Goal: Task Accomplishment & Management: Manage account settings

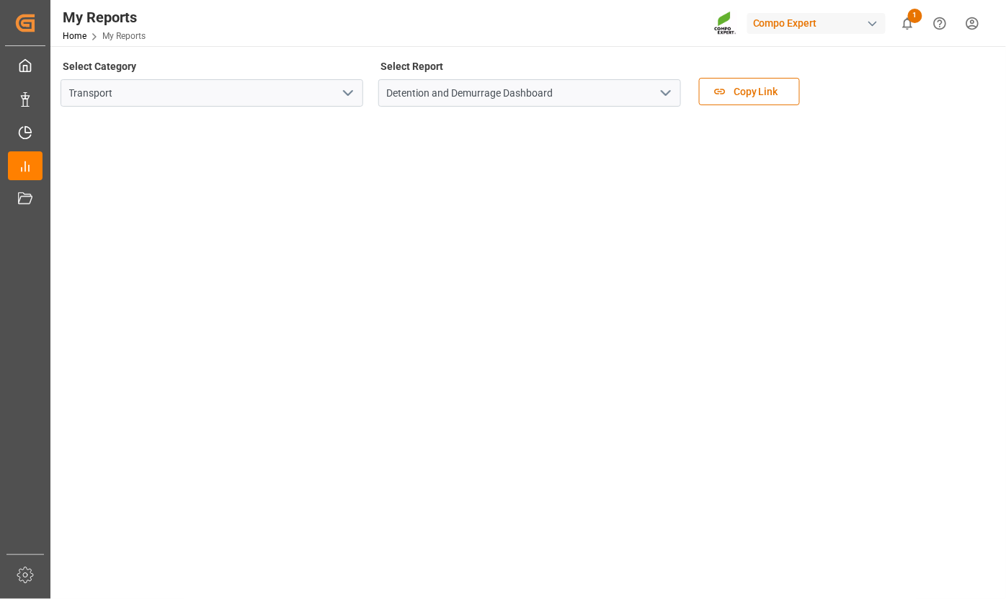
scroll to position [382, 0]
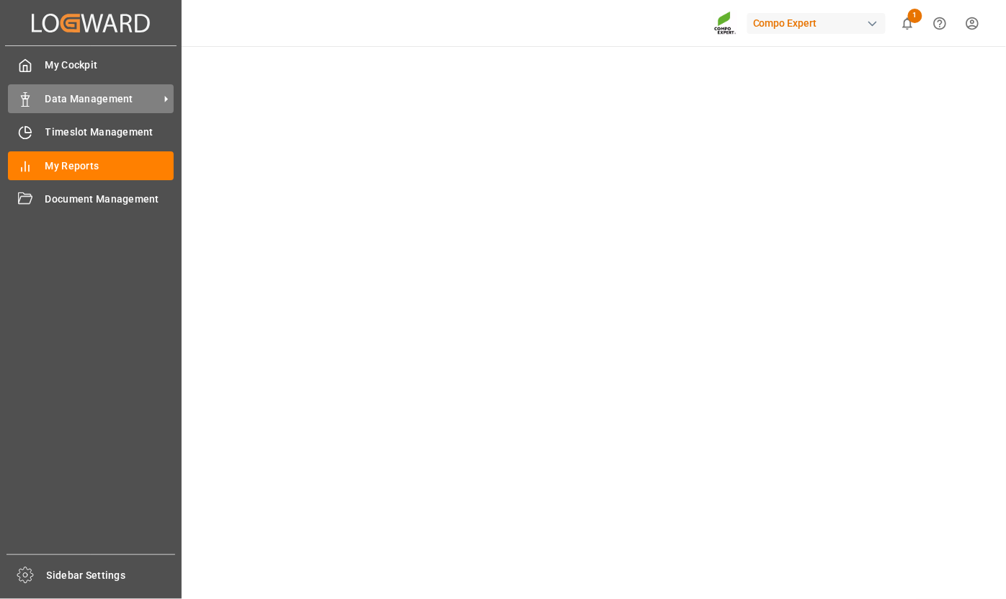
click at [76, 99] on span "Data Management" at bounding box center [102, 99] width 114 height 15
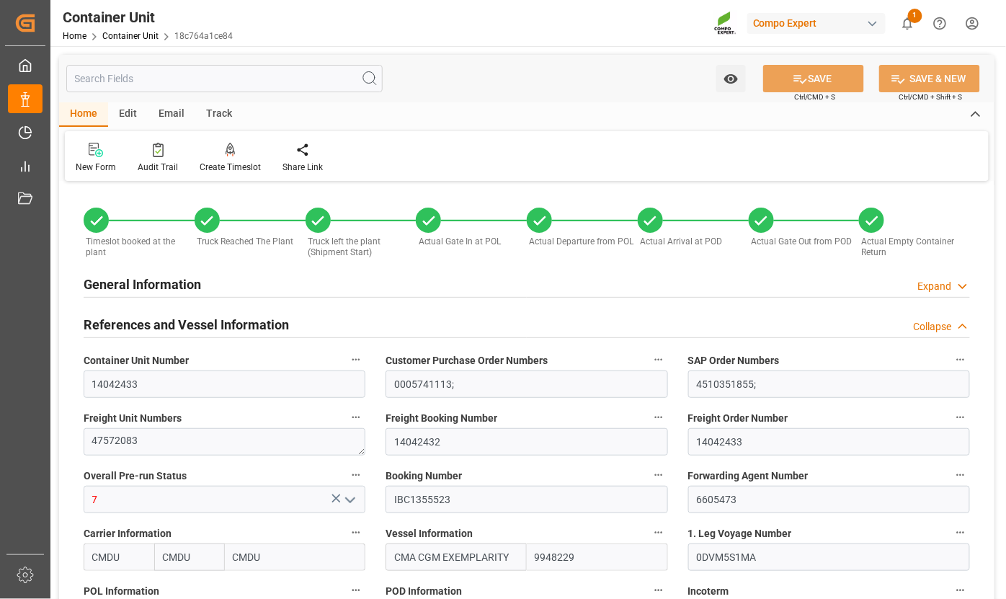
click at [190, 83] on input "text" at bounding box center [224, 78] width 316 height 27
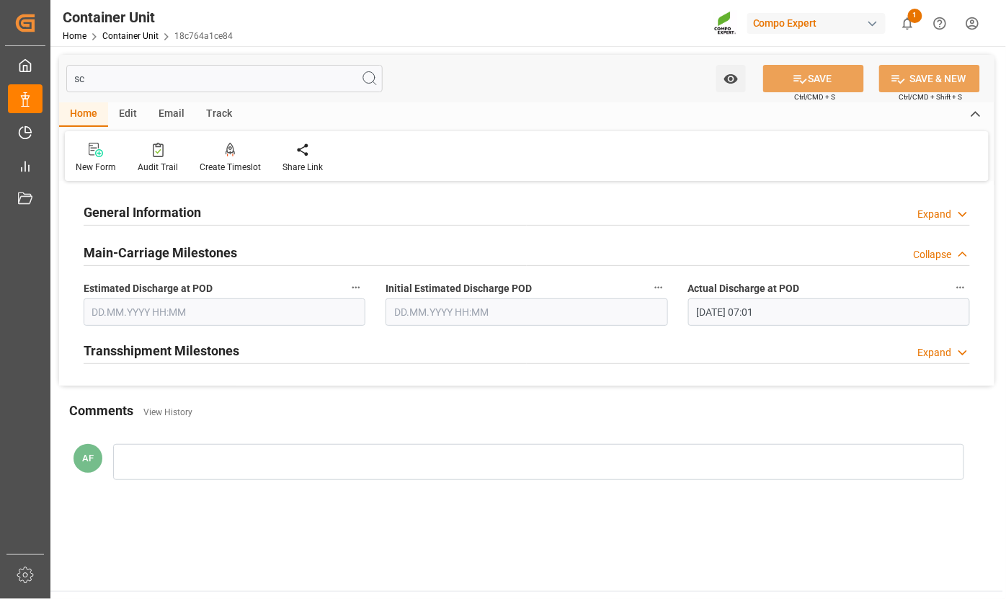
type input "s"
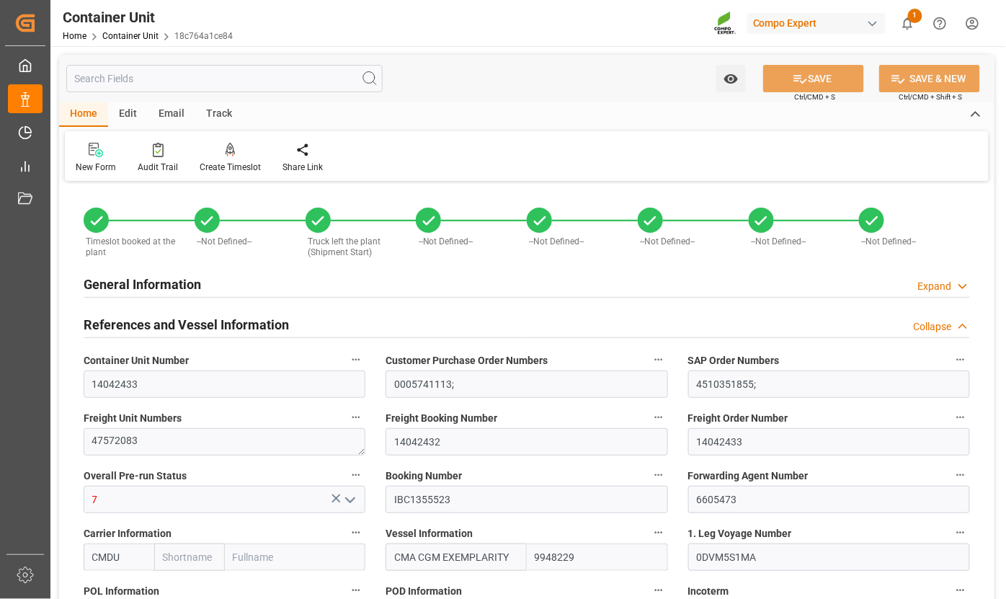
type input "CMDU"
type input "ESVLC"
type input "MXATM"
type input "27.05.2025 08:44"
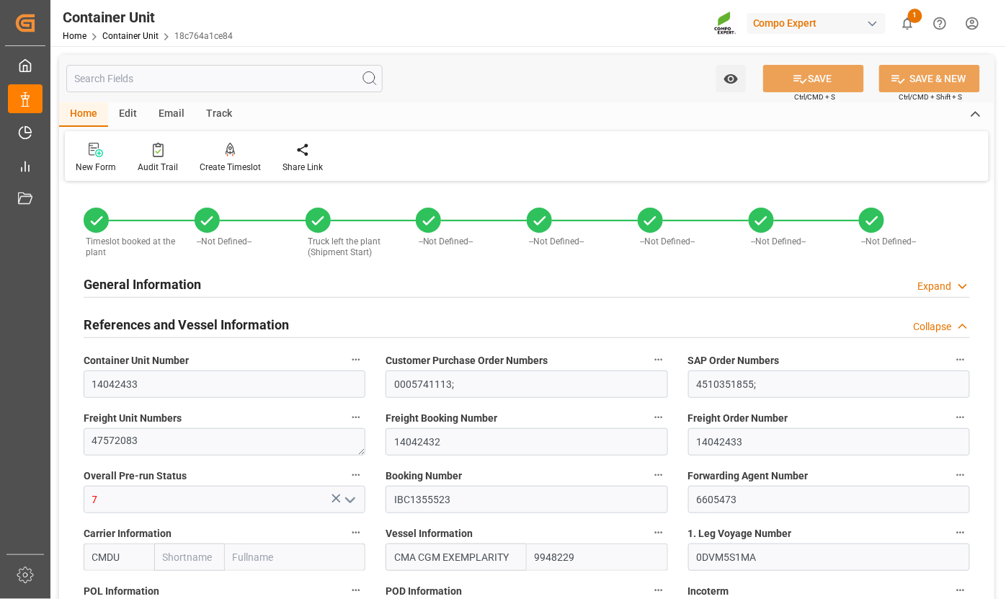
type input "27.05.2025 09:05"
type input "23.04.2025"
type input "07.07.2025"
type input "26.07.2025"
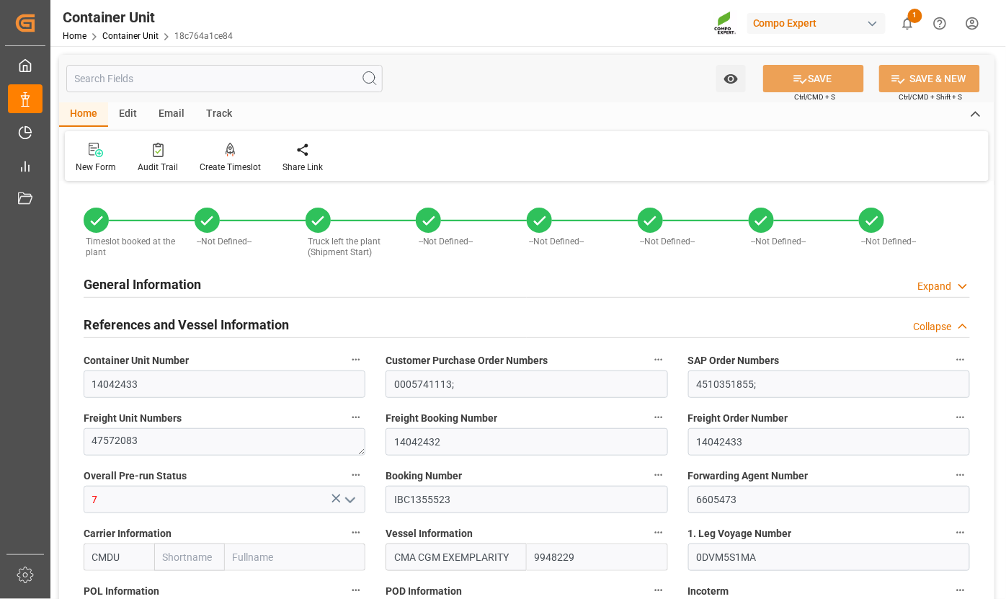
type input "21504"
type input "ESVLC"
type input "01.06.2025 20:00"
type input "01.06.2025 00:00"
type input "MXATM"
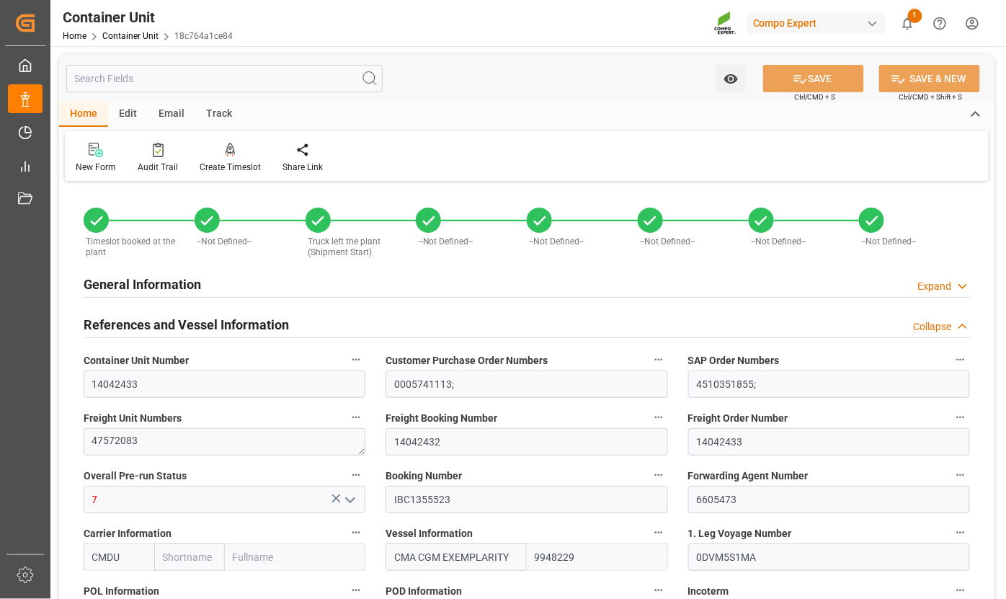
type input "05.07.2025 19:00"
type input "29.06.2025 00:00"
type input "14.04.2025 10:37"
type input "27.05.2025 08:30"
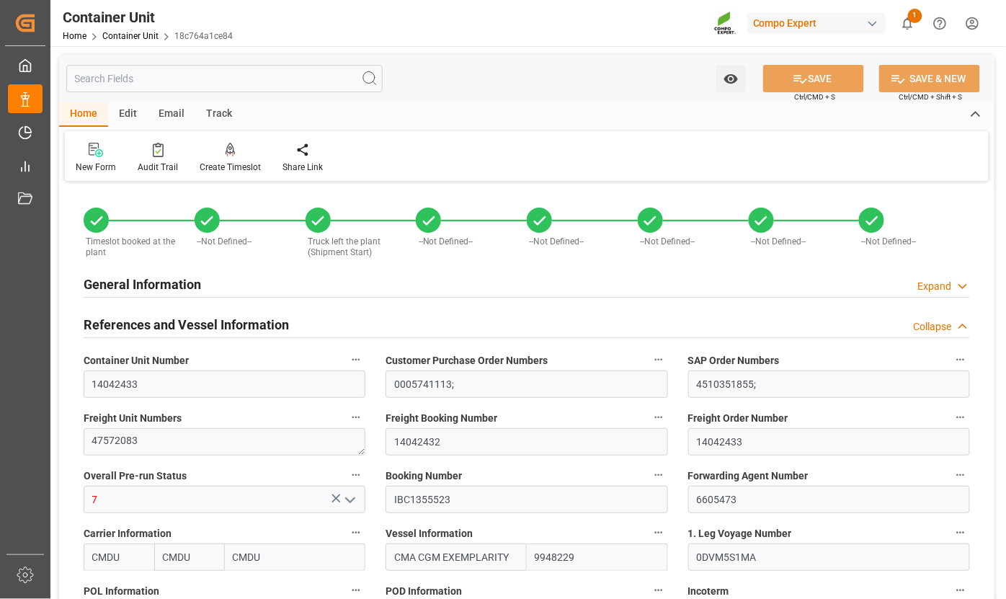
type input "27.05.2025 08:58"
type input "27.05.2025 09:05"
type input "27.05.2025"
type input "27.05.2025 10:20"
type input "01.06.2025 13:09"
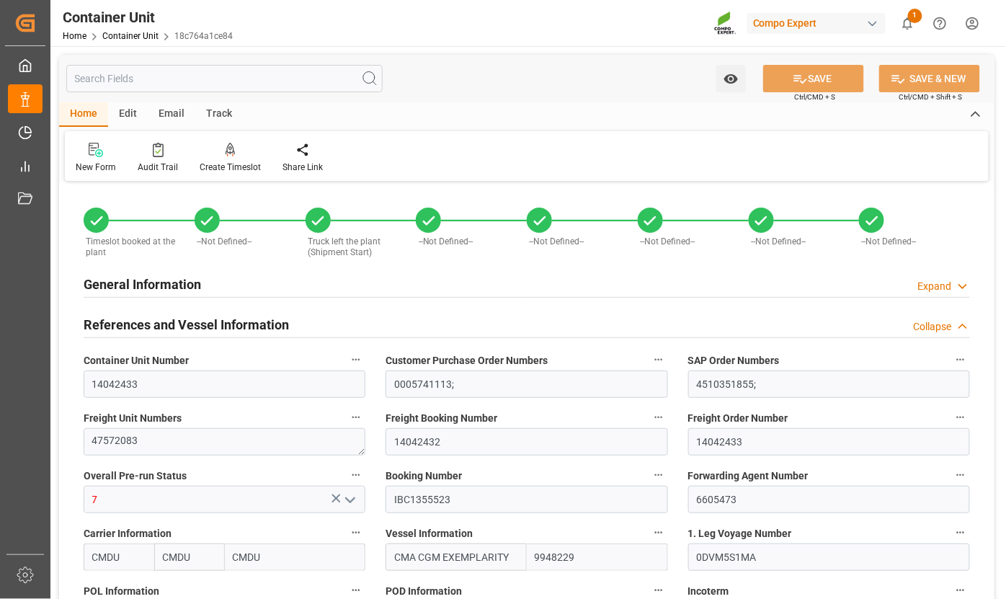
type input "02.06.2025 01:00"
type input "29.06.2025 00:00"
type input "19.07.2025 00:00"
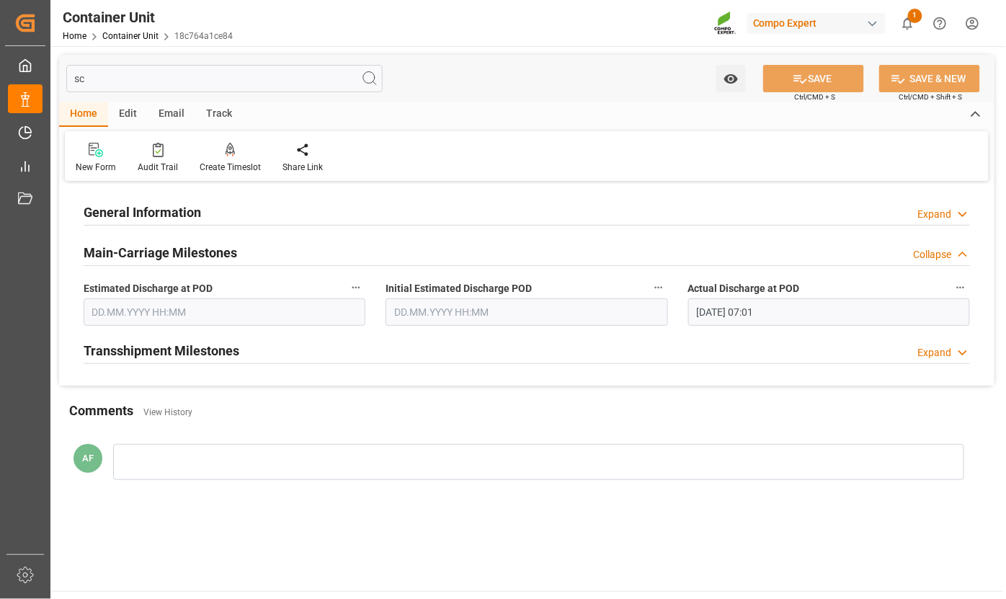
type input "s"
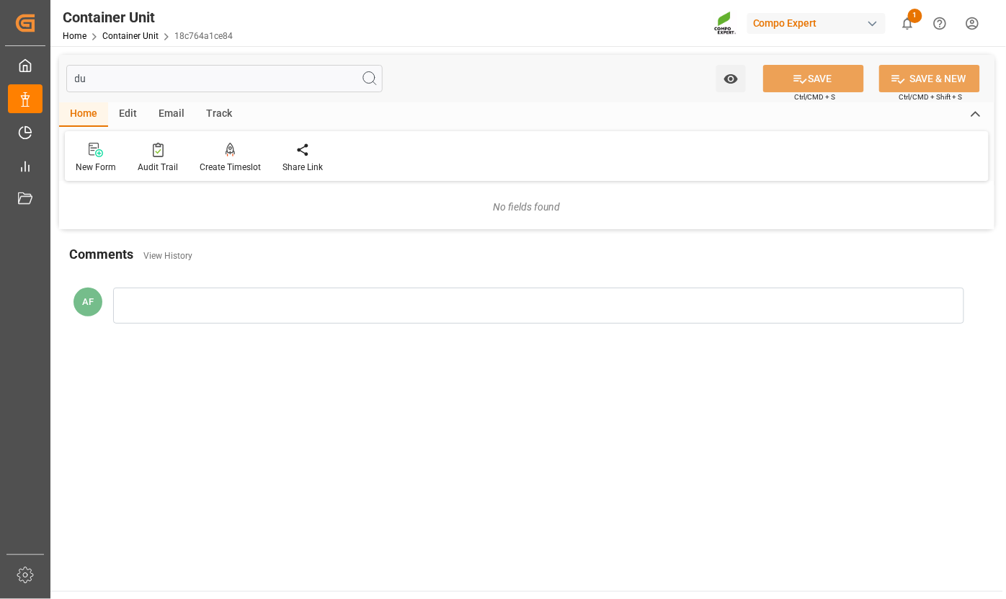
type input "d"
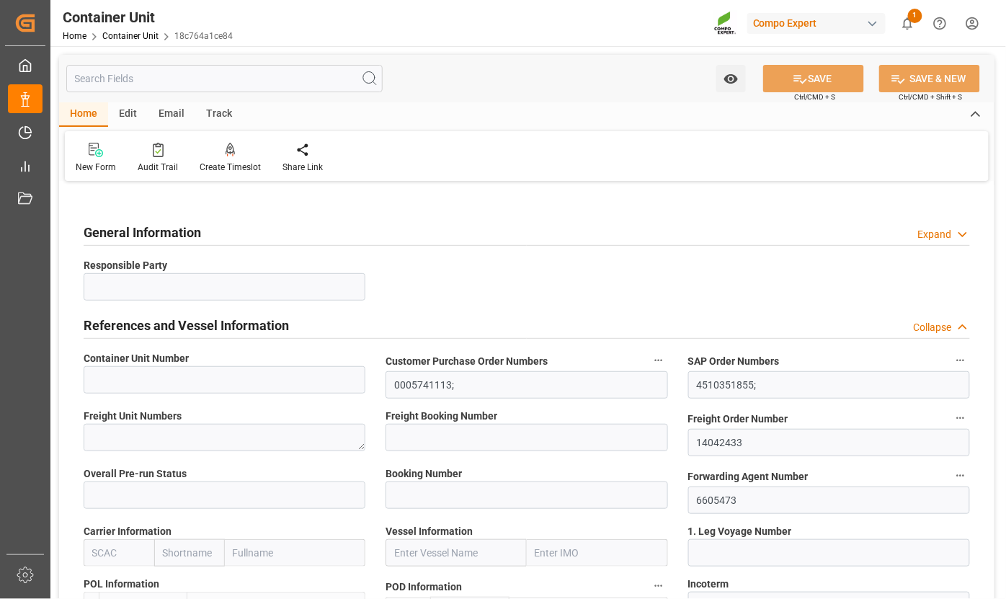
type input "14042433"
type textarea "47572083"
type input "14042432"
type input "7"
type input "IBC1355523"
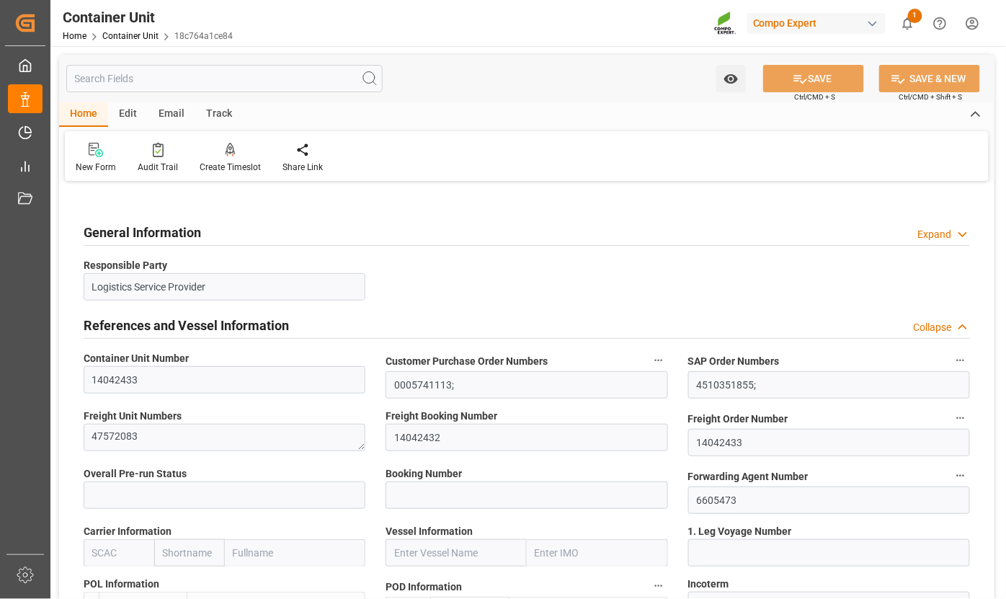
type input "CMDU"
type input "CMA CGM EXEMPLARITY"
type input "0DVM5S1MA"
type input "Valencia"
type textarea "CIF"
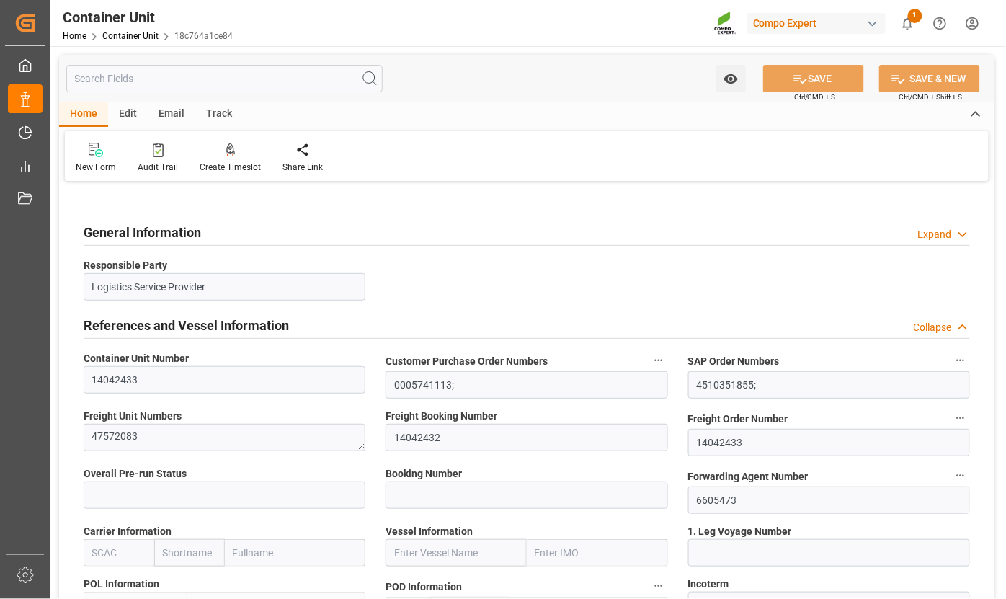
type input "20GP"
type input "GESU1262334"
type input "L6958013"
type textarea "30"
type input "CD03"
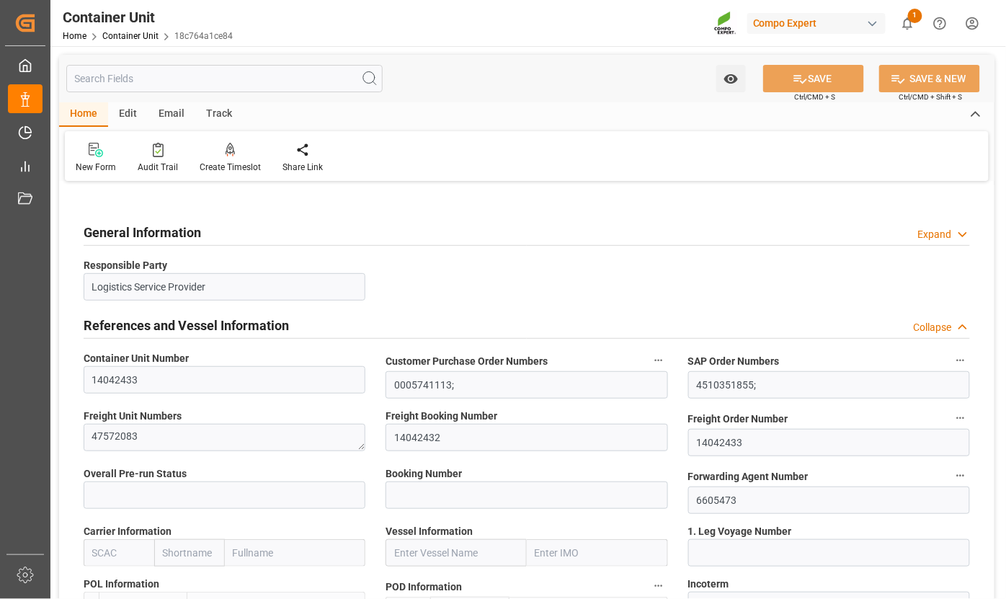
type input "Spain"
type input "7"
type input "0"
type input "8"
type input "1404"
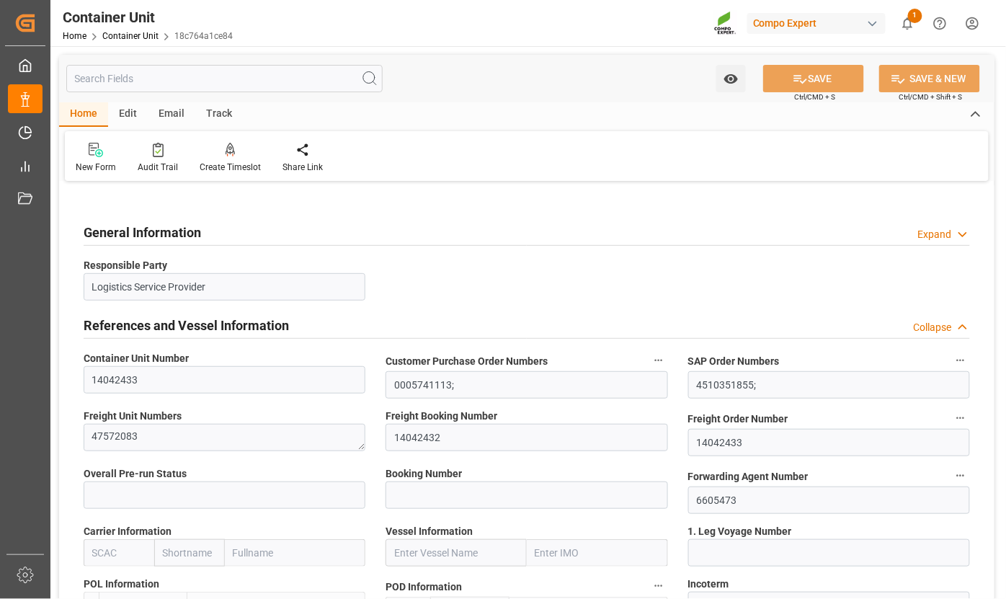
type input "EUR"
type input "CMDU"
type input "9948229"
type input "ESVLC"
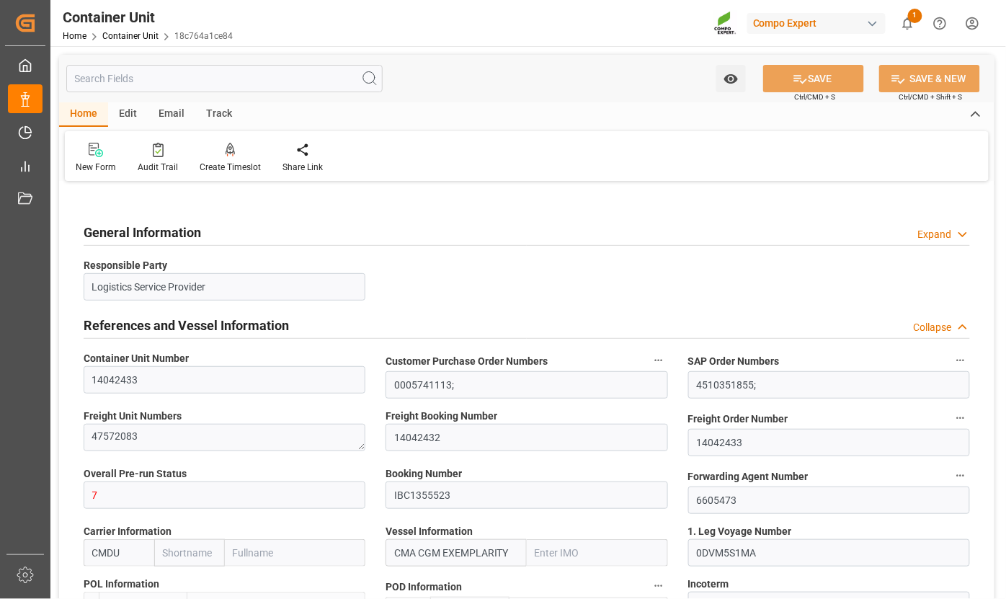
type input "14.04.2025 10:37"
type input "27.05.2025 08:30"
type input "27.05.2025 08:44"
type input "27.05.2025 08:58"
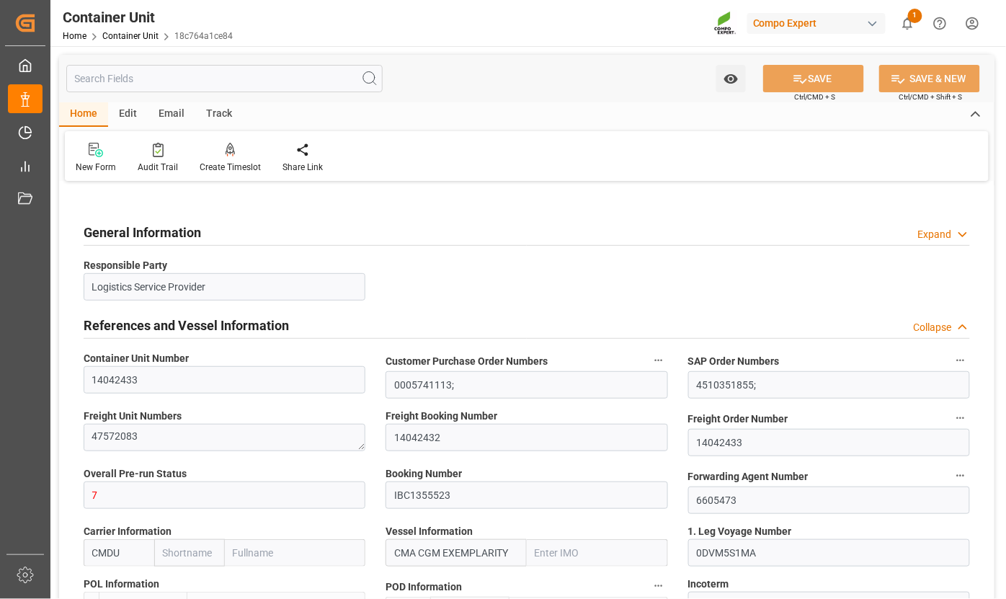
type input "27.05.2025 09:05"
type input "27.05.2025"
type input "23.04.2025"
type input "07.07.2025"
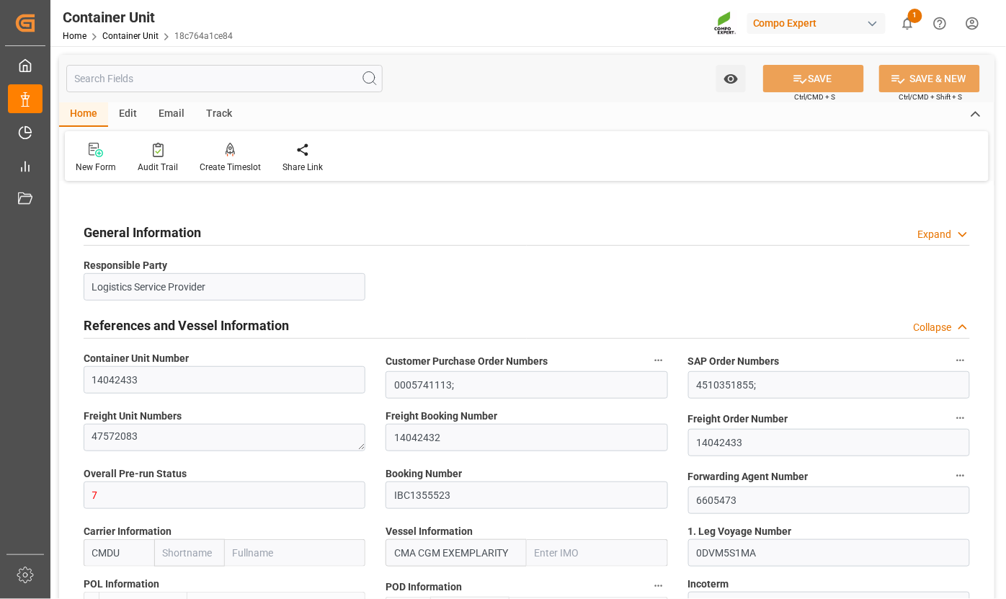
type input "26.07.2025"
type input "20"
type input "21504"
type input "01.06.2025 13:09"
type input "01.06.2025 20:00"
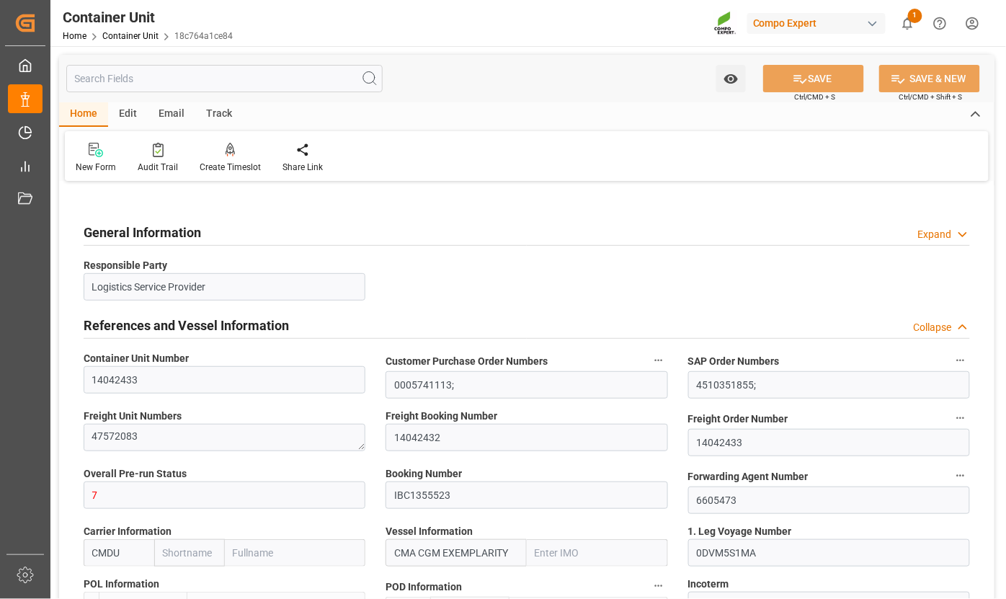
type input "01.06.2025 00:00"
type input "02.06.2025 01:00"
type input "05.07.2025 19:00"
type input "29.06.2025 00:00"
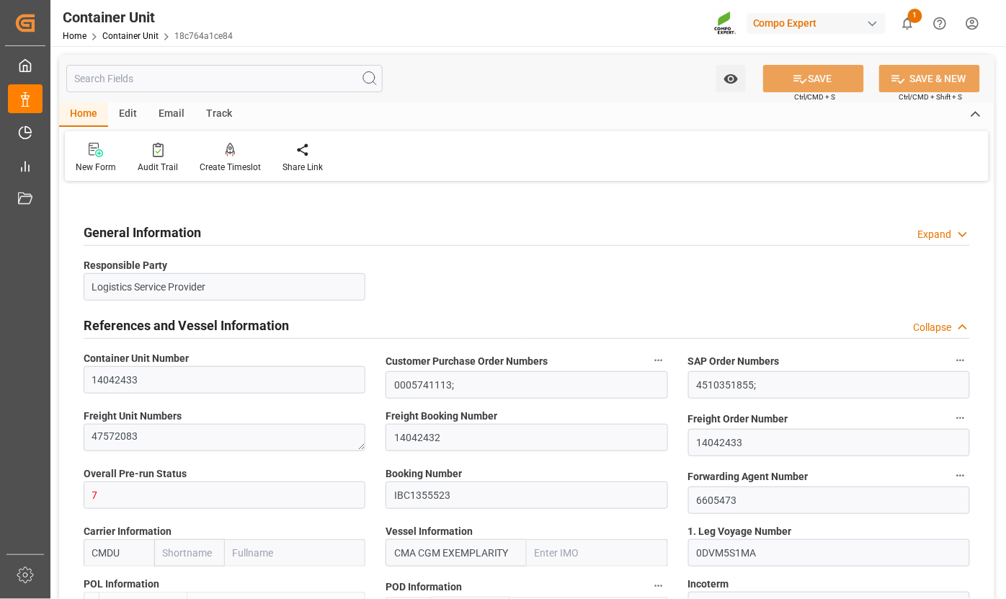
type input "29.06.2025 07:01"
type input "19.07.2025 00:00"
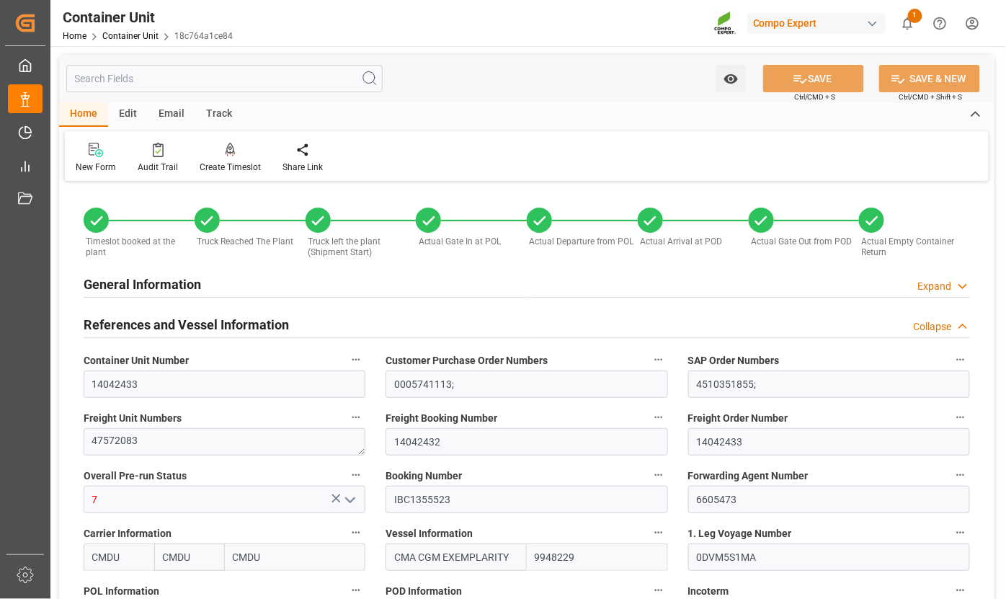
type input "27.05.2025 09:05"
type input "27.05.2025 10:20"
click at [131, 37] on link "Container Unit" at bounding box center [130, 36] width 56 height 10
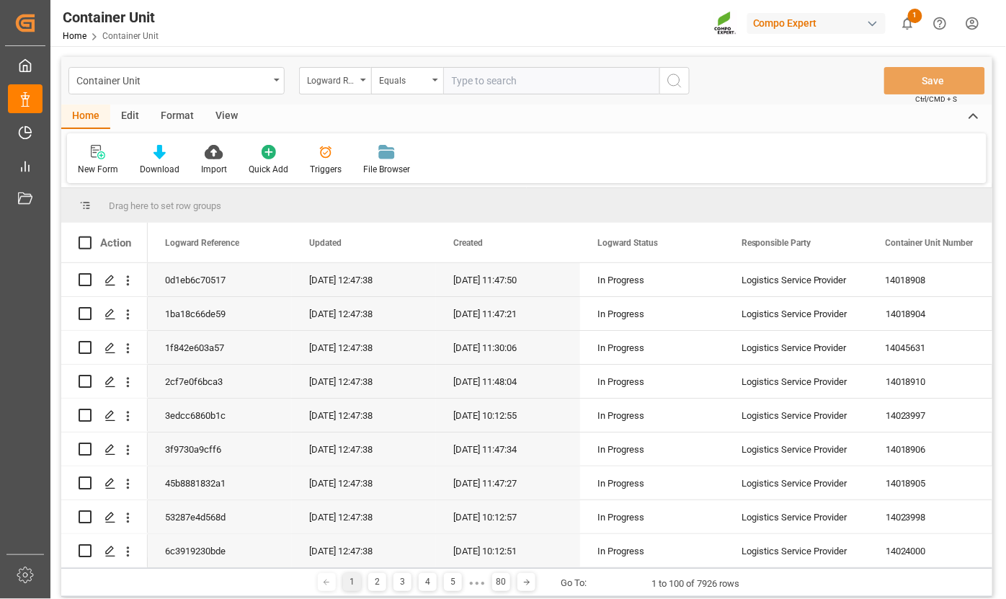
click at [360, 77] on div "Logward Reference" at bounding box center [335, 80] width 72 height 27
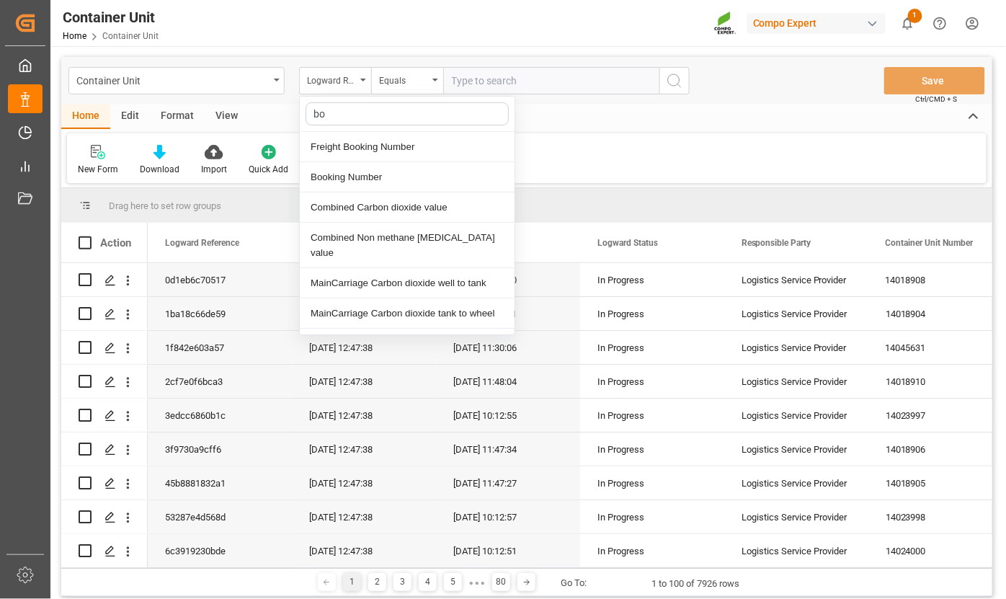
type input "boo"
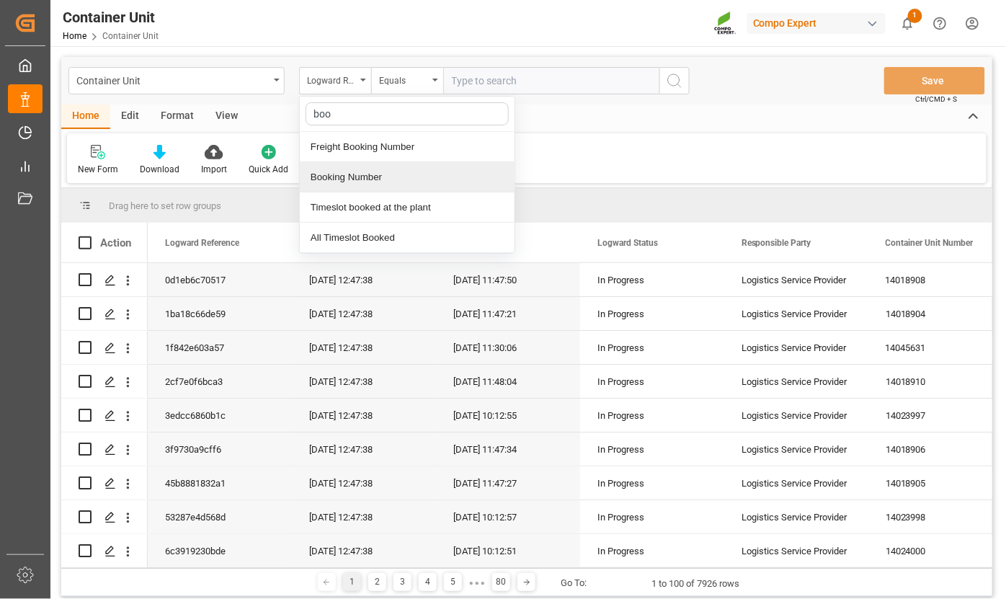
click at [361, 176] on div "Booking Number" at bounding box center [407, 177] width 215 height 30
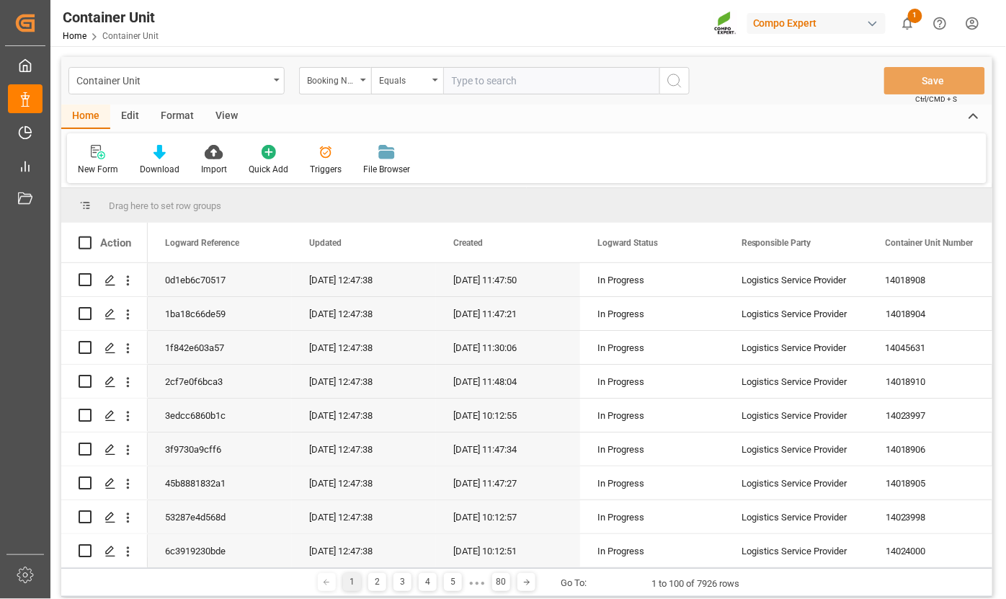
click at [471, 82] on input "text" at bounding box center [551, 80] width 216 height 27
paste input "S327282819"
type input "S327282819"
click at [675, 78] on icon "search button" at bounding box center [674, 80] width 17 height 17
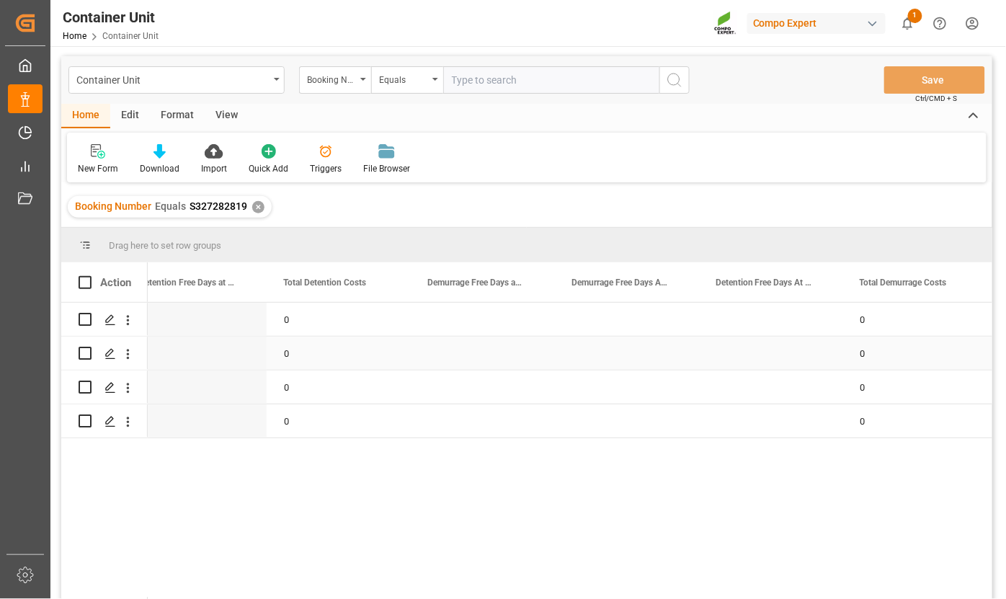
scroll to position [0, 7872]
click at [128, 355] on icon "open menu" at bounding box center [127, 354] width 15 height 15
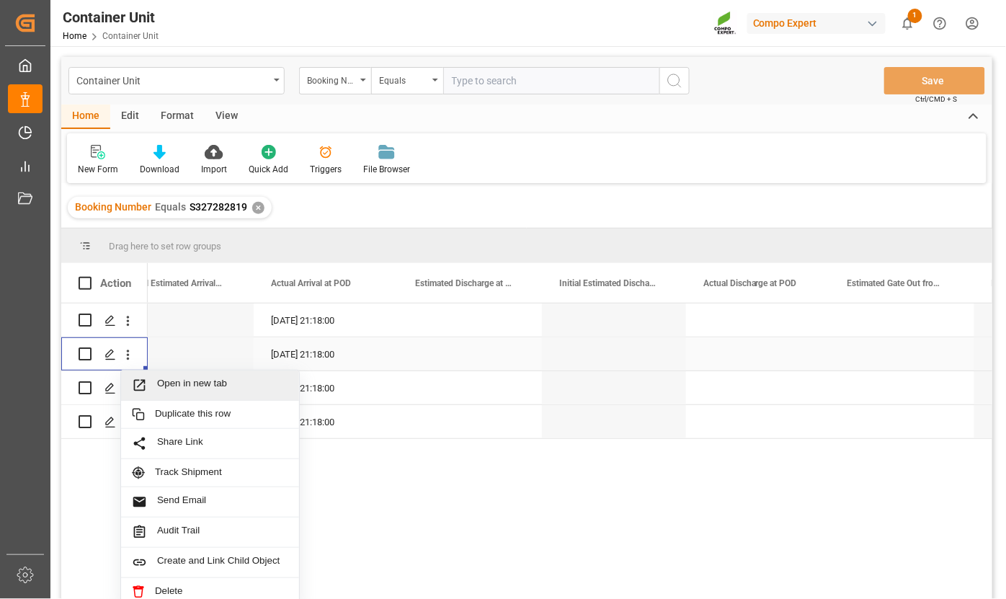
click at [177, 381] on span "Open in new tab" at bounding box center [222, 385] width 131 height 15
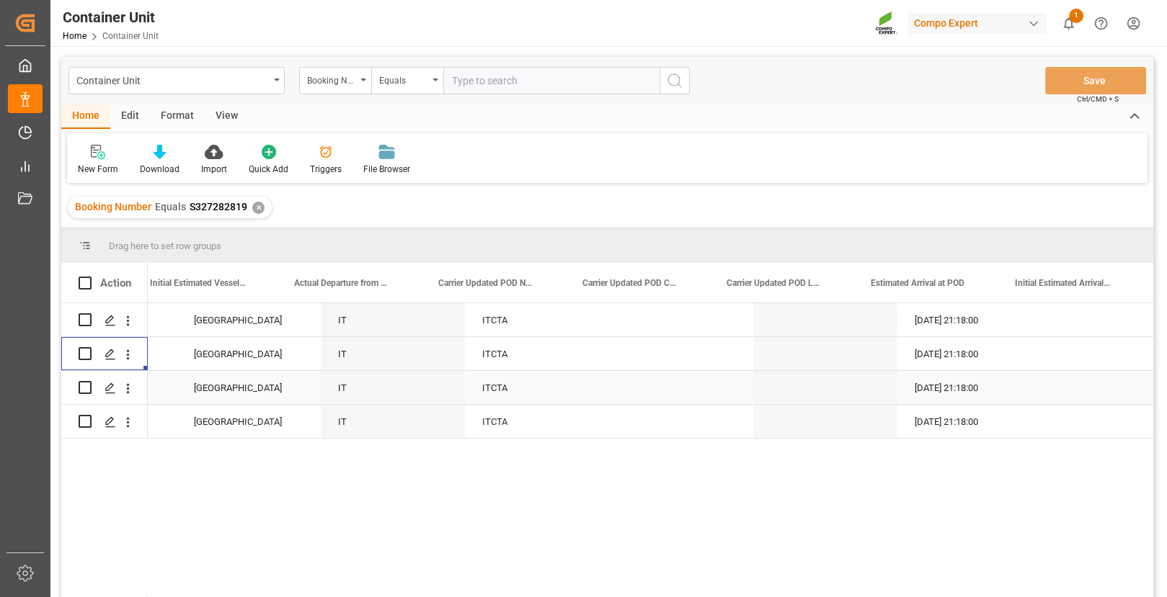
scroll to position [0, 12011]
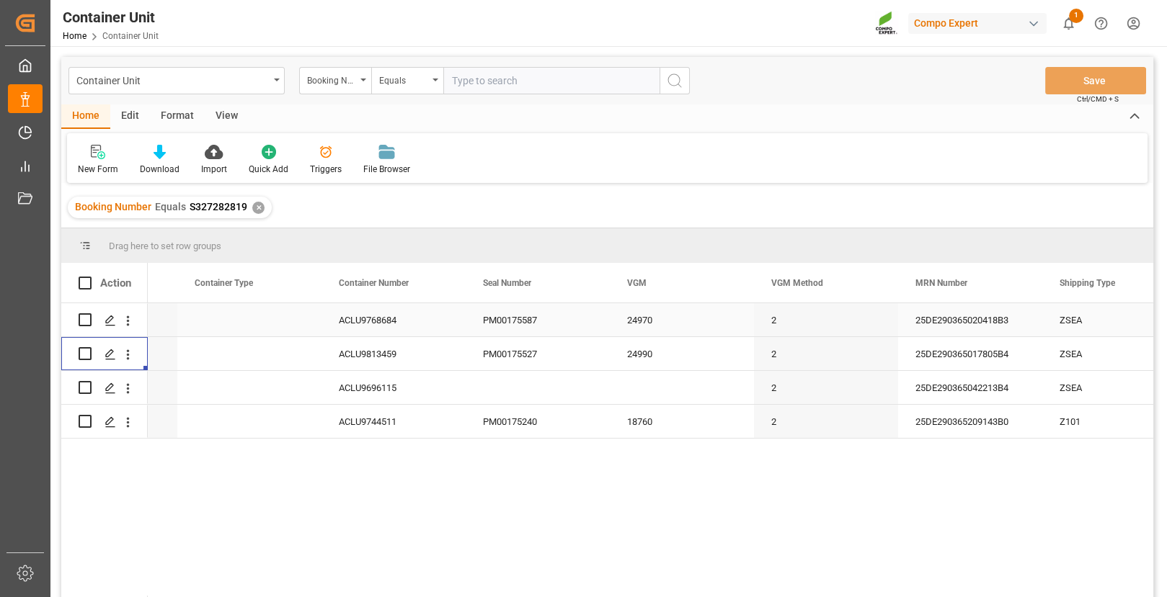
click at [375, 318] on div "ACLU9768684" at bounding box center [393, 319] width 144 height 33
click at [373, 325] on input "ACLU9768684" at bounding box center [393, 328] width 121 height 27
click at [379, 426] on div "ACLU9744511" at bounding box center [393, 421] width 144 height 33
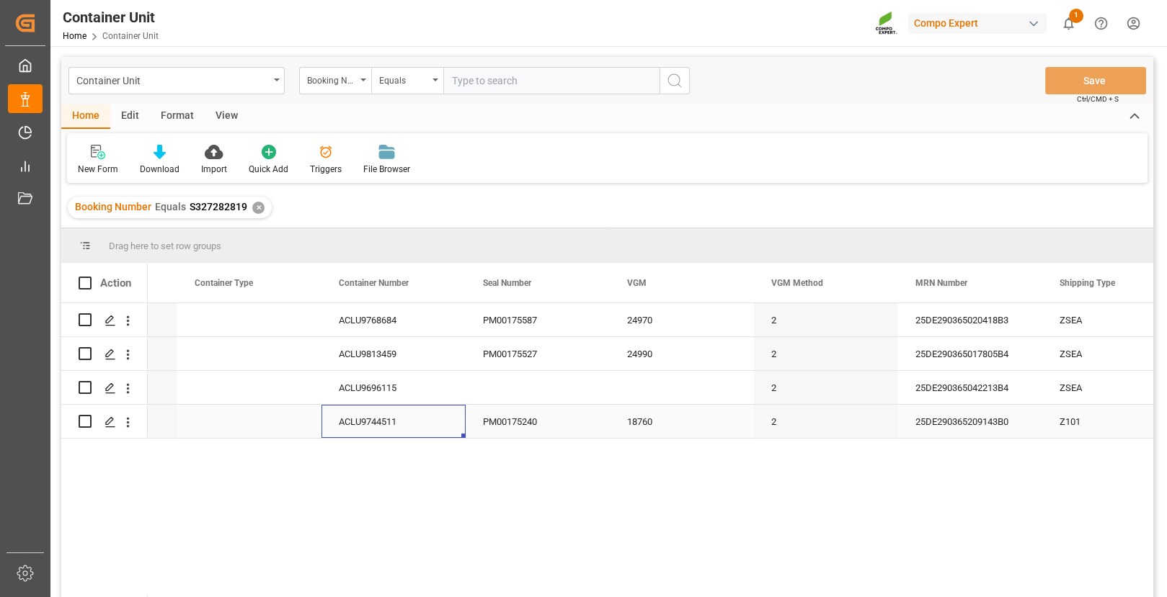
click at [373, 421] on div "ACLU9744511" at bounding box center [393, 421] width 144 height 33
click at [363, 412] on input "ACLU9744511" at bounding box center [393, 412] width 121 height 27
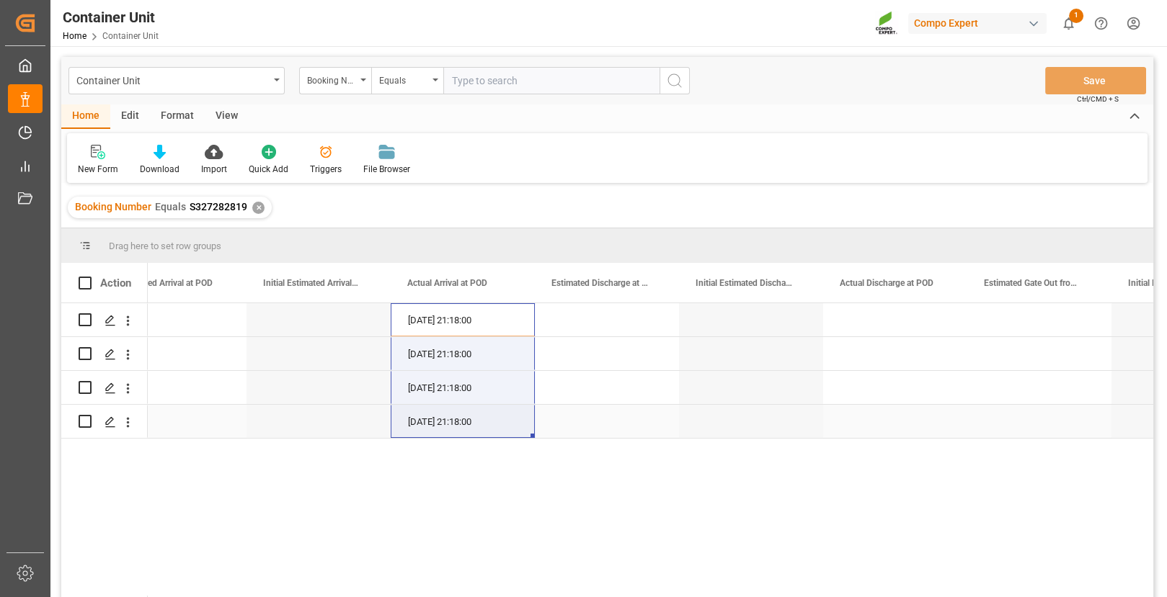
drag, startPoint x: 533, startPoint y: 324, endPoint x: 533, endPoint y: 430, distance: 105.2
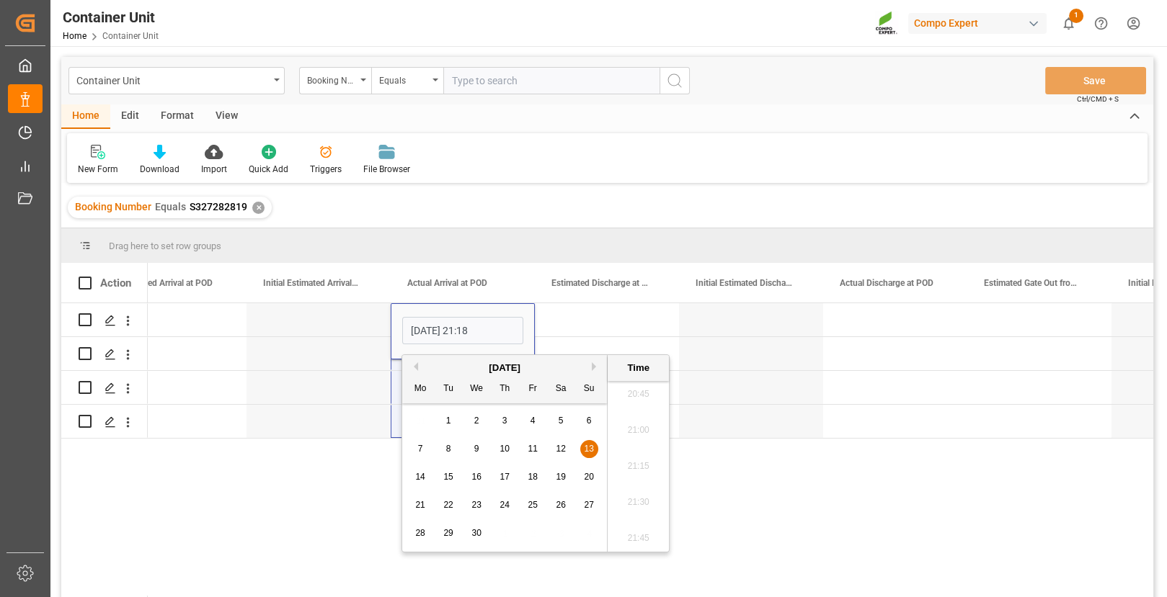
click at [231, 439] on div "13.04.2025 21:18 ITCTA 13.04.2025 21:18:00 ITCTA 13.04.2025 21:18:00 ITCTA ACLU…" at bounding box center [650, 454] width 1005 height 303
click at [458, 334] on input "[DATE] 21:18" at bounding box center [462, 330] width 121 height 27
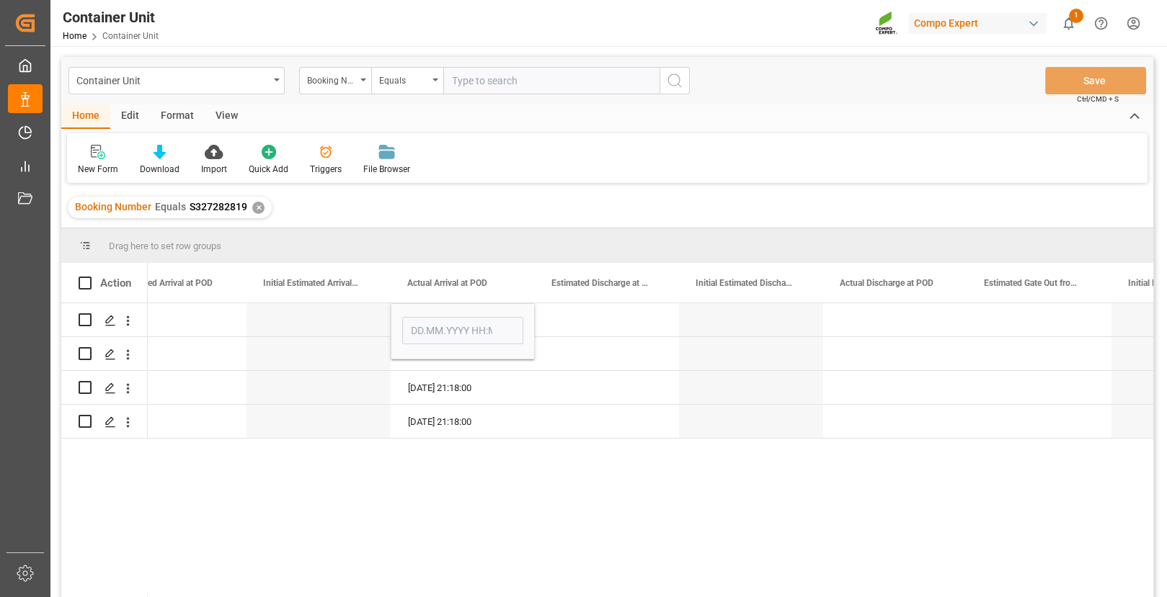
click at [326, 455] on div "ITCTA 13.04.2025 21:18:00 ITCTA 13.04.2025 21:18:00 ITCTA ACLU9744511 13.04.202…" at bounding box center [650, 454] width 1005 height 303
click at [453, 385] on div "13.04.2025 21:18:00" at bounding box center [463, 387] width 144 height 33
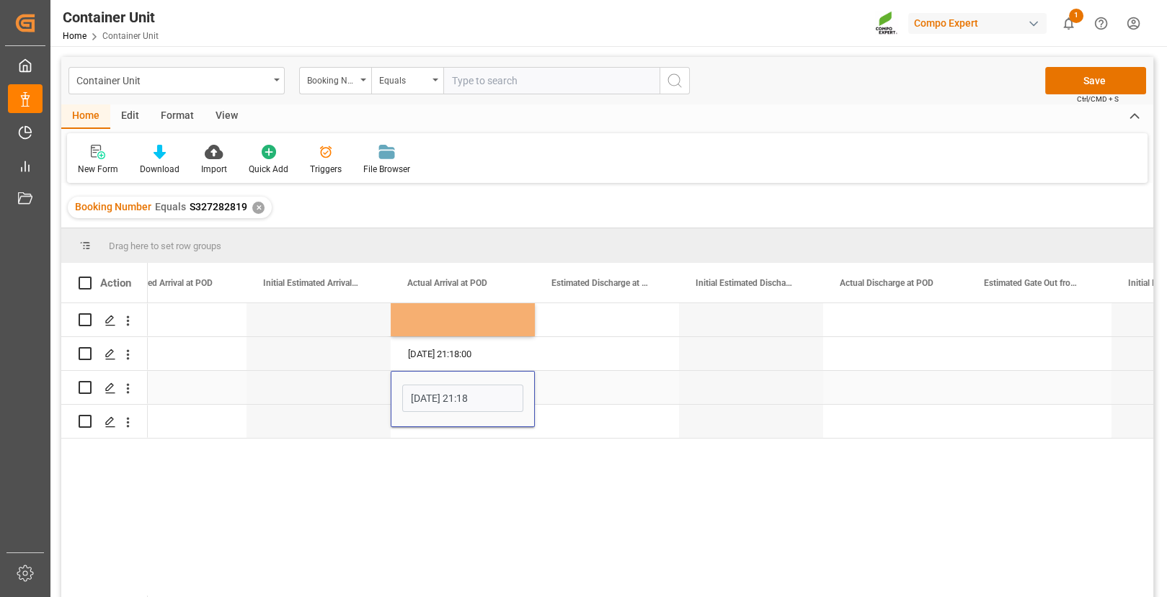
click at [453, 385] on input "[DATE] 21:18" at bounding box center [462, 398] width 121 height 27
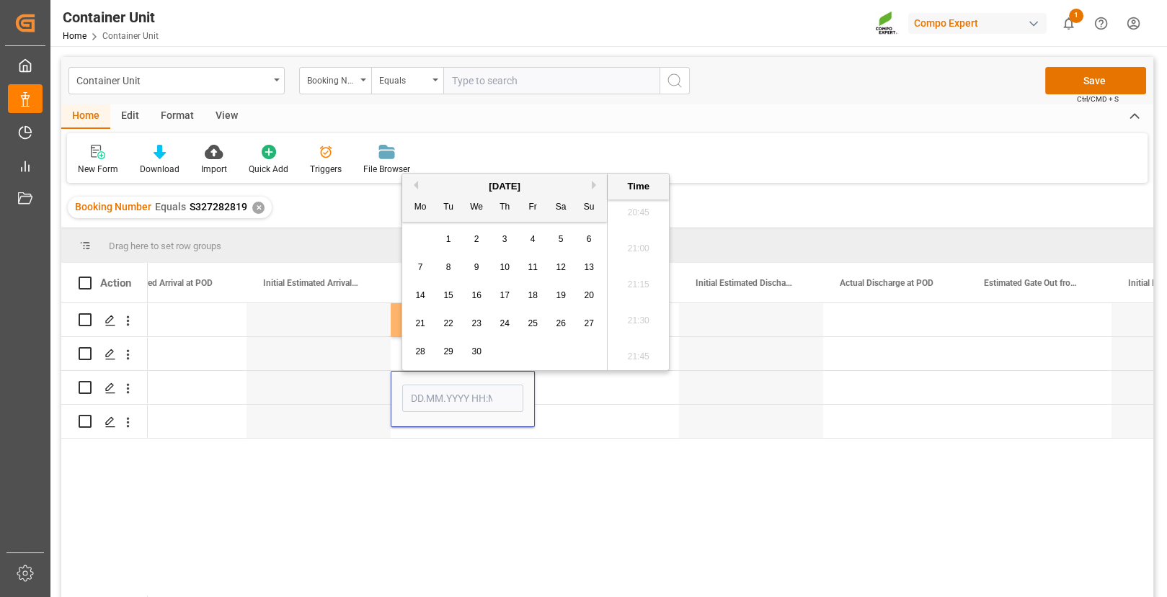
click at [350, 591] on div "ITCTA 13.04.2025 21:18:00 ITCTA ITCTA ACLU9744511 13.04.2025 21:18:00 ITCTA" at bounding box center [650, 454] width 1005 height 303
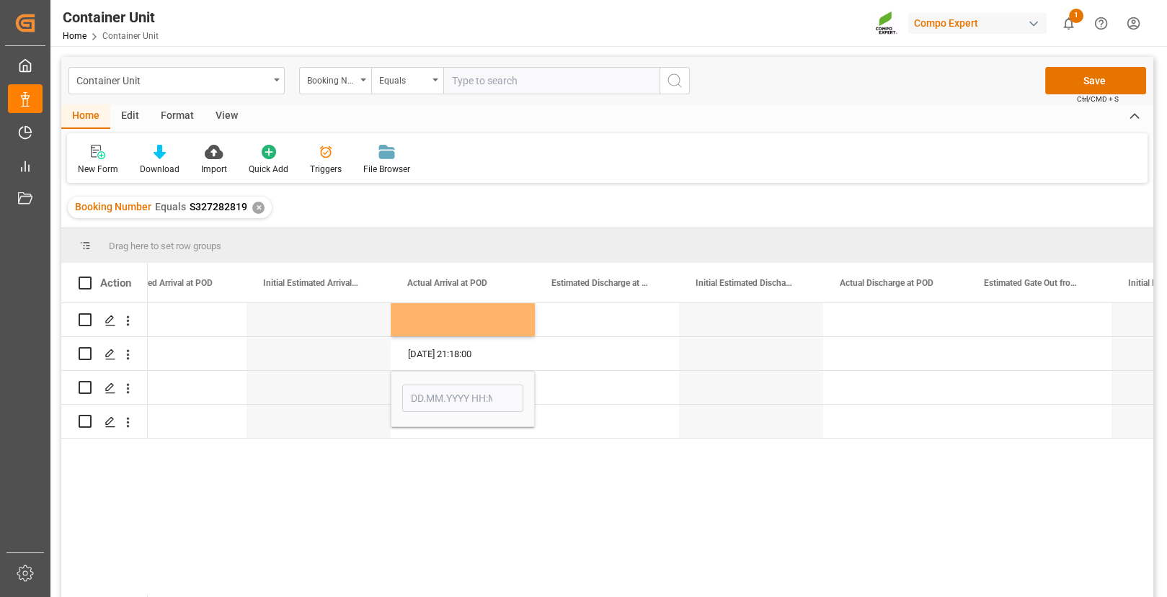
click at [409, 453] on div "ITCTA 13.04.2025 21:18:00 ITCTA ITCTA ACLU9744511 13.04.2025 21:18:00 ITCTA" at bounding box center [650, 454] width 1005 height 303
click at [443, 354] on div "13.04.2025 21:18:00" at bounding box center [463, 353] width 144 height 33
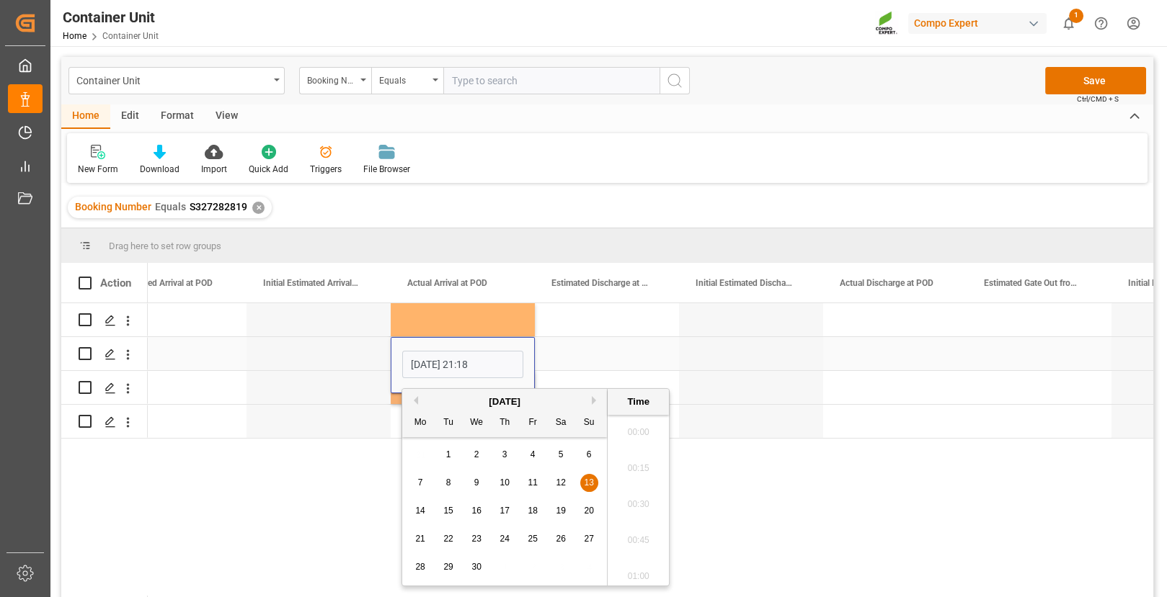
click at [443, 354] on input "[DATE] 21:18" at bounding box center [462, 364] width 121 height 27
click at [253, 507] on div "ITCTA ITCTA ITCTA ACLU9744511 13.04.2025 21:18:00 ITCTA" at bounding box center [650, 454] width 1005 height 303
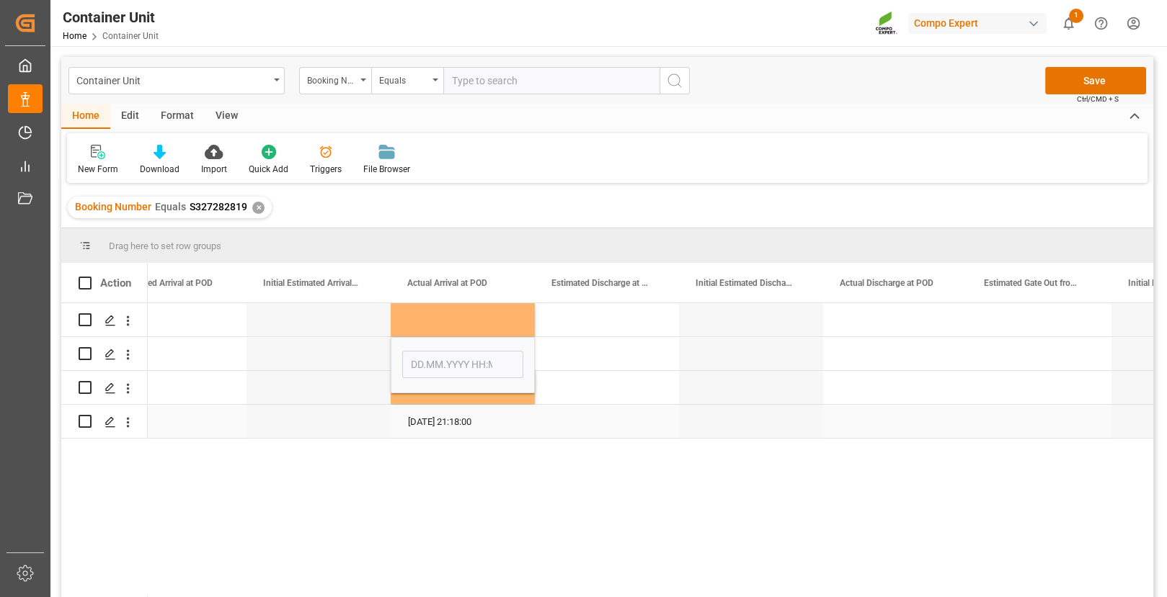
click at [447, 417] on div "13.04.2025 21:18:00" at bounding box center [463, 421] width 144 height 33
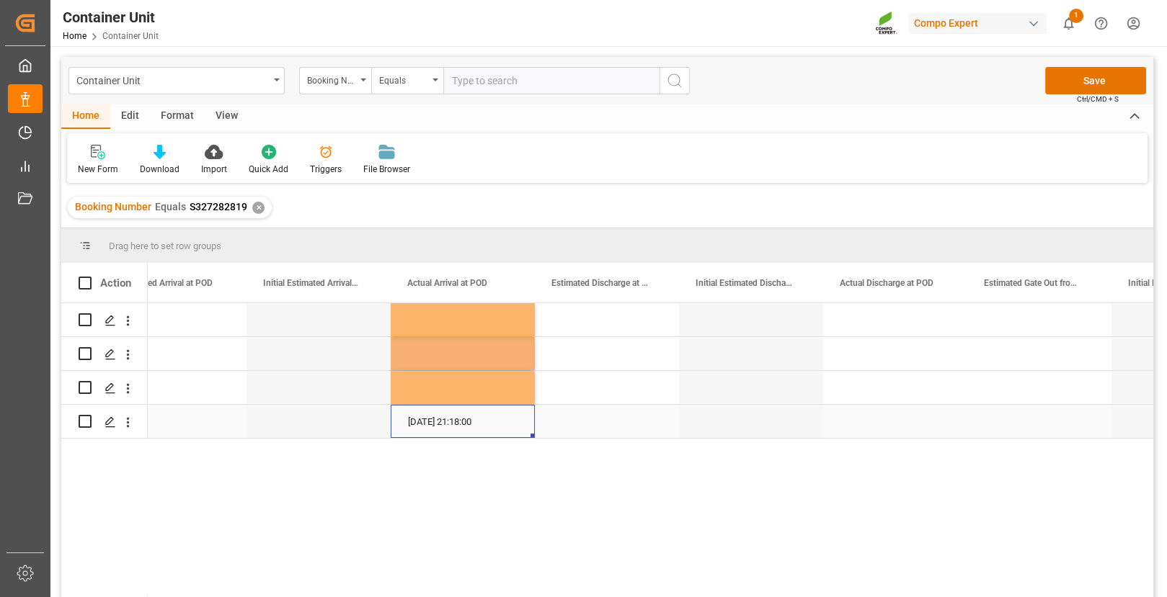
click at [447, 417] on div "13.04.2025 21:18:00" at bounding box center [463, 421] width 144 height 33
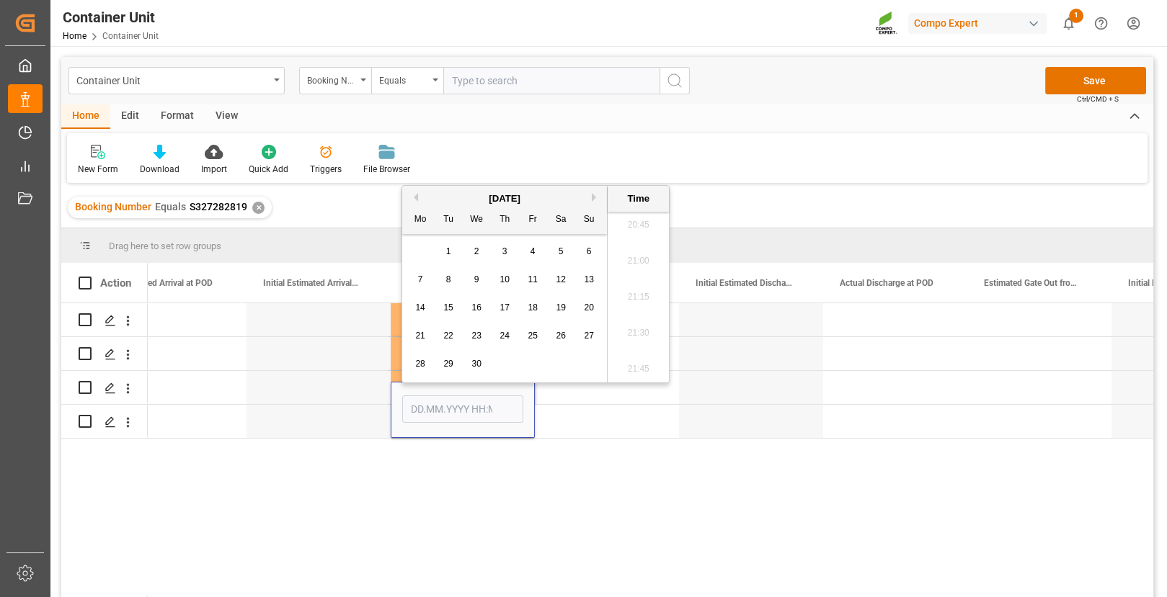
click at [428, 534] on div "ITCTA ITCTA ITCTA ACLU9744511 ITCTA" at bounding box center [650, 454] width 1005 height 303
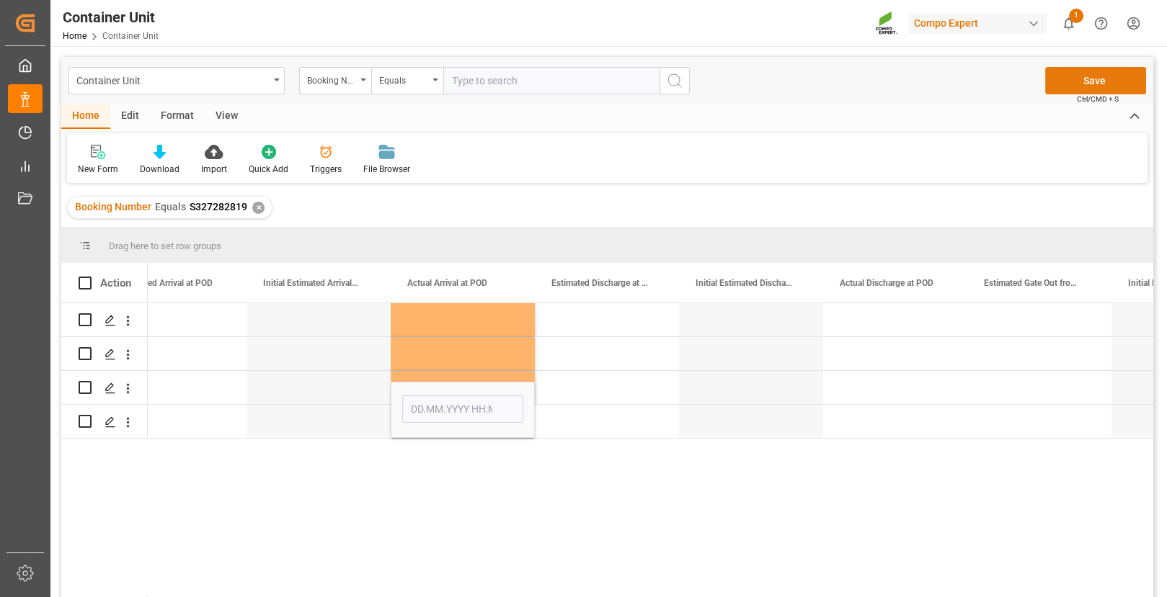
click at [1005, 78] on button "Save" at bounding box center [1095, 80] width 101 height 27
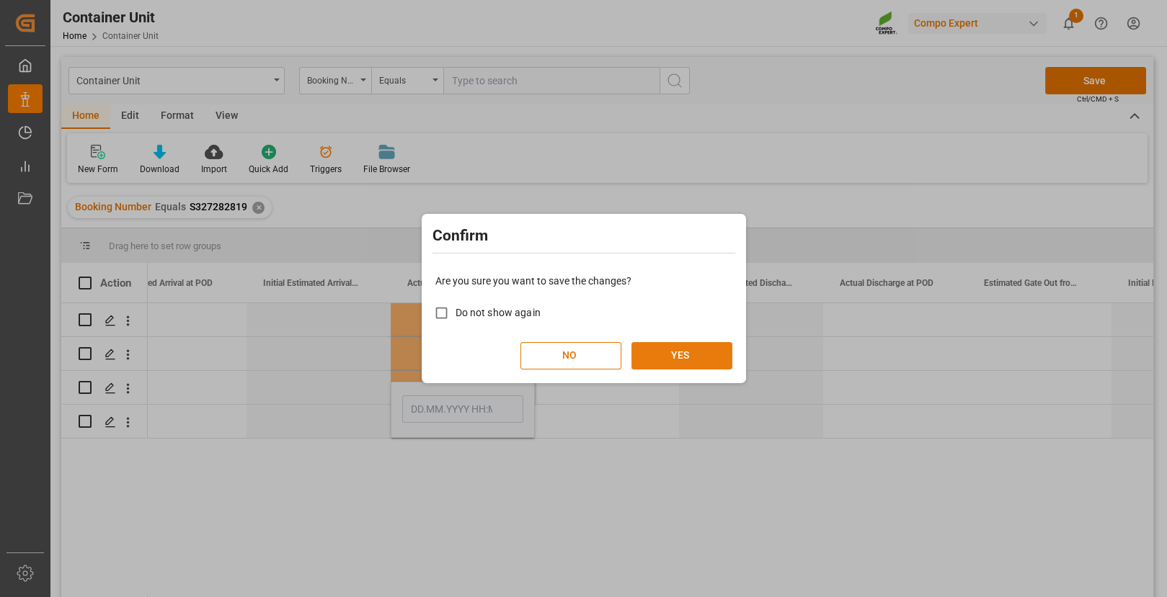
click at [719, 349] on button "YES" at bounding box center [681, 355] width 101 height 27
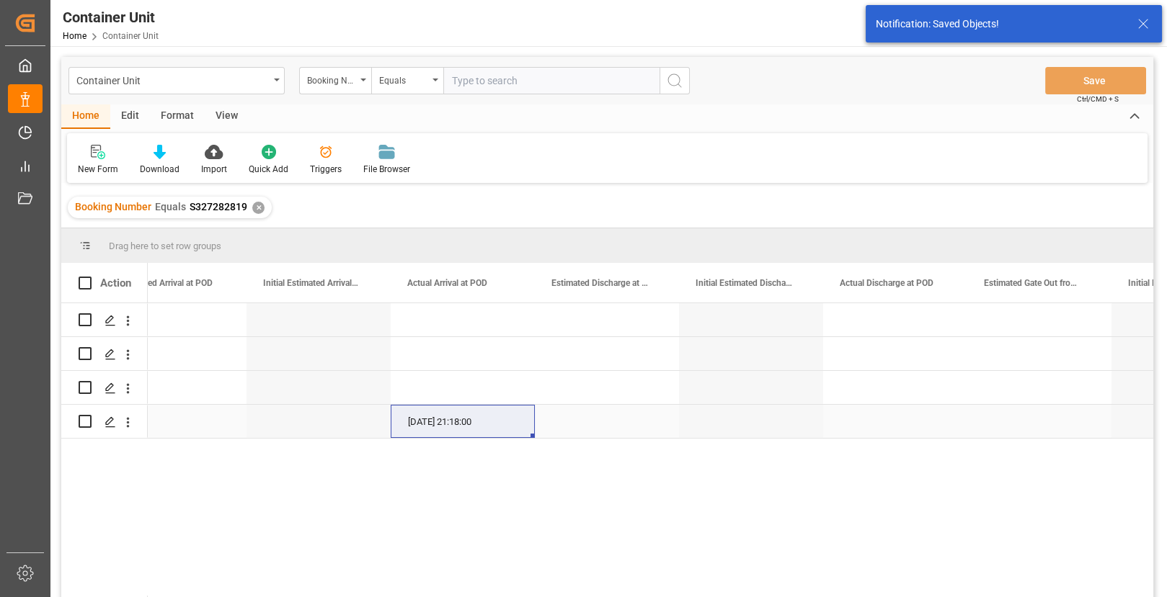
click at [437, 421] on div "13.04.2025 21:18:00" at bounding box center [463, 421] width 144 height 33
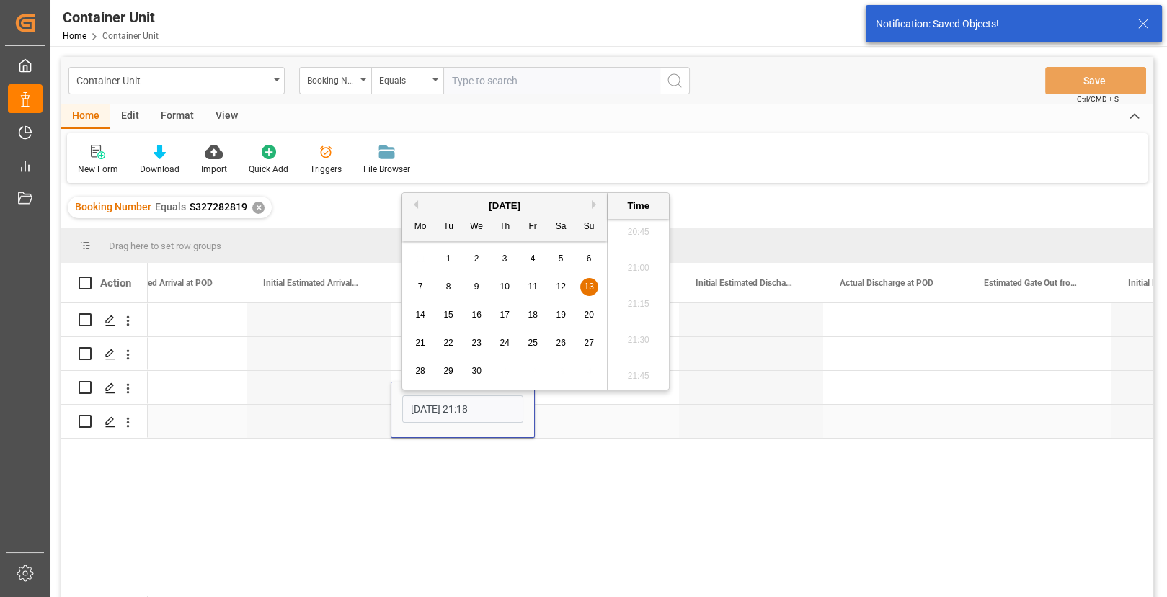
click at [437, 421] on input "[DATE] 21:18" at bounding box center [462, 409] width 121 height 27
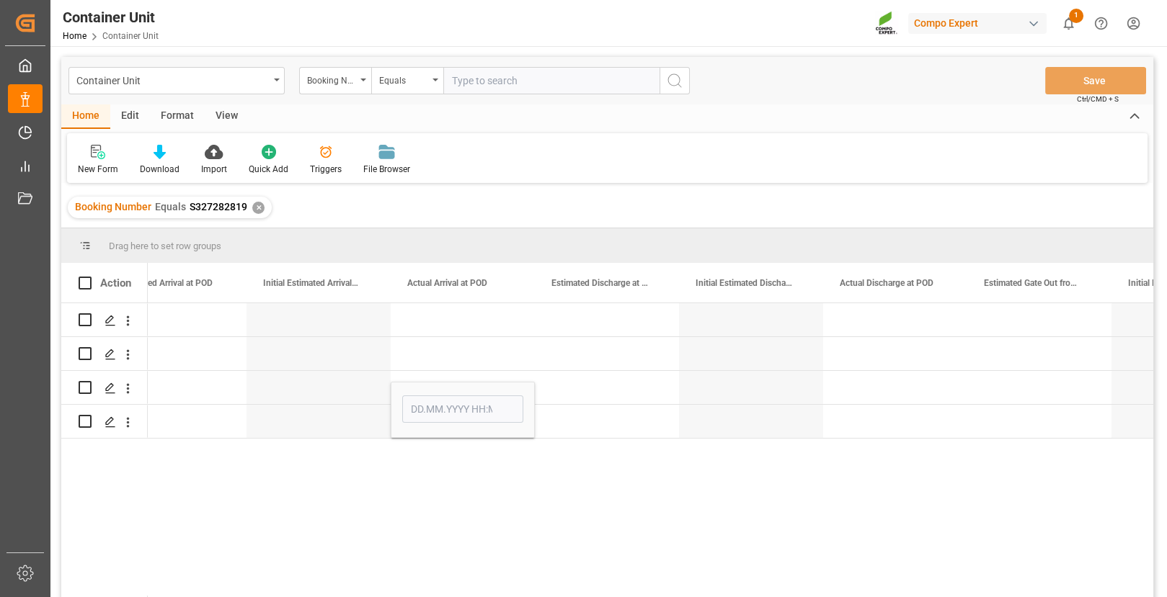
click at [547, 523] on div "ITCTA ITCTA ITCTA ITCTA" at bounding box center [650, 454] width 1005 height 303
click at [628, 378] on div "Press SPACE to select this row." at bounding box center [607, 387] width 144 height 33
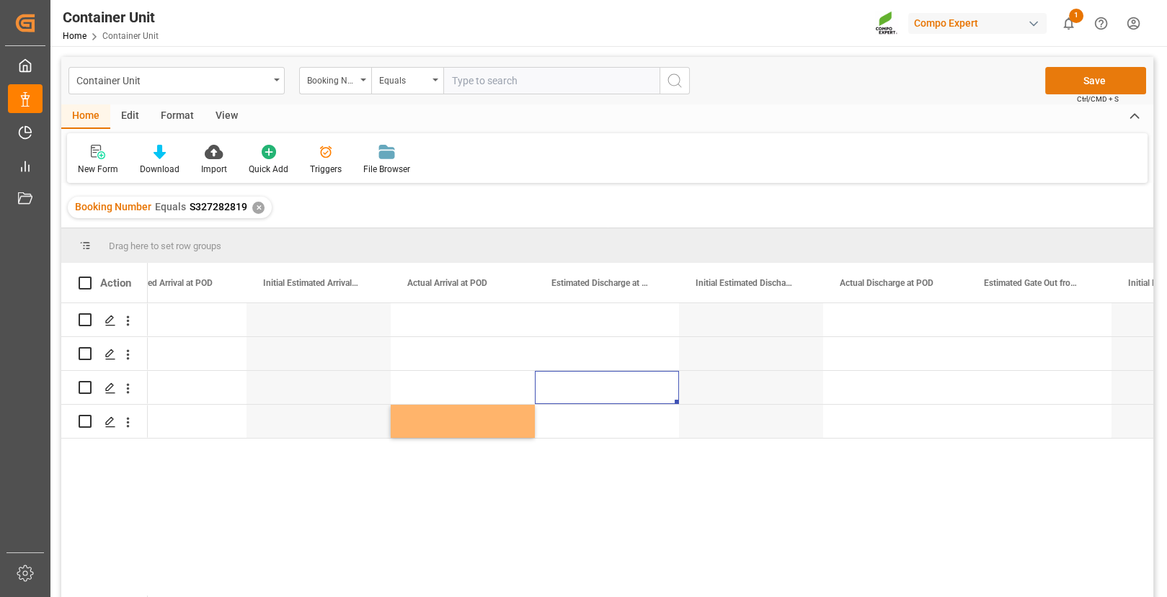
click at [1005, 81] on button "Save" at bounding box center [1095, 80] width 101 height 27
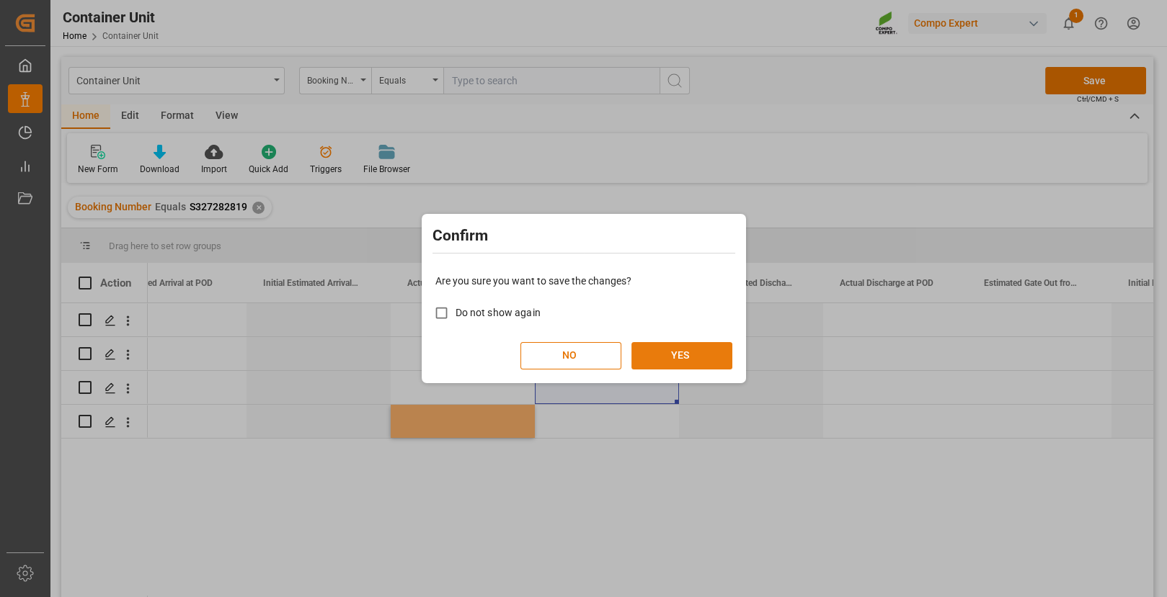
click at [699, 362] on button "YES" at bounding box center [681, 355] width 101 height 27
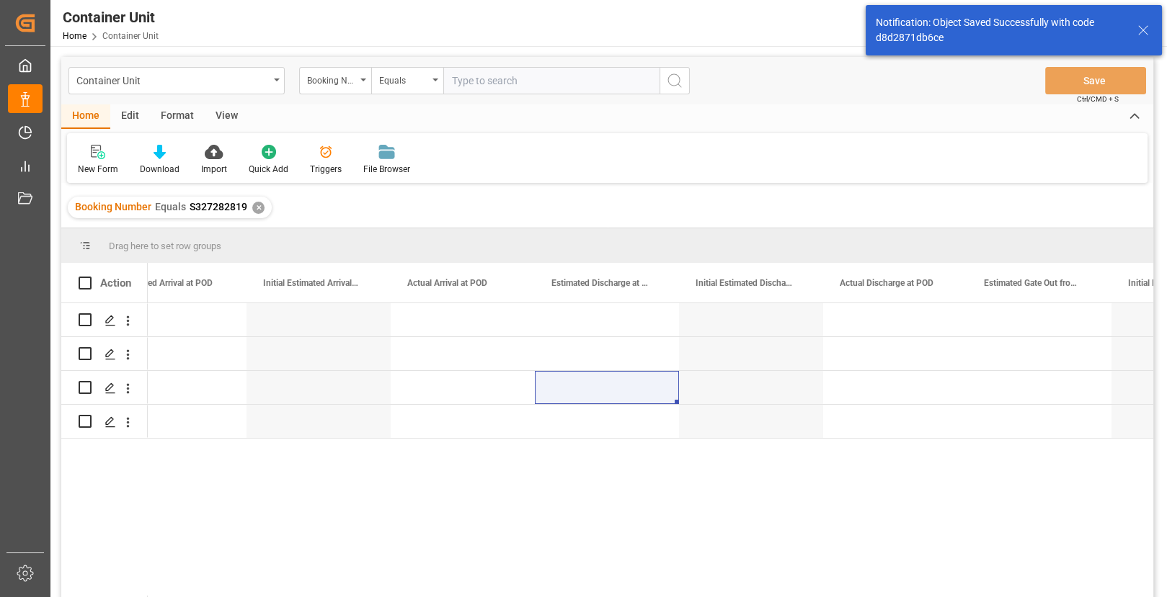
click at [603, 455] on div "ITCTA ITCTA ITCTA ITCTA" at bounding box center [650, 454] width 1005 height 303
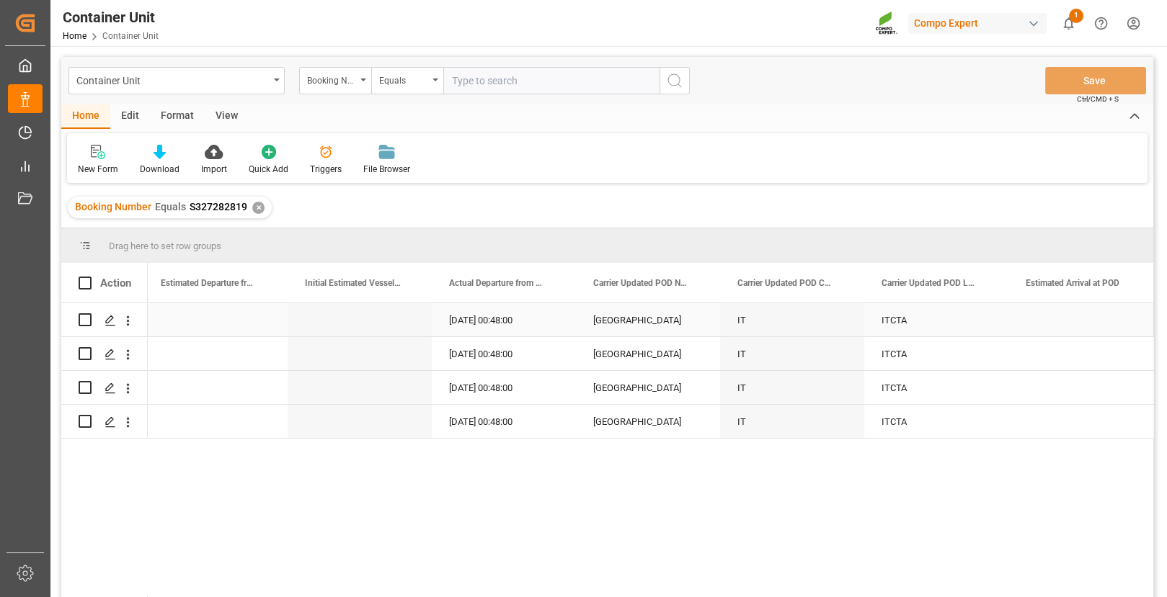
click at [491, 321] on div "12.04.2025 00:48:00" at bounding box center [504, 319] width 144 height 33
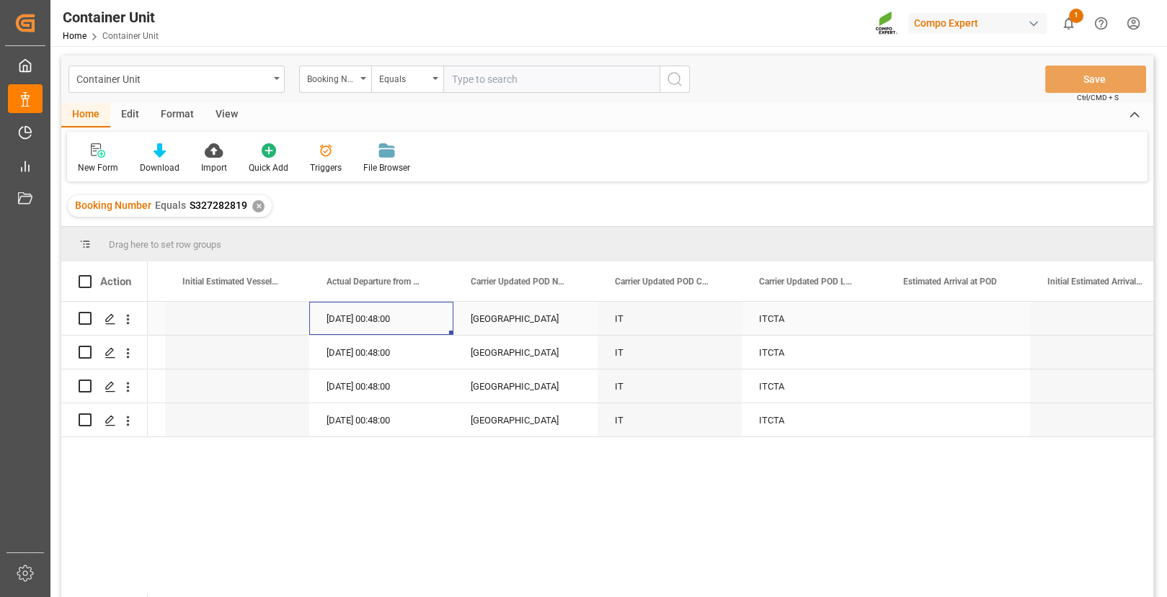
click at [419, 314] on div "12.04.2025 00:48:00" at bounding box center [381, 318] width 144 height 33
click at [419, 314] on div "[DATE] 00:48" at bounding box center [381, 330] width 121 height 33
click at [396, 329] on input "[DATE] 00:48" at bounding box center [381, 329] width 121 height 27
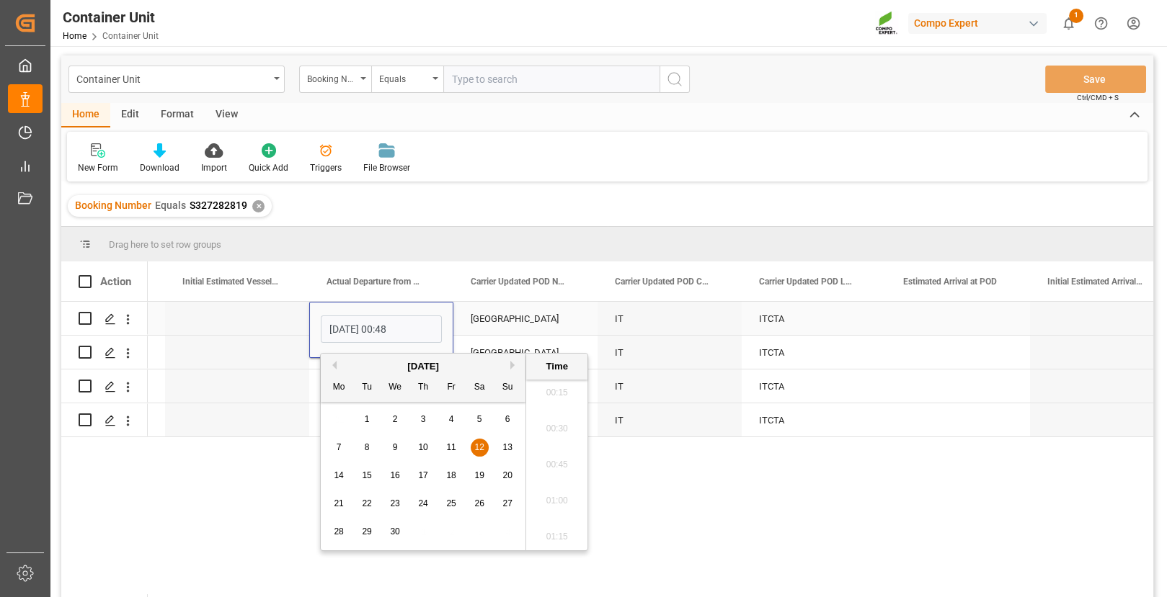
click at [396, 329] on input "[DATE] 00:48" at bounding box center [381, 329] width 121 height 27
click at [262, 374] on div "Press SPACE to select this row." at bounding box center [237, 386] width 144 height 33
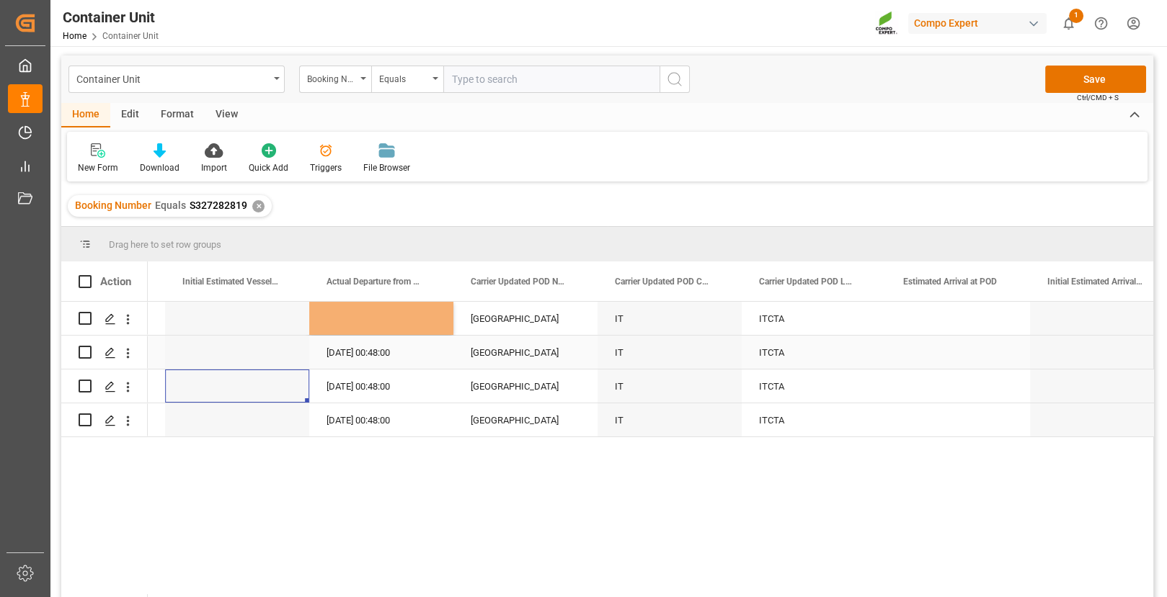
click at [391, 345] on div "12.04.2025 00:48:00" at bounding box center [381, 352] width 144 height 33
click at [391, 345] on div "[DATE] 00:48" at bounding box center [381, 364] width 144 height 56
click at [375, 366] on input "[DATE] 00:48" at bounding box center [381, 363] width 121 height 27
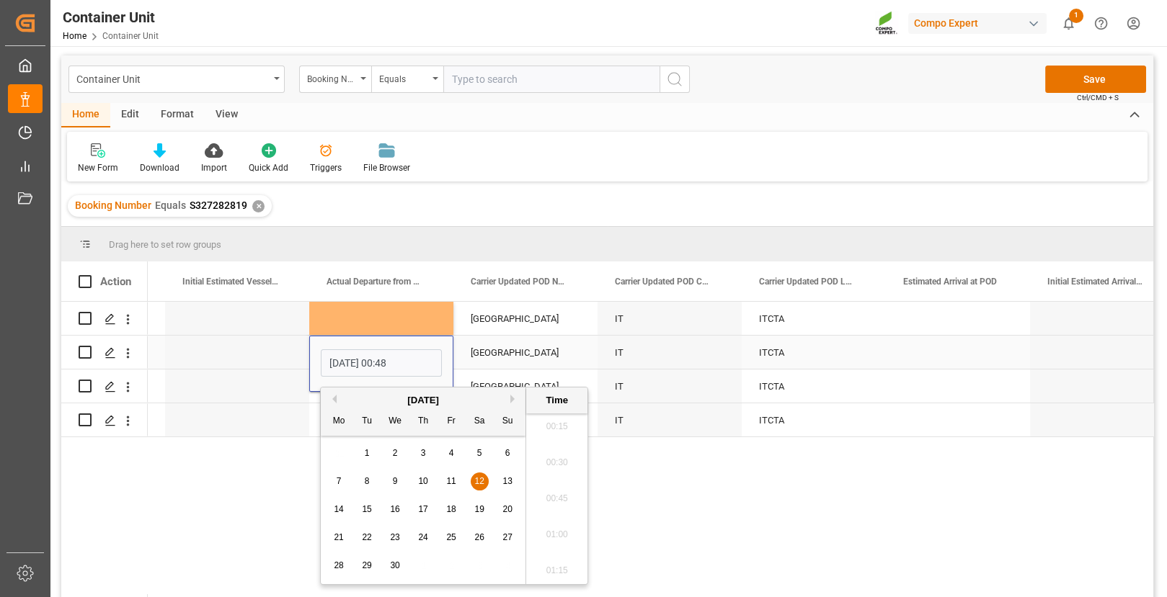
click at [375, 366] on input "[DATE] 00:48" at bounding box center [381, 363] width 121 height 27
click at [281, 360] on div "Press SPACE to select this row." at bounding box center [237, 352] width 144 height 33
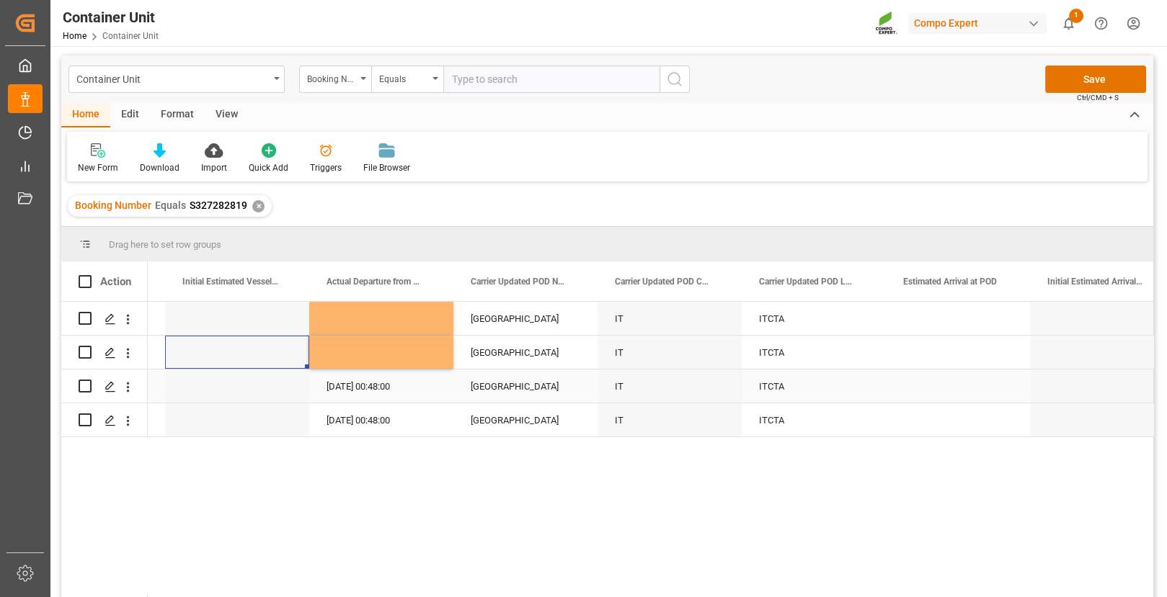
click at [363, 391] on div "12.04.2025 00:48:00" at bounding box center [381, 386] width 144 height 33
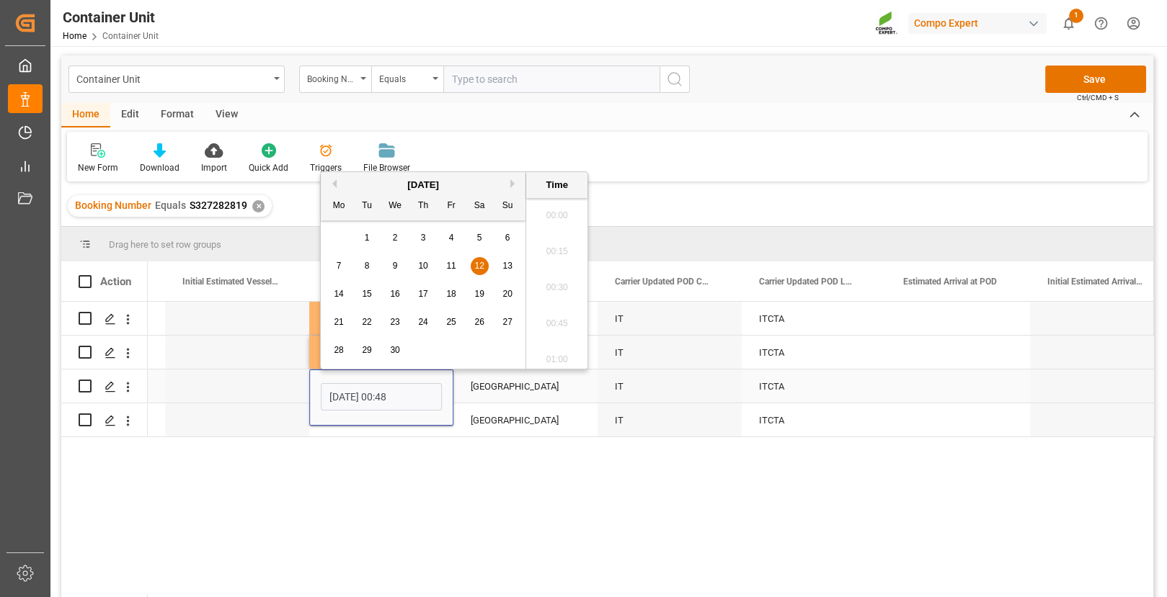
click at [363, 391] on input "[DATE] 00:48" at bounding box center [381, 396] width 121 height 27
click at [280, 381] on div "Press SPACE to select this row." at bounding box center [237, 386] width 144 height 33
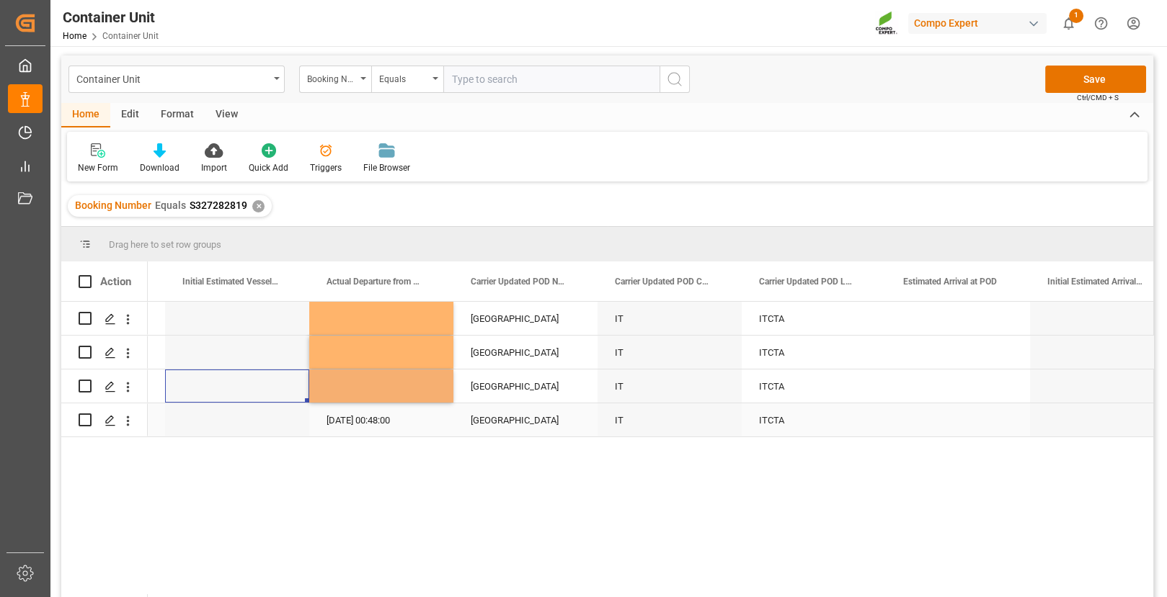
click at [357, 417] on div "12.04.2025 00:48:00" at bounding box center [381, 420] width 144 height 33
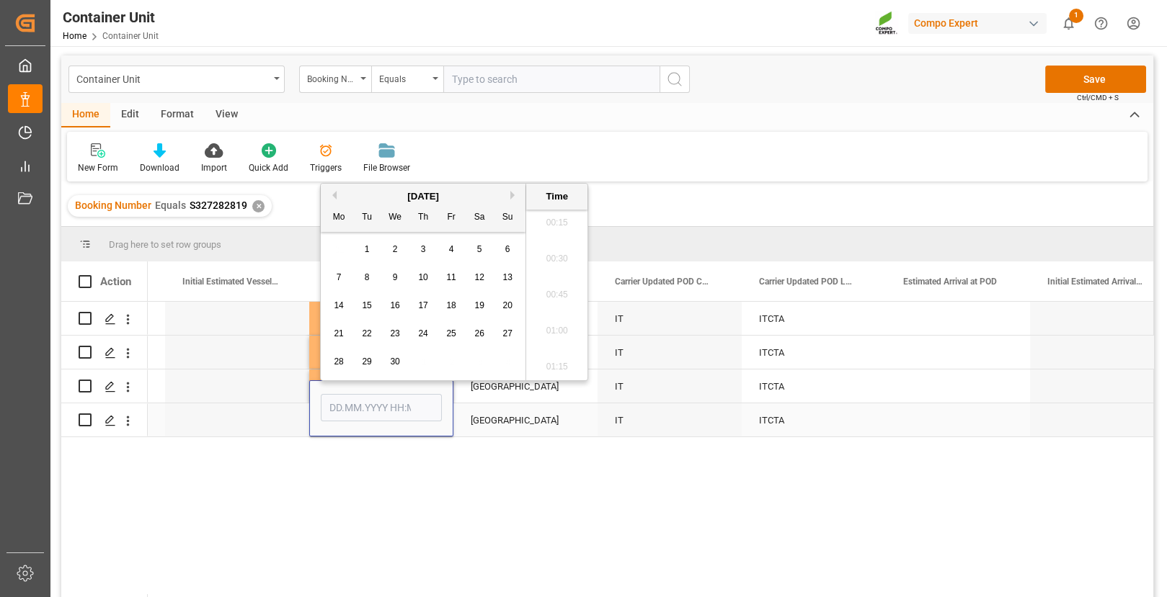
click at [279, 412] on div "Press SPACE to select this row." at bounding box center [237, 420] width 144 height 33
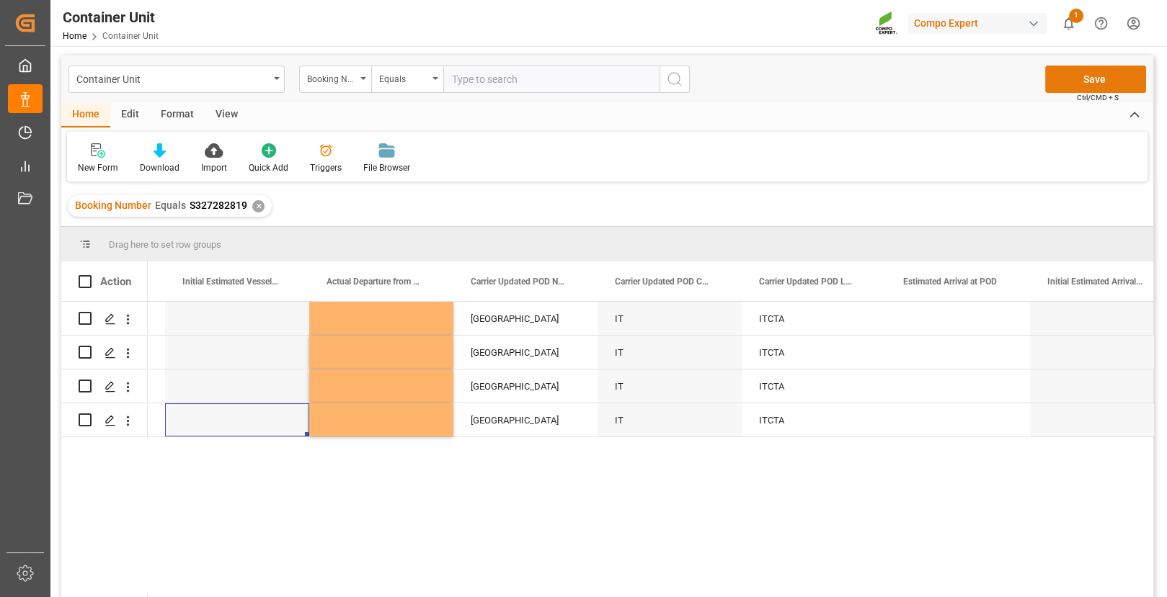
click at [1005, 74] on button "Save" at bounding box center [1095, 79] width 101 height 27
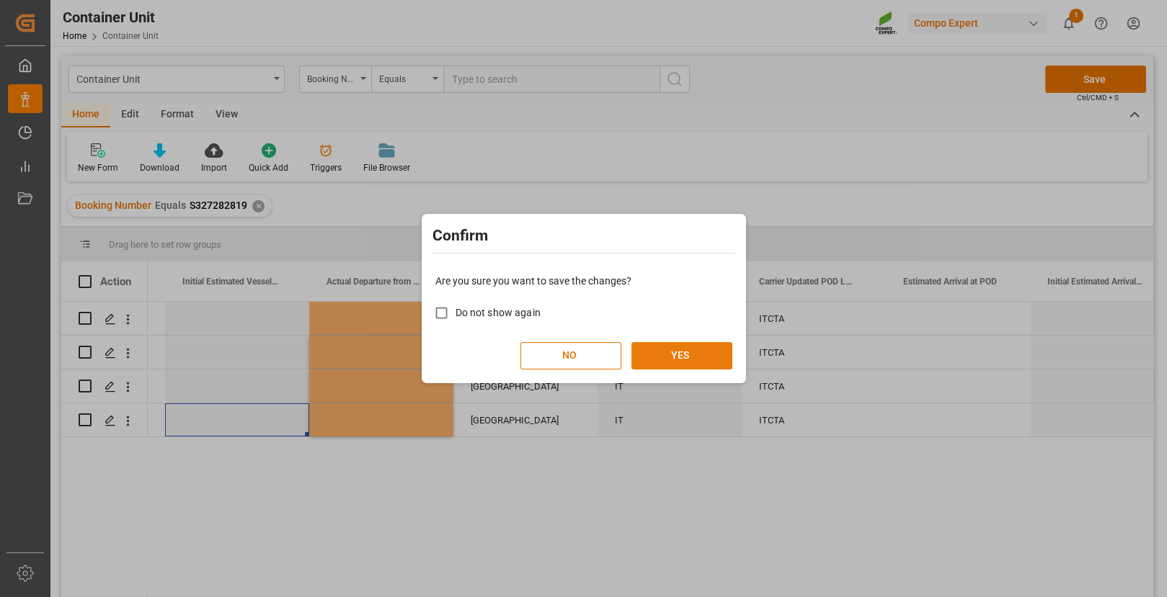
click at [693, 357] on button "YES" at bounding box center [681, 355] width 101 height 27
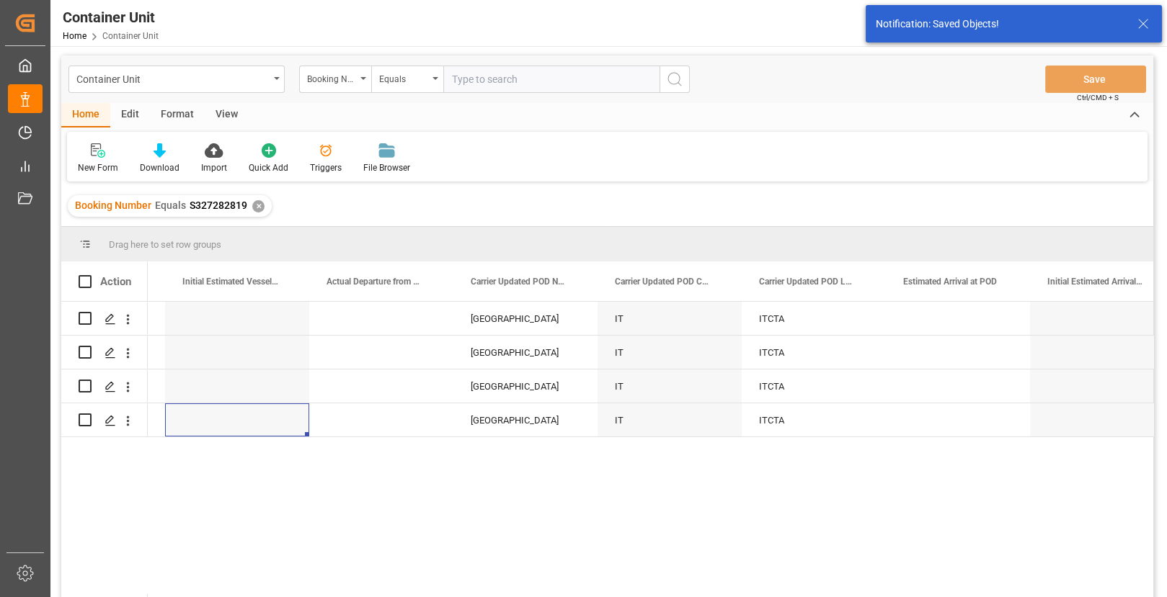
click at [561, 470] on div "CATANIA IT ITCTA CATANIA IT ITCTA CATANIA IT ITCTA CATANIA IT ITCTA" at bounding box center [650, 453] width 1005 height 303
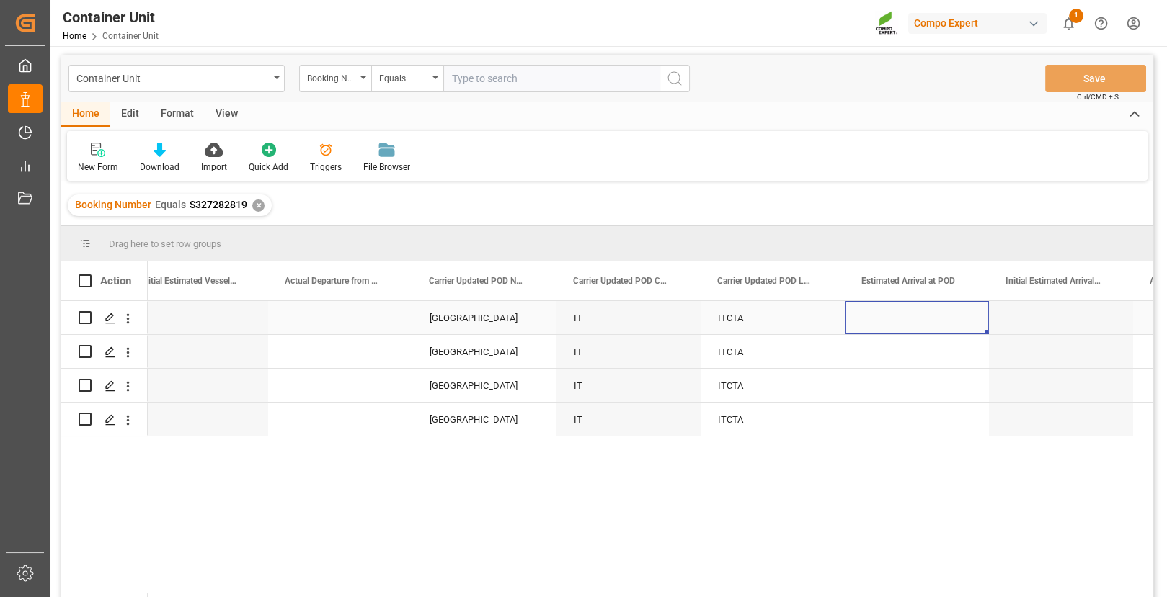
click at [858, 321] on div "Press SPACE to select this row." at bounding box center [917, 317] width 144 height 33
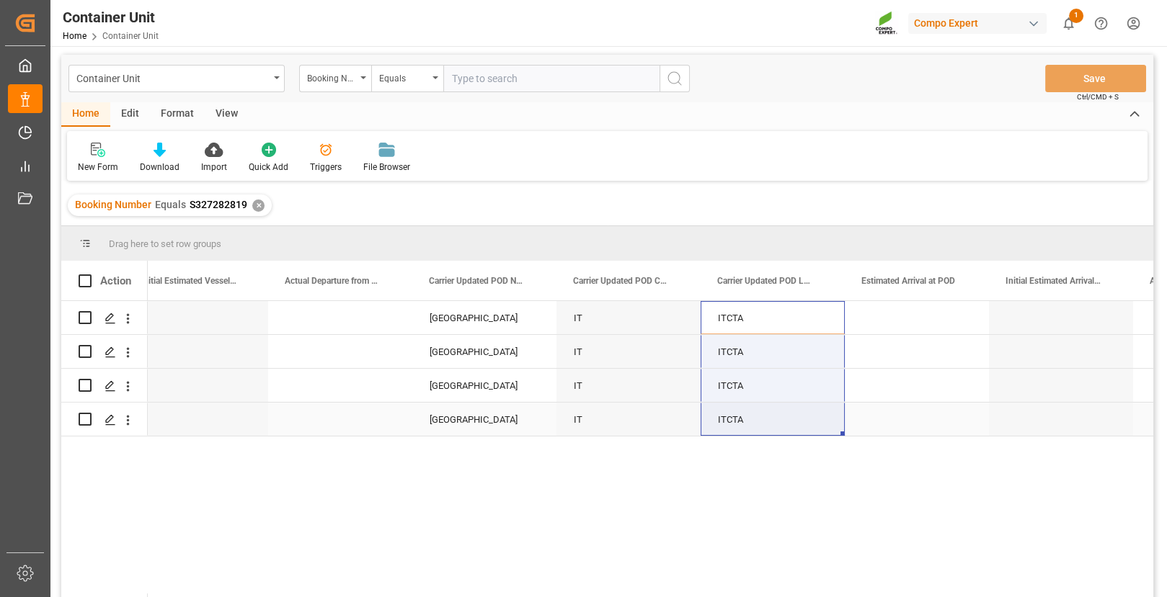
drag, startPoint x: 762, startPoint y: 318, endPoint x: 768, endPoint y: 434, distance: 116.2
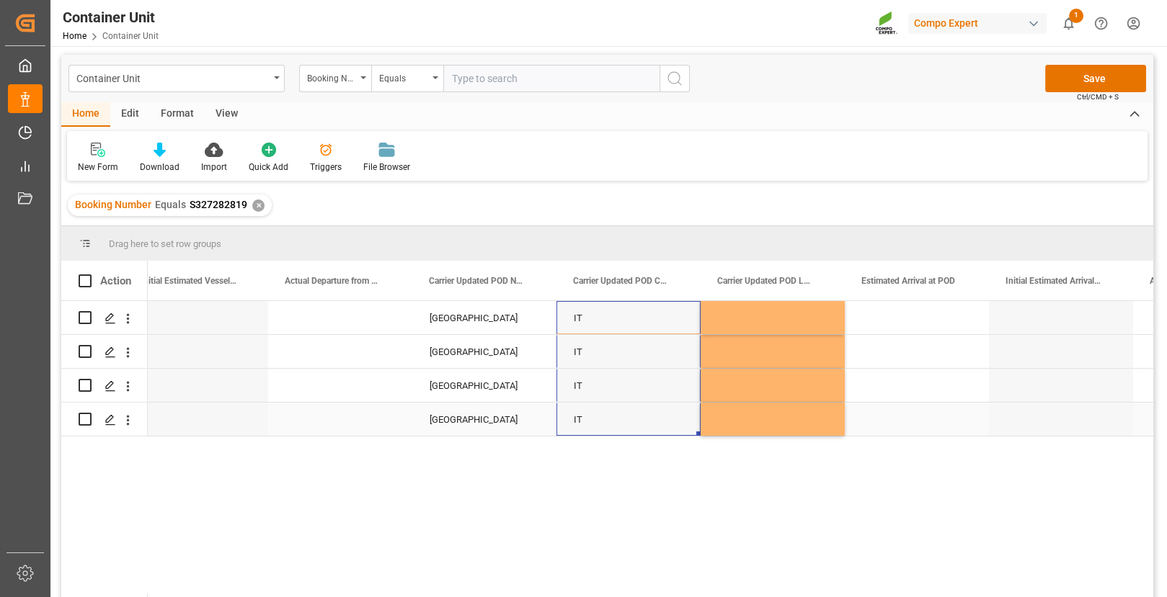
drag, startPoint x: 652, startPoint y: 303, endPoint x: 652, endPoint y: 404, distance: 100.9
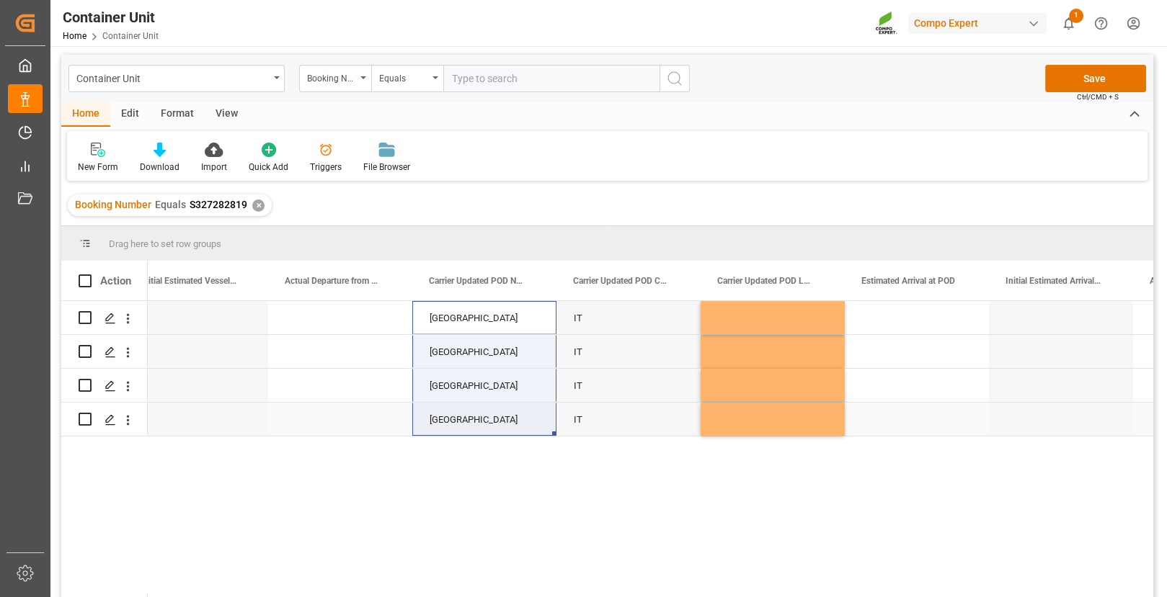
drag, startPoint x: 509, startPoint y: 311, endPoint x: 508, endPoint y: 424, distance: 113.2
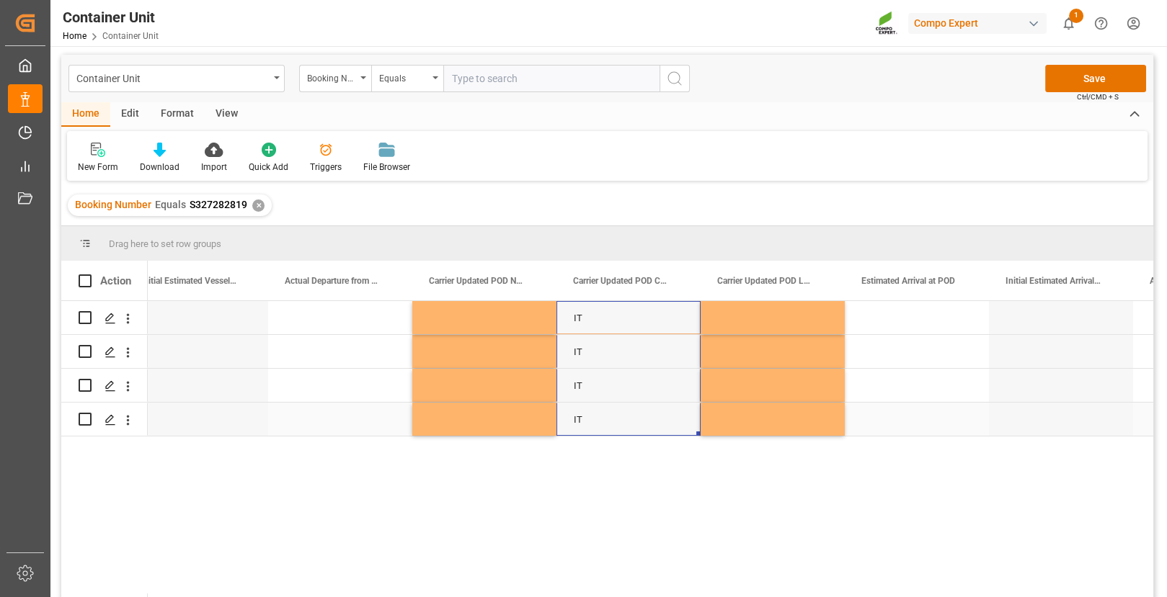
drag, startPoint x: 651, startPoint y: 314, endPoint x: 652, endPoint y: 428, distance: 114.6
click at [615, 319] on div "IT" at bounding box center [628, 317] width 144 height 33
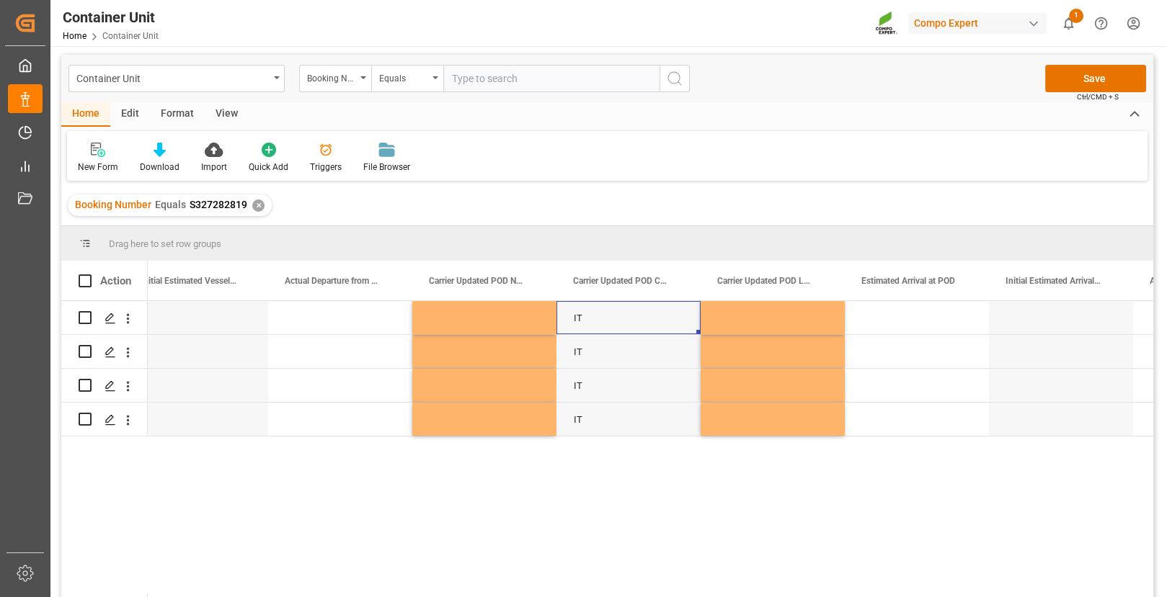
click at [689, 498] on div "IT IT IT IT" at bounding box center [650, 452] width 1005 height 303
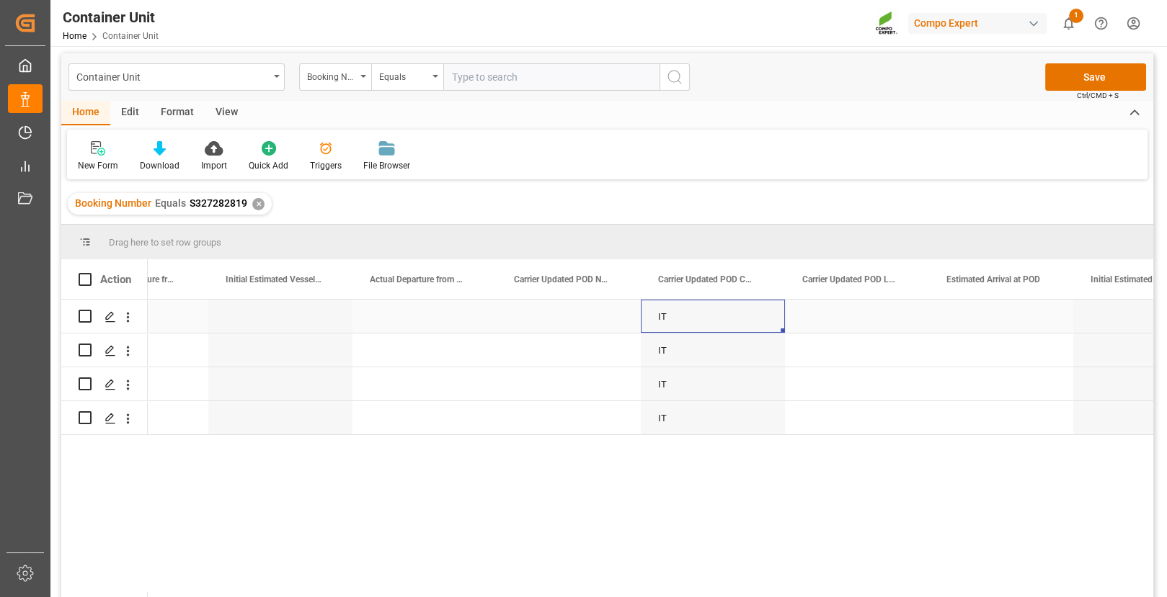
click at [657, 320] on div "IT" at bounding box center [713, 316] width 144 height 33
click at [662, 319] on div "IT" at bounding box center [713, 316] width 144 height 33
click at [1005, 83] on button "Save" at bounding box center [1095, 76] width 101 height 27
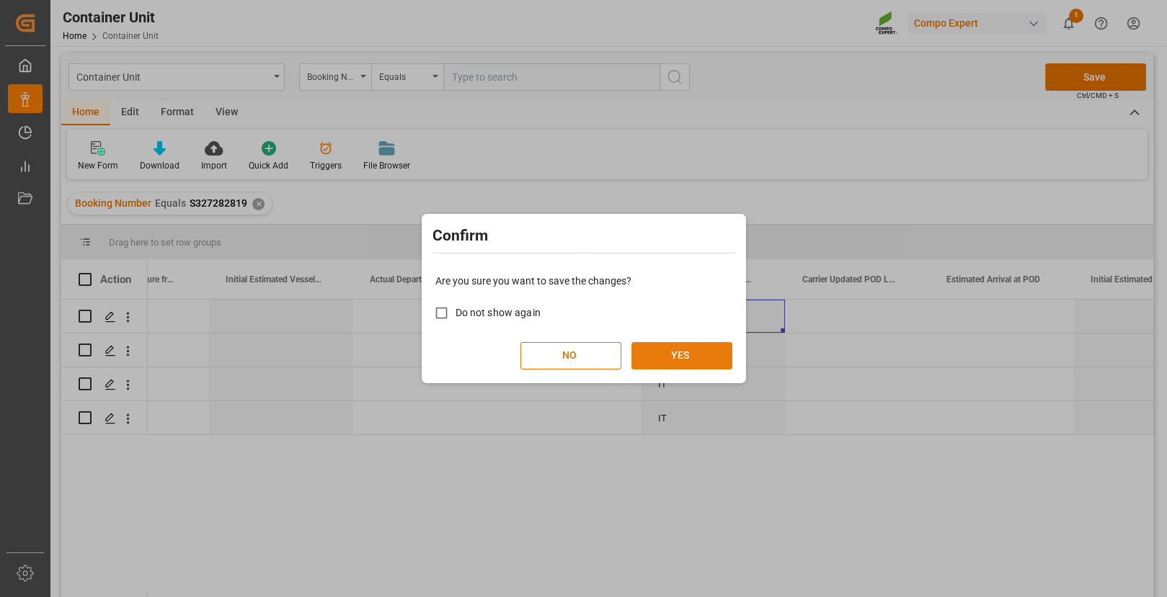
click at [687, 357] on button "YES" at bounding box center [681, 355] width 101 height 27
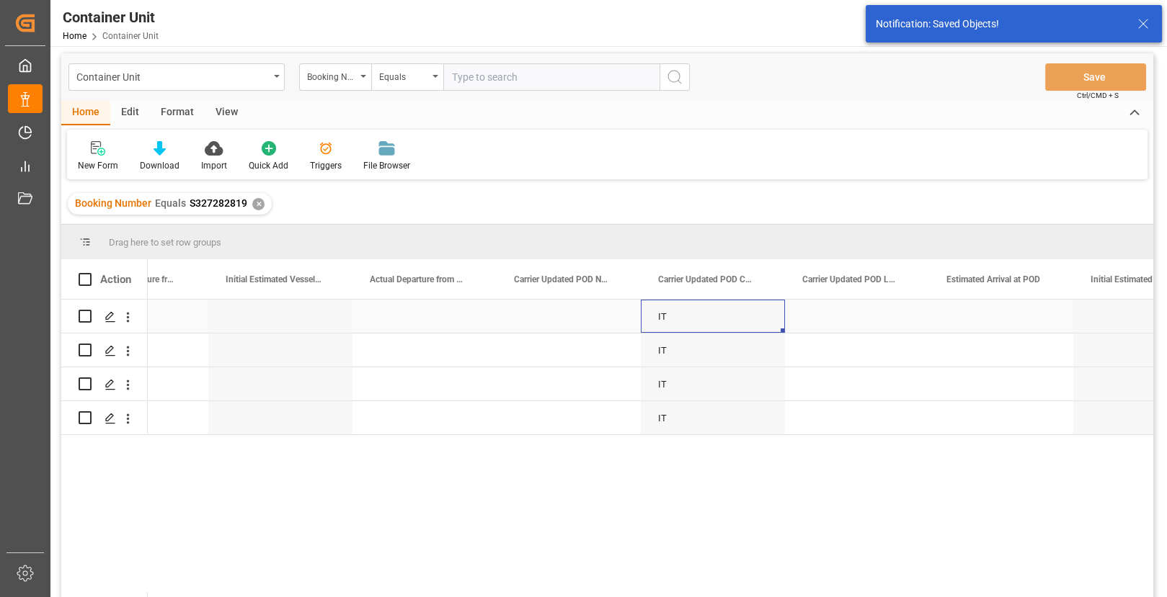
click at [663, 318] on div "IT" at bounding box center [713, 316] width 144 height 33
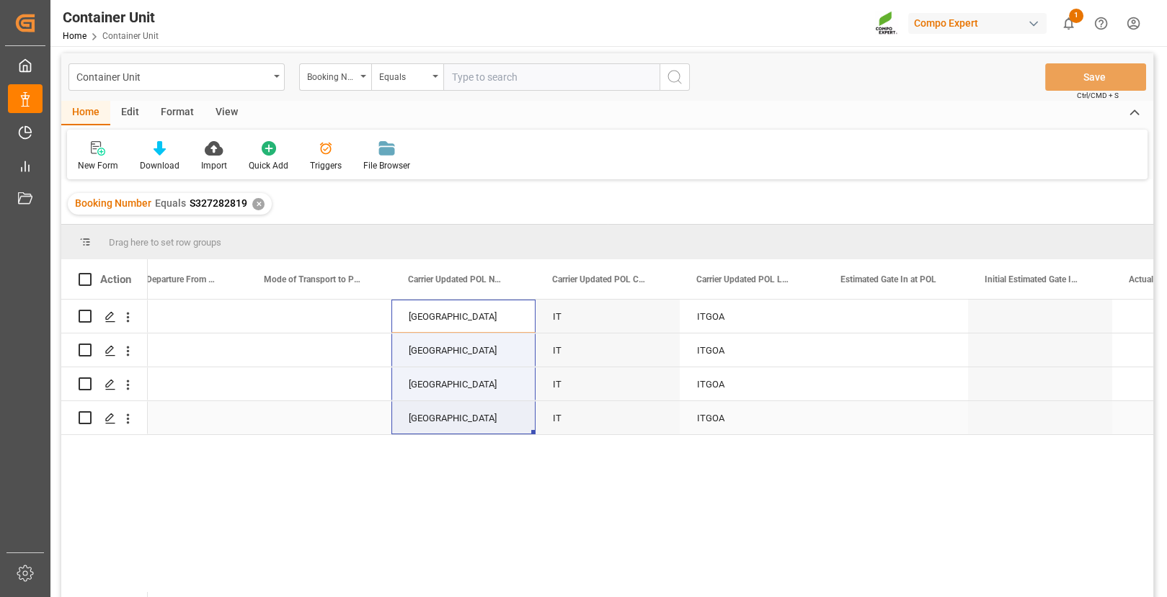
drag, startPoint x: 476, startPoint y: 311, endPoint x: 471, endPoint y: 421, distance: 110.4
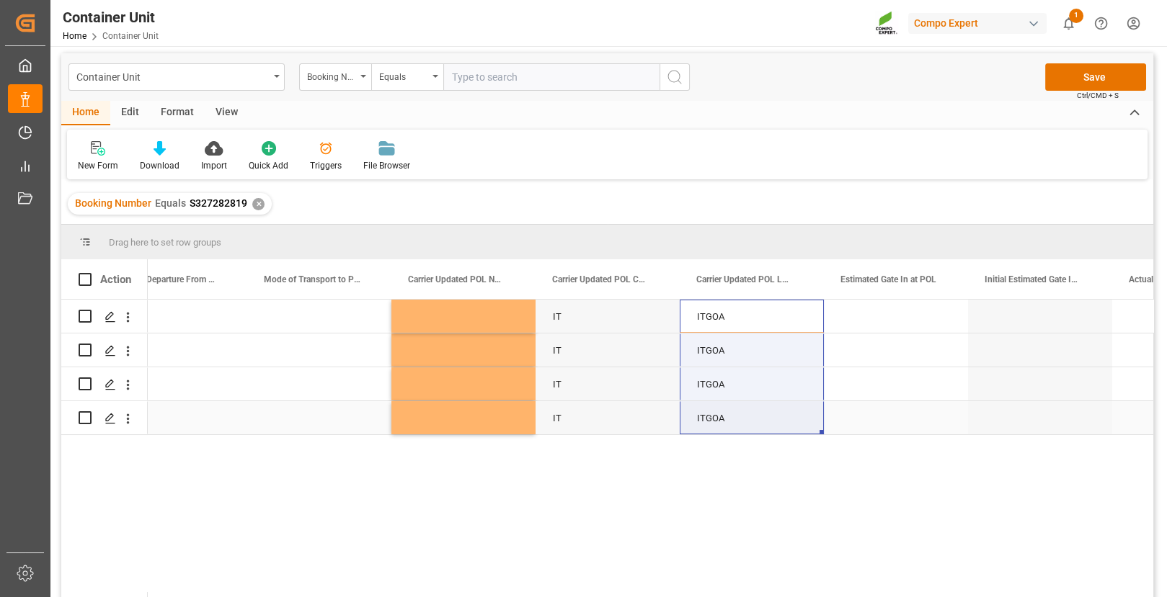
drag, startPoint x: 737, startPoint y: 341, endPoint x: 735, endPoint y: 413, distance: 72.1
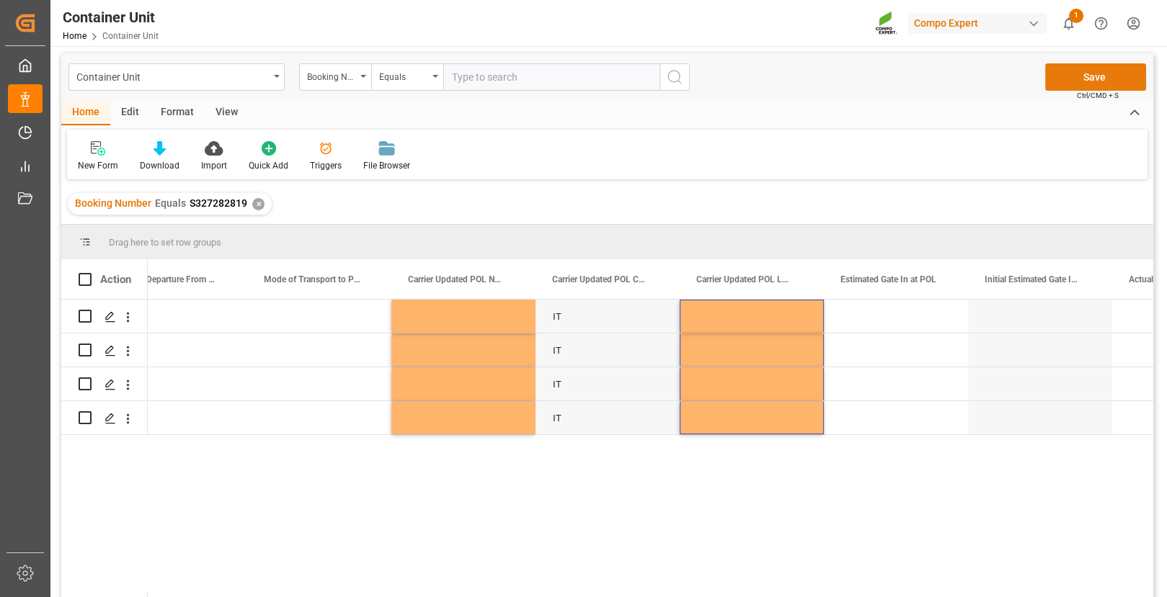
click at [1005, 72] on button "Save" at bounding box center [1095, 76] width 101 height 27
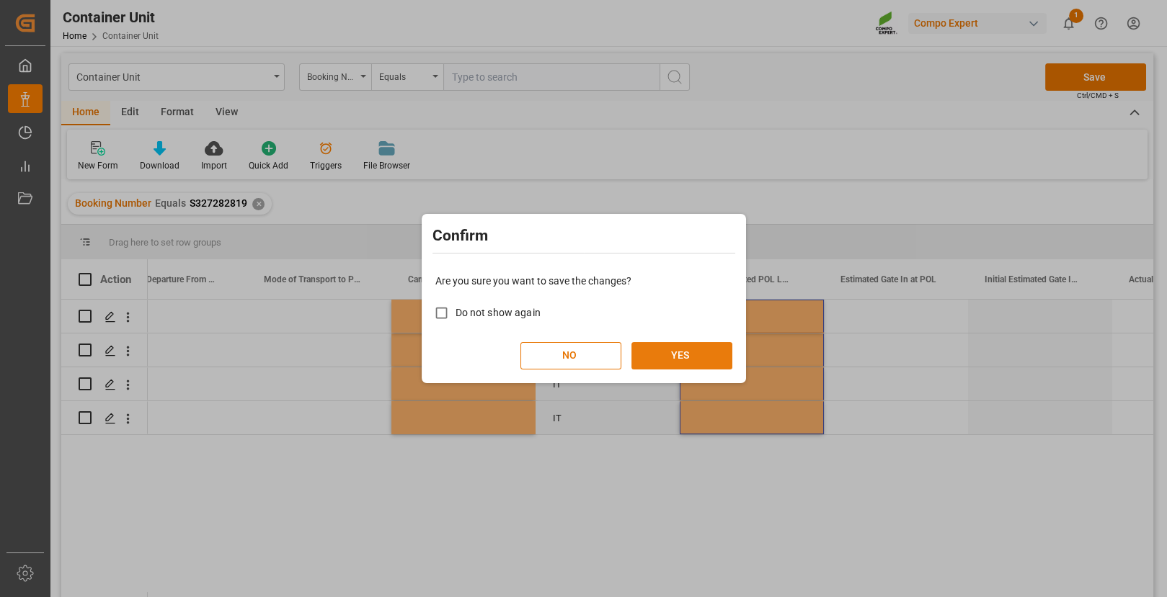
click at [680, 352] on button "YES" at bounding box center [681, 355] width 101 height 27
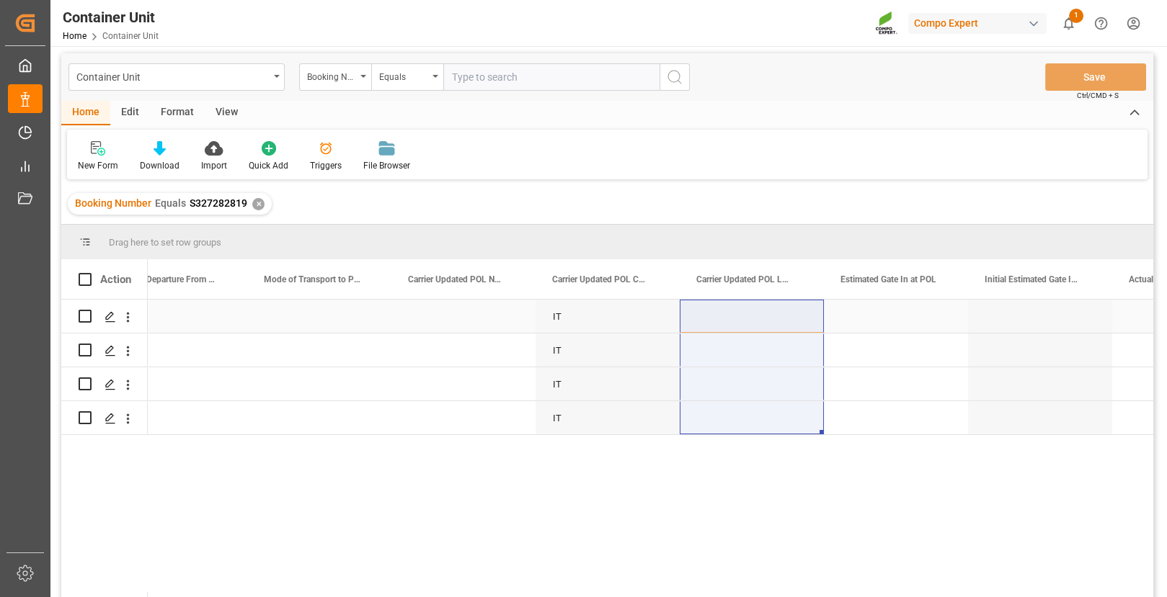
click at [734, 313] on div "Press SPACE to select this row." at bounding box center [752, 316] width 144 height 33
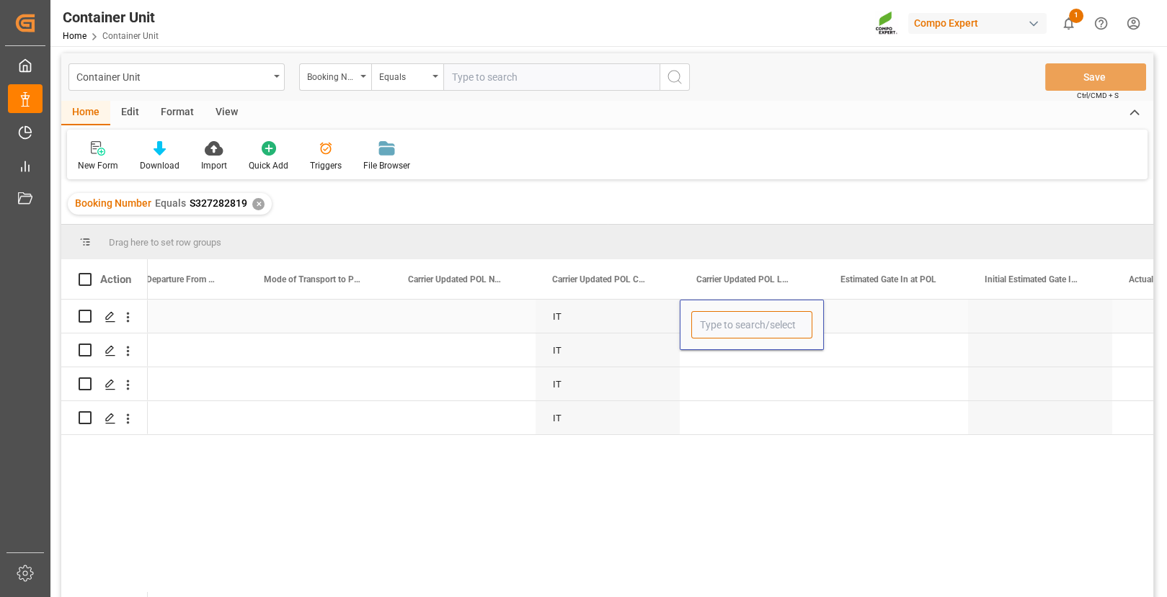
click at [734, 326] on input "Press SPACE to select this row." at bounding box center [751, 324] width 121 height 27
click at [718, 362] on div "BEANR" at bounding box center [752, 366] width 120 height 50
type input "BEANR"
click at [761, 360] on div "Press SPACE to select this row." at bounding box center [752, 350] width 144 height 33
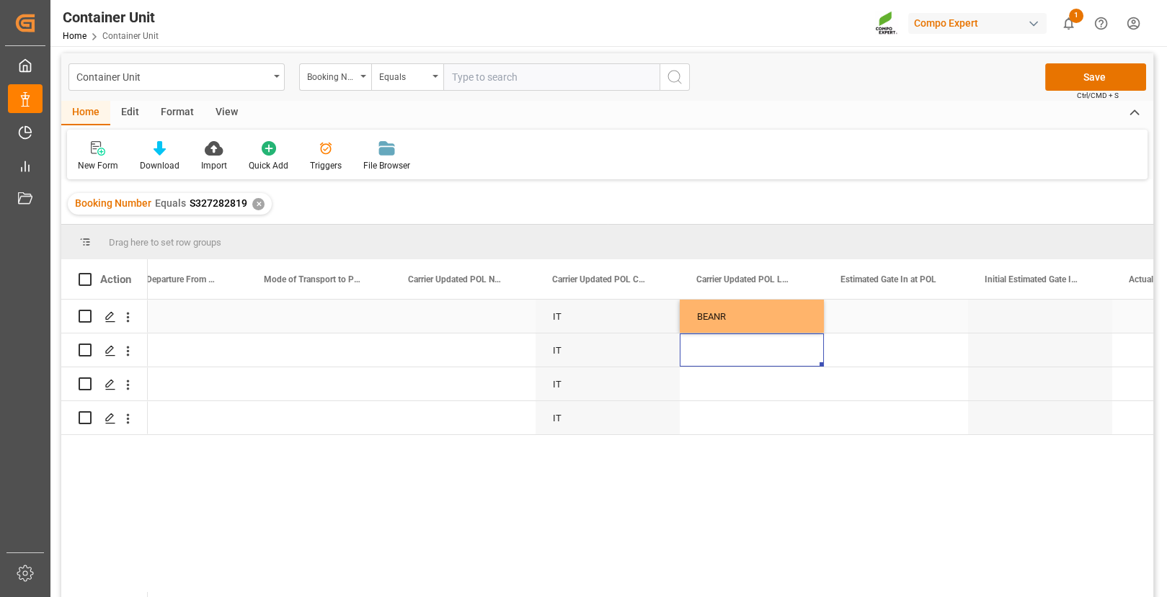
click at [799, 321] on div "BEANR" at bounding box center [752, 316] width 144 height 33
drag, startPoint x: 819, startPoint y: 329, endPoint x: 825, endPoint y: 415, distance: 86.7
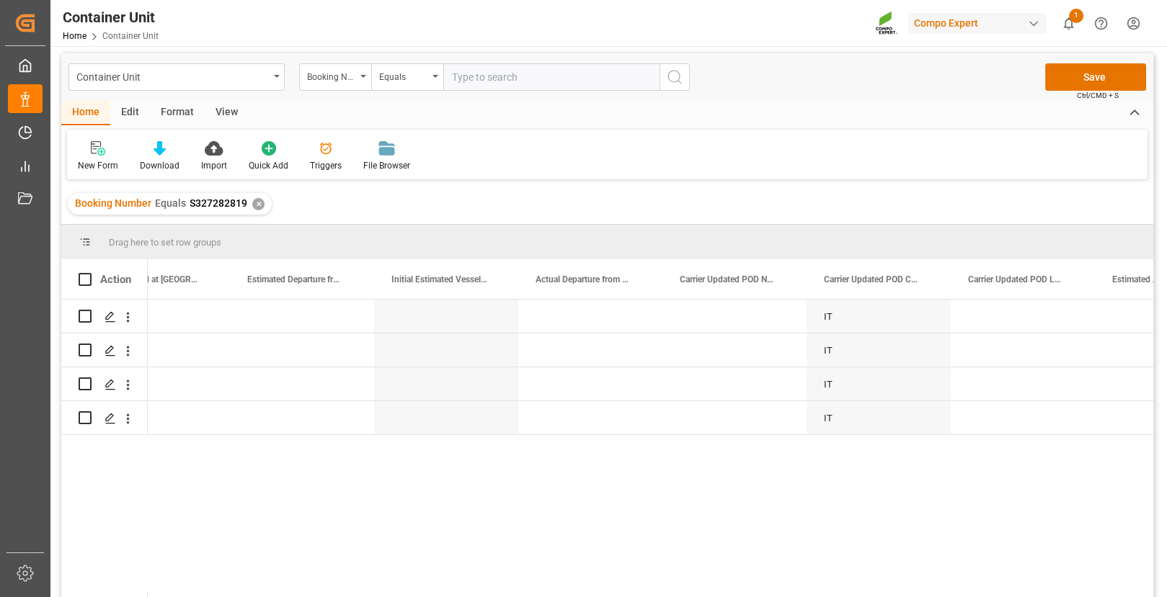
scroll to position [0, 11888]
click at [838, 326] on div "IT" at bounding box center [872, 316] width 144 height 33
click at [814, 316] on div "IT" at bounding box center [872, 316] width 144 height 33
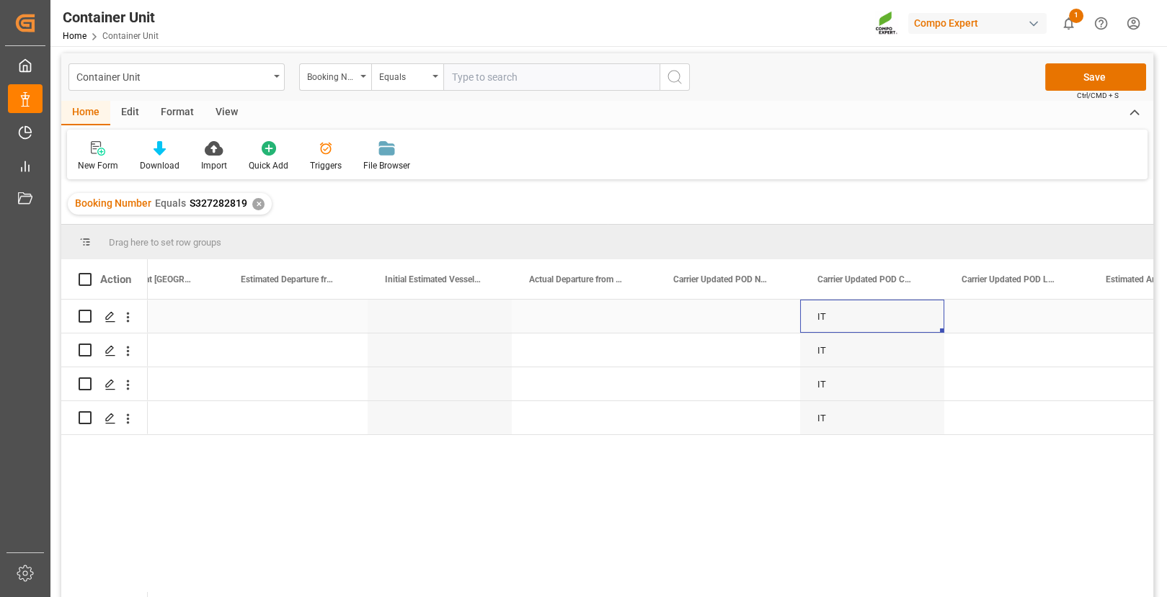
click at [822, 316] on div "IT" at bounding box center [872, 316] width 144 height 33
click at [980, 314] on div "Press SPACE to select this row." at bounding box center [1016, 316] width 144 height 33
click at [981, 315] on div "Press SPACE to select this row." at bounding box center [1016, 316] width 144 height 33
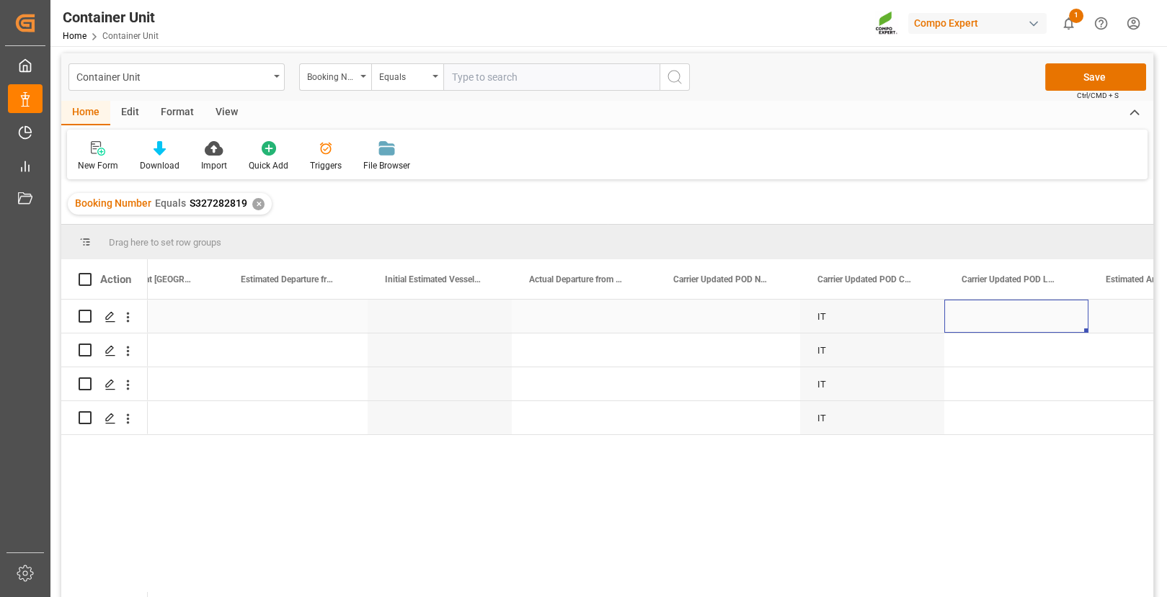
click at [981, 315] on div "Press SPACE to select this row." at bounding box center [1016, 316] width 144 height 33
click at [979, 321] on input "Press SPACE to select this row." at bounding box center [1016, 324] width 121 height 27
type input "ARZAE"
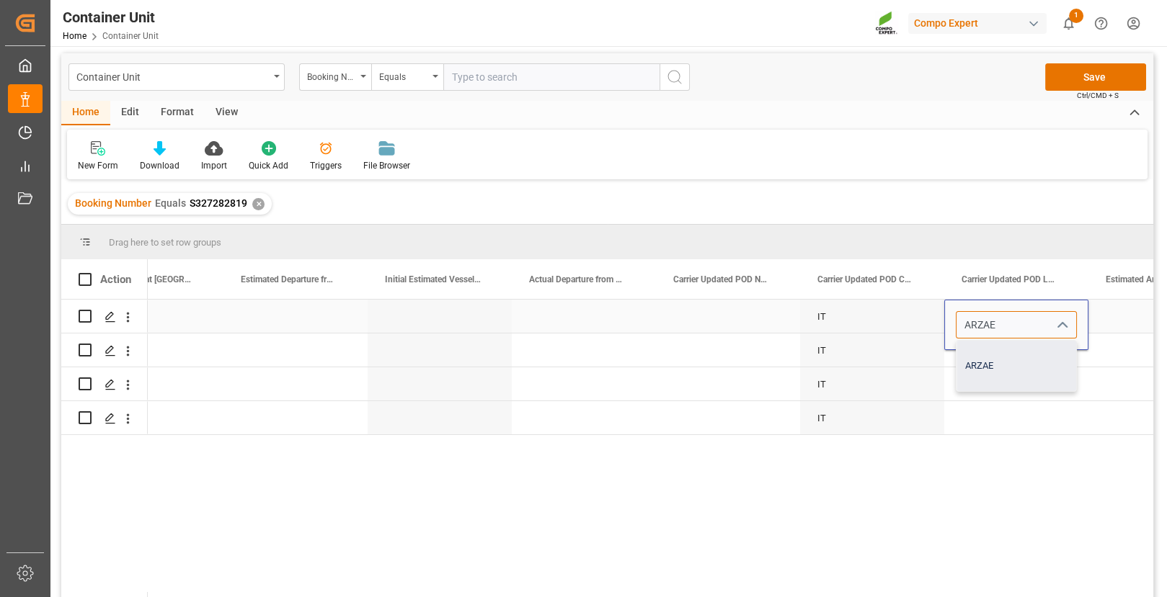
click at [983, 360] on div "ARZAE" at bounding box center [1016, 366] width 120 height 50
click at [1005, 357] on div "Press SPACE to select this row." at bounding box center [1016, 350] width 144 height 33
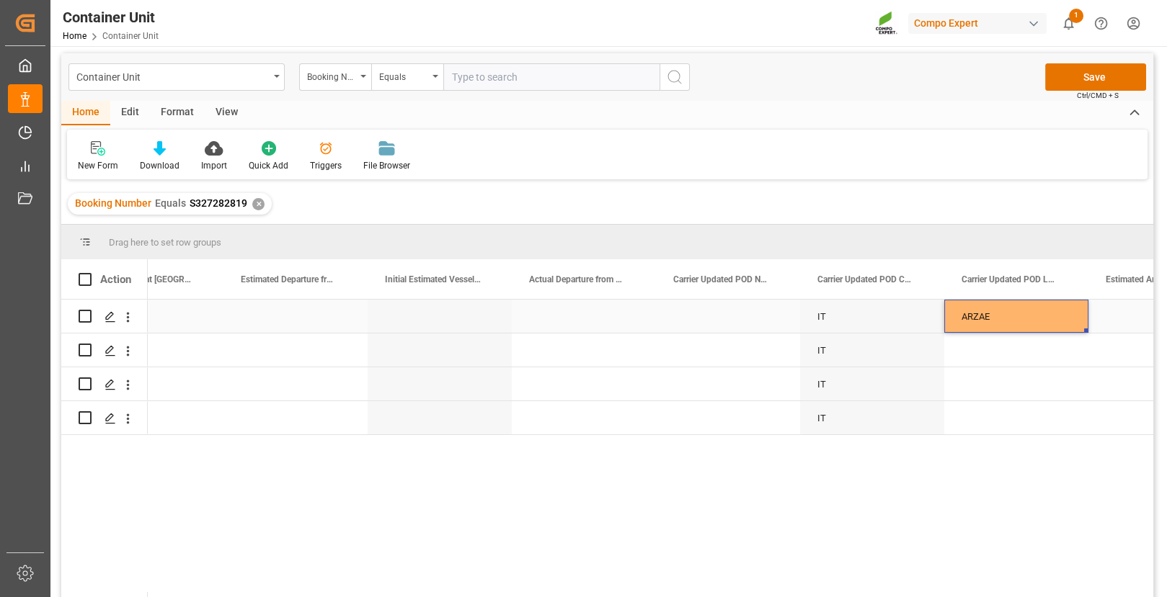
click at [1005, 311] on div "ARZAE" at bounding box center [1016, 316] width 144 height 33
drag, startPoint x: 1085, startPoint y: 329, endPoint x: 1088, endPoint y: 414, distance: 84.4
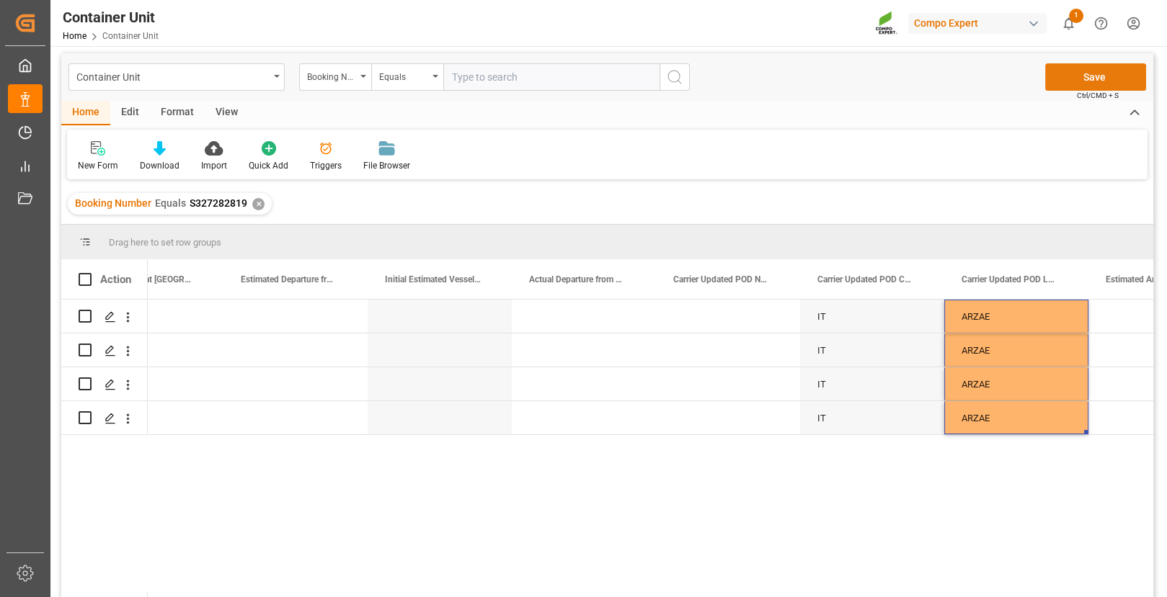
click at [1005, 76] on button "Save" at bounding box center [1095, 76] width 101 height 27
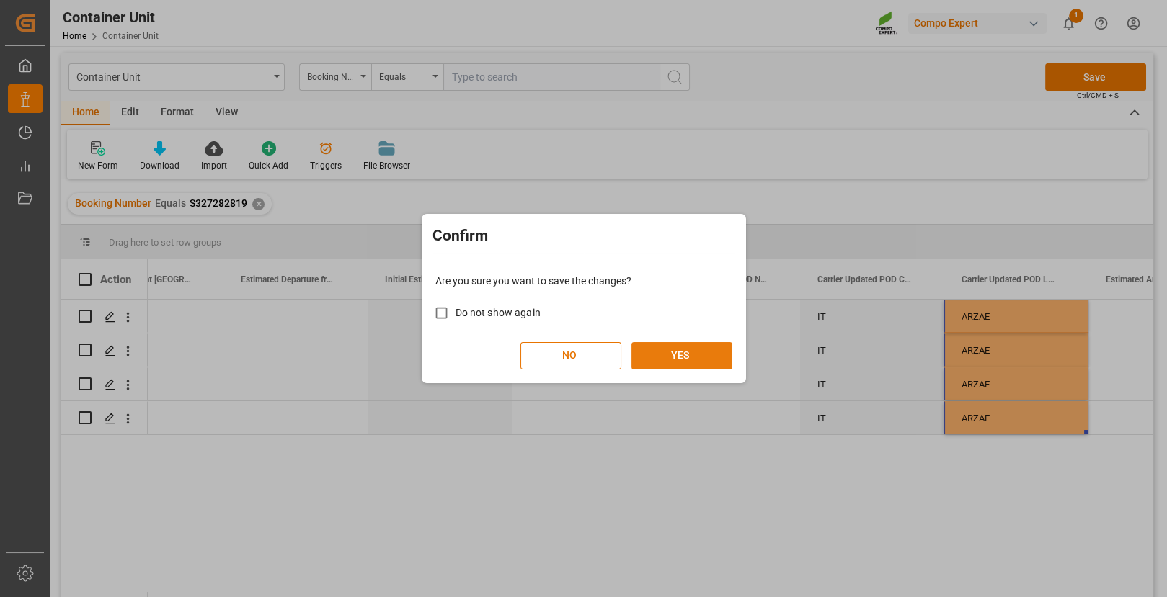
click at [658, 348] on button "YES" at bounding box center [681, 355] width 101 height 27
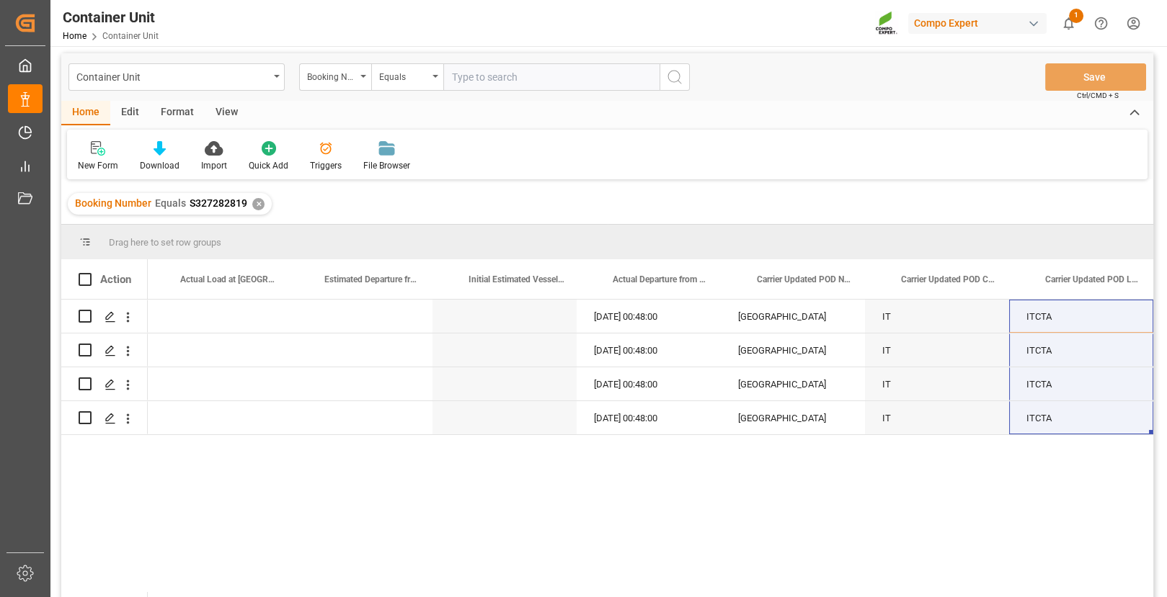
scroll to position [0, 11671]
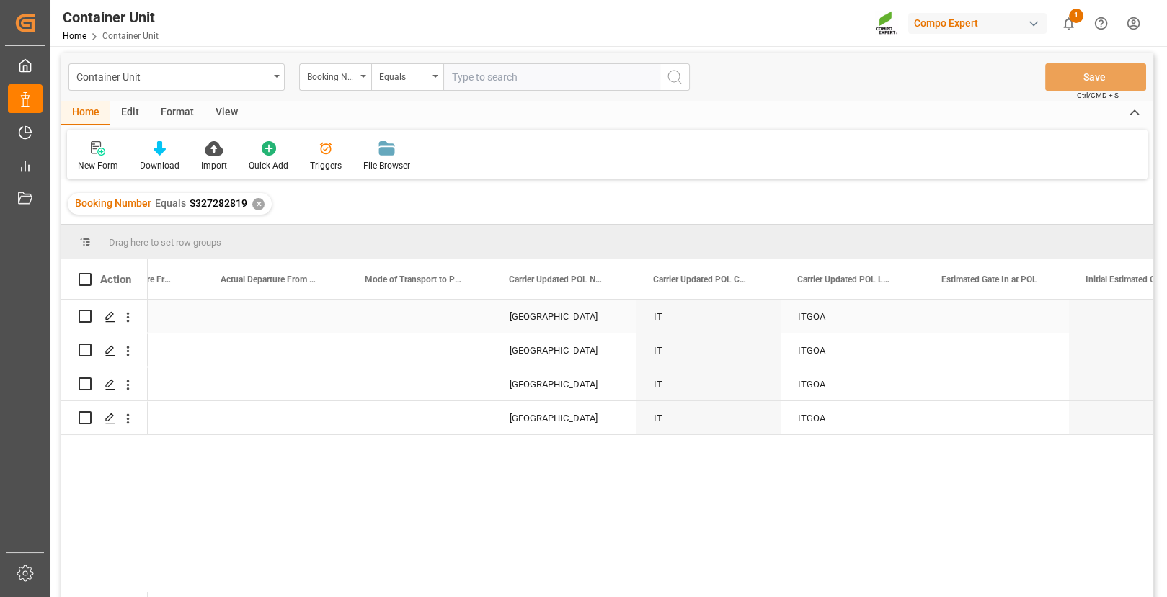
click at [538, 326] on div "GENOVA" at bounding box center [564, 316] width 144 height 33
click at [530, 323] on input "GENOVA" at bounding box center [564, 324] width 121 height 27
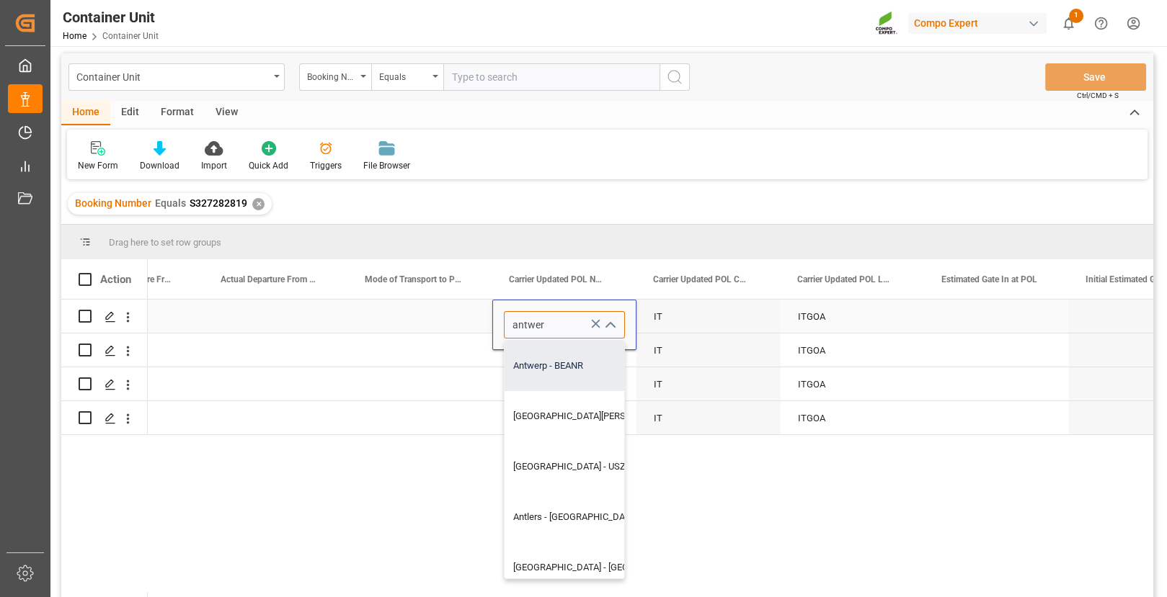
click at [538, 362] on div "Antwerp - BEANR" at bounding box center [630, 366] width 251 height 50
type input "Antwerp - BEANR"
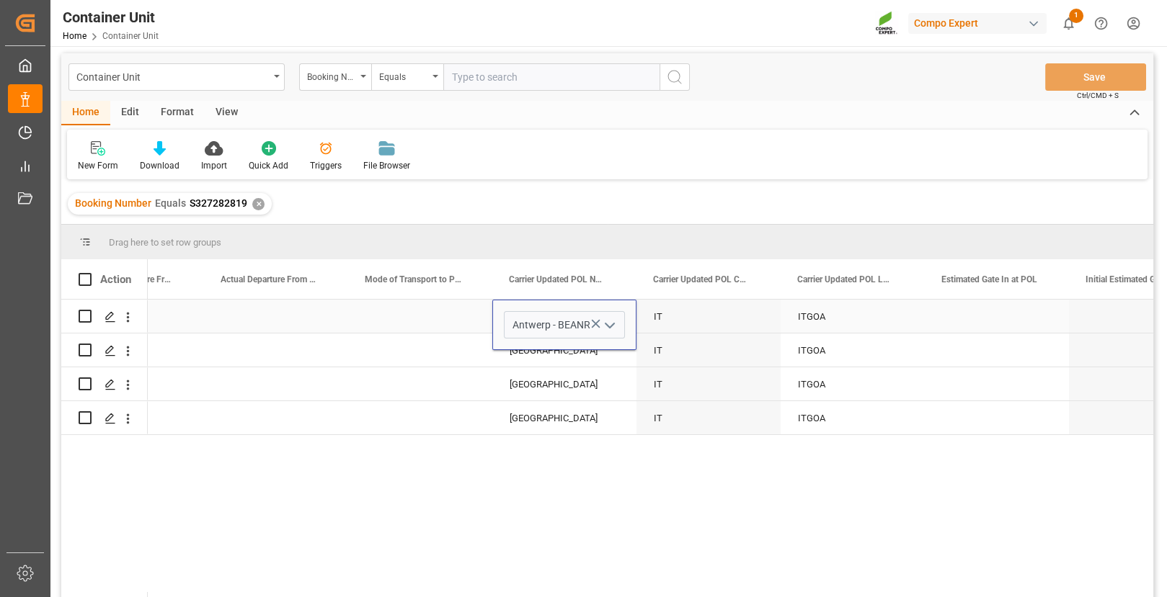
click at [462, 319] on div "Press SPACE to select this row." at bounding box center [420, 316] width 144 height 33
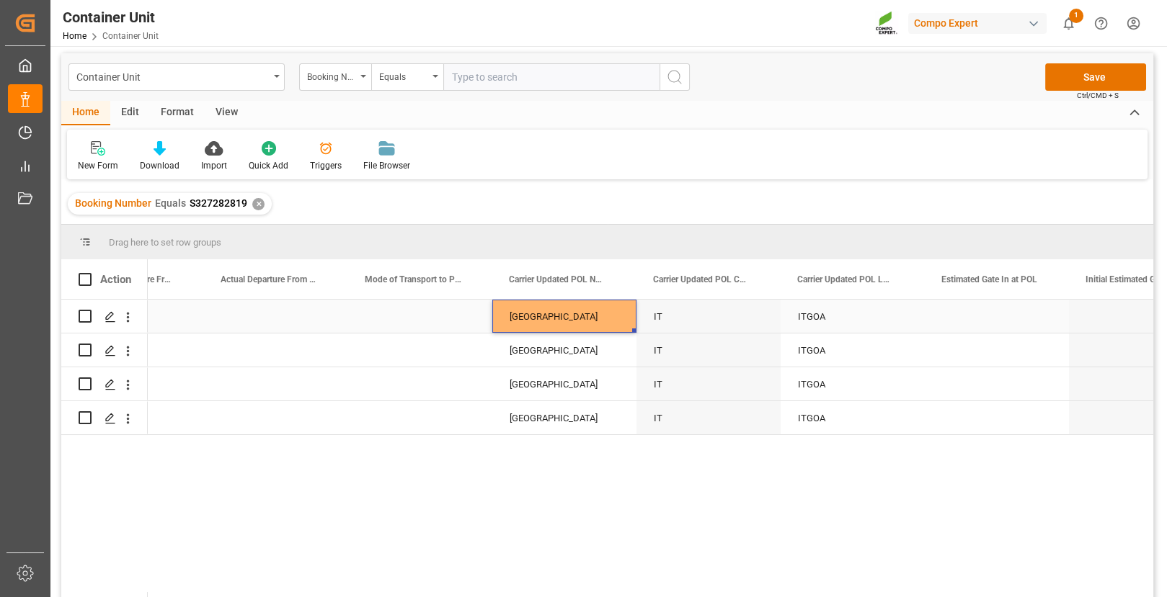
click at [582, 321] on div "[GEOGRAPHIC_DATA]" at bounding box center [564, 316] width 144 height 33
drag, startPoint x: 631, startPoint y: 329, endPoint x: 631, endPoint y: 455, distance: 126.1
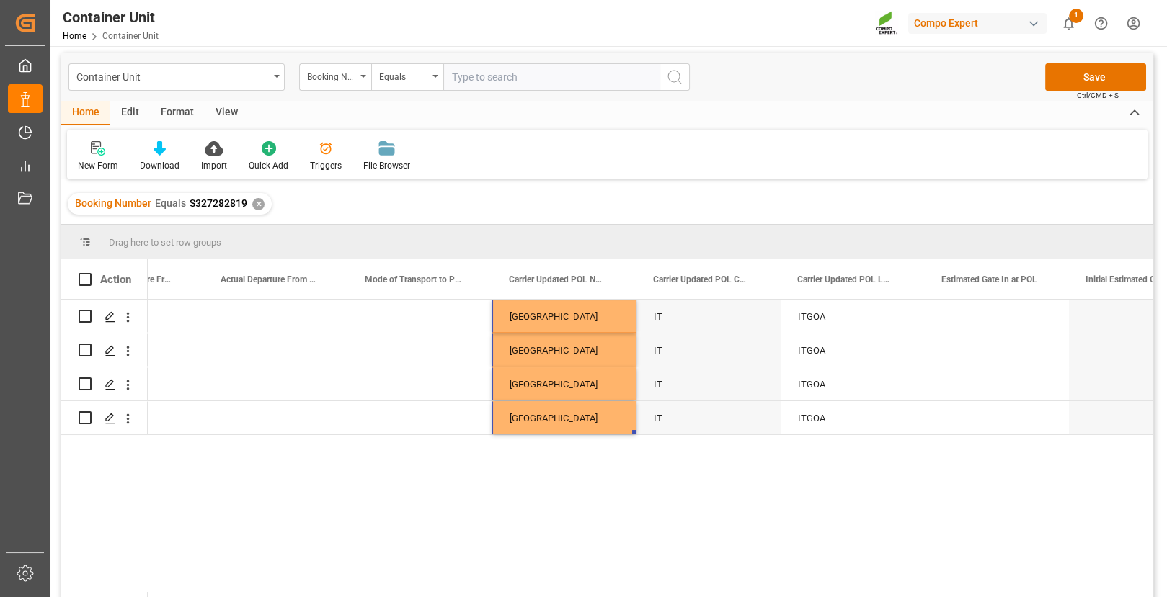
click at [625, 463] on div "ITCTA ITGOA IT Antwerp ITGOA IT Antwerp ITGOA IT Antwerp ITGOA IT Antwerp" at bounding box center [650, 451] width 1005 height 303
click at [594, 314] on div "[GEOGRAPHIC_DATA]" at bounding box center [564, 316] width 144 height 33
click at [711, 322] on div "IT" at bounding box center [708, 316] width 144 height 33
click at [1005, 72] on button "Save" at bounding box center [1095, 76] width 101 height 27
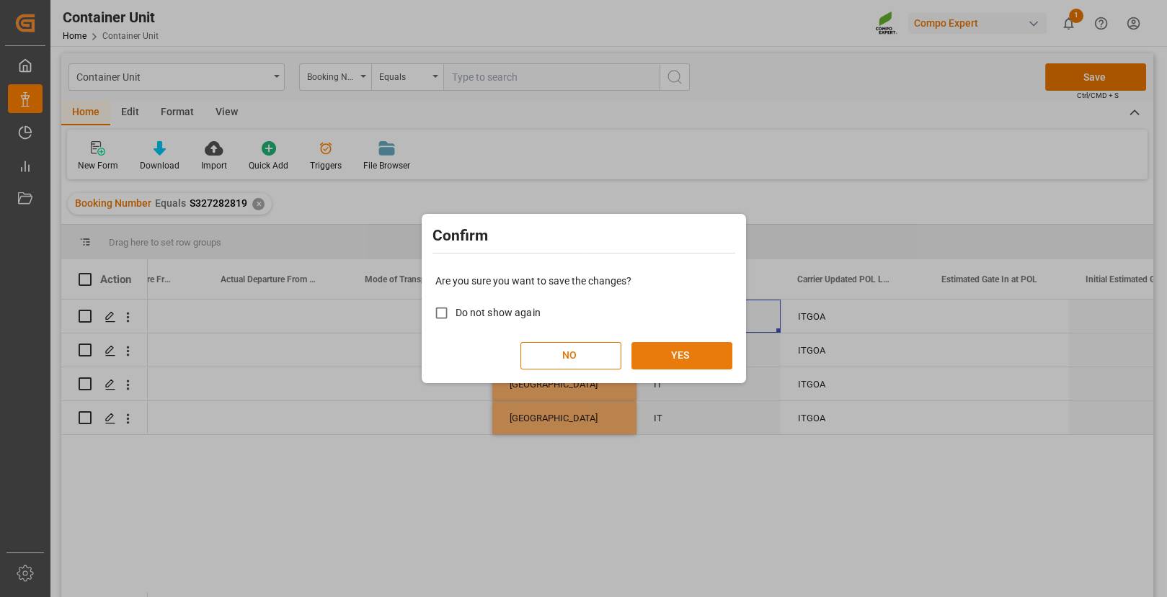
click at [656, 352] on button "YES" at bounding box center [681, 355] width 101 height 27
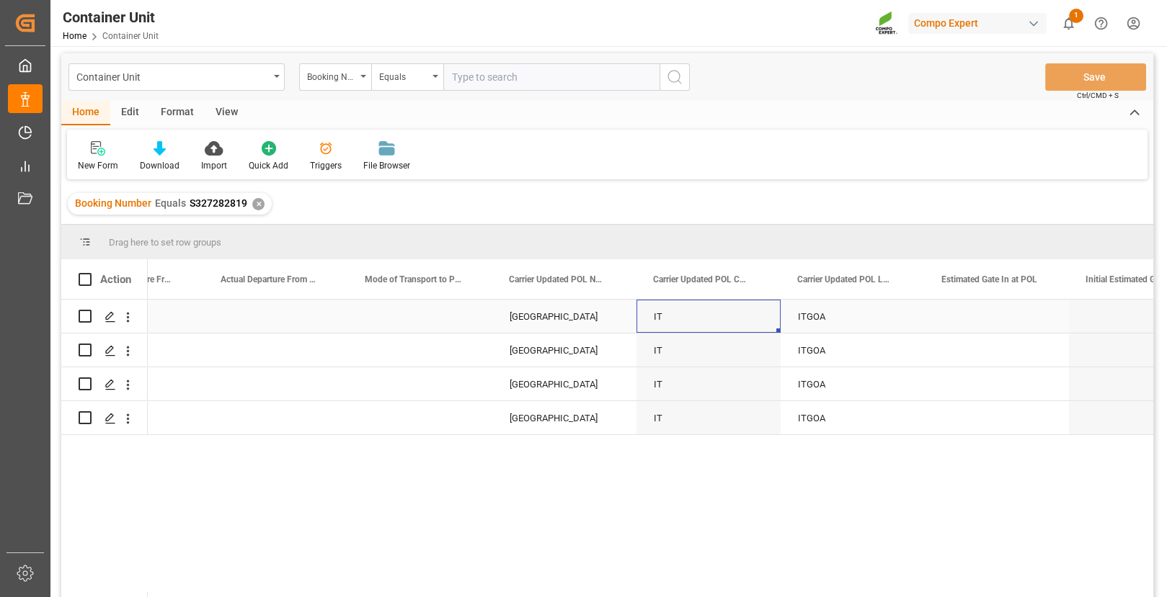
click at [817, 308] on div "ITGOA" at bounding box center [853, 316] width 144 height 33
click at [817, 311] on div "ITGOA" at bounding box center [853, 316] width 144 height 33
click at [828, 324] on input "ITGOA" at bounding box center [852, 324] width 121 height 27
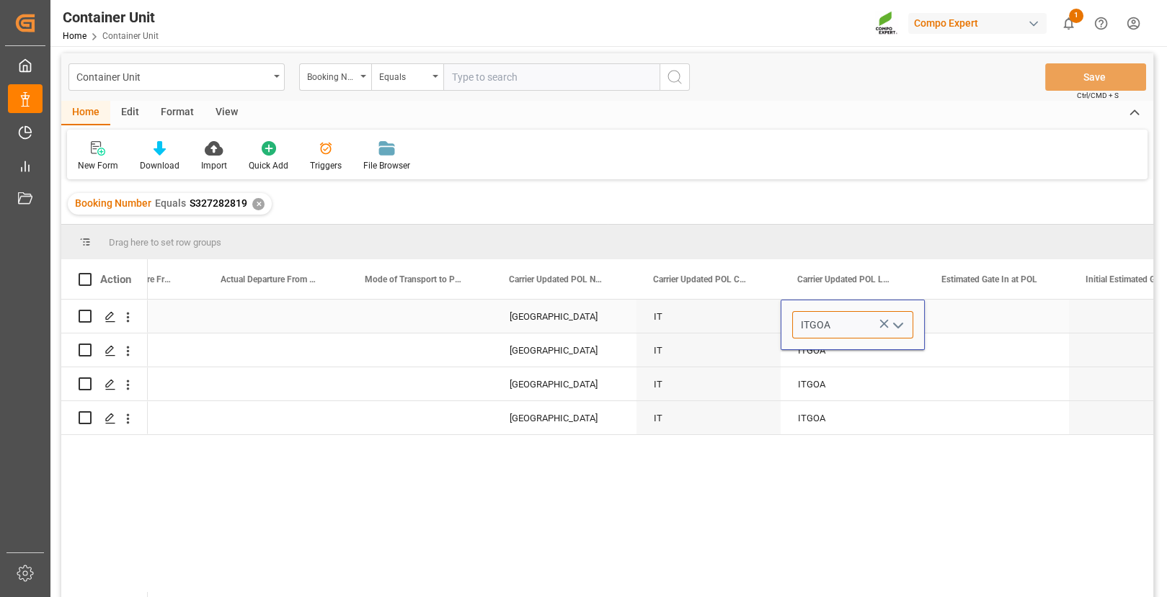
click at [828, 324] on input "ITGOA" at bounding box center [852, 324] width 121 height 27
type input "A"
click at [809, 363] on div "BEANR" at bounding box center [853, 366] width 120 height 50
type input "BEANR"
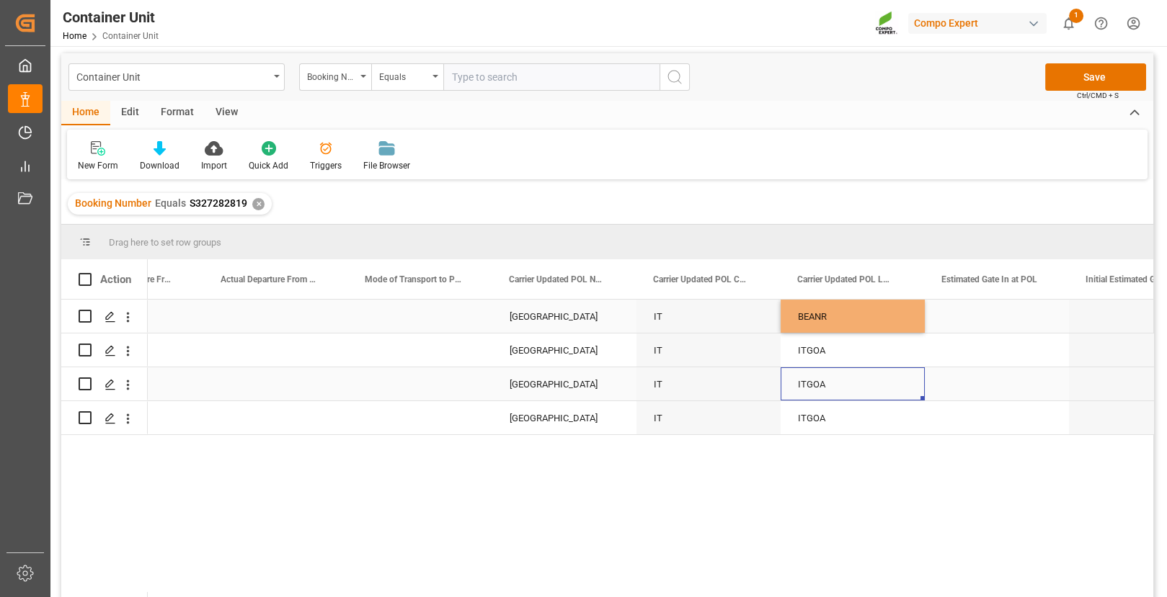
click at [874, 378] on div "ITGOA" at bounding box center [853, 384] width 144 height 33
click at [880, 322] on div "BEANR" at bounding box center [853, 316] width 144 height 33
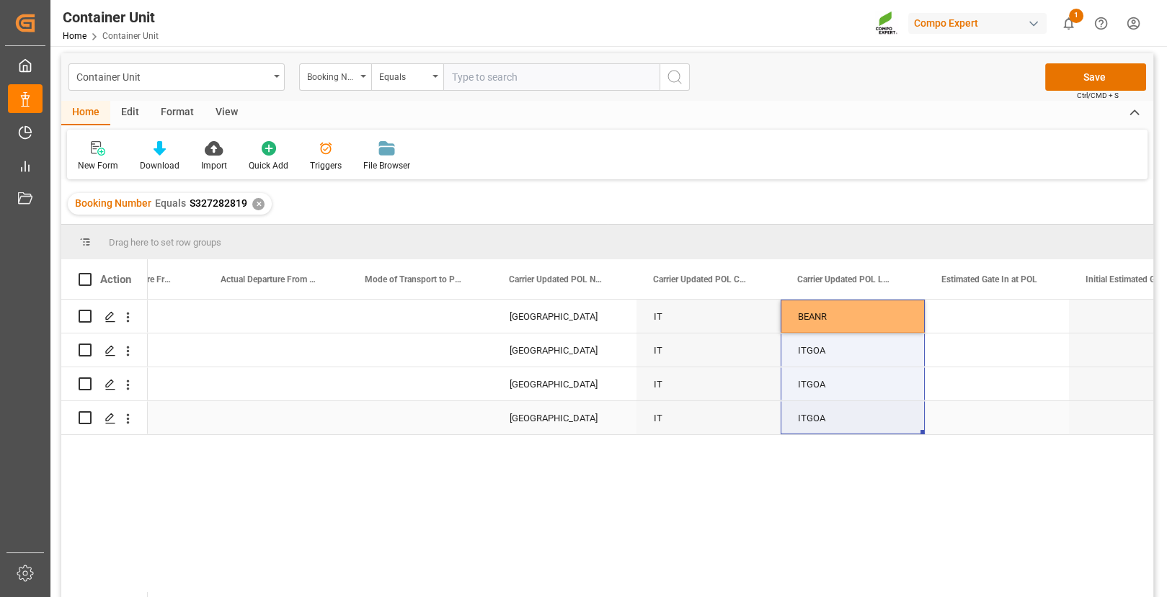
drag, startPoint x: 922, startPoint y: 327, endPoint x: 922, endPoint y: 413, distance: 85.8
click at [1005, 68] on button "Save" at bounding box center [1095, 76] width 101 height 27
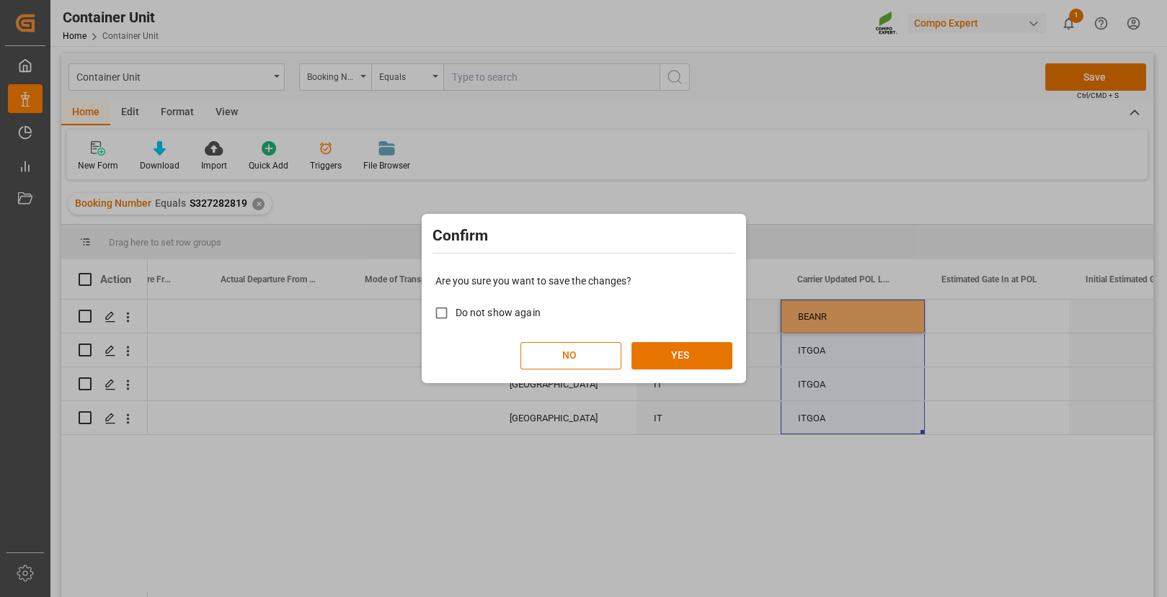
click at [725, 340] on div "Are you sure you want to save the changes? Do not show again NO YES" at bounding box center [583, 322] width 317 height 116
click at [697, 362] on button "YES" at bounding box center [681, 355] width 101 height 27
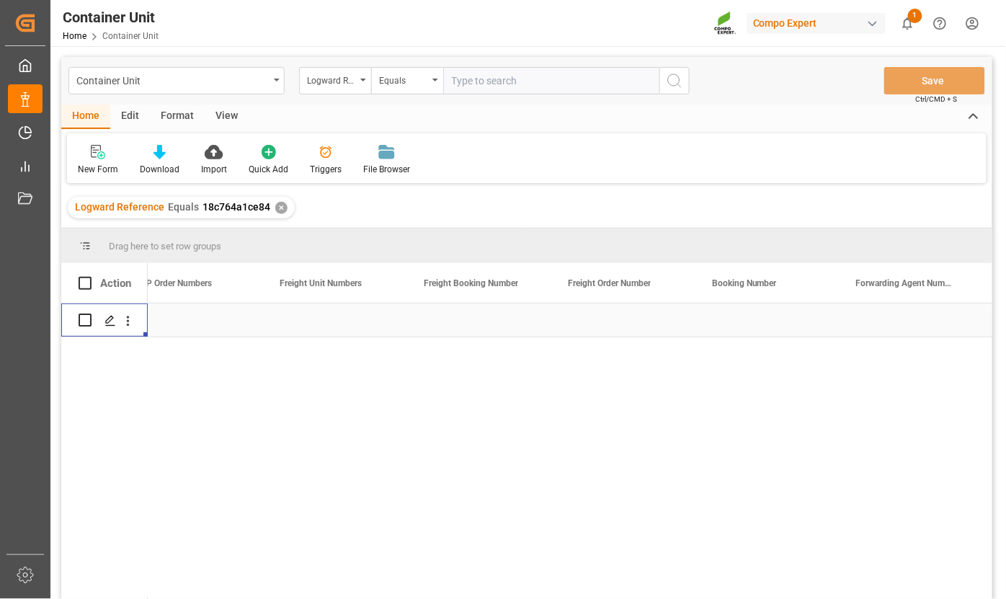
scroll to position [0, 1039]
click at [275, 212] on div "✕" at bounding box center [281, 208] width 12 height 12
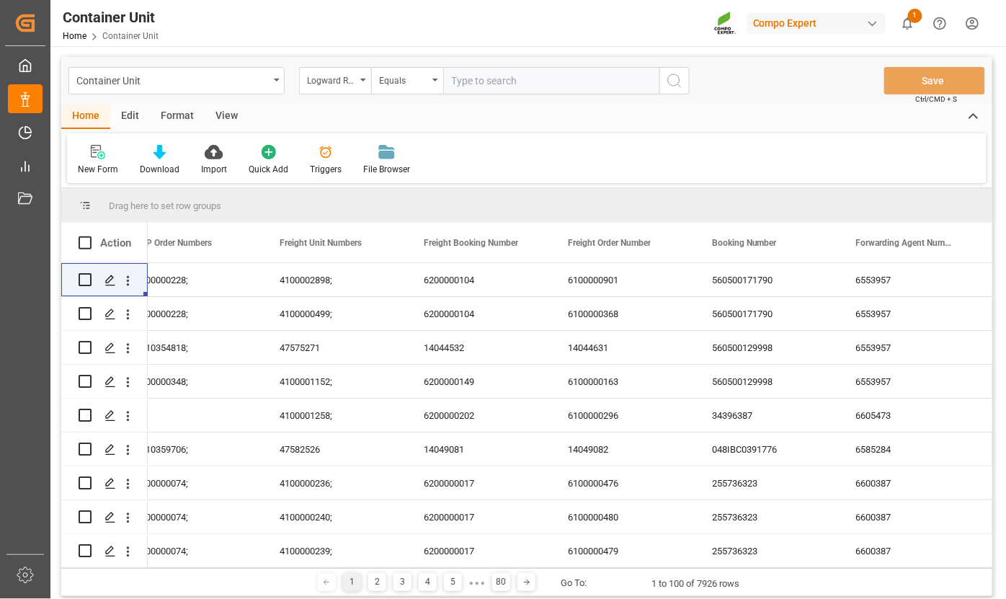
click at [360, 77] on div "Logward Reference" at bounding box center [335, 80] width 72 height 27
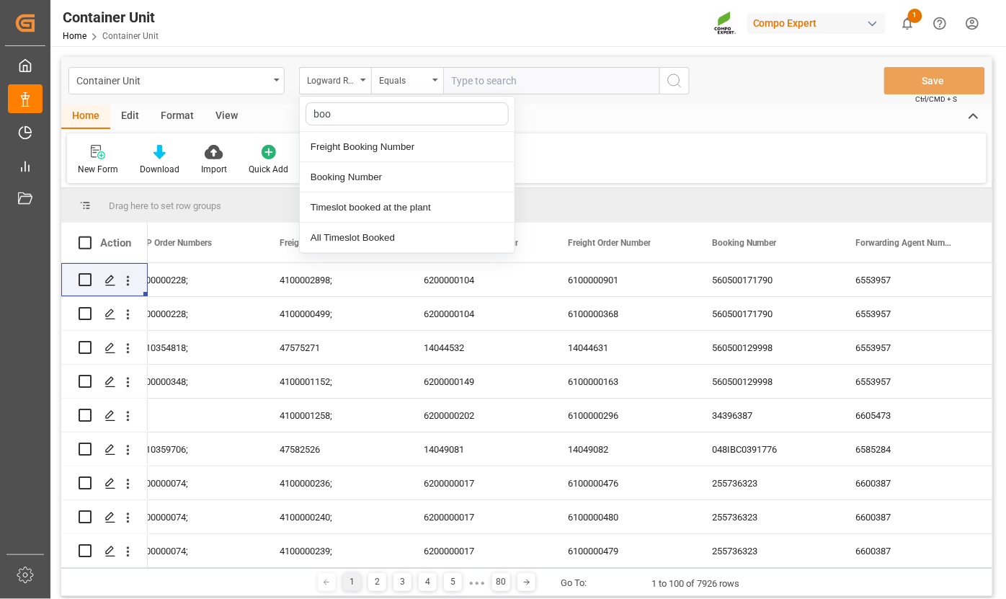
type input "book"
click at [342, 181] on div "Booking Number" at bounding box center [407, 177] width 215 height 30
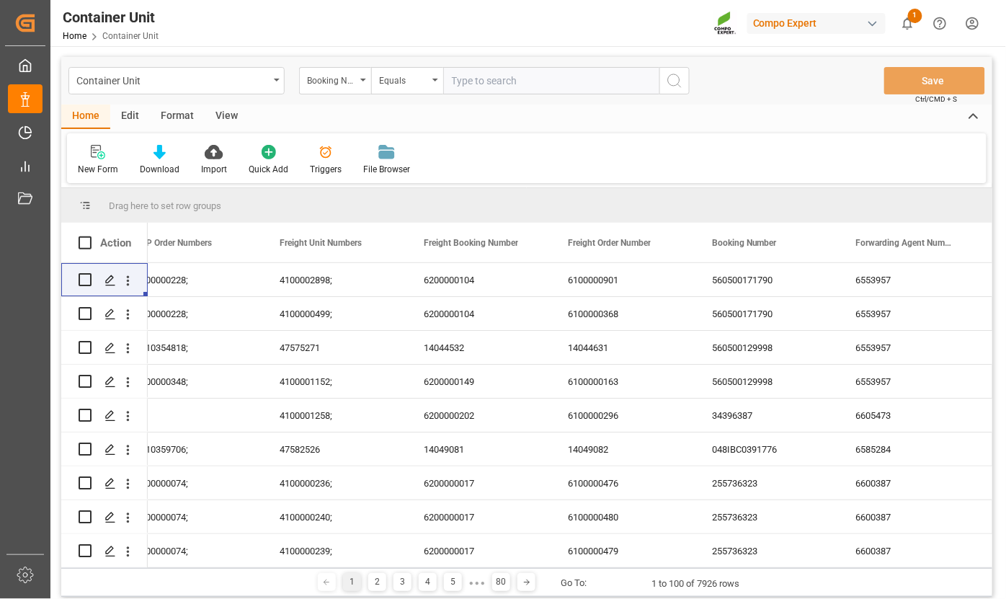
click at [492, 86] on input "text" at bounding box center [551, 80] width 216 height 27
paste input "256824875"
type input "256824875"
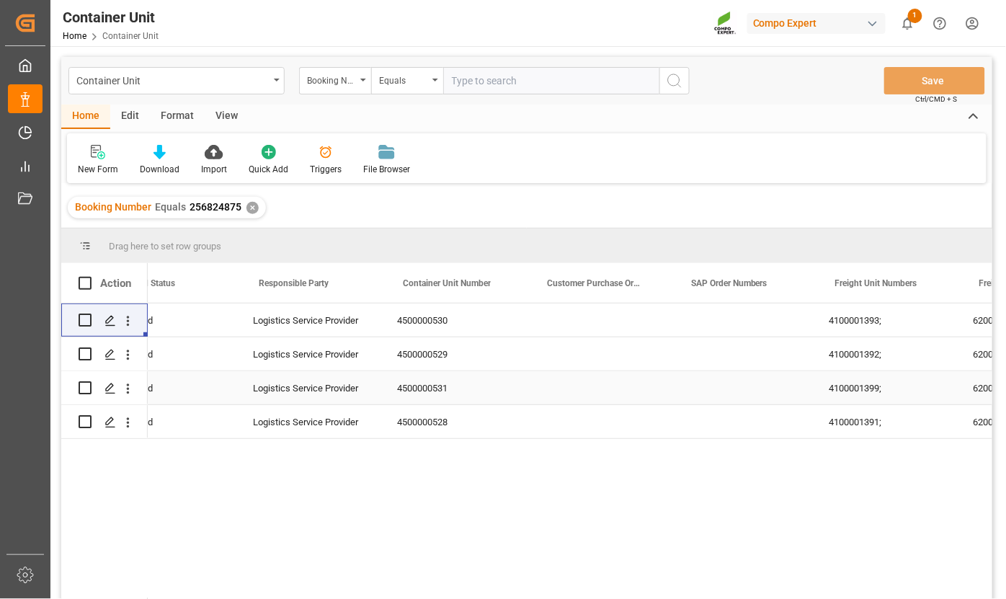
scroll to position [0, 408]
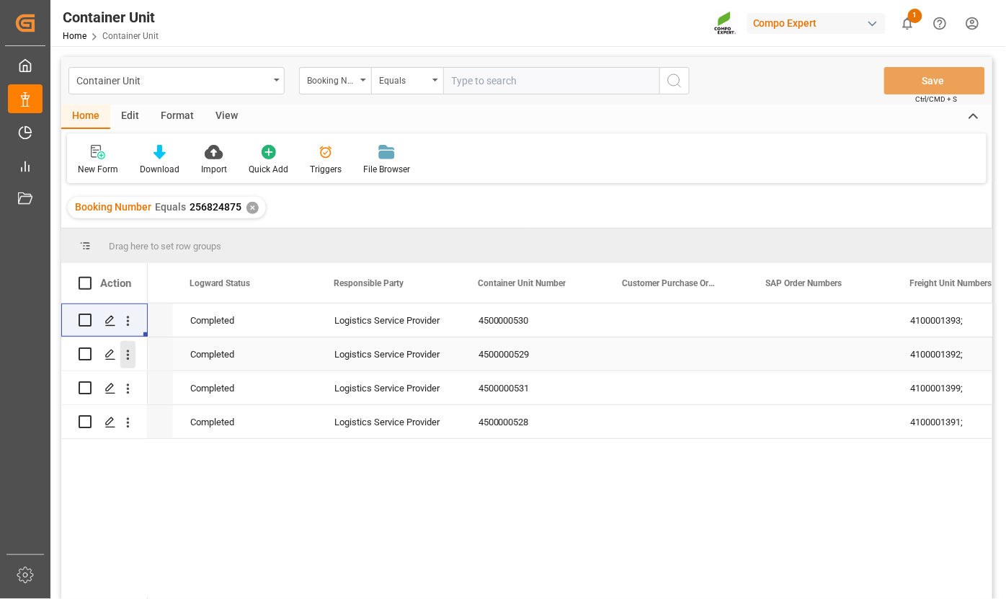
click at [128, 355] on icon "open menu" at bounding box center [128, 355] width 3 height 10
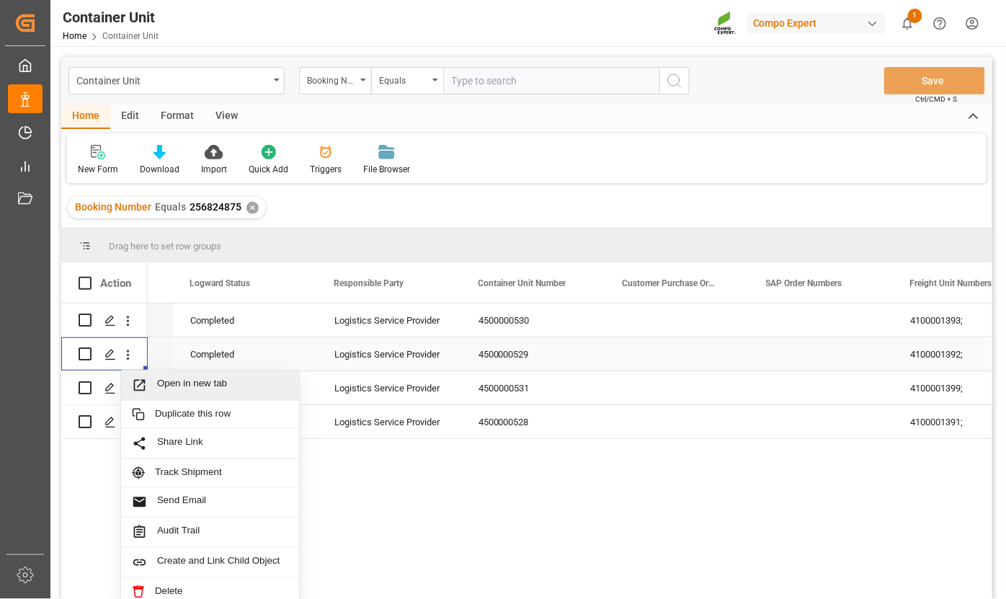
click at [170, 381] on span "Open in new tab" at bounding box center [222, 385] width 131 height 15
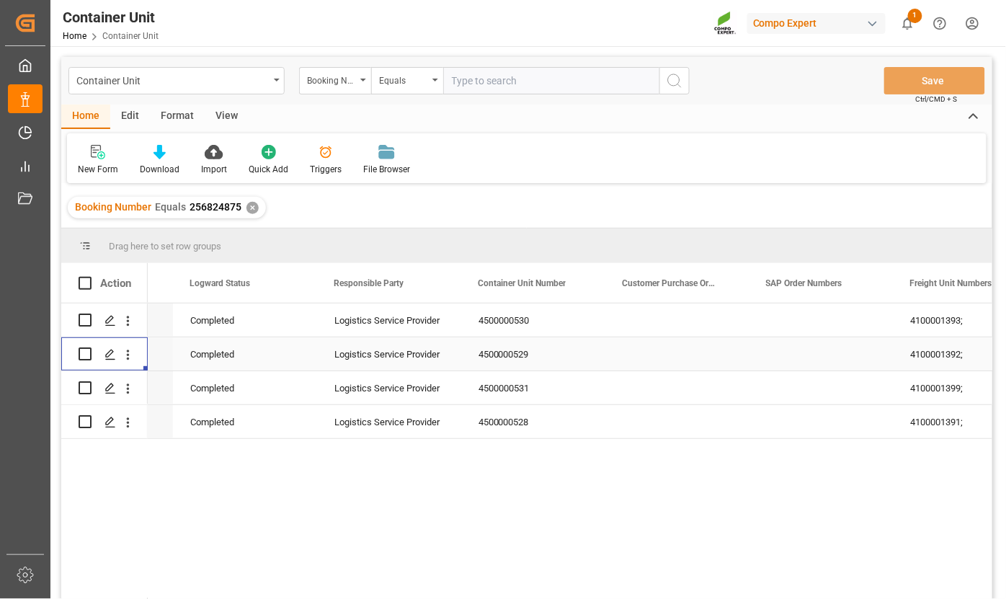
click at [481, 85] on input "text" at bounding box center [551, 80] width 216 height 27
click at [257, 208] on div "Booking Number Equals 256824875 ✕" at bounding box center [167, 208] width 198 height 22
click at [253, 208] on div "✕" at bounding box center [252, 208] width 12 height 12
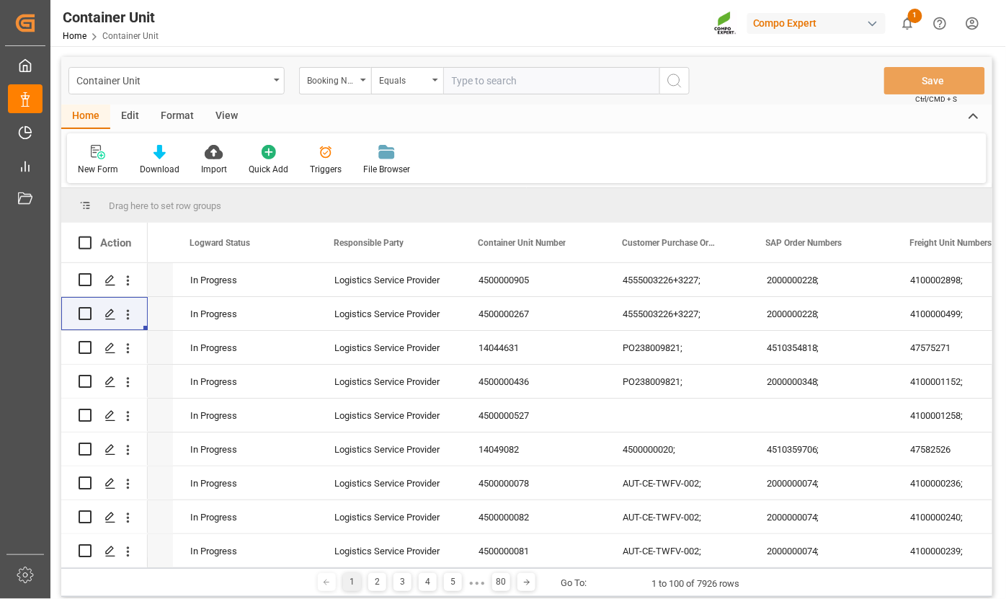
scroll to position [0, 408]
click at [482, 86] on input "text" at bounding box center [551, 80] width 216 height 27
paste input "459IHA1267987"
type input "459IHA1267987"
click at [684, 83] on button "search button" at bounding box center [674, 80] width 30 height 27
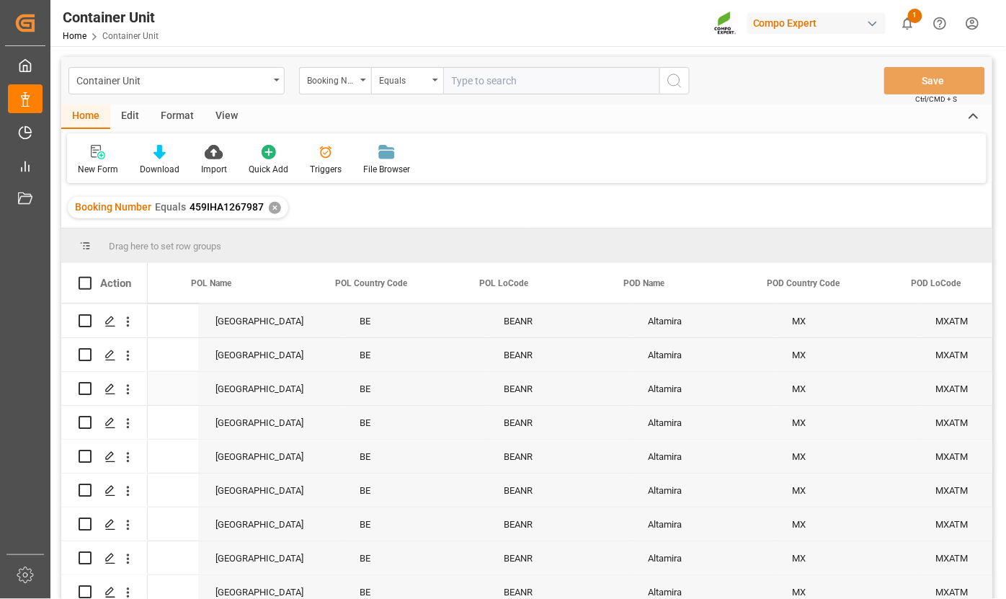
scroll to position [0, 2855]
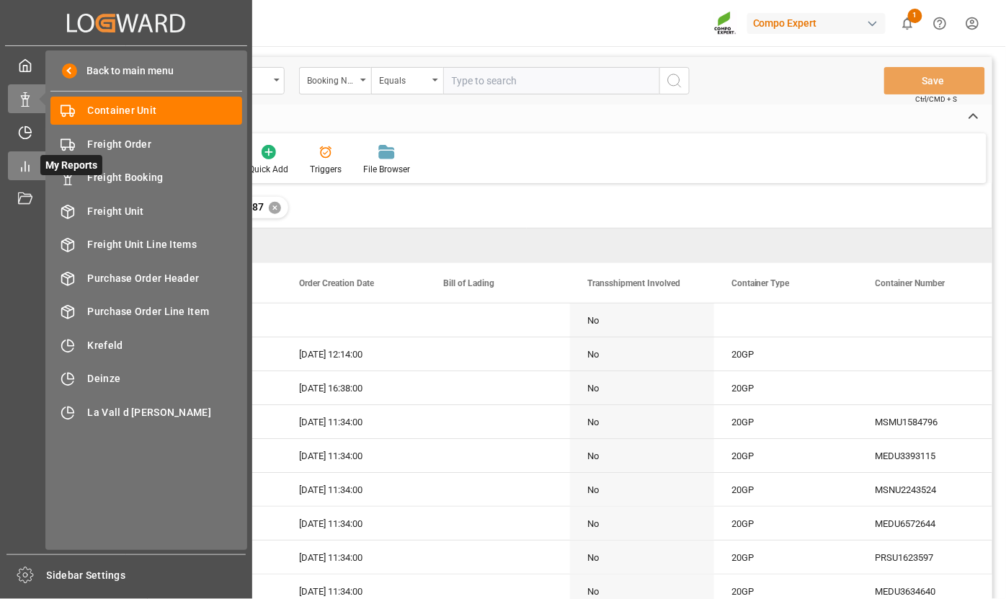
click at [33, 160] on div "My Reports My Reports" at bounding box center [126, 165] width 236 height 28
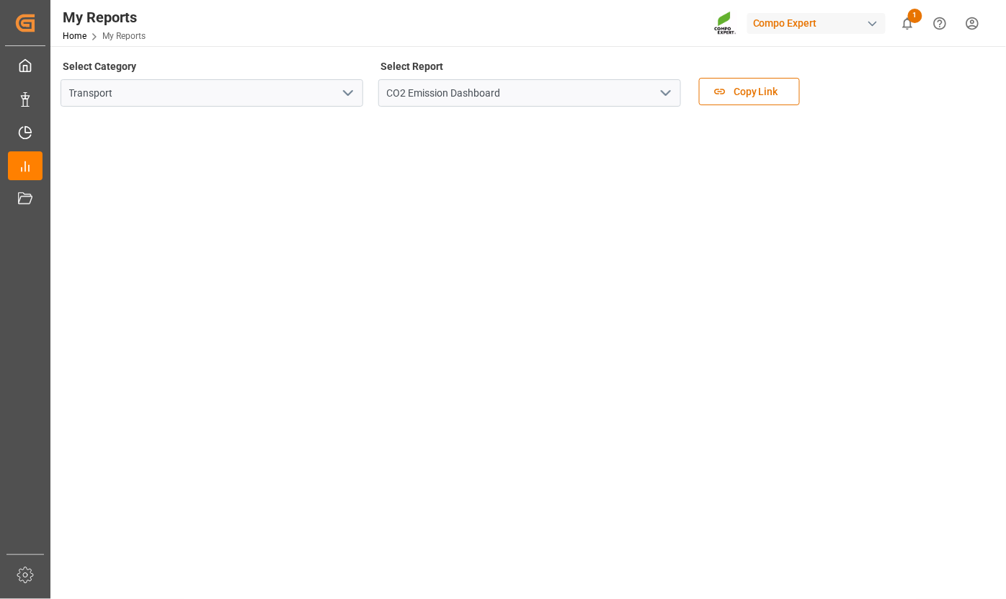
click at [668, 91] on icon "open menu" at bounding box center [665, 92] width 17 height 17
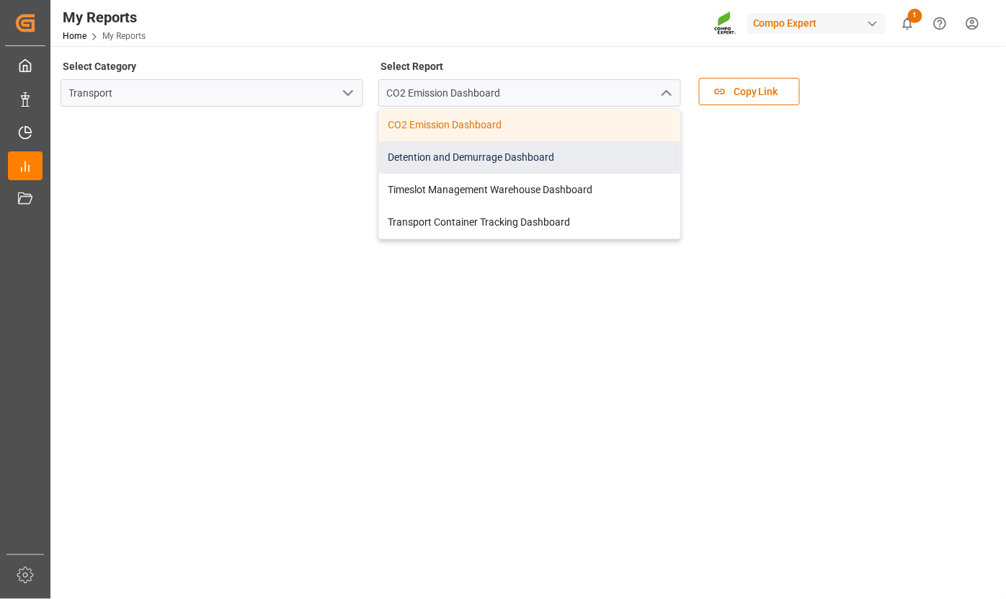
click at [501, 161] on div "Detention and Demurrage Dashboard" at bounding box center [529, 157] width 301 height 32
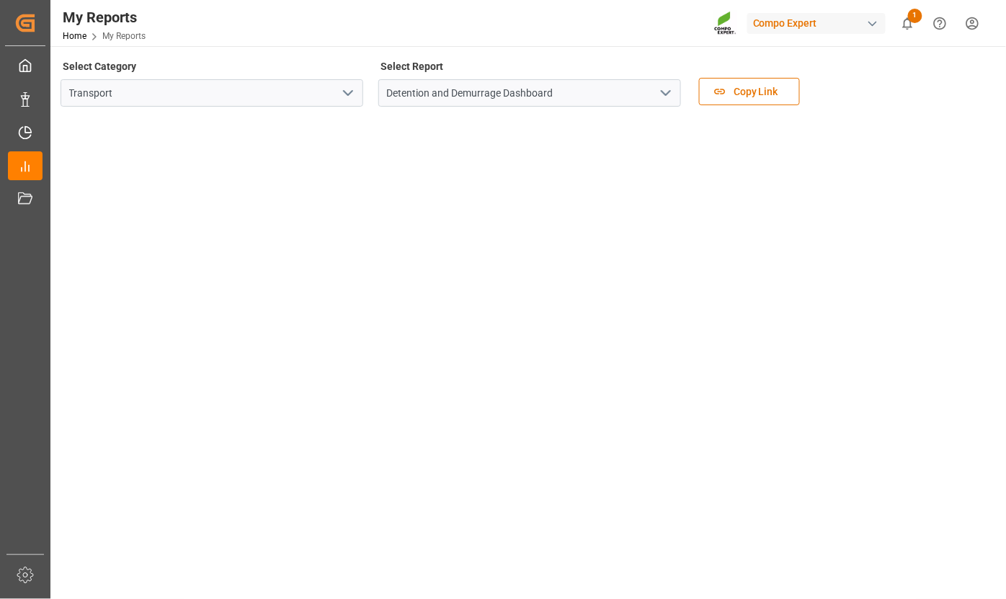
click at [667, 87] on icon "open menu" at bounding box center [665, 92] width 17 height 17
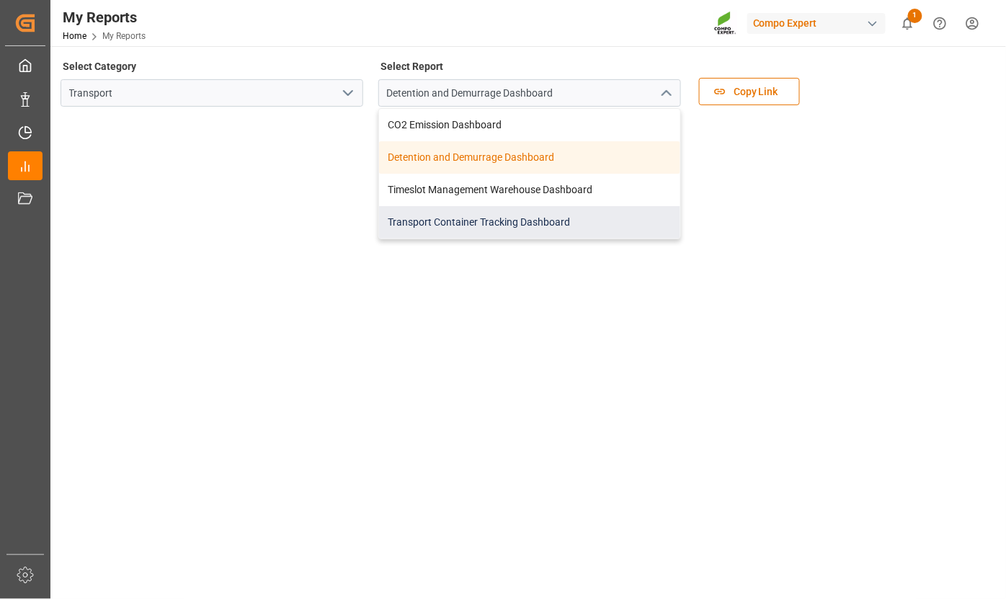
click at [470, 224] on div "Transport Container Tracking Dashboard" at bounding box center [529, 222] width 301 height 32
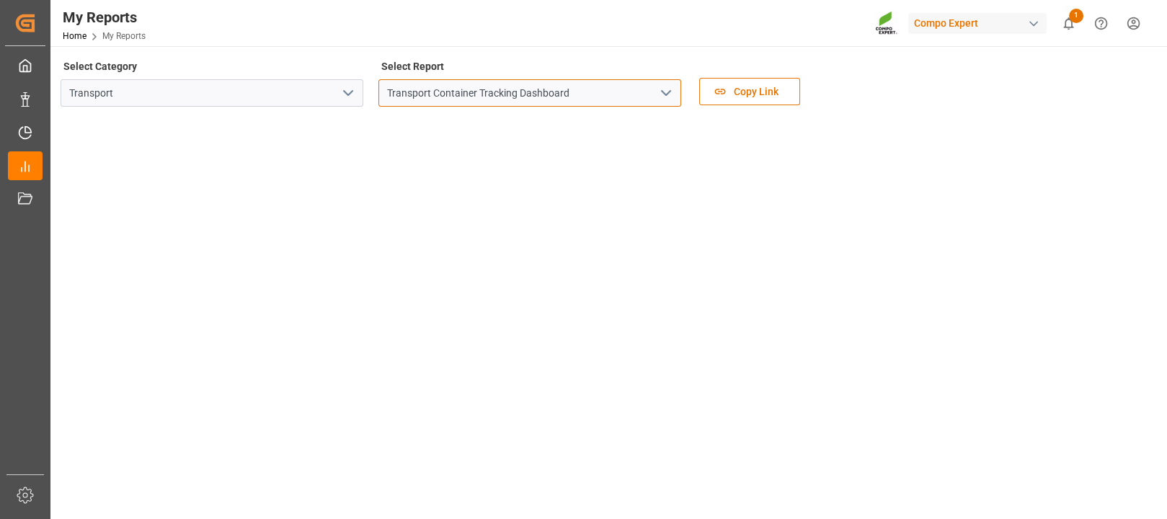
click at [464, 99] on input "Transport Container Tracking Dashboard" at bounding box center [529, 92] width 303 height 27
click at [668, 93] on polyline "open menu" at bounding box center [666, 93] width 9 height 4
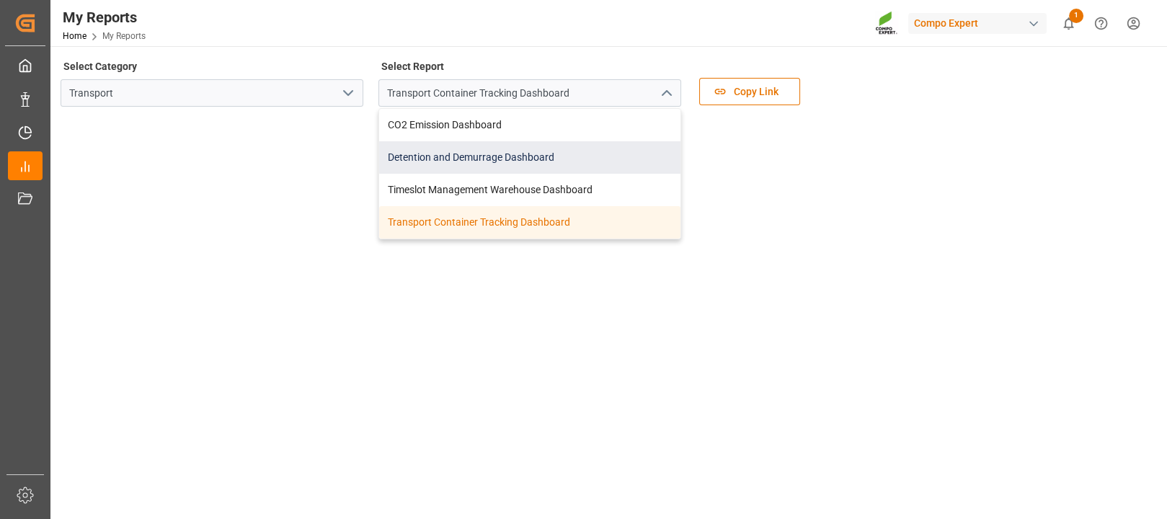
click at [481, 151] on div "Detention and Demurrage Dashboard" at bounding box center [529, 157] width 301 height 32
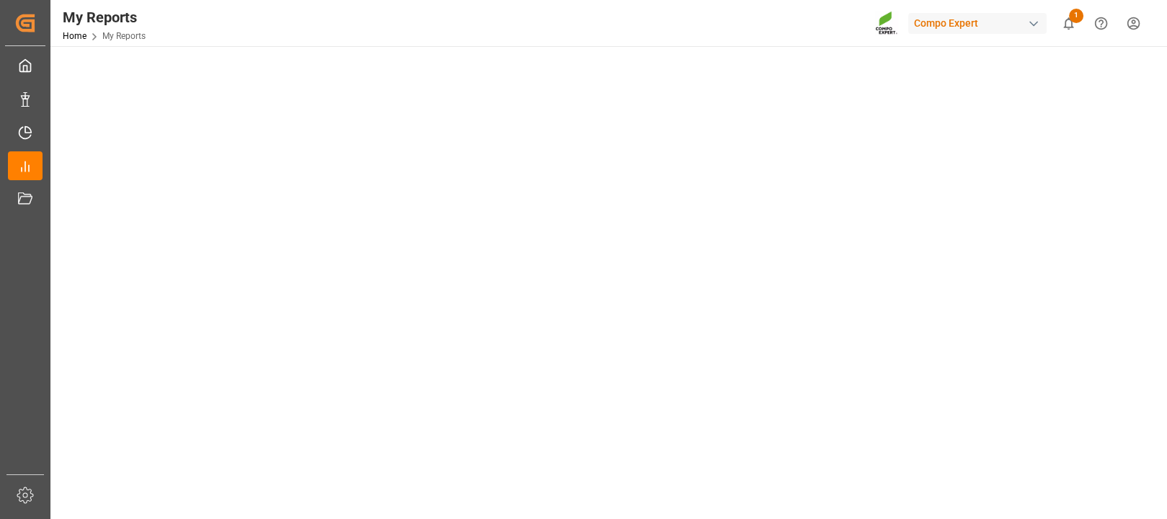
scroll to position [623, 0]
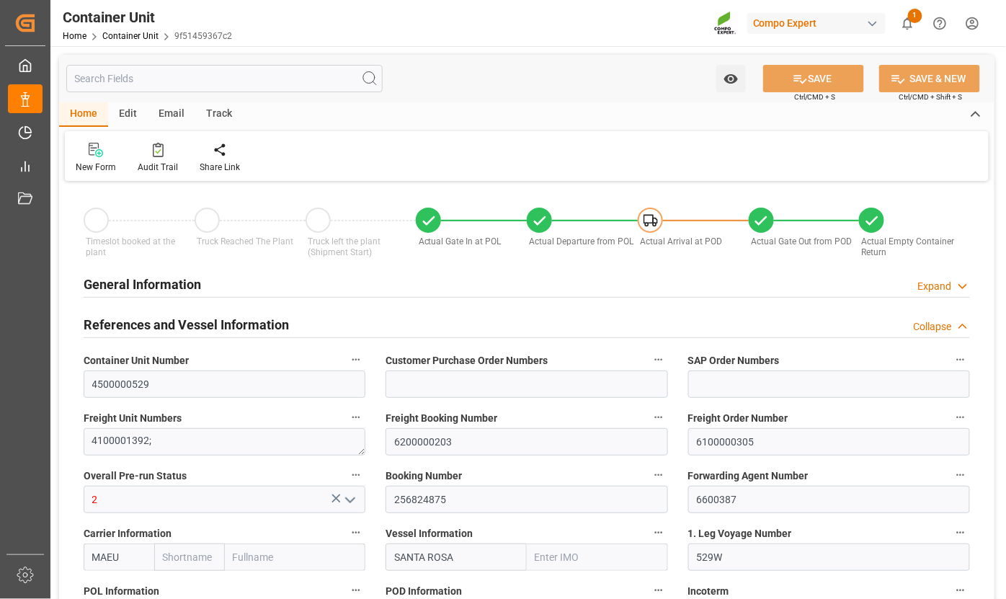
type input "Maersk"
type input "Maersk Line AS"
type input "9430363"
type input "BEANR"
type input "MXATM"
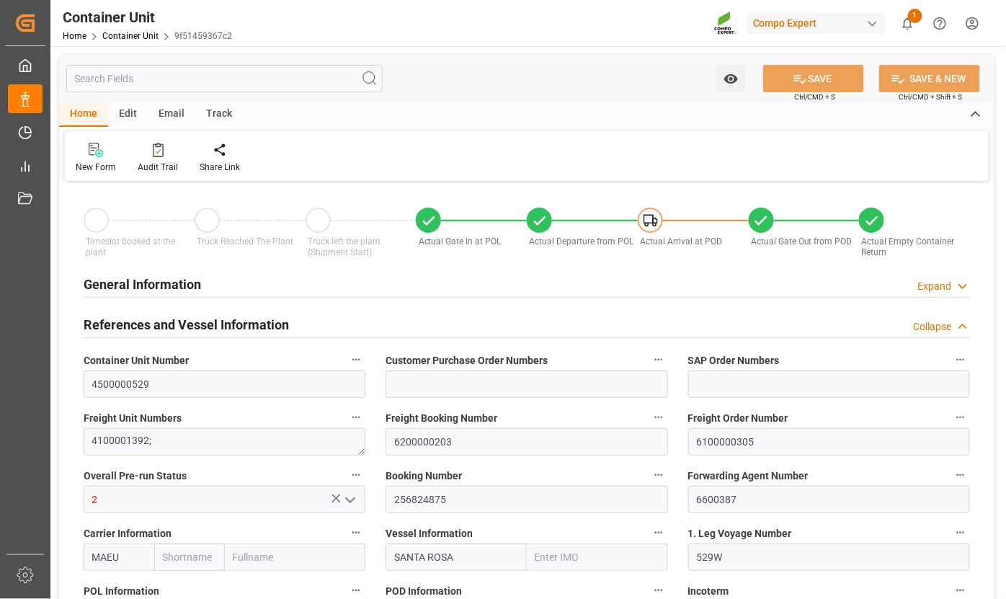
type input "20480"
type input "0"
type input "20480"
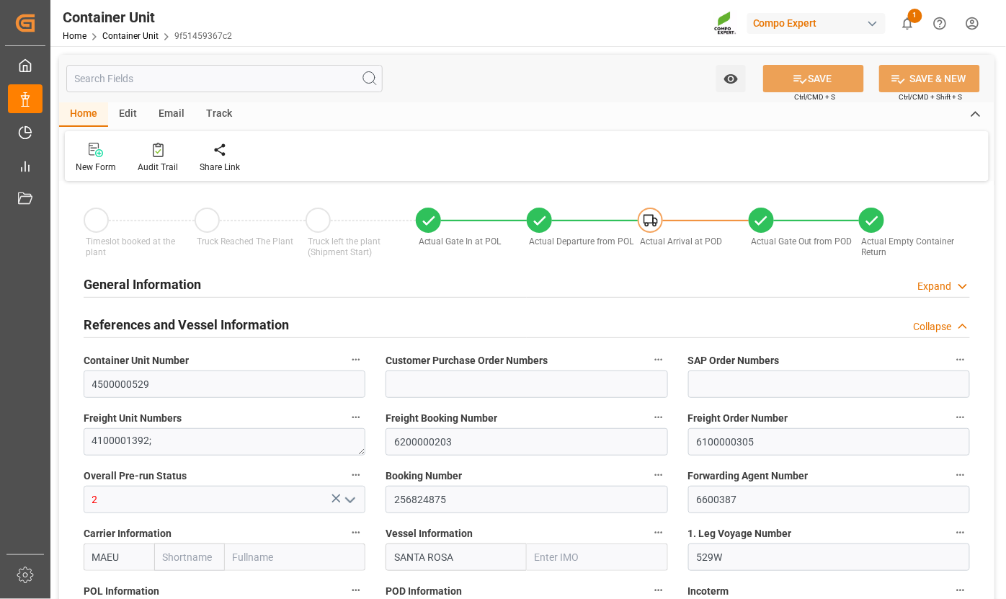
type input "BEANR"
type input "MXATM"
type input "16.07.2025"
type input "18.07.2025 17:08"
type input "23.07.2025 05:05"
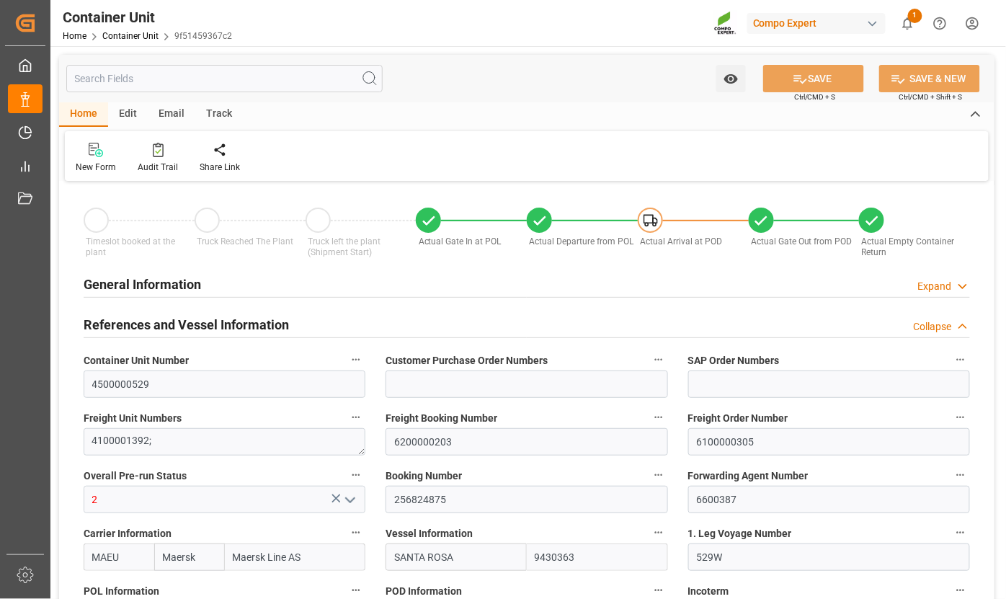
type input "23.07.2025 16:00"
type input "23.07.2025 21:30"
type input "23.07.2025 16:21"
type input "14.08.2025 19:00"
type input "14.08.2025 23:00"
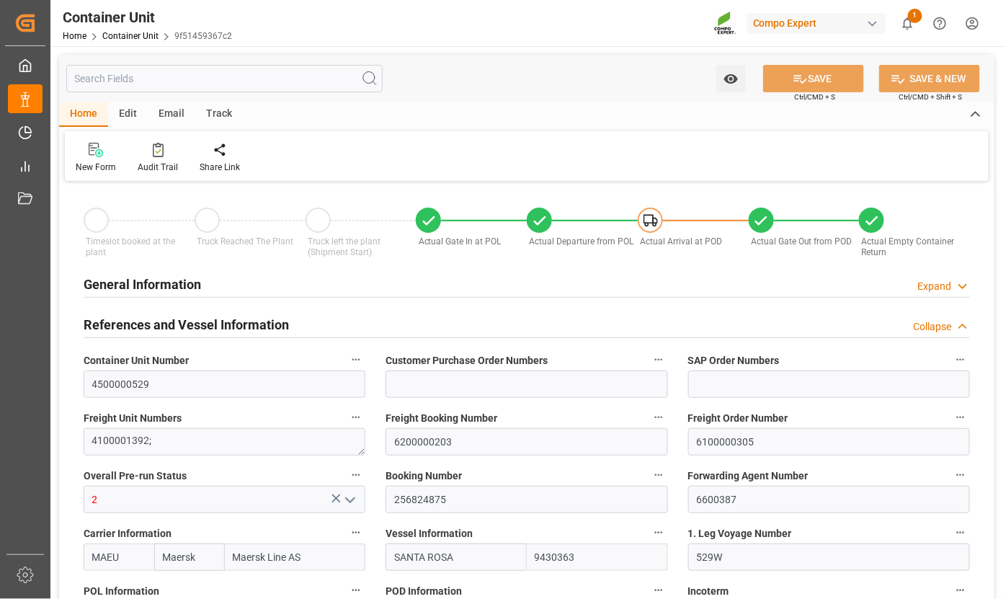
type input "14.08.2025 18:25"
type input "13.08.2025 10:00"
type input "16.08.2025 11:08"
click at [163, 159] on div "Audit Trail" at bounding box center [158, 158] width 62 height 32
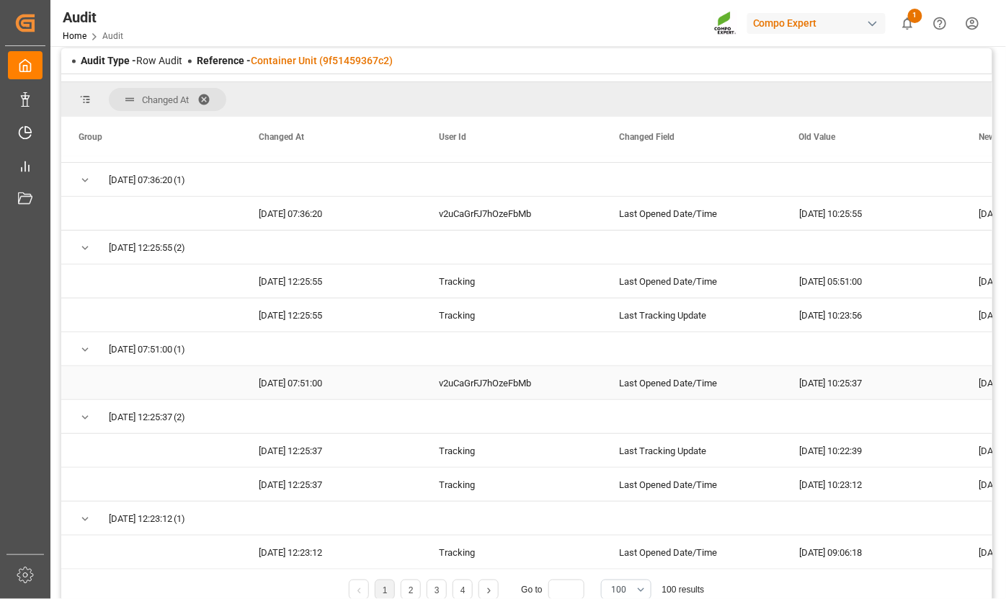
scroll to position [233, 0]
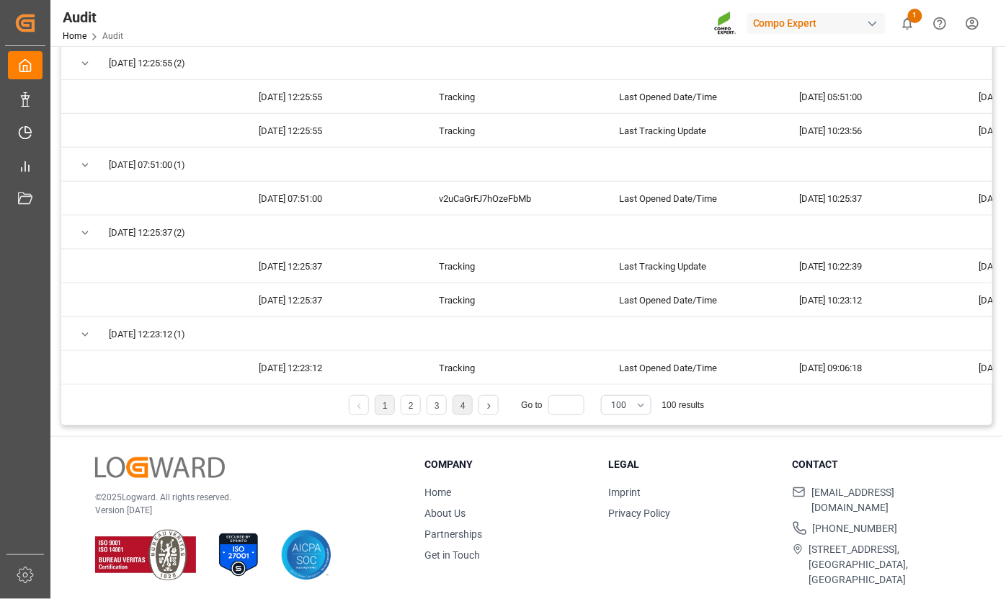
click at [459, 407] on li "4" at bounding box center [463, 405] width 20 height 20
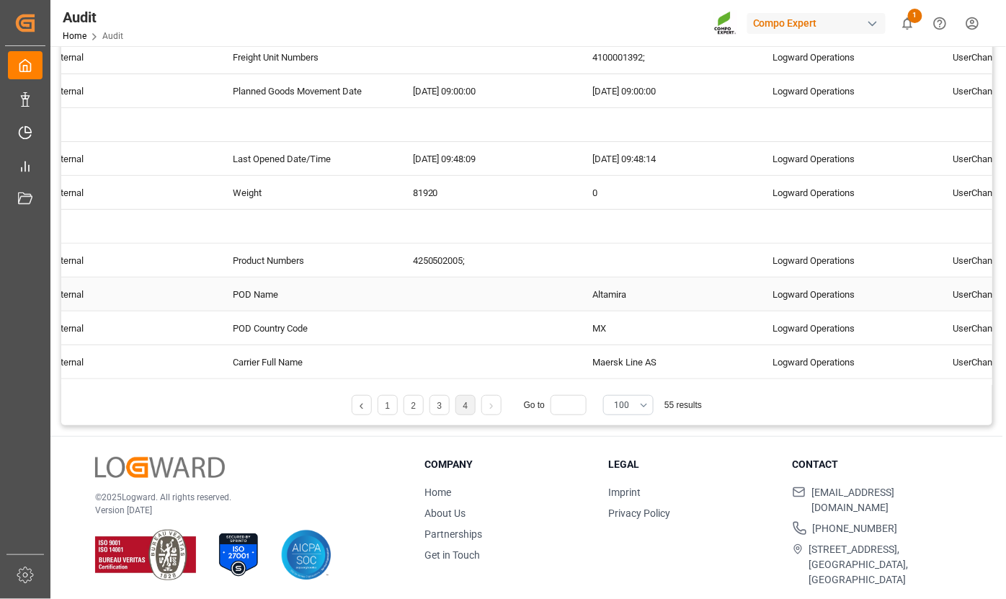
scroll to position [0, 0]
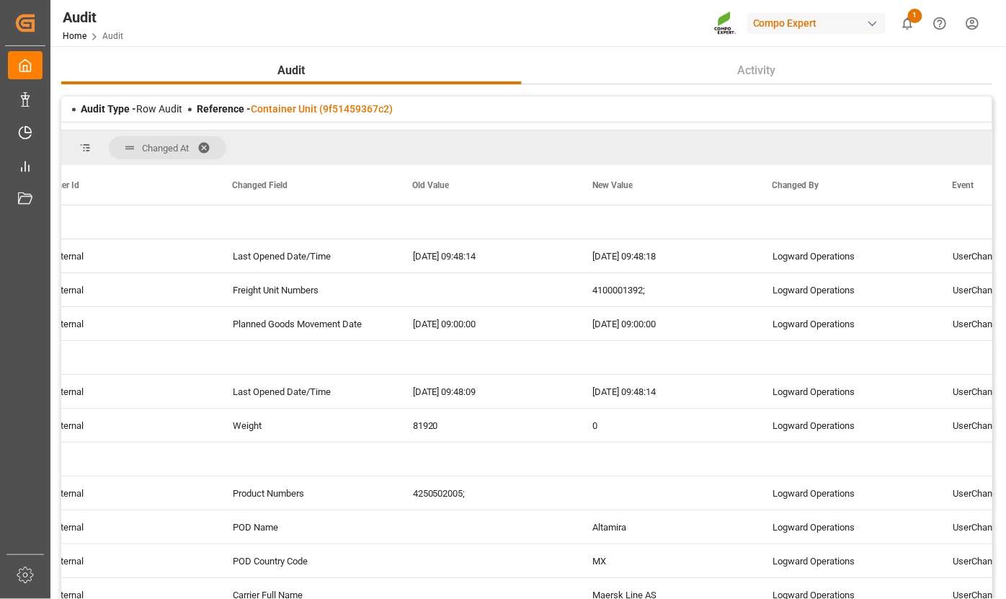
click at [337, 117] on div "Audit Type - Row Audit Reference - Container Unit (9f51459367c2)" at bounding box center [526, 109] width 931 height 25
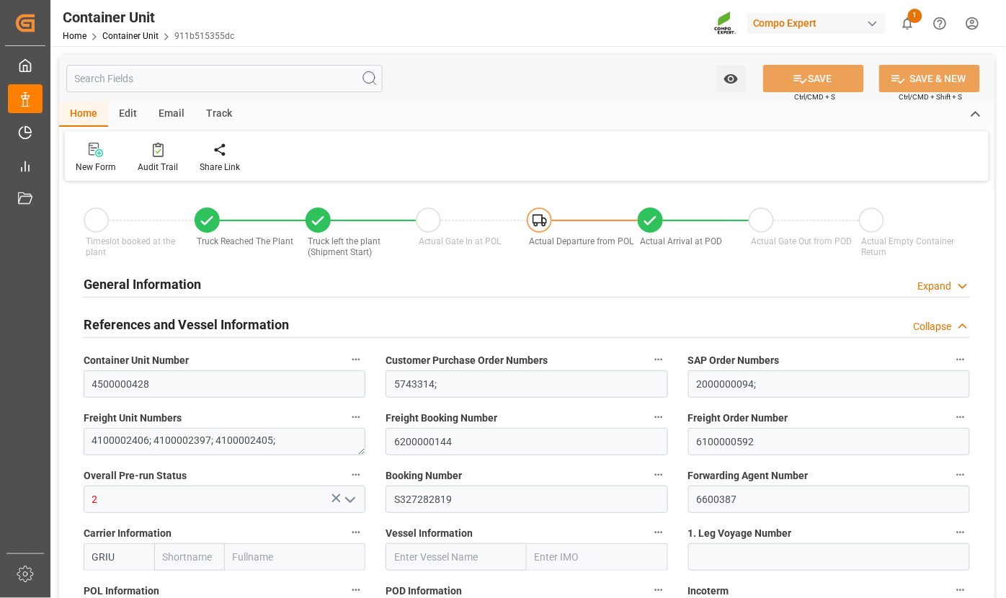
type input "[PERSON_NAME]"
type input "[PERSON_NAME] Group"
type input "BEANR"
type input "ARZAE"
type input "24990"
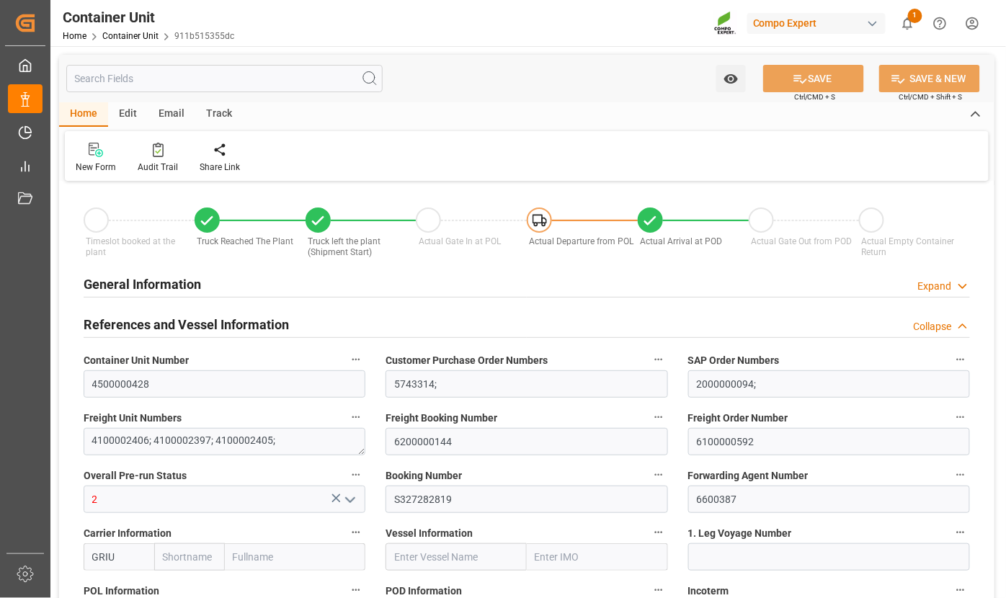
type input "0"
type input "59040"
type input "ITGOA"
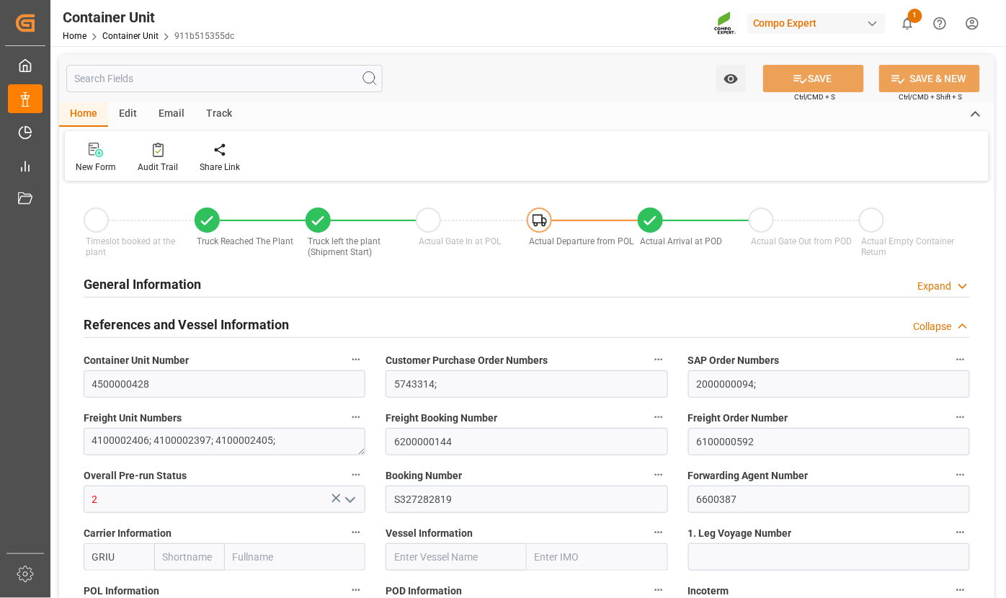
type input "ITCTA"
type input "[DATE] 11:35"
type input "[DATE] 10:35"
type input "23.07.2025 10:35"
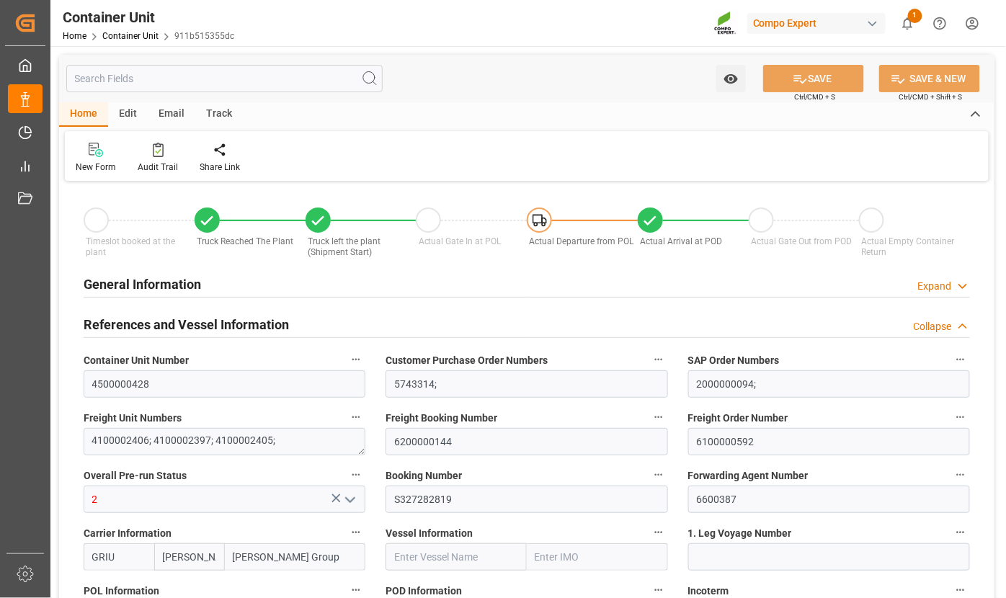
type input "23.07.2025 10:33"
type input "[DATE]"
type input "12.04.2025 00:48"
type input "[DATE] 21:18"
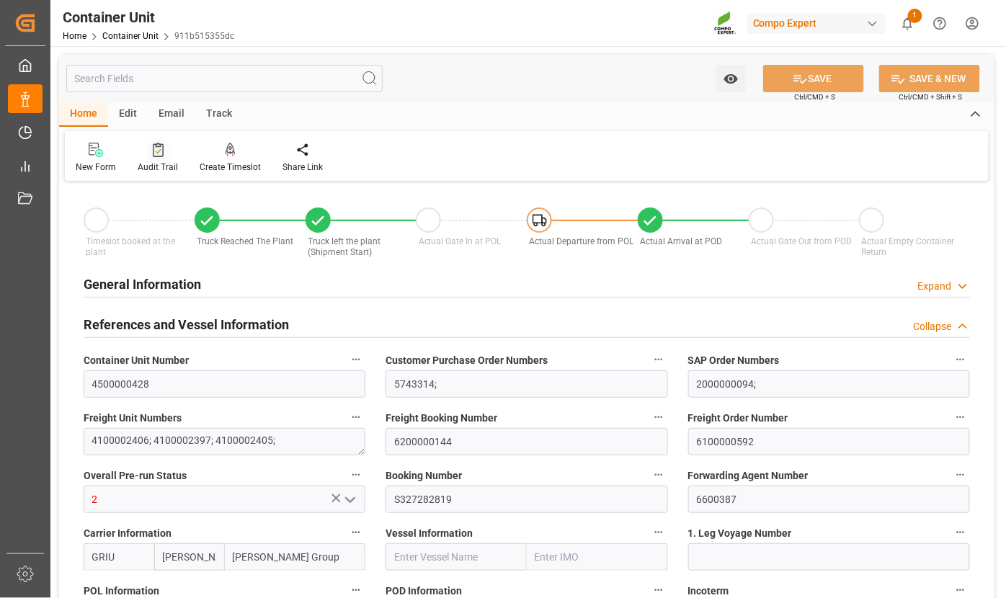
click at [159, 159] on div "Audit Trail" at bounding box center [158, 158] width 62 height 32
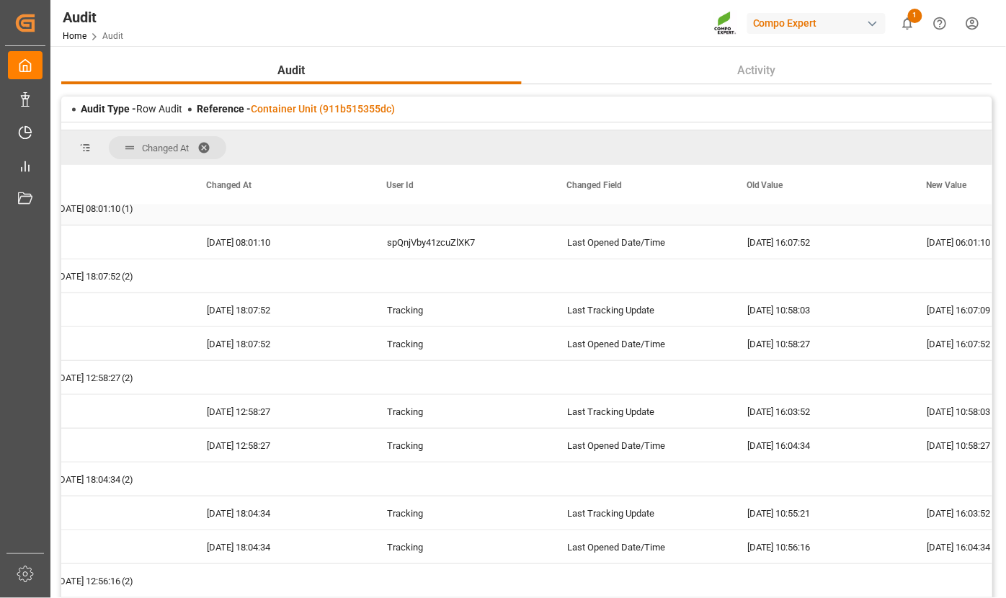
scroll to position [293, 0]
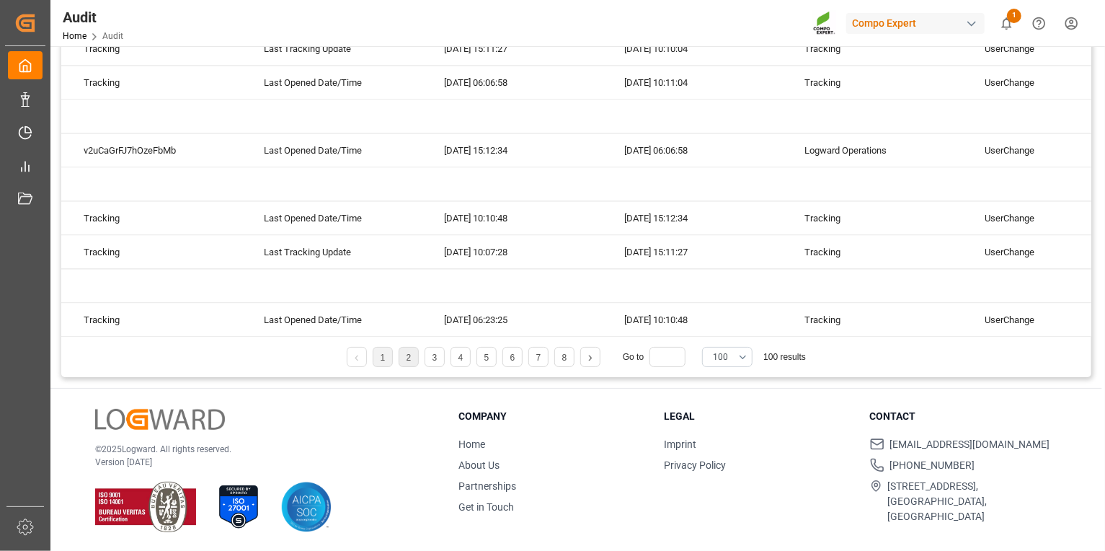
click at [409, 357] on link "2" at bounding box center [408, 357] width 5 height 10
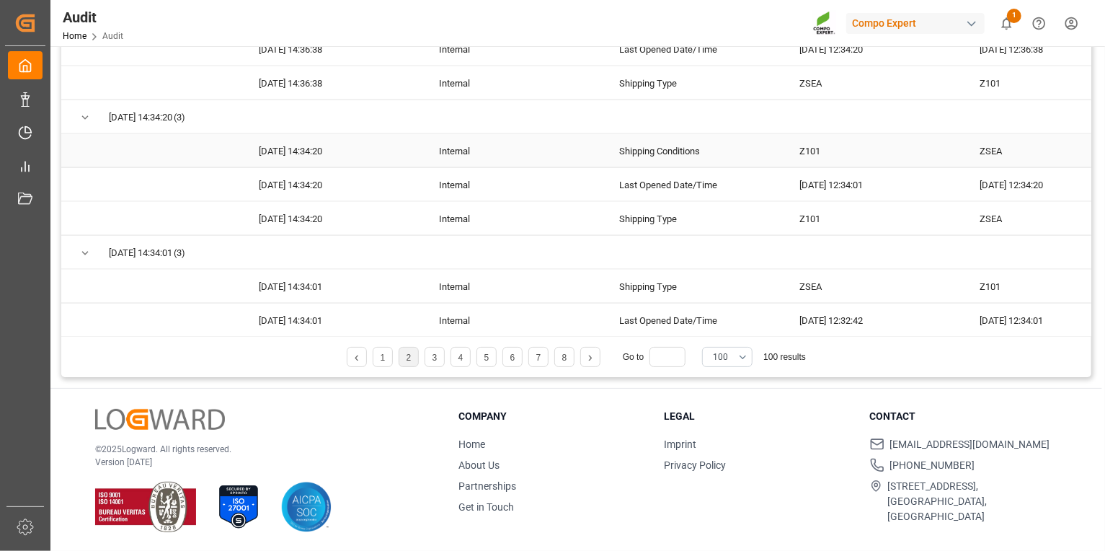
scroll to position [4479, 0]
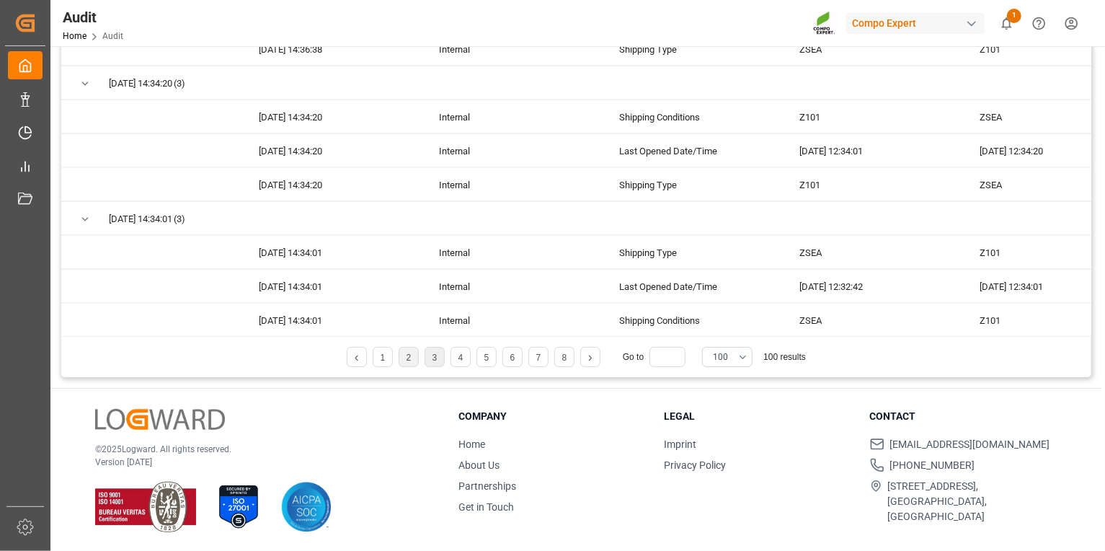
click at [429, 358] on li "3" at bounding box center [435, 357] width 20 height 20
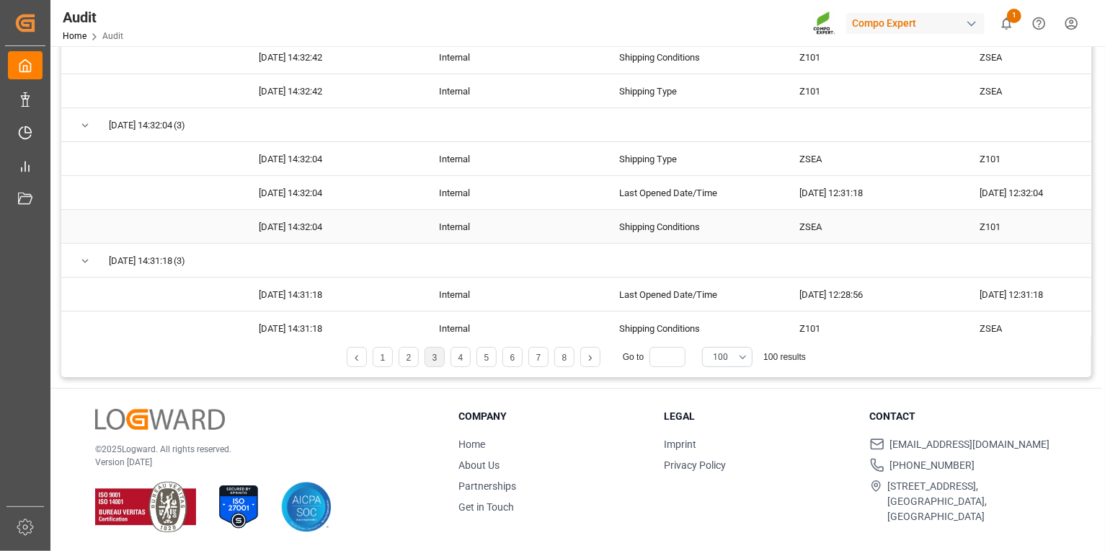
scroll to position [0, 0]
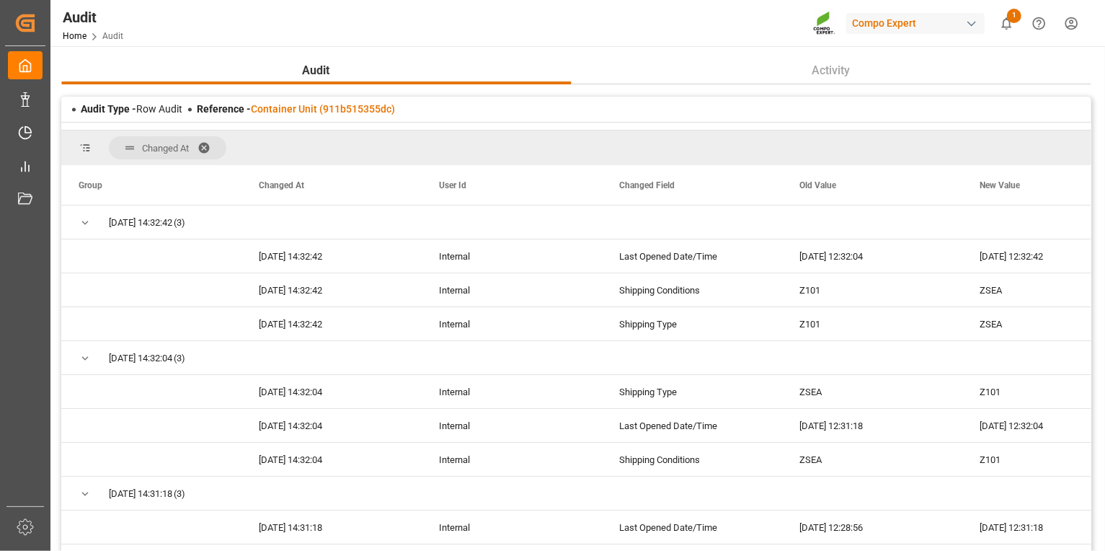
click at [259, 147] on div "Changed At" at bounding box center [576, 147] width 1030 height 35
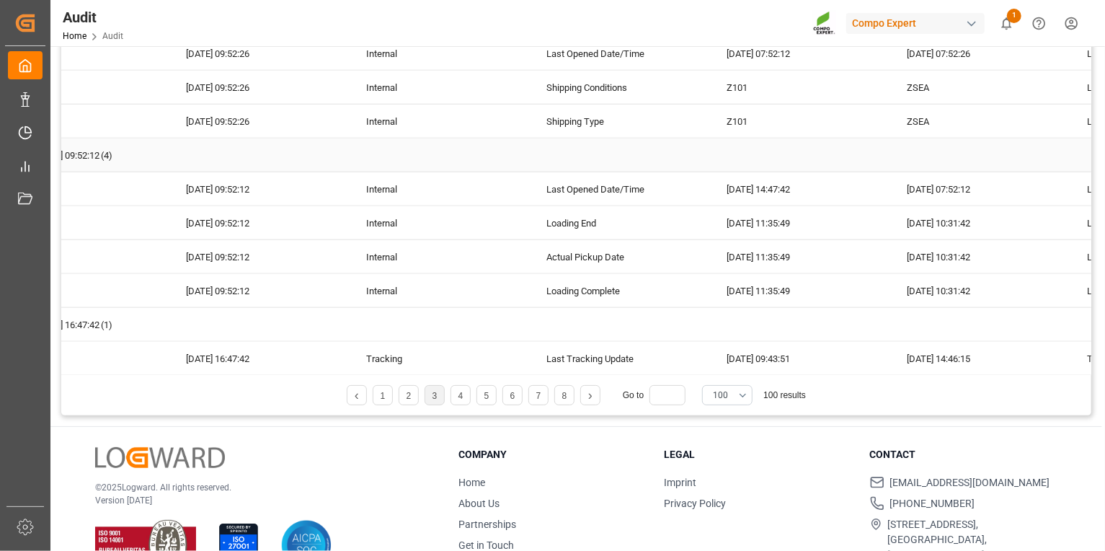
scroll to position [233, 0]
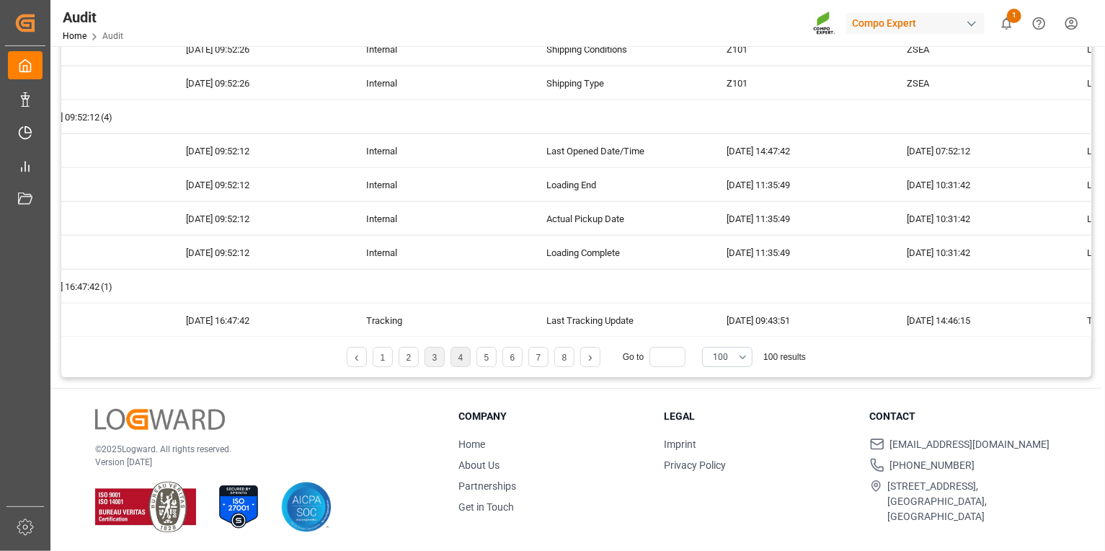
click at [461, 355] on link "4" at bounding box center [460, 357] width 5 height 10
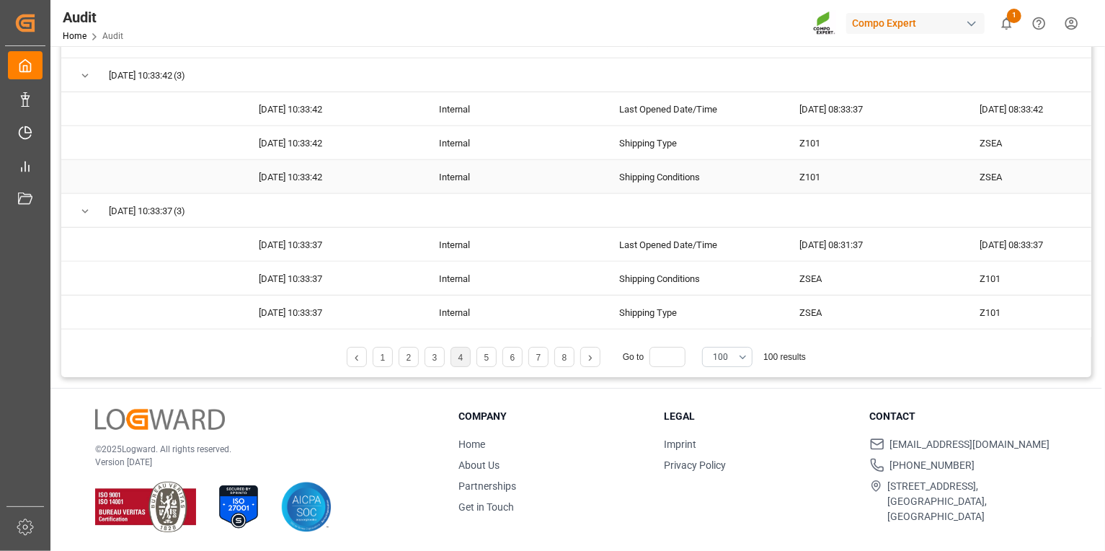
scroll to position [4141, 0]
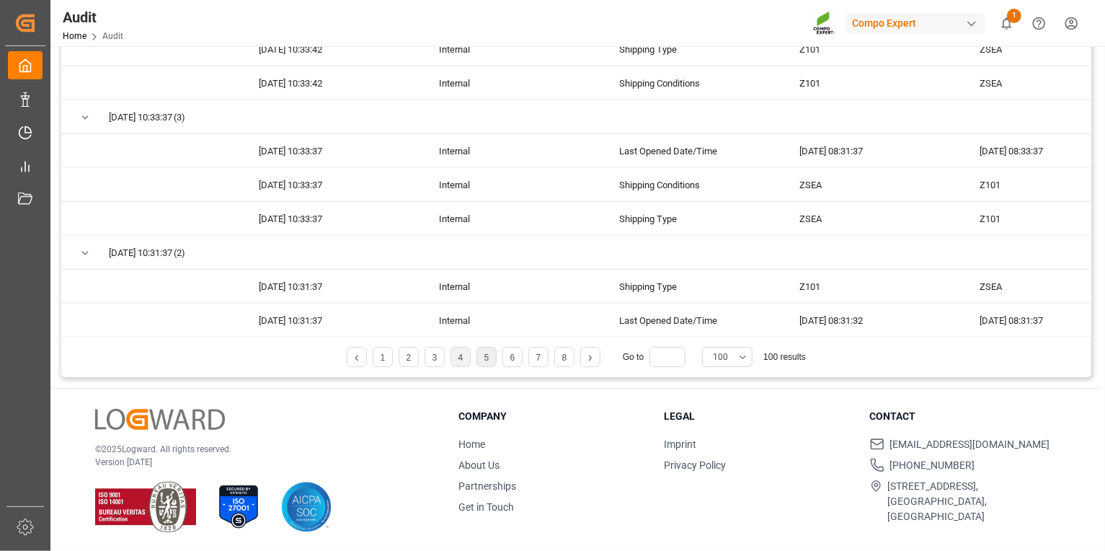
click at [486, 355] on link "5" at bounding box center [486, 357] width 5 height 10
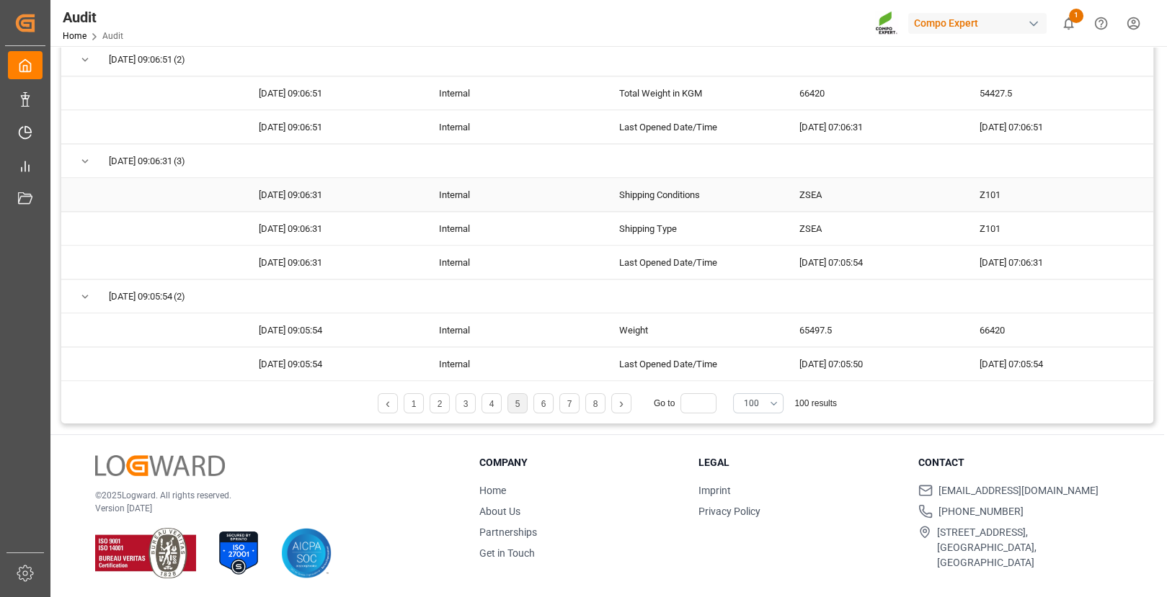
scroll to position [4128, 0]
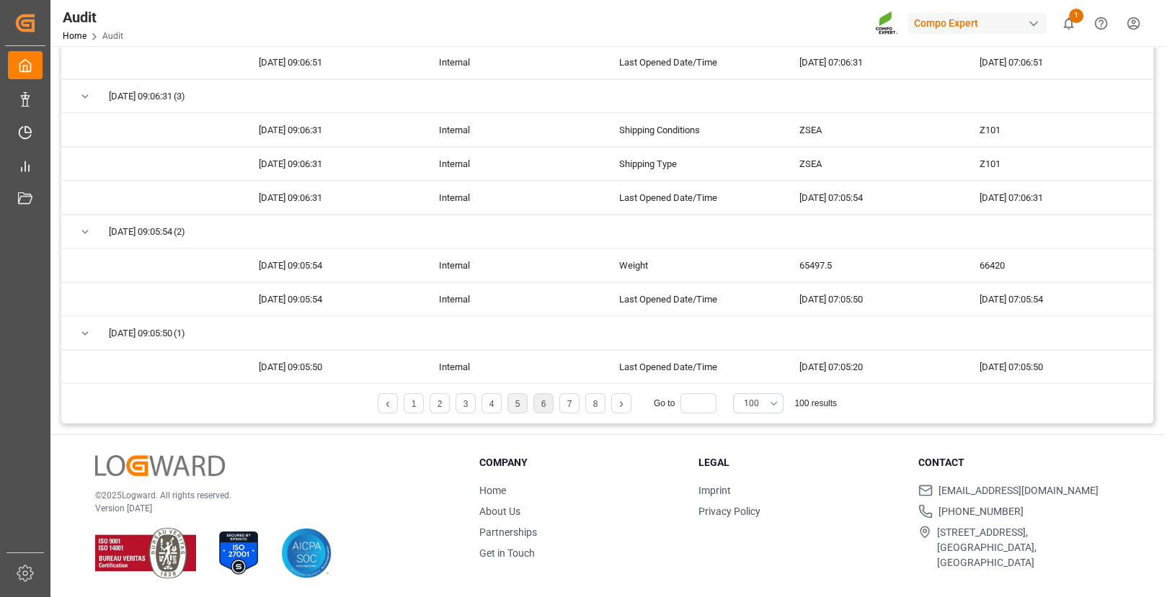
click at [546, 402] on li "6" at bounding box center [543, 404] width 20 height 20
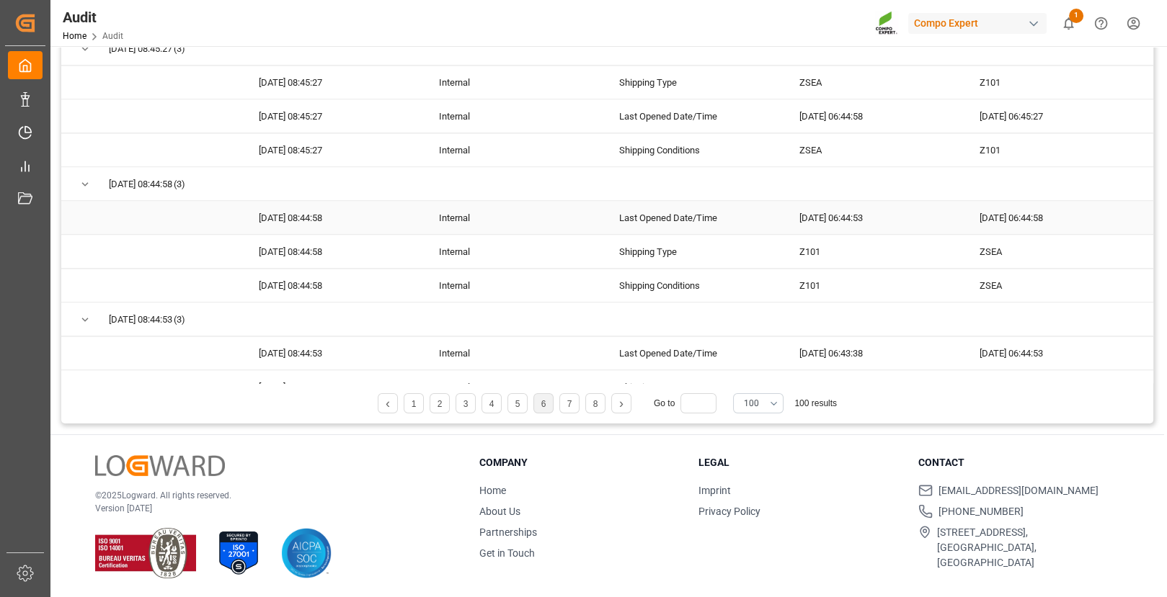
scroll to position [4264, 0]
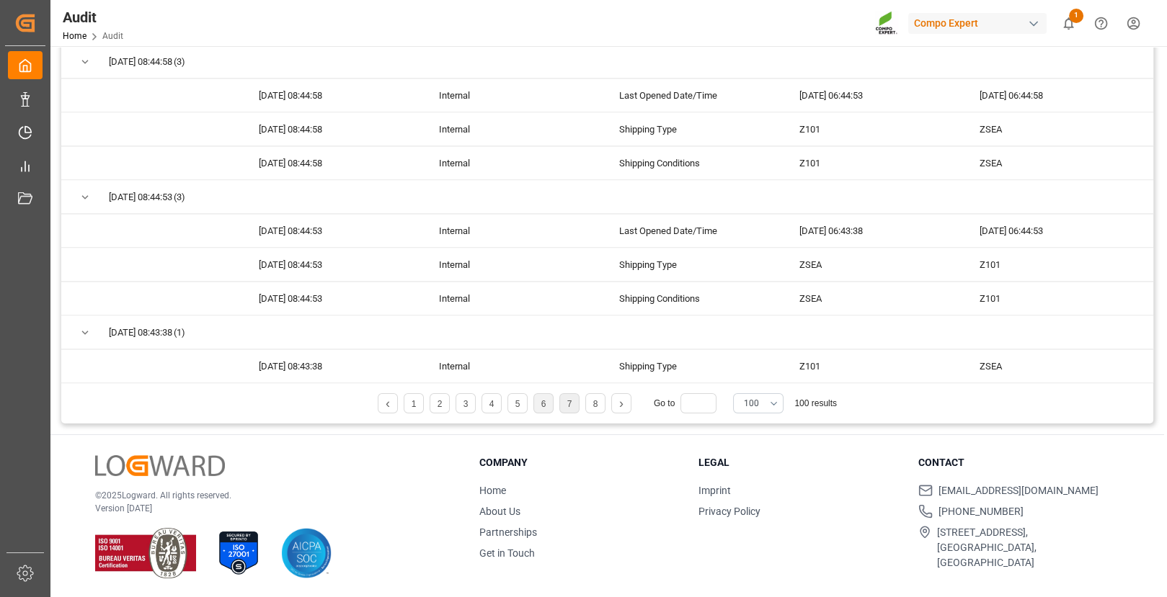
click at [566, 401] on li "7" at bounding box center [569, 404] width 20 height 20
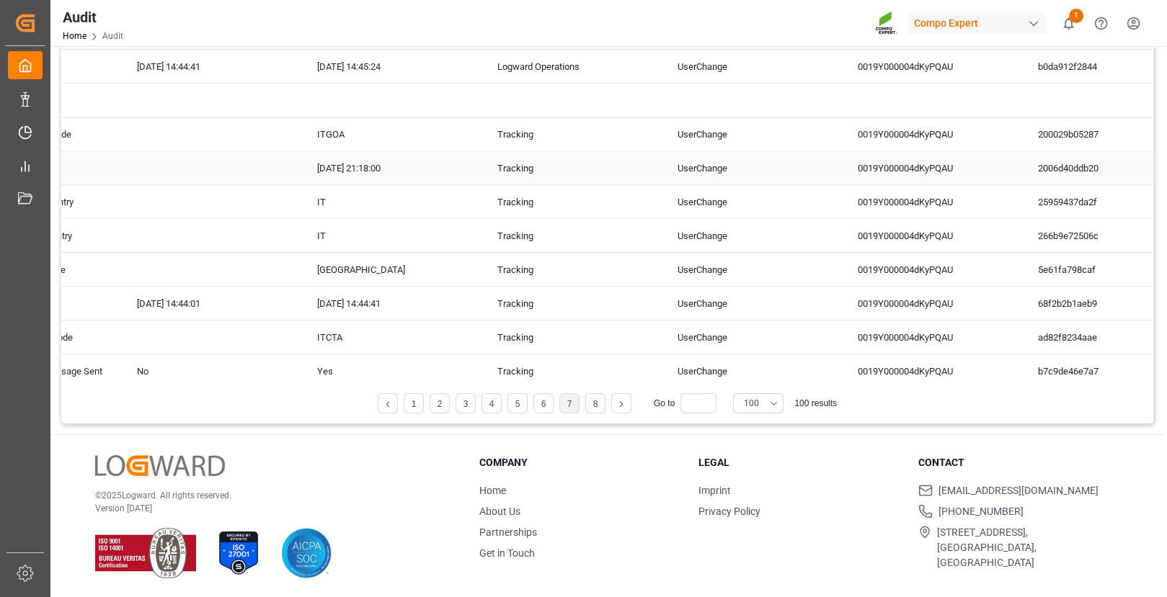
scroll to position [0, 660]
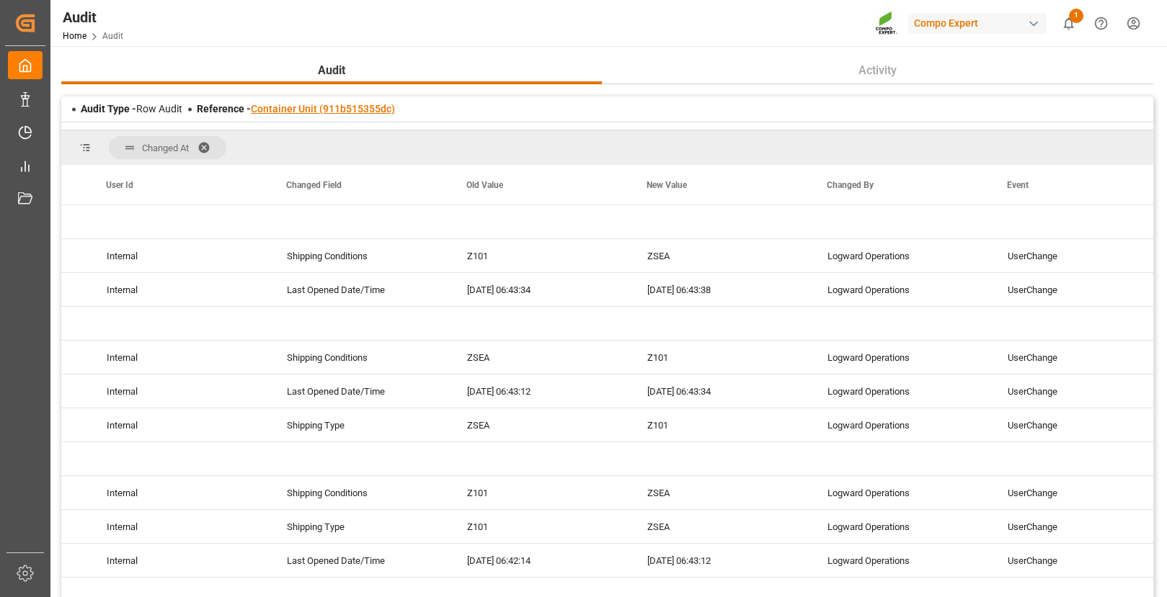
click at [295, 106] on link "Container Unit (911b515355dc)" at bounding box center [323, 109] width 144 height 12
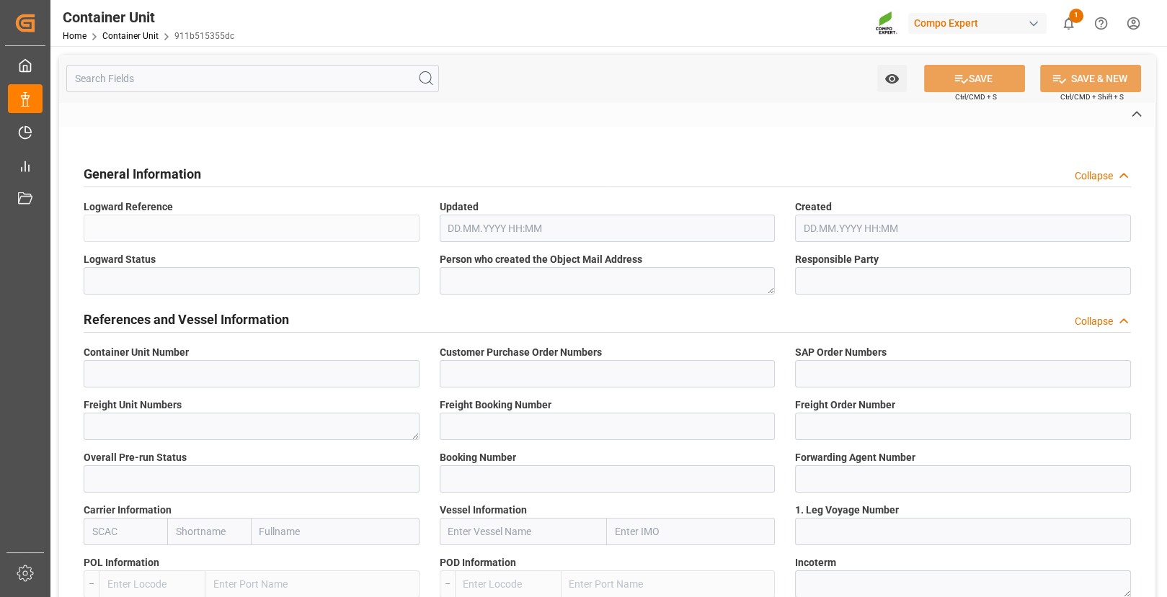
type input "4500000428"
type input "5743314;"
type input "2000000094;"
type textarea "4100002406; 4100002397; 4100002405;"
type input "6200000144"
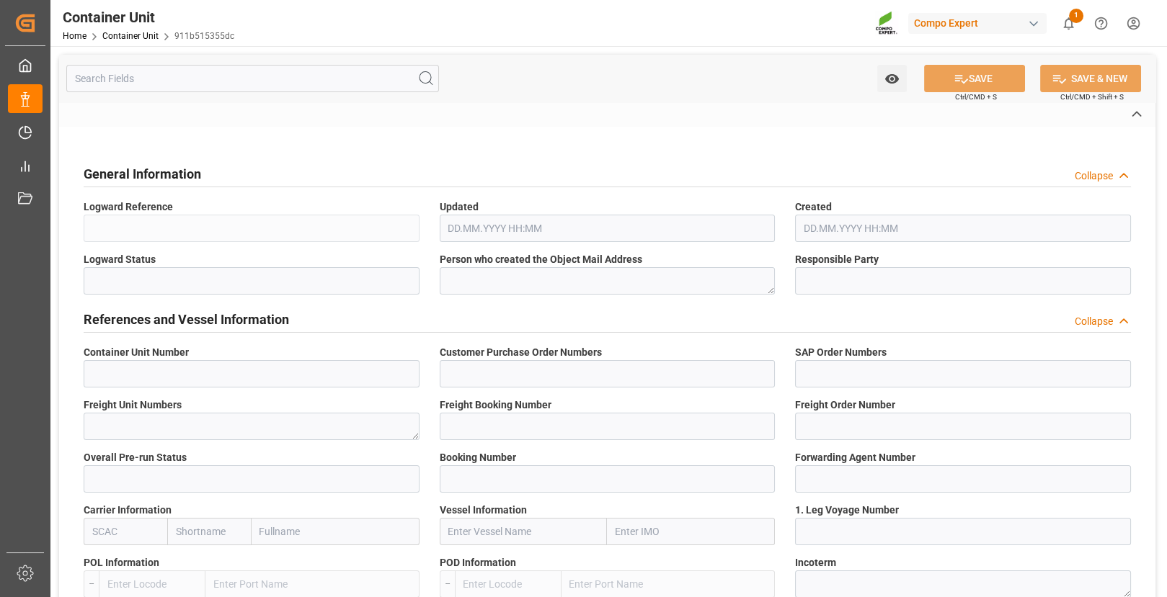
type input "6100000592"
type input "2"
type input "S327282819"
type input "6600387"
type input "GRIU"
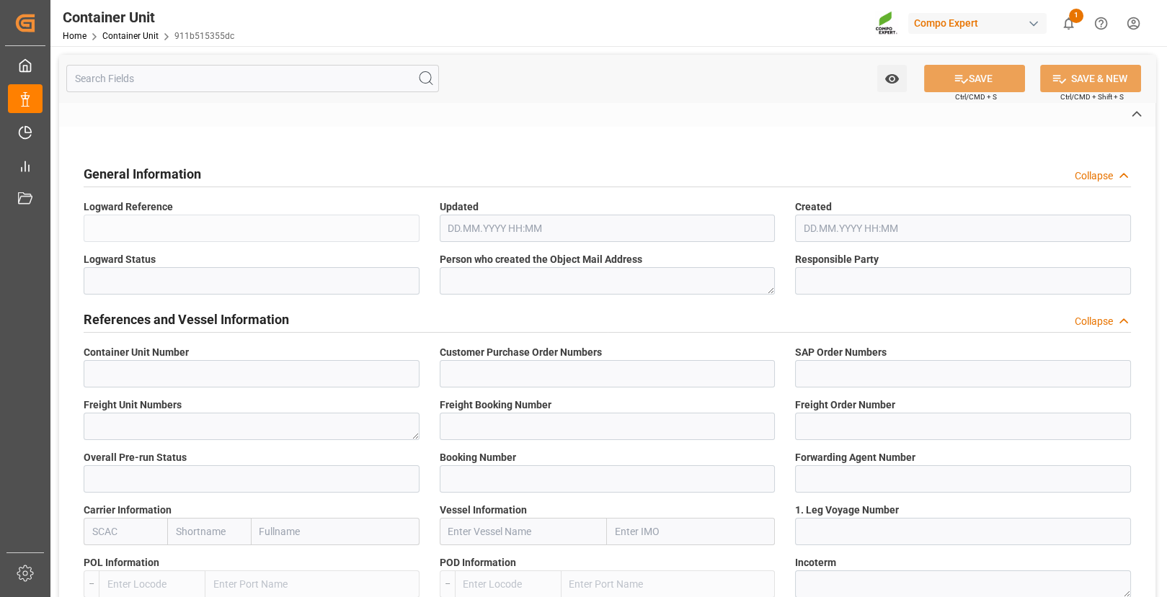
type input "[GEOGRAPHIC_DATA]"
type input "[PERSON_NAME]"
type textarea "CIF"
type input "No"
type input "ACLU9813459"
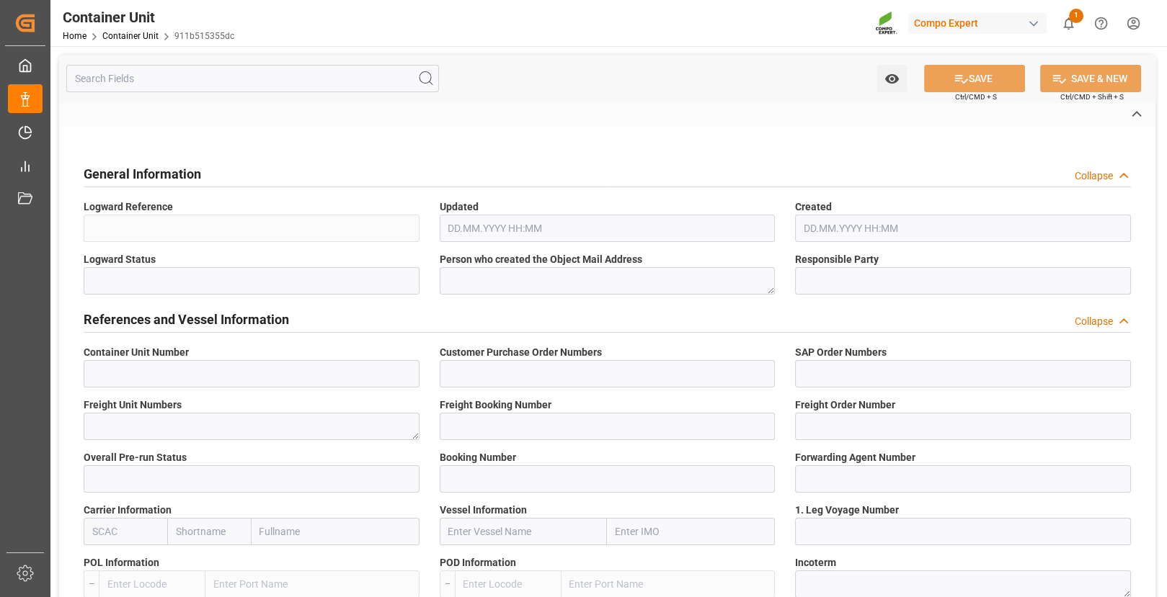
type input "PM00175527"
type input "2"
type input "25DE290365017805B4"
type textarea "ZSEA"
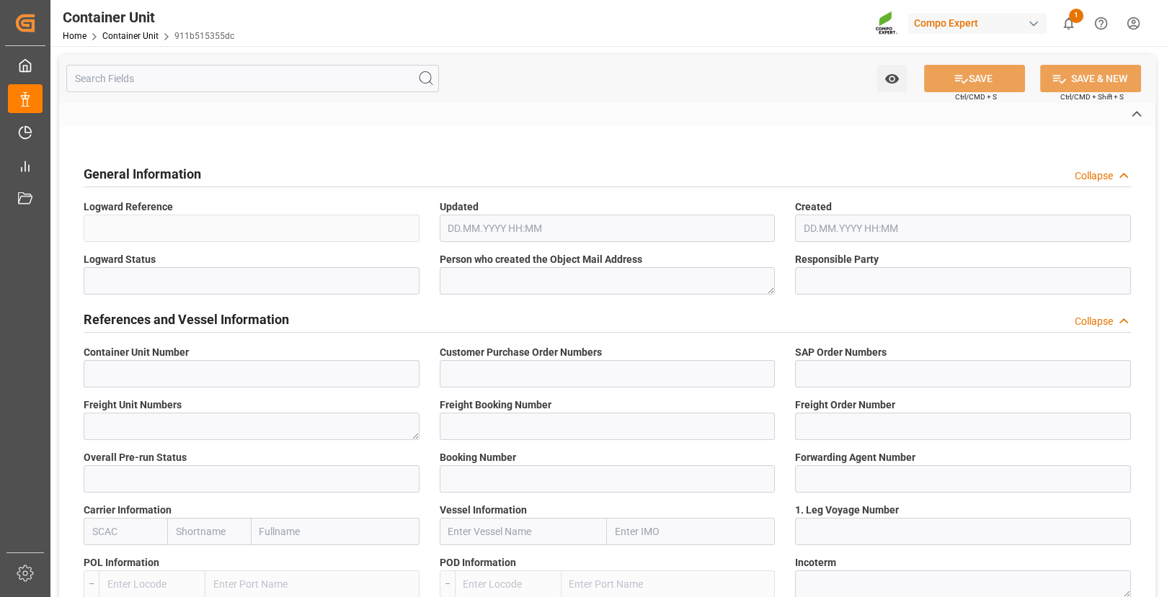
type textarea "1429"
type input "[GEOGRAPHIC_DATA]"
type input "EUR"
type textarea "3200"
type textarea "EST TE-MAX 11-48 20kg (x45) ES, PT MTO;"
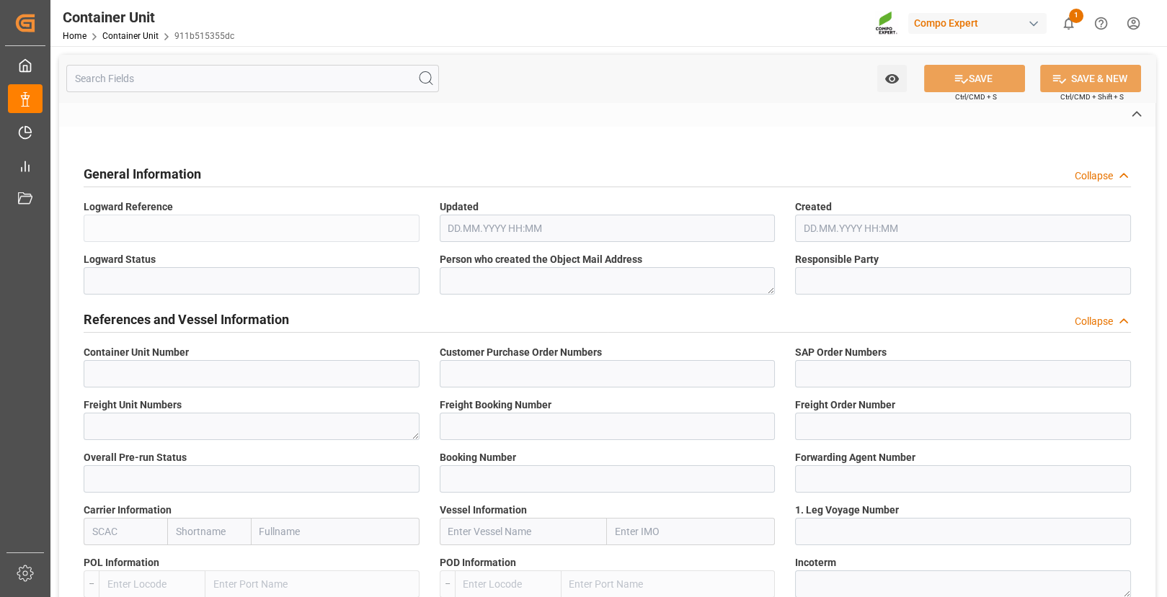
type textarea "4306902899;"
type input "GENOVA"
type input "[GEOGRAPHIC_DATA]"
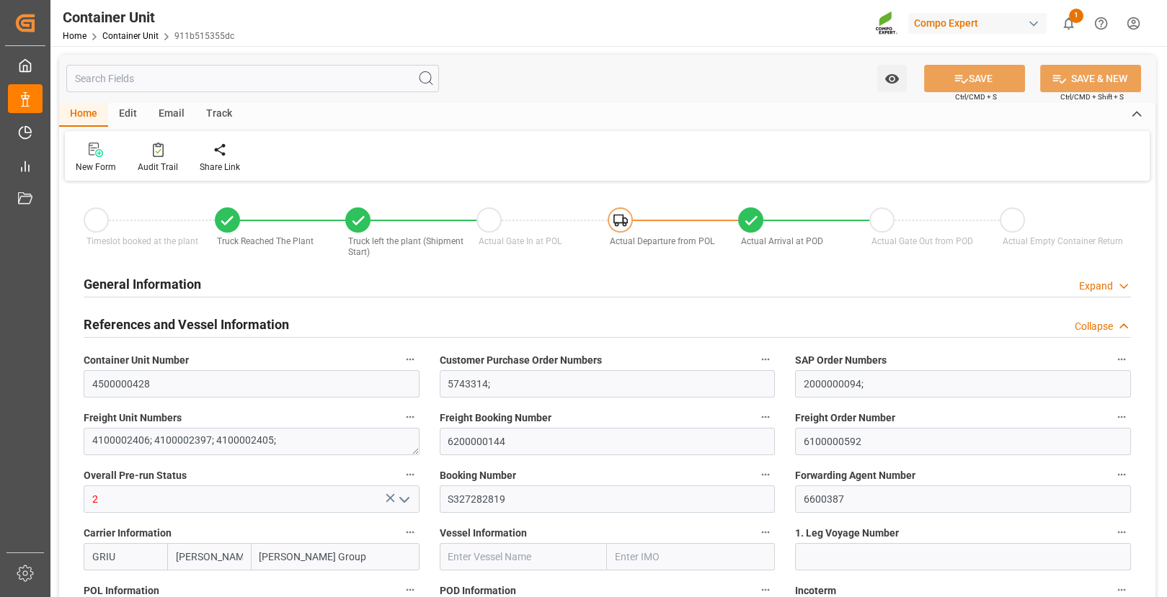
type input "[PERSON_NAME]"
type input "[PERSON_NAME] Group"
type input "BEANR"
type input "ARZAE"
type input "24990"
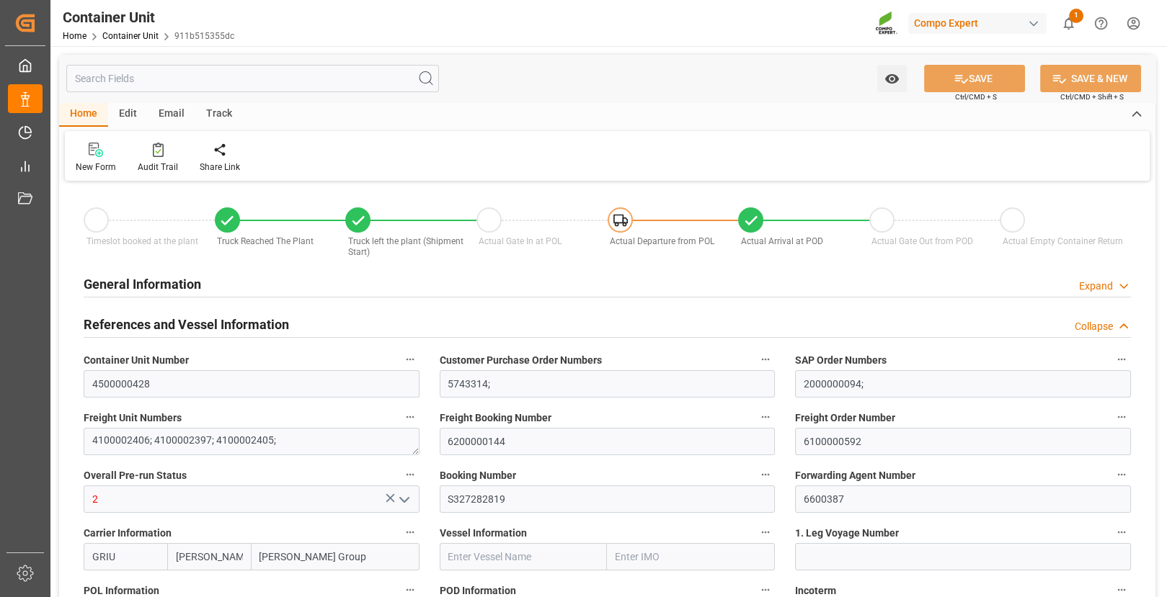
type input "0"
type input "59040"
type input "ITGOA"
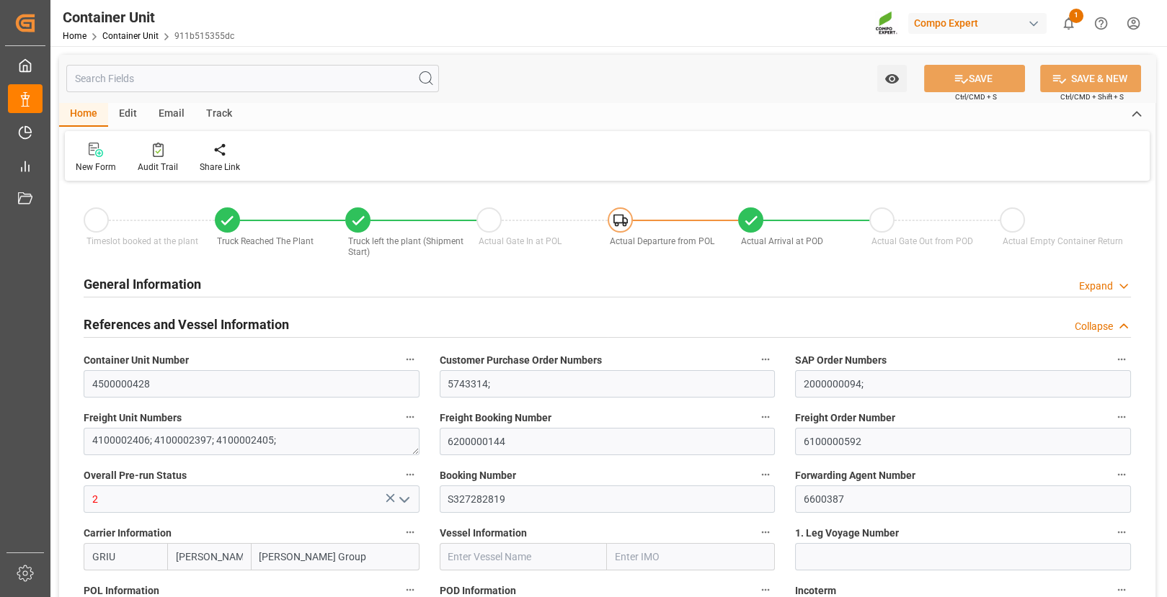
type input "ITCTA"
type input "[DATE] 11:35"
type input "[DATE] 10:35"
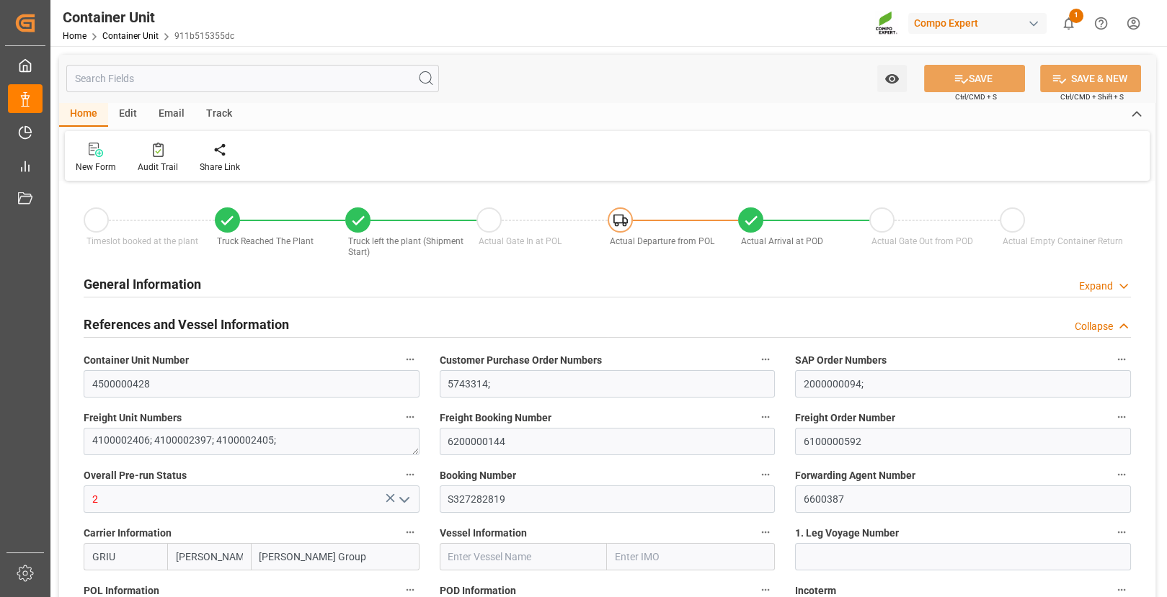
type input "[DATE] 10:33"
type input "[DATE]"
type input "[DATE] 00:48"
type input "[DATE] 21:18"
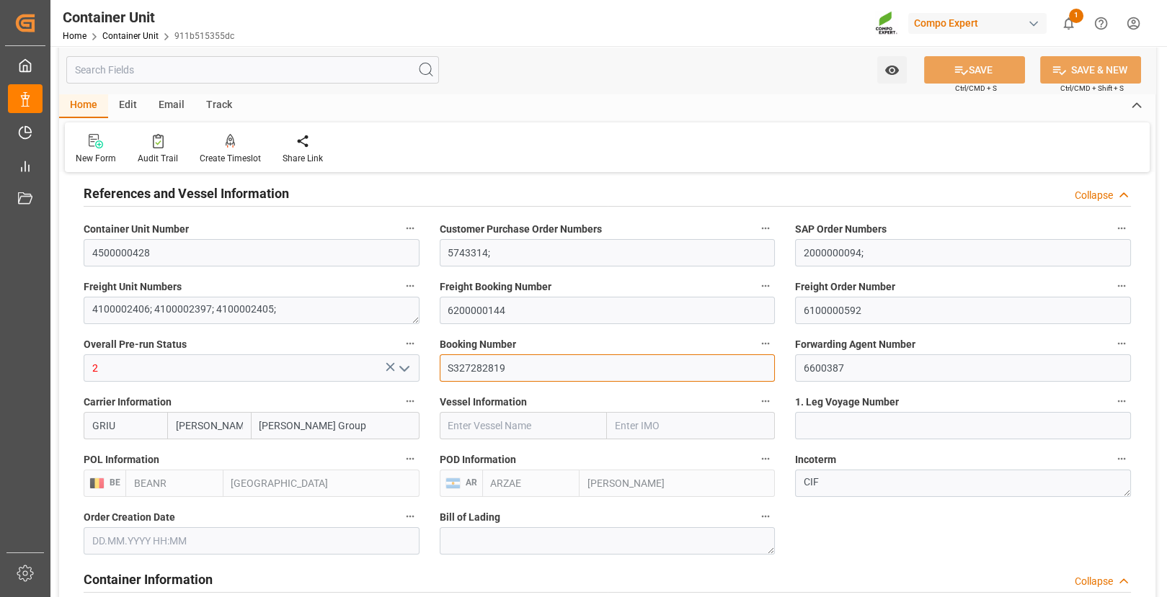
click at [484, 368] on input "S327282819" at bounding box center [608, 368] width 336 height 27
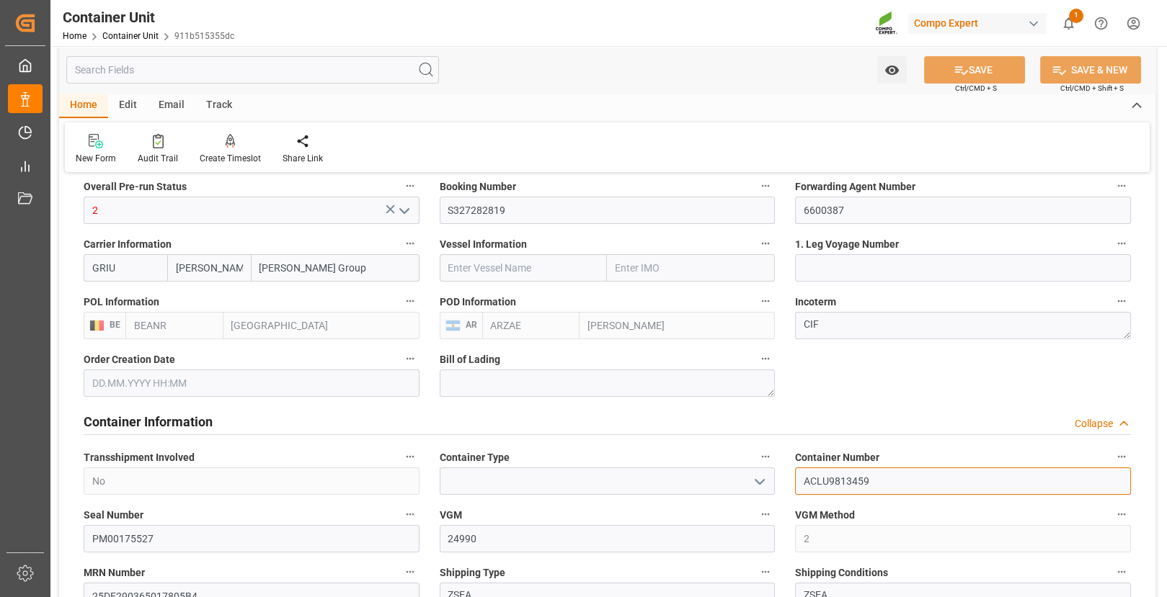
click at [839, 475] on input "ACLU9813459" at bounding box center [963, 481] width 336 height 27
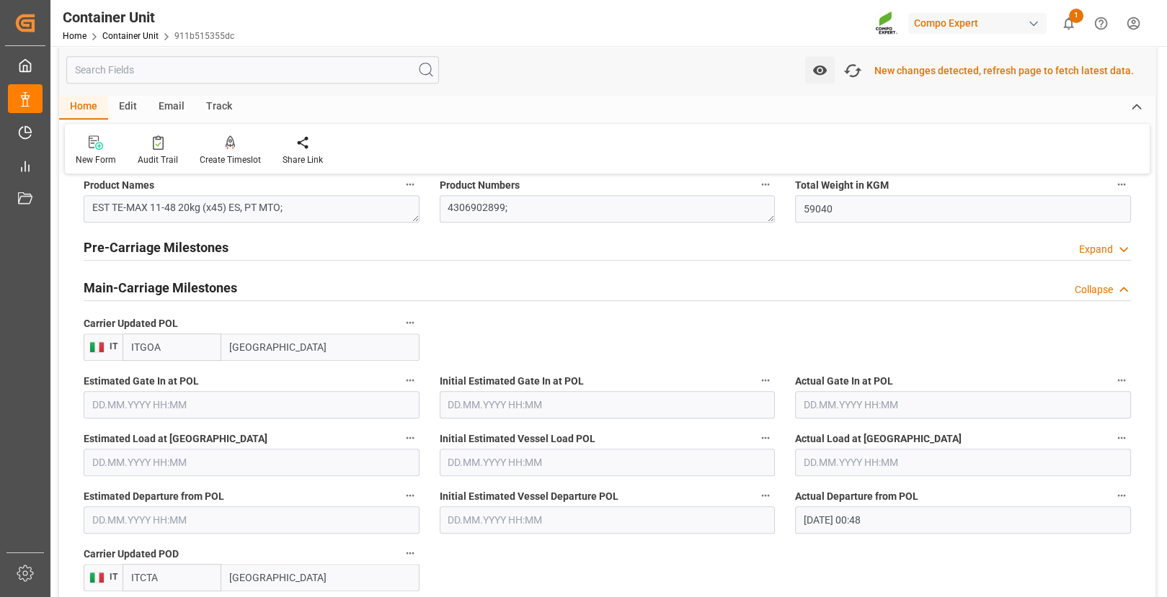
scroll to position [1371, 0]
click at [176, 342] on input "ITGOA" at bounding box center [172, 346] width 99 height 27
click at [325, 342] on input "GENOVA" at bounding box center [319, 346] width 197 height 27
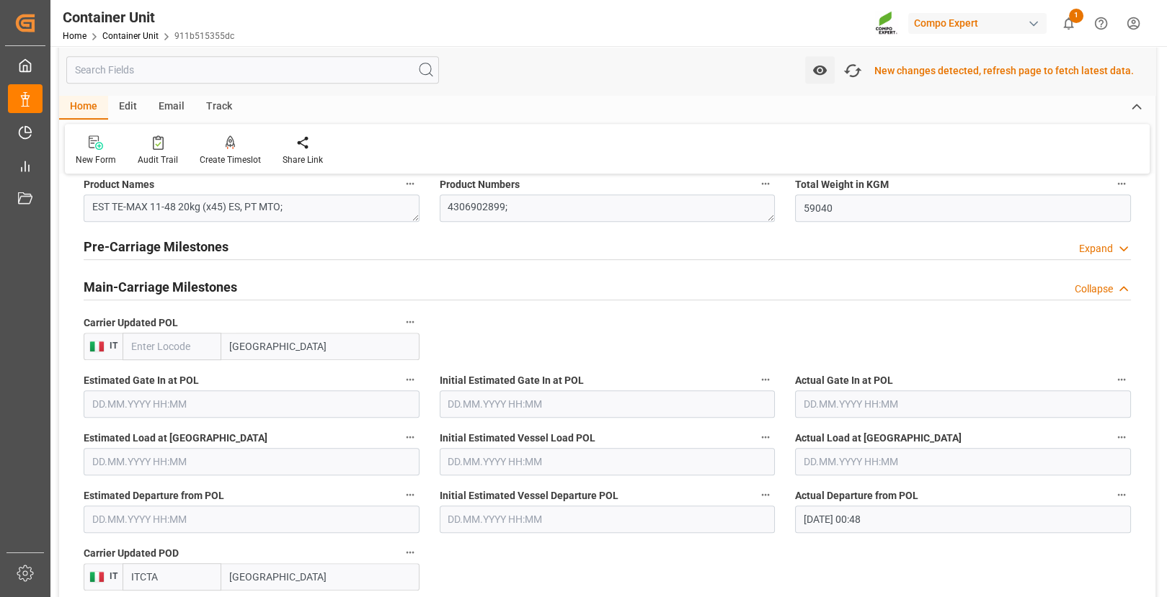
click at [325, 342] on input "GENOVA" at bounding box center [319, 346] width 197 height 27
click at [116, 341] on span "IT" at bounding box center [111, 346] width 13 height 10
click at [112, 341] on span "IT" at bounding box center [111, 346] width 13 height 10
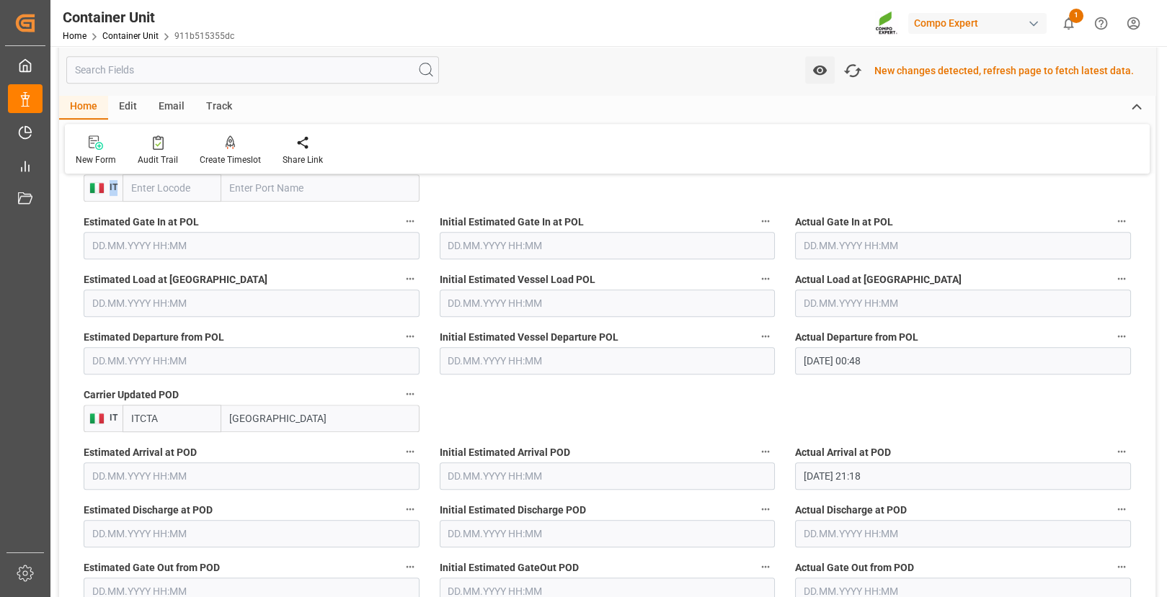
scroll to position [1643, 0]
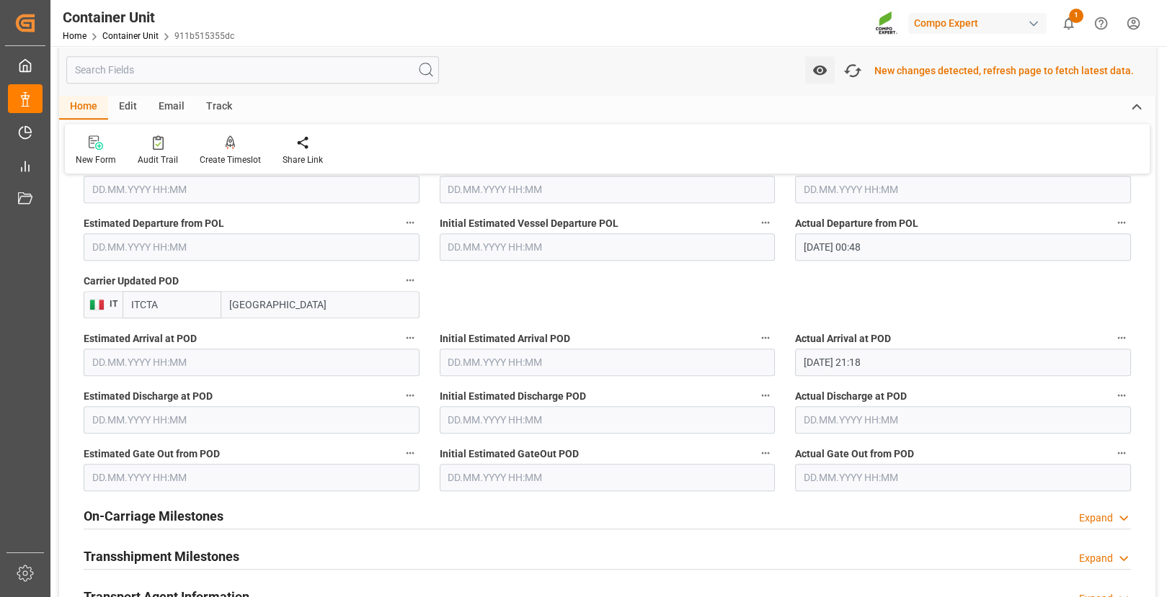
click at [299, 308] on input "[GEOGRAPHIC_DATA]" at bounding box center [319, 304] width 197 height 27
click at [299, 308] on input "CATANIA" at bounding box center [319, 304] width 197 height 27
click at [168, 304] on input "ITCTA" at bounding box center [172, 304] width 99 height 27
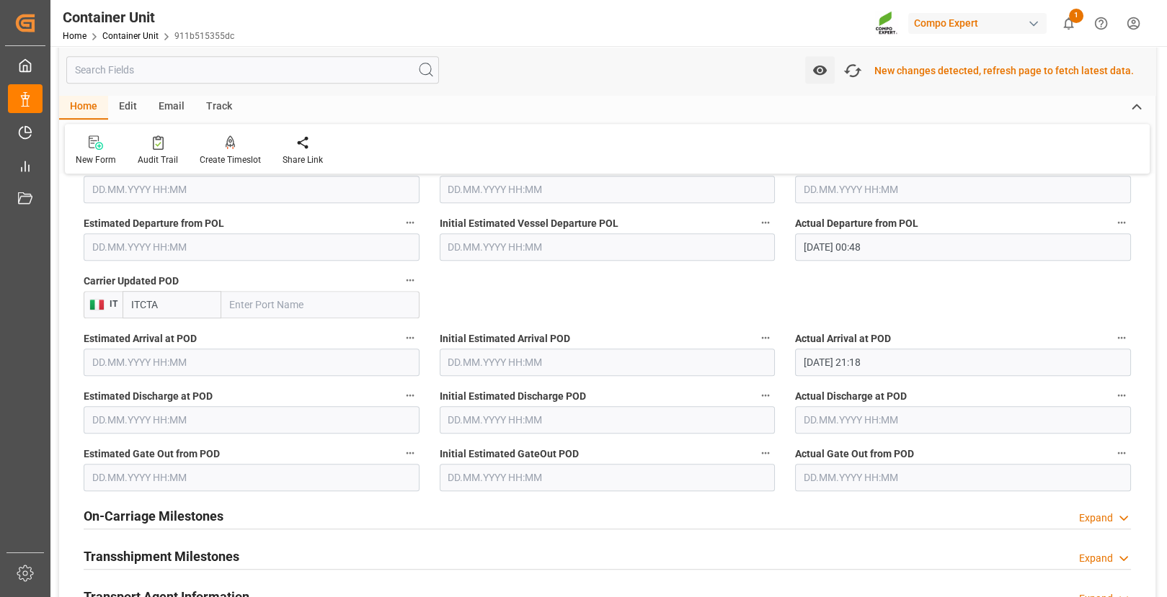
click at [168, 304] on input "ITCTA" at bounding box center [172, 304] width 99 height 27
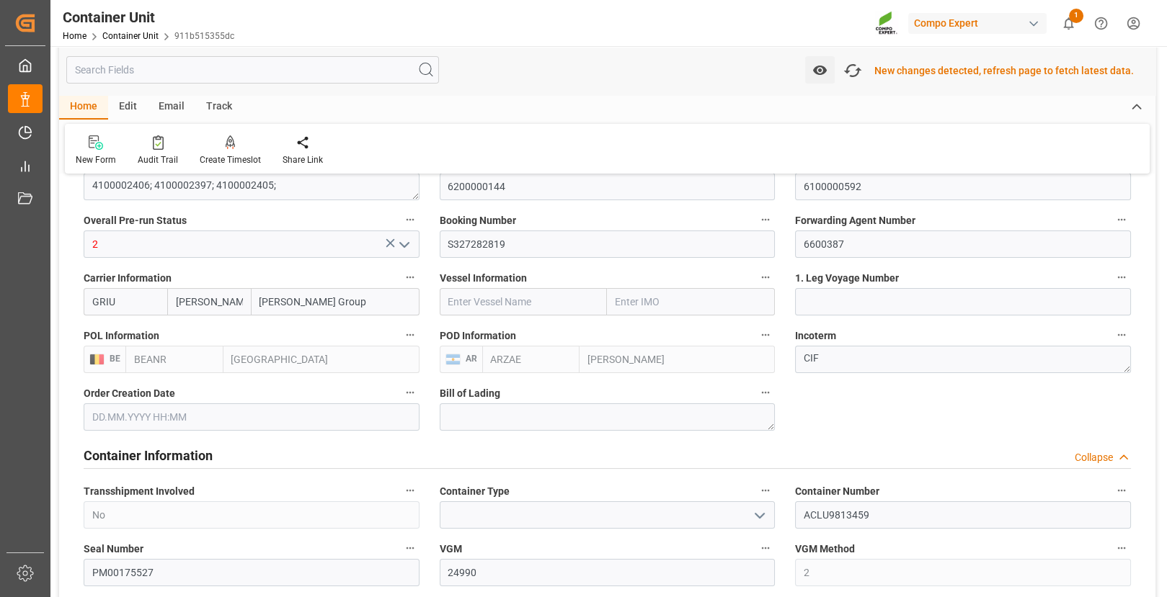
scroll to position [0, 0]
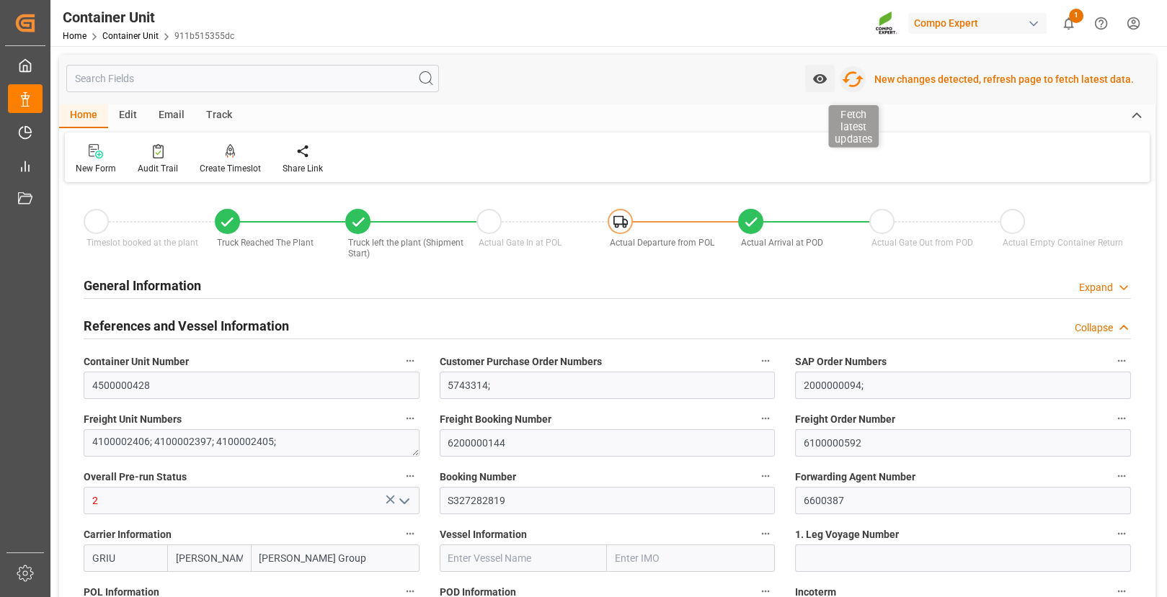
click at [861, 79] on icon "button" at bounding box center [852, 79] width 23 height 23
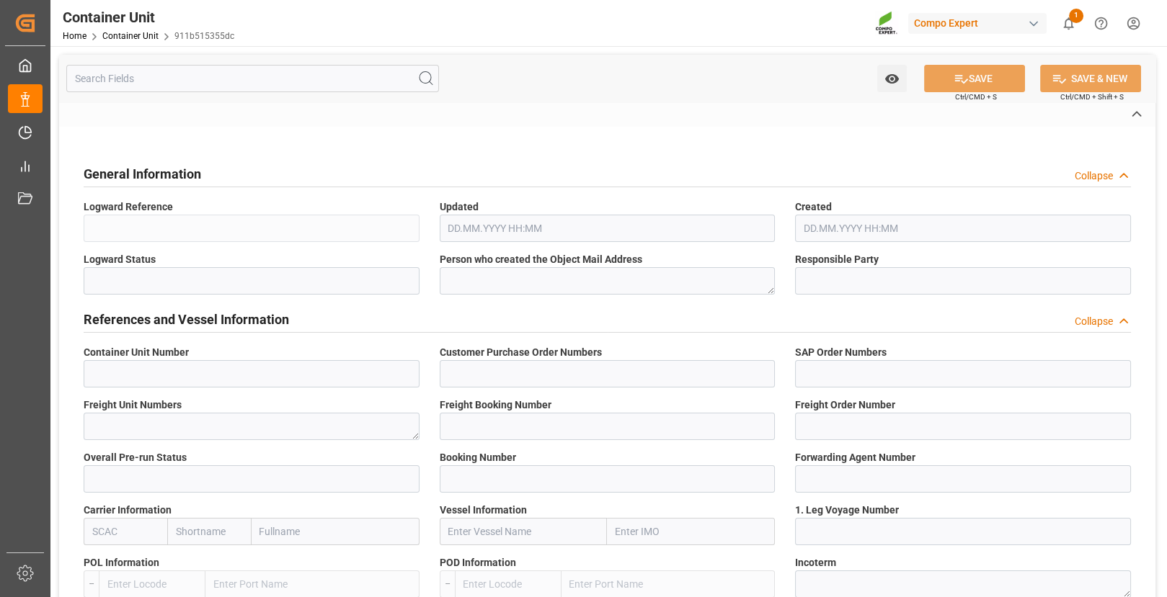
type input "4500000428"
type input "5743314;"
type input "2000000094;"
type textarea "4100002406; 4100002397; 4100002405;"
type input "6200000144"
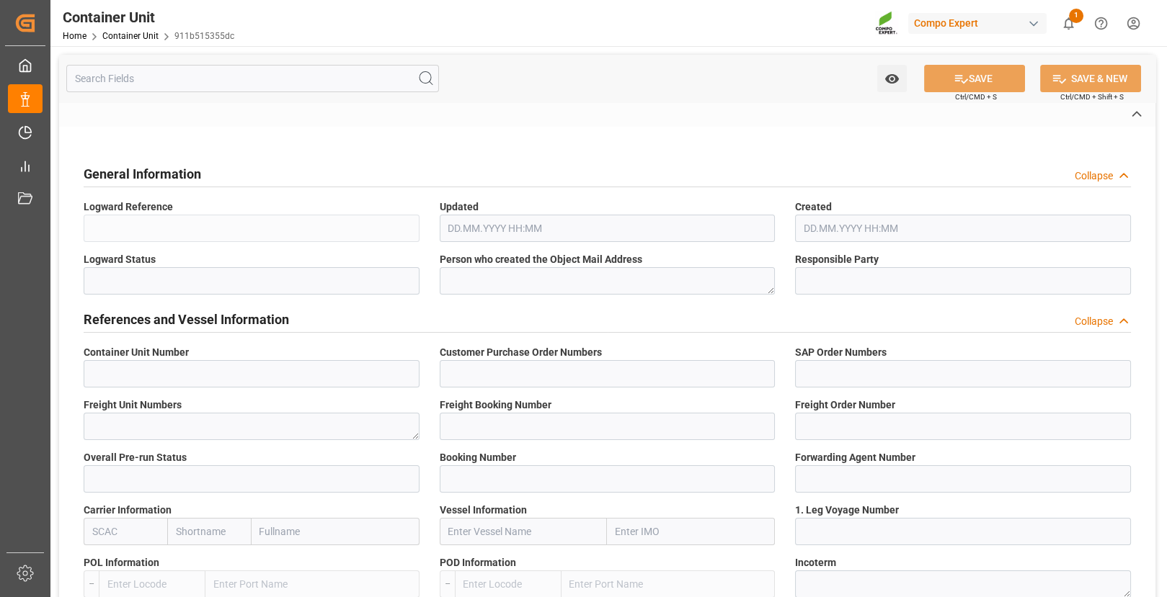
type input "6100000592"
type input "2"
type input "S327282819"
type input "6600387"
type input "GRIU"
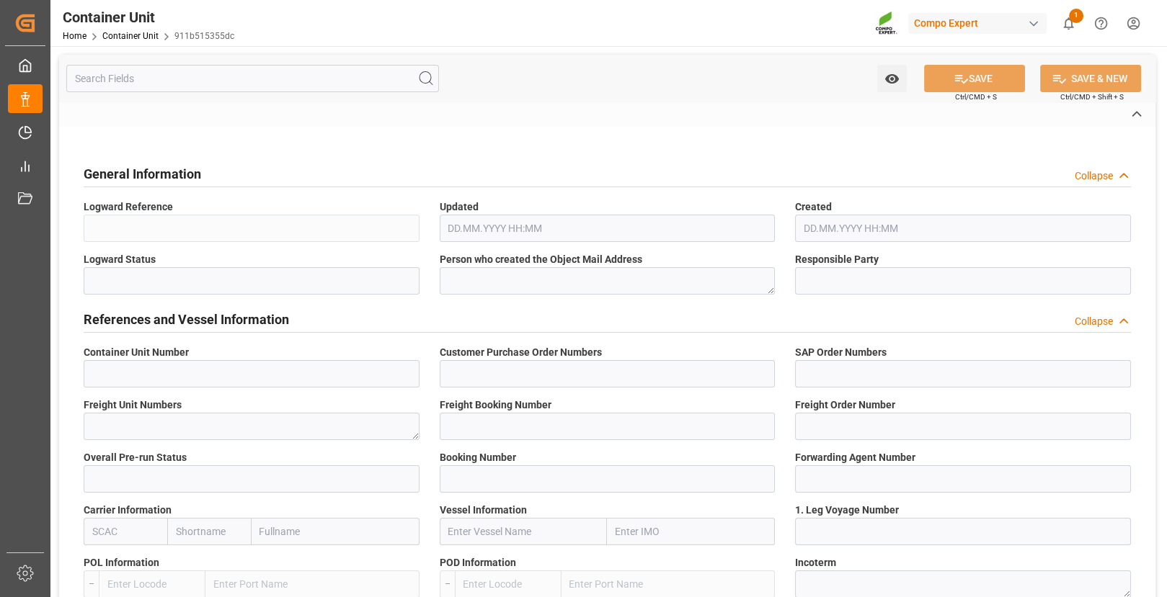
type input "[GEOGRAPHIC_DATA]"
type input "[PERSON_NAME]"
type textarea "CIF"
type input "No"
type input "ACLU9813459"
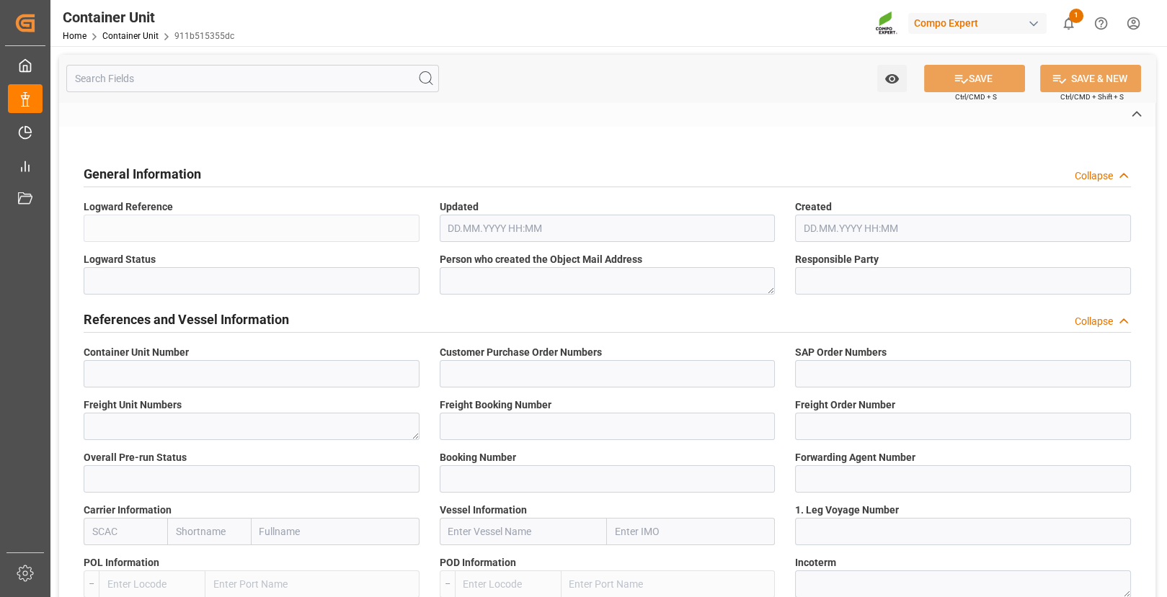
type input "PM00175527"
type input "2"
type input "25DE290365017805B4"
type textarea "ZSEA"
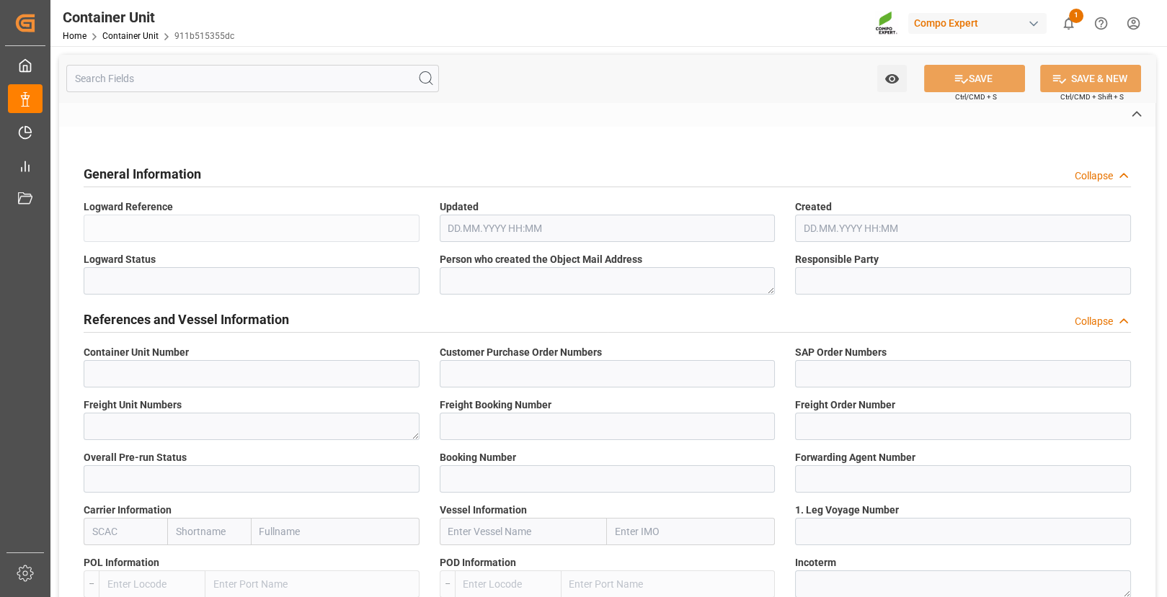
type textarea "1429"
type input "[GEOGRAPHIC_DATA]"
type input "EUR"
type textarea "3200"
type textarea "EST TE-MAX 11-48 20kg (x45) ES, PT MTO;"
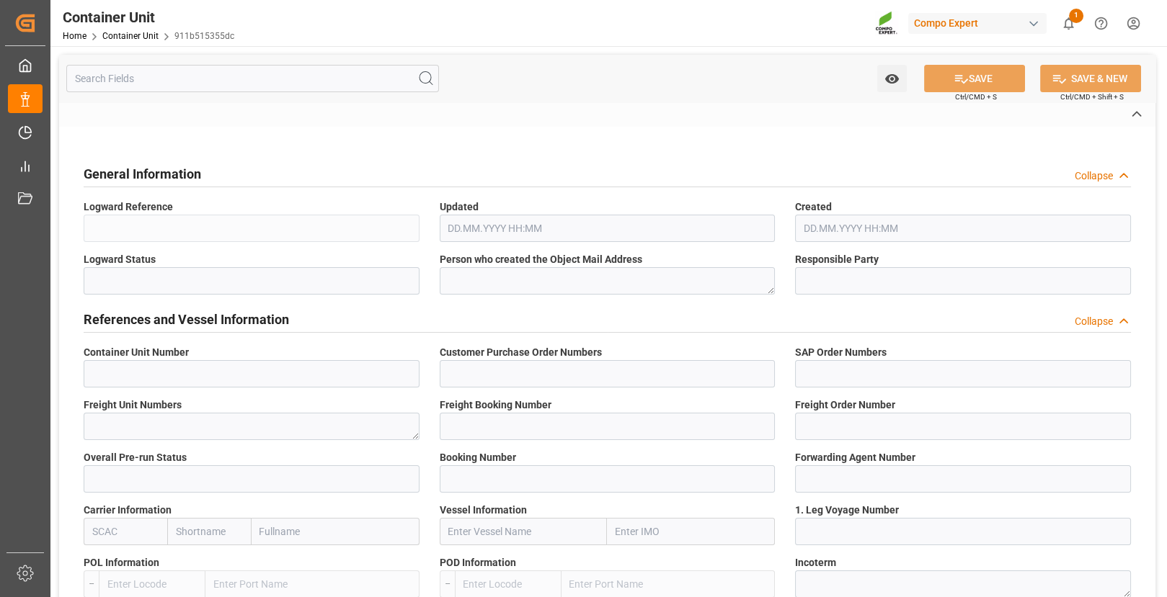
type textarea "4306902899;"
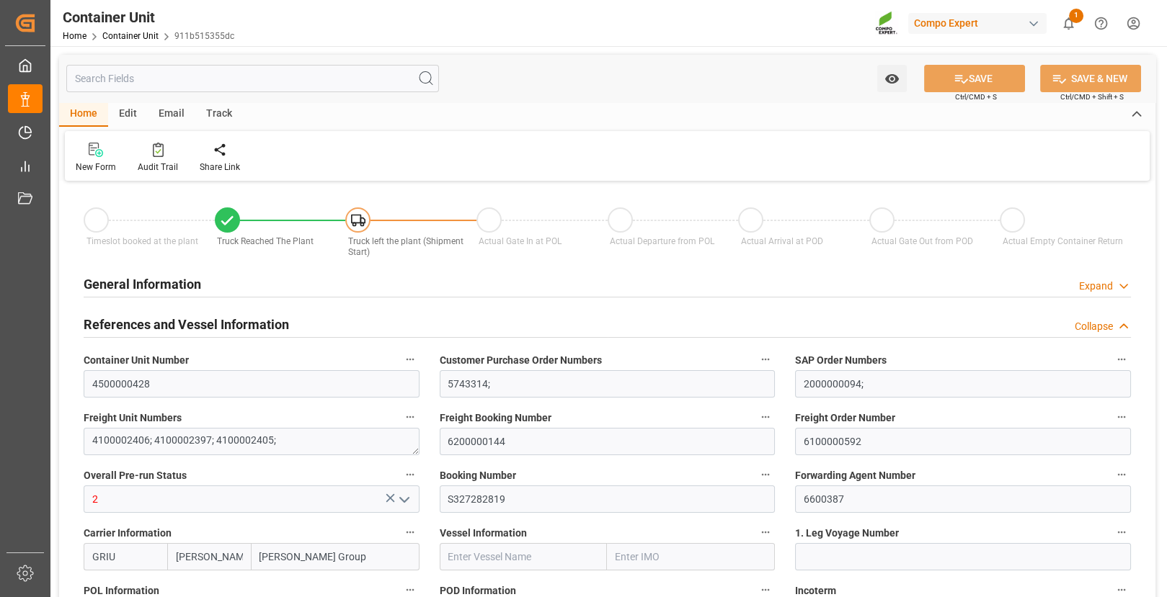
type input "[PERSON_NAME]"
type input "[PERSON_NAME] Group"
type input "BEANR"
type input "ARZAE"
type input "24990"
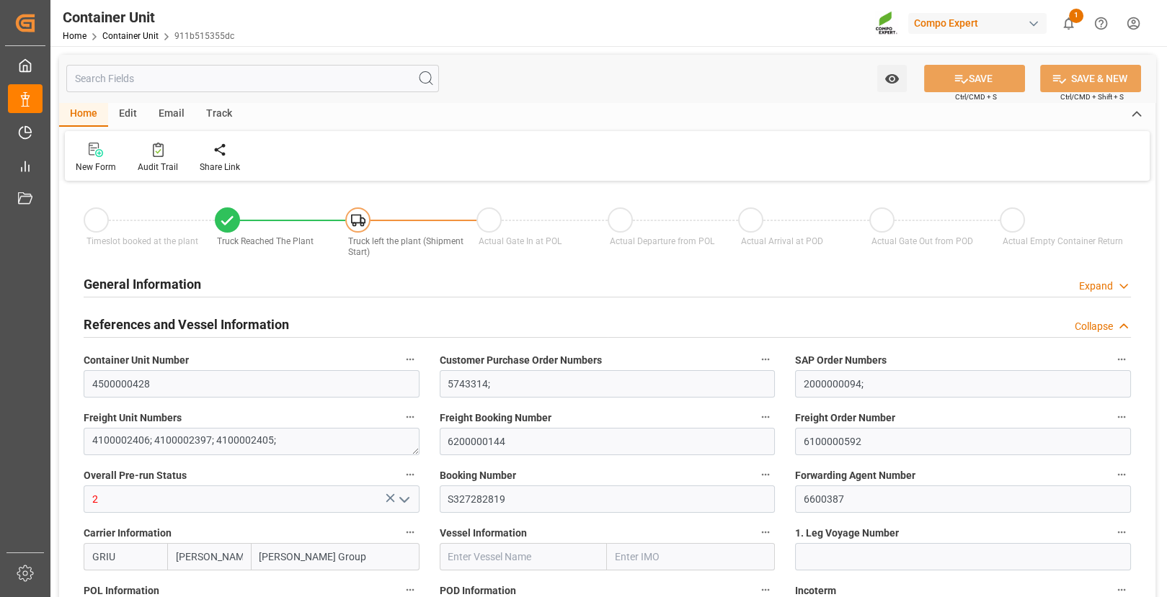
type input "0"
type input "59040"
type input "22.07.2025 11:35"
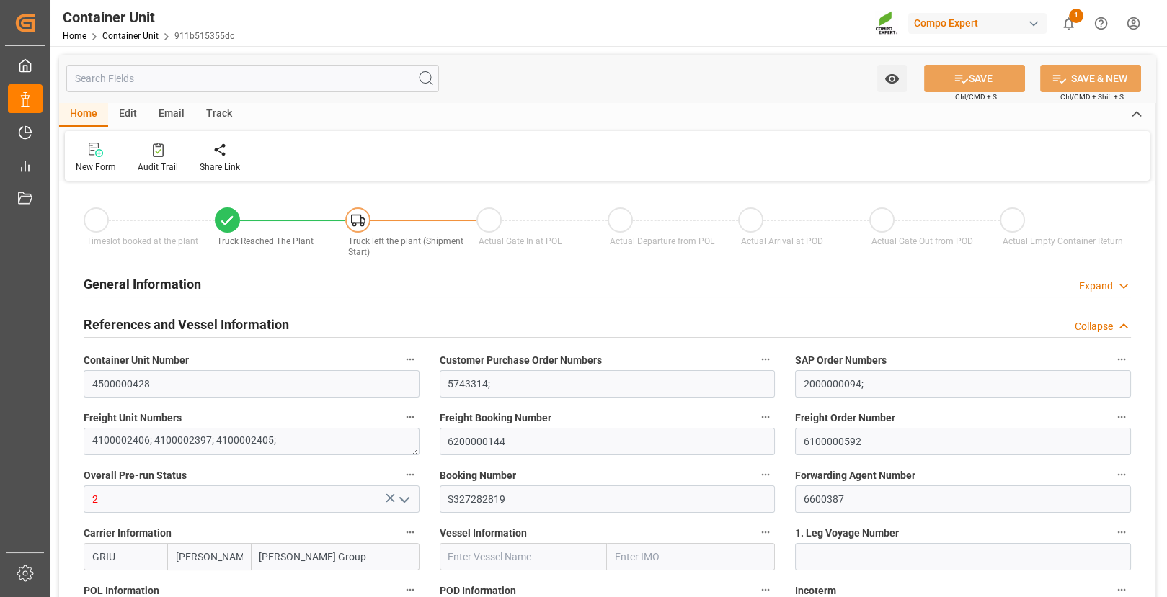
type input "22.07.2025 11:35"
type input "[DATE] 10:35"
type input "[DATE] 10:33"
type input "[DATE]"
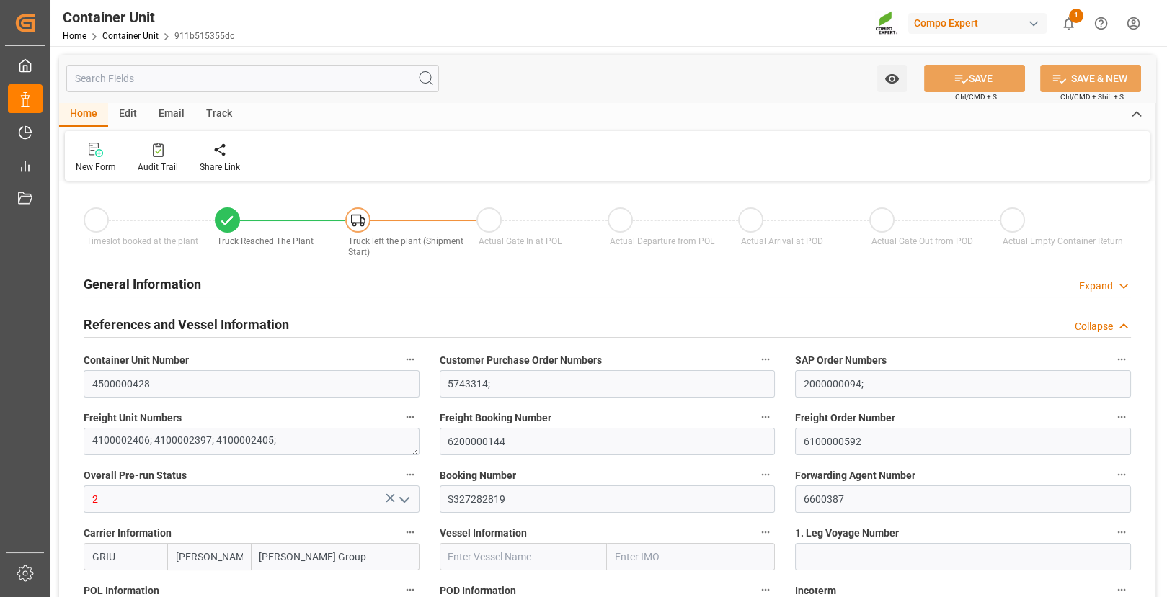
type input "[DATE]"
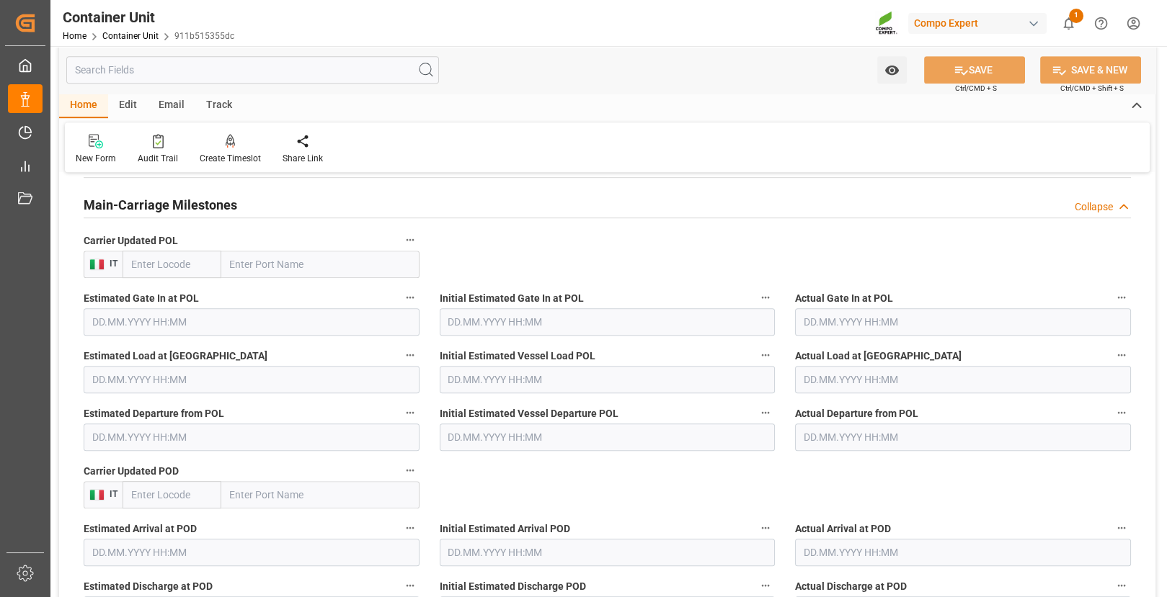
scroll to position [1312, 0]
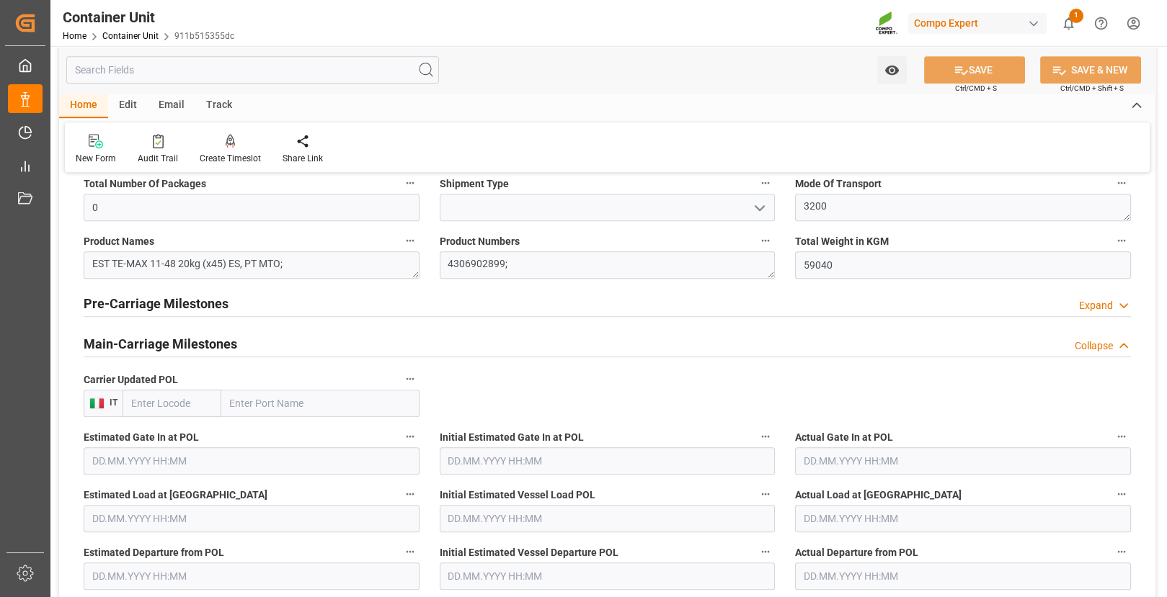
click at [113, 400] on span "IT" at bounding box center [111, 403] width 13 height 10
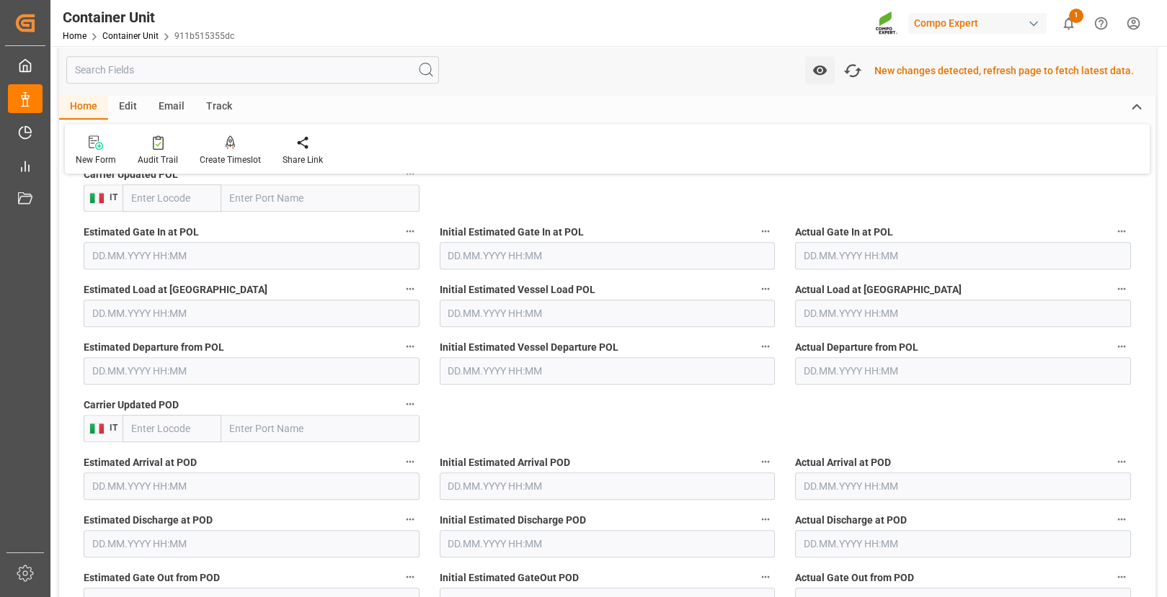
scroll to position [1587, 0]
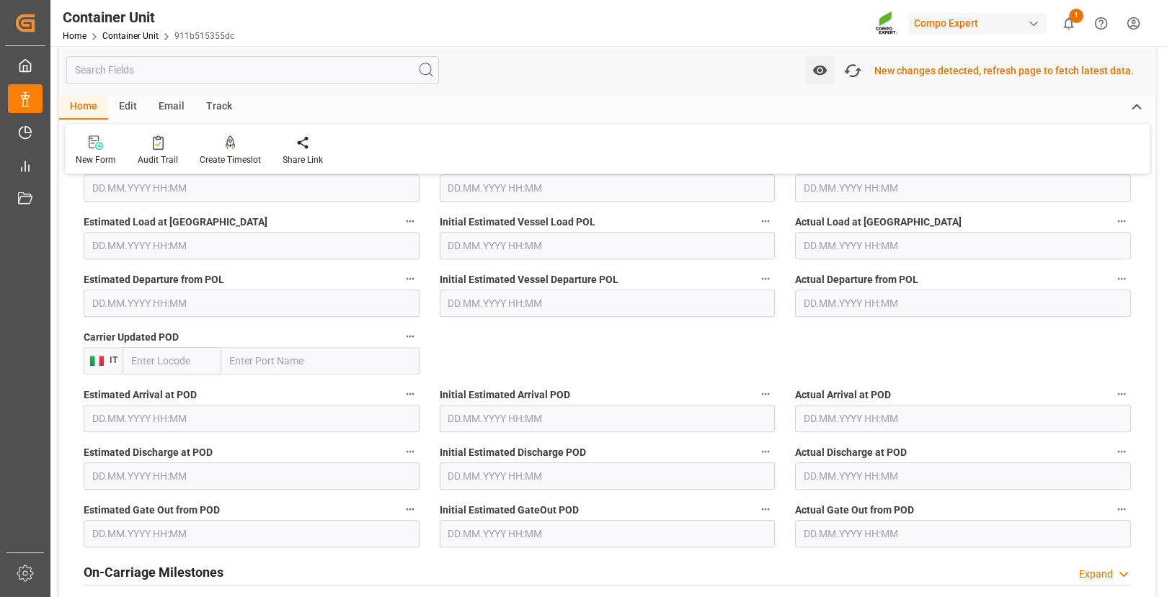
click at [102, 360] on img at bounding box center [96, 361] width 15 height 12
click at [110, 359] on span "IT" at bounding box center [111, 360] width 13 height 10
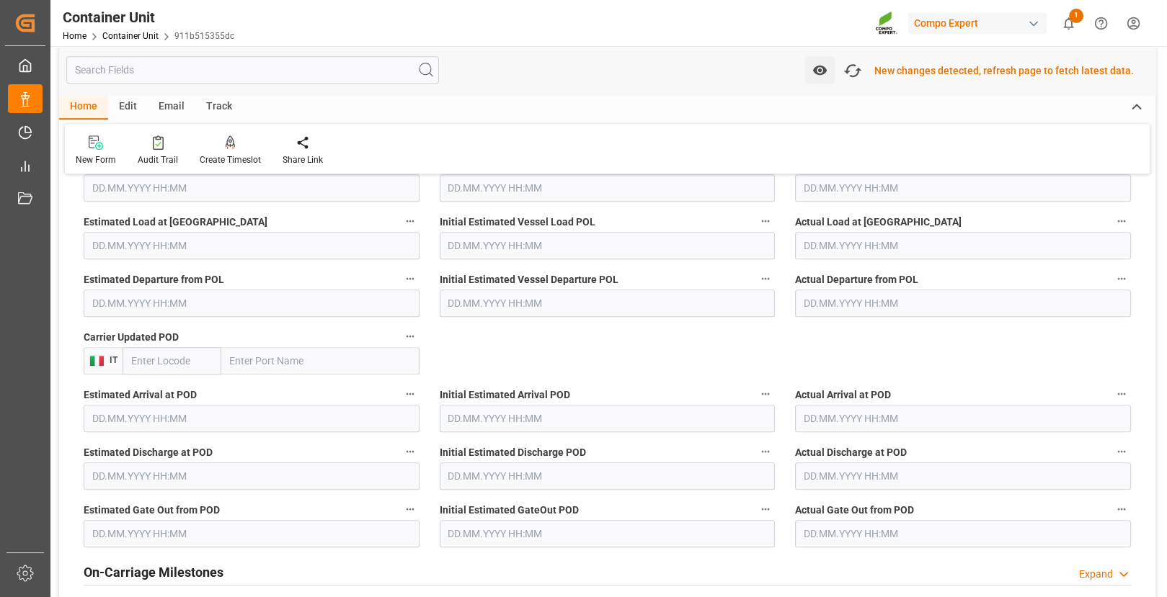
click at [145, 352] on input "text" at bounding box center [172, 360] width 99 height 27
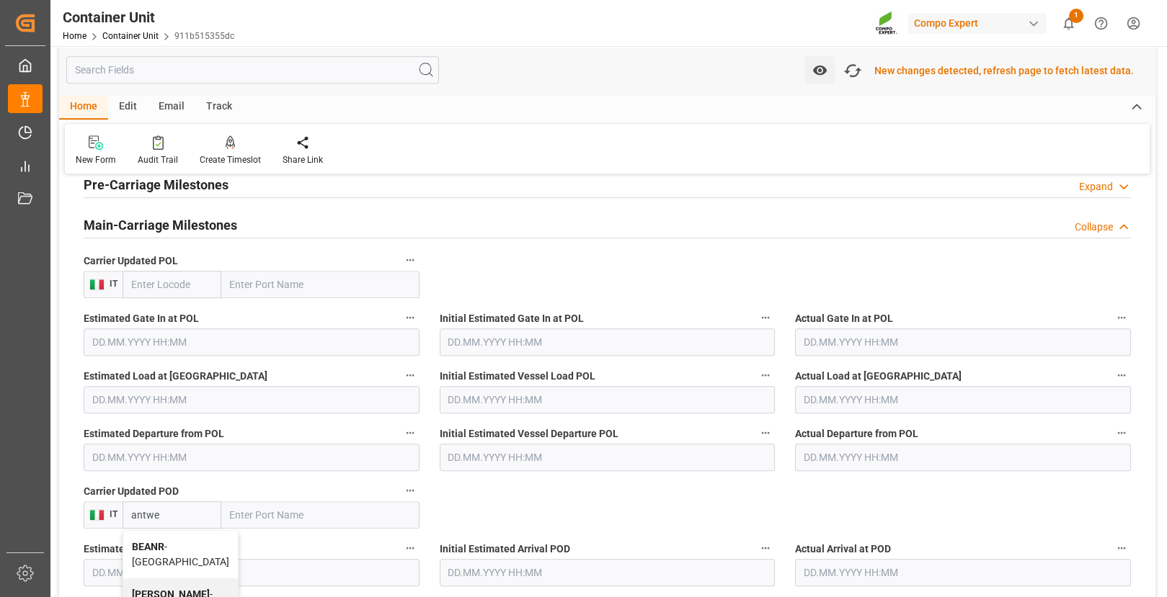
scroll to position [1467, 0]
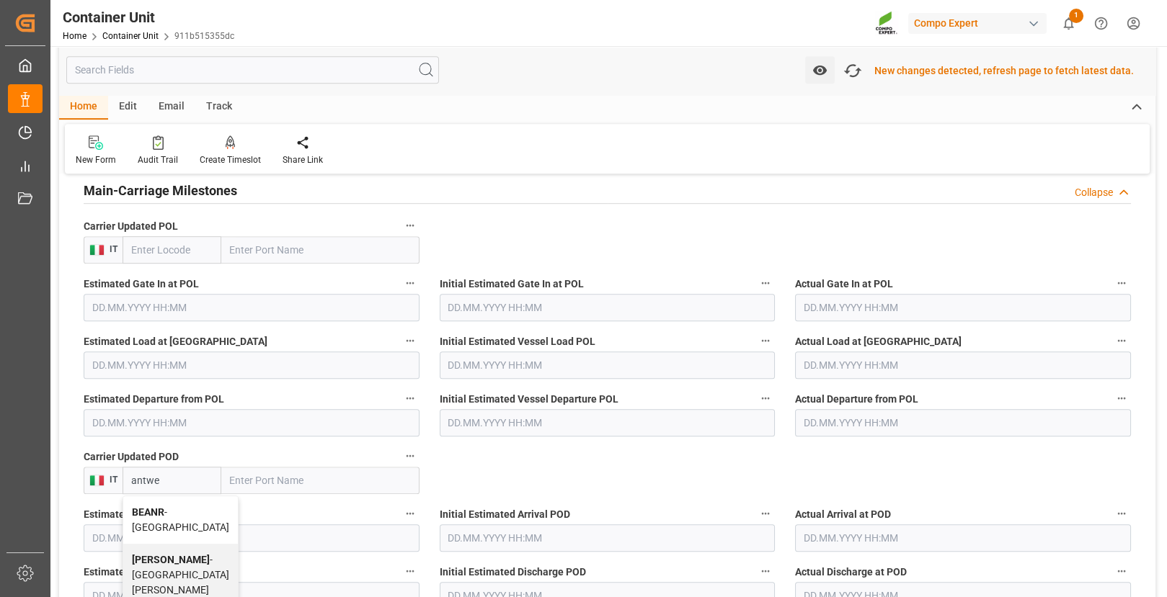
type input "antwe"
click at [190, 248] on input "text" at bounding box center [172, 249] width 99 height 27
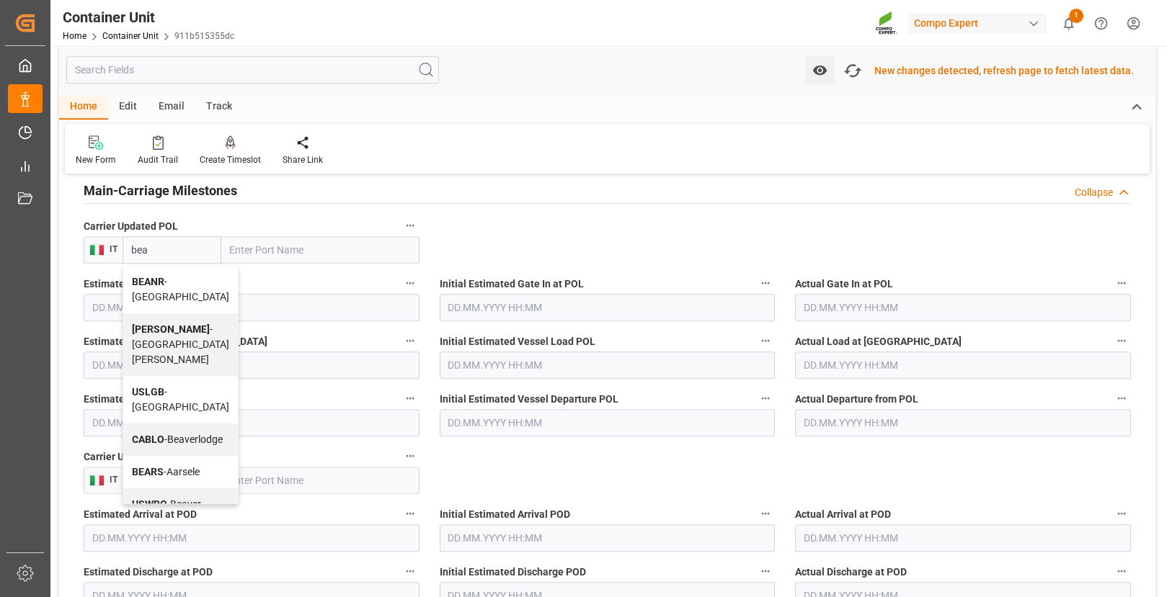
click at [169, 280] on span "BEANR - Antwerp" at bounding box center [180, 289] width 97 height 27
type input "BEANR"
type input "[GEOGRAPHIC_DATA]"
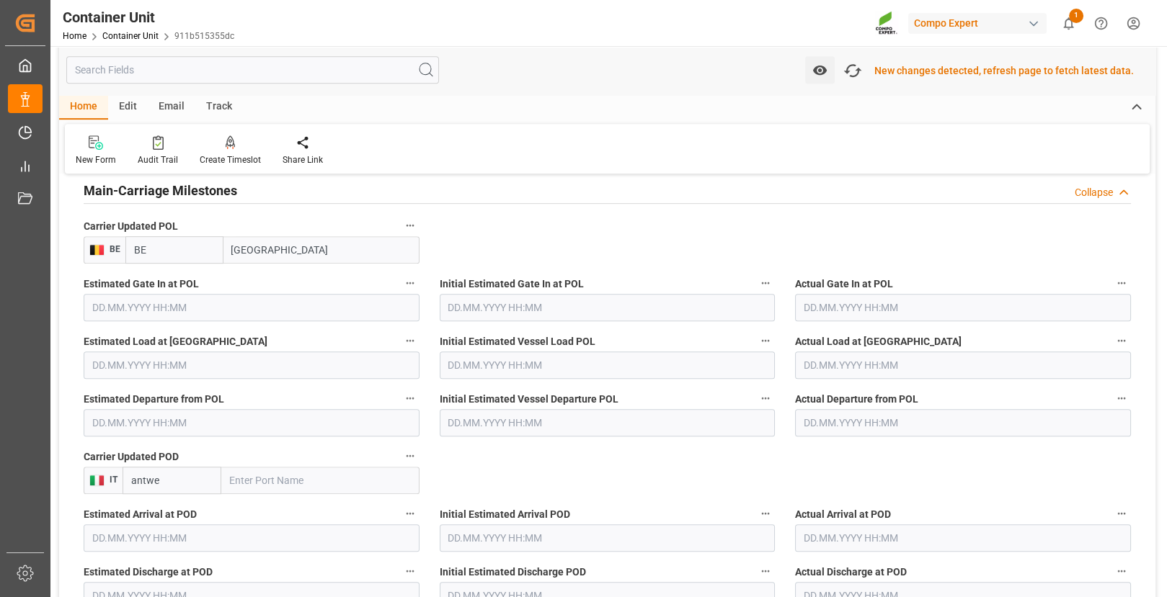
type input "B"
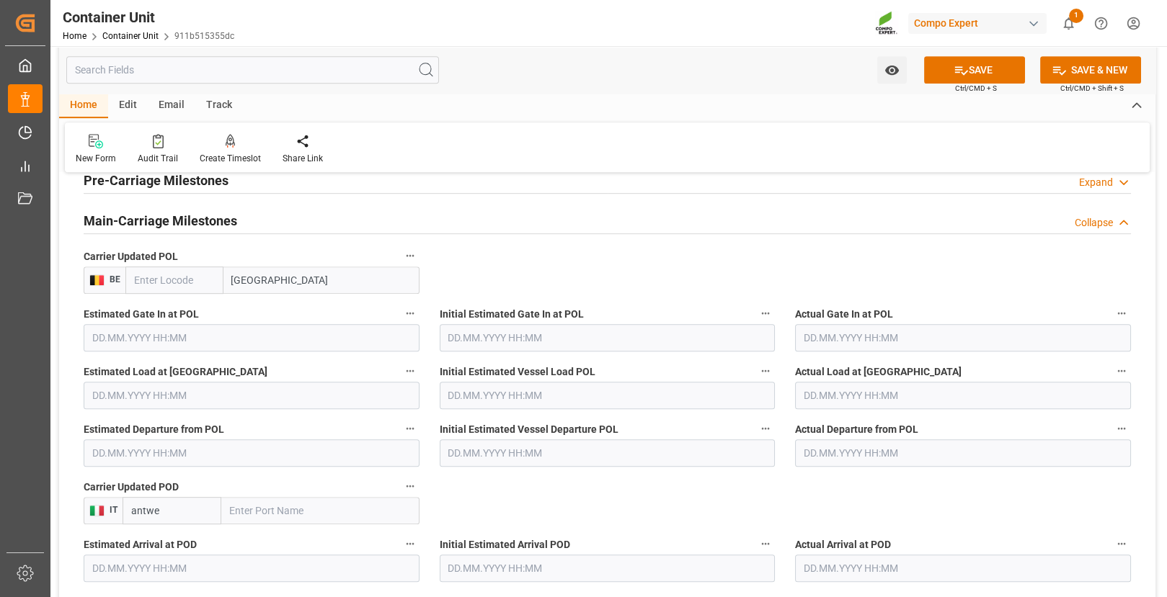
scroll to position [1438, 0]
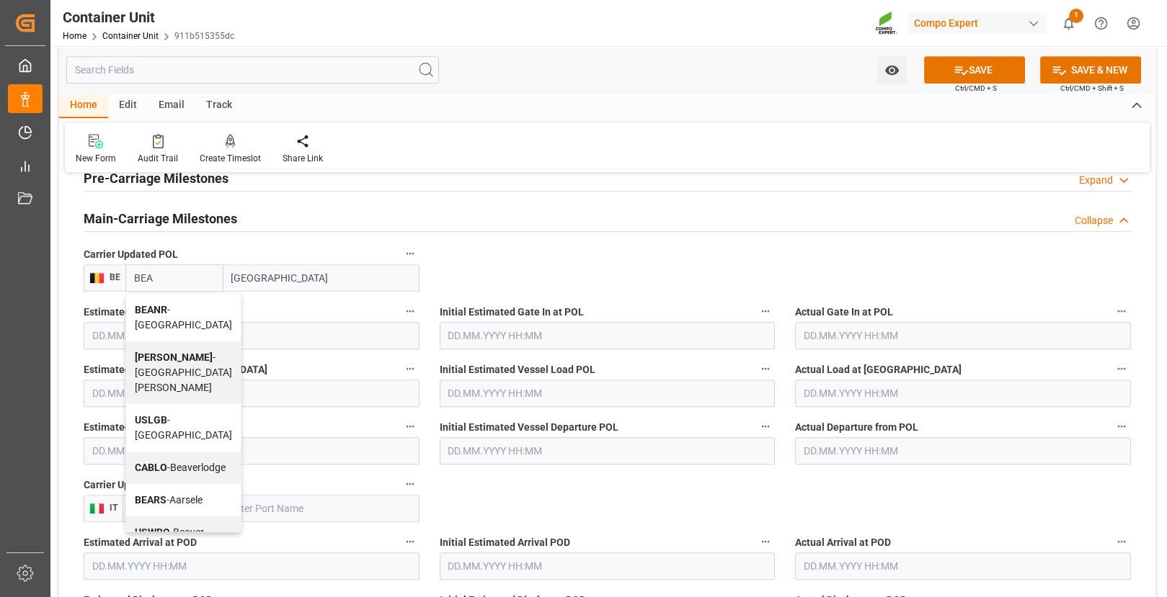
click at [196, 313] on div "BEANR - [GEOGRAPHIC_DATA]" at bounding box center [183, 318] width 115 height 48
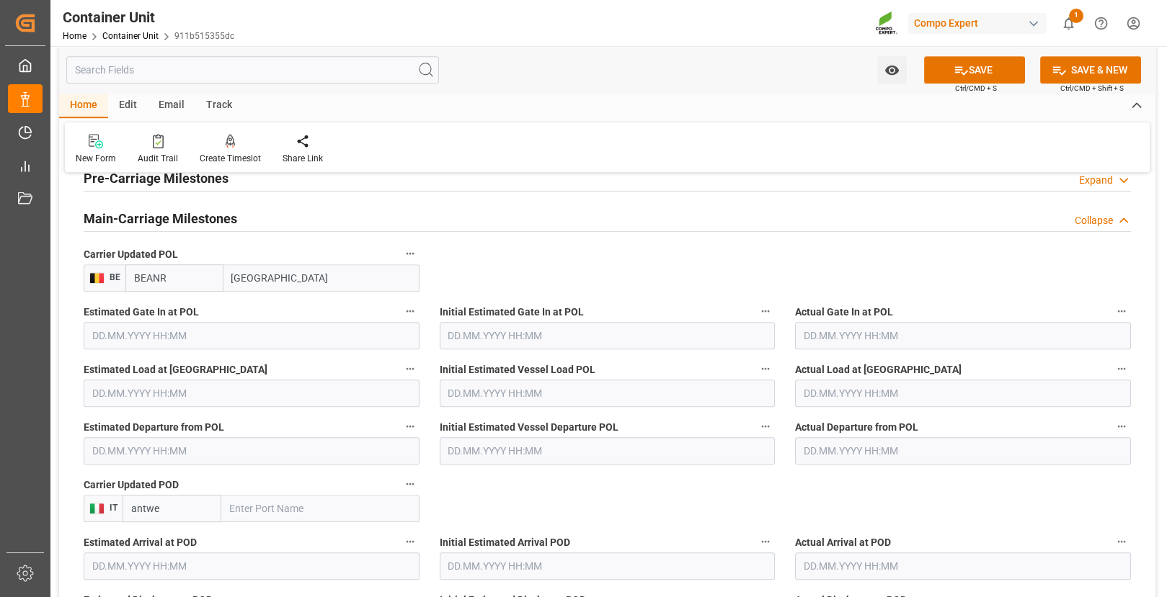
type input "BEANR"
click at [151, 506] on input "antwe" at bounding box center [172, 508] width 99 height 27
click at [169, 510] on input "ANZAE" at bounding box center [172, 508] width 99 height 27
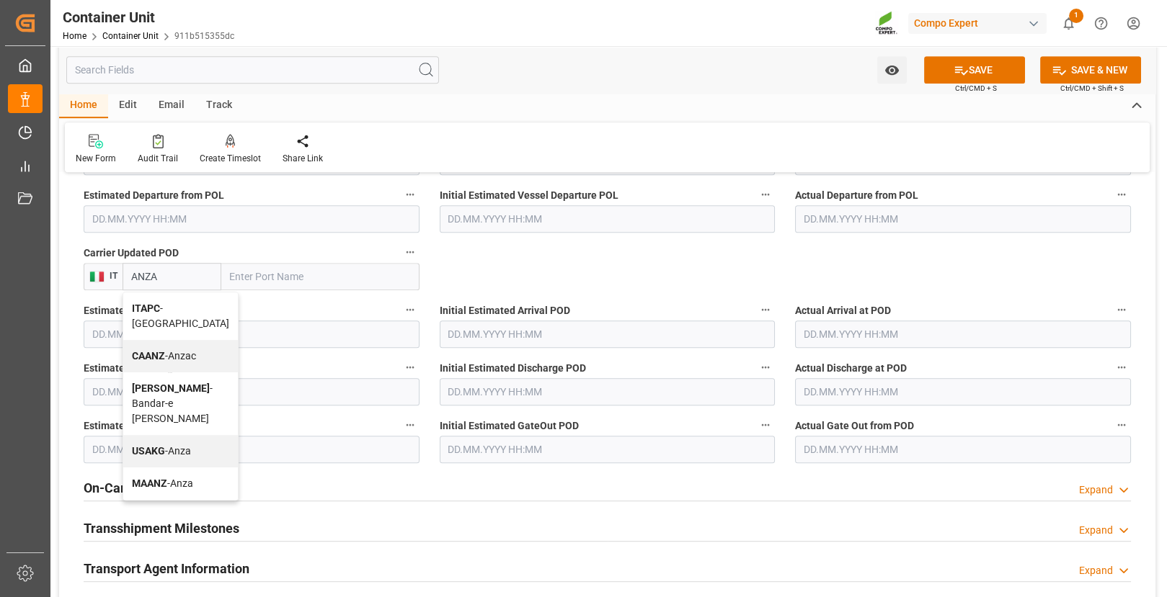
scroll to position [1674, 0]
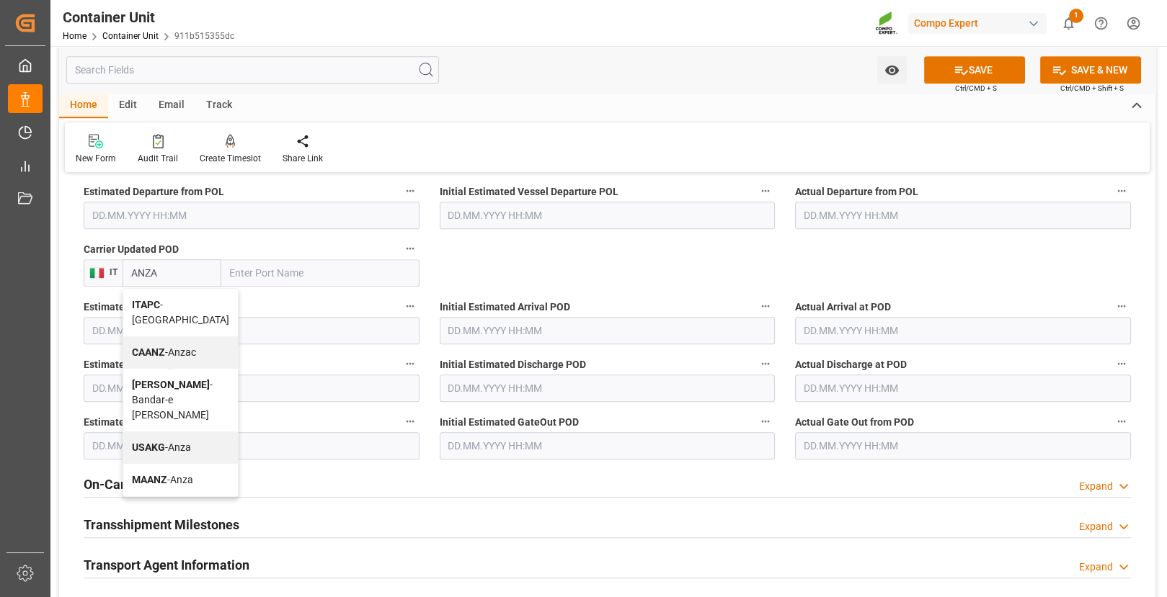
click at [164, 275] on input "ANZA" at bounding box center [172, 272] width 99 height 27
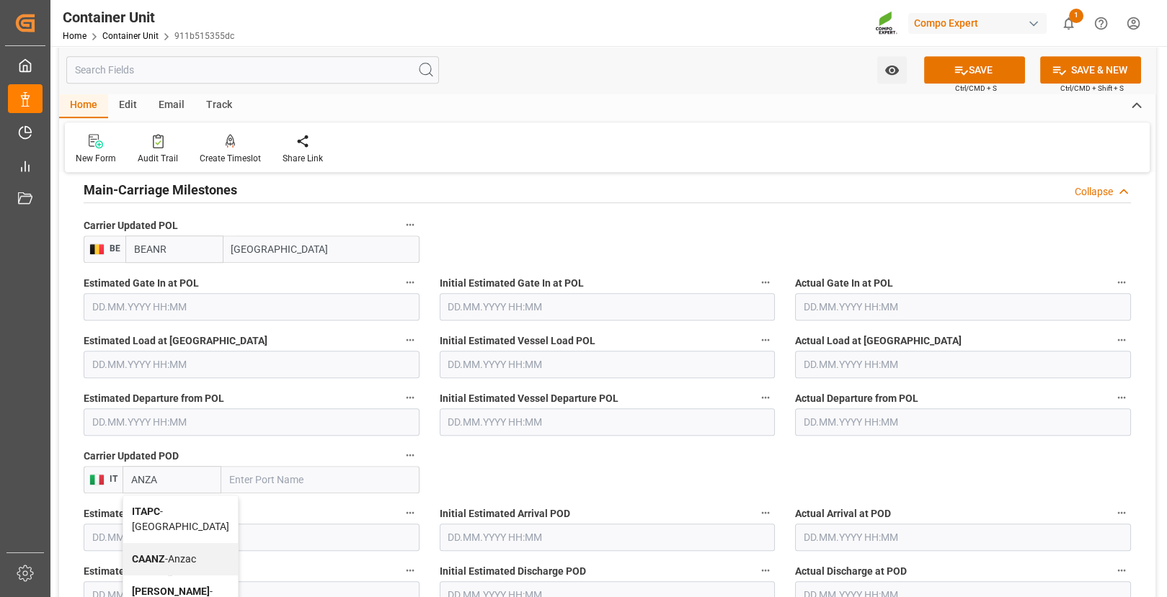
scroll to position [1472, 0]
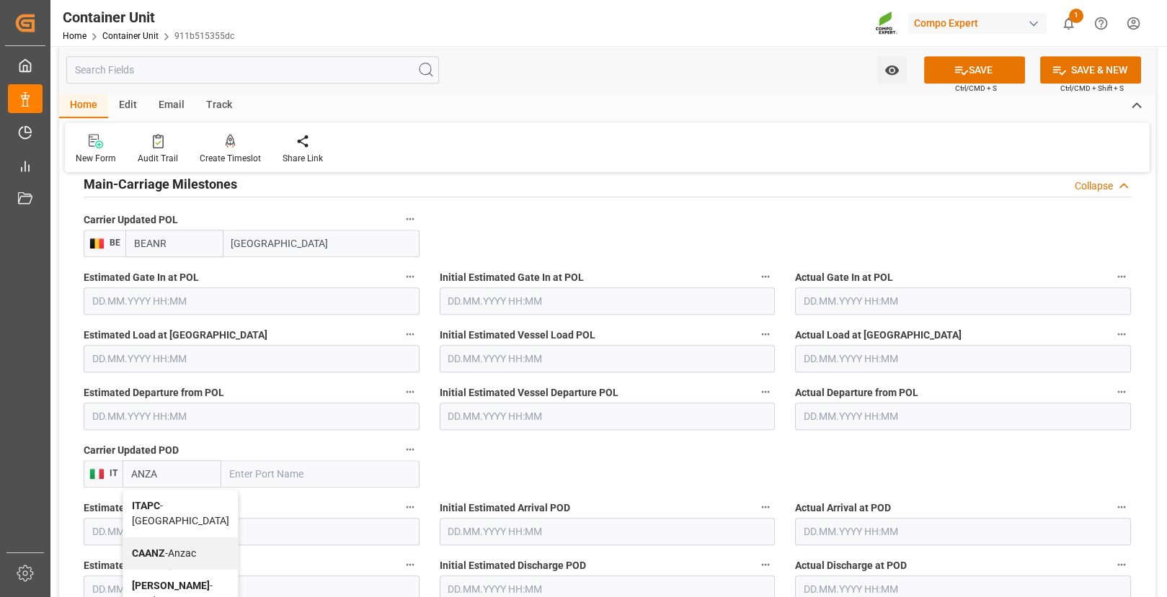
click at [149, 469] on input "ANZA" at bounding box center [172, 474] width 99 height 27
type input "ARZAE"
click at [151, 502] on b "ARZAE" at bounding box center [148, 506] width 32 height 12
type input "[PERSON_NAME]"
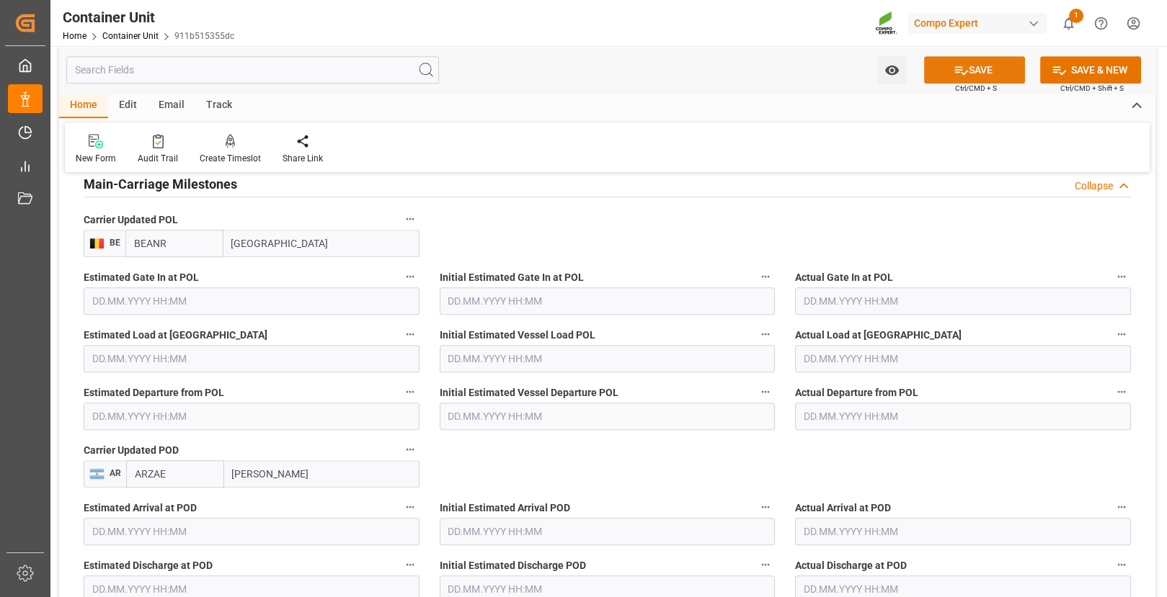
type input "ARZAE"
click at [990, 74] on button "SAVE" at bounding box center [974, 69] width 101 height 27
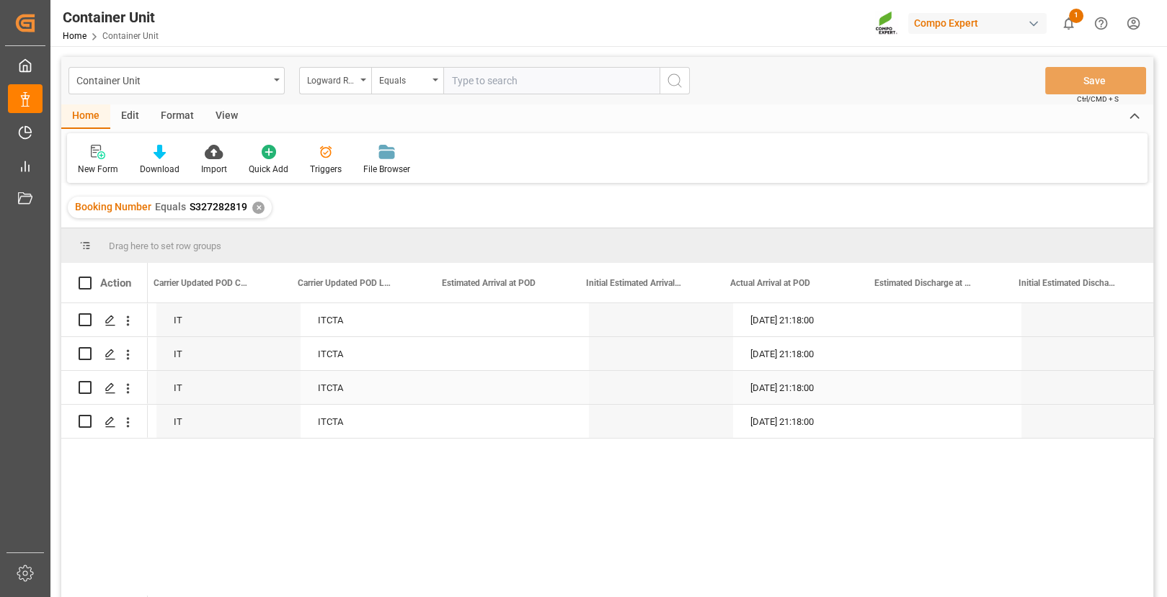
scroll to position [0, 12398]
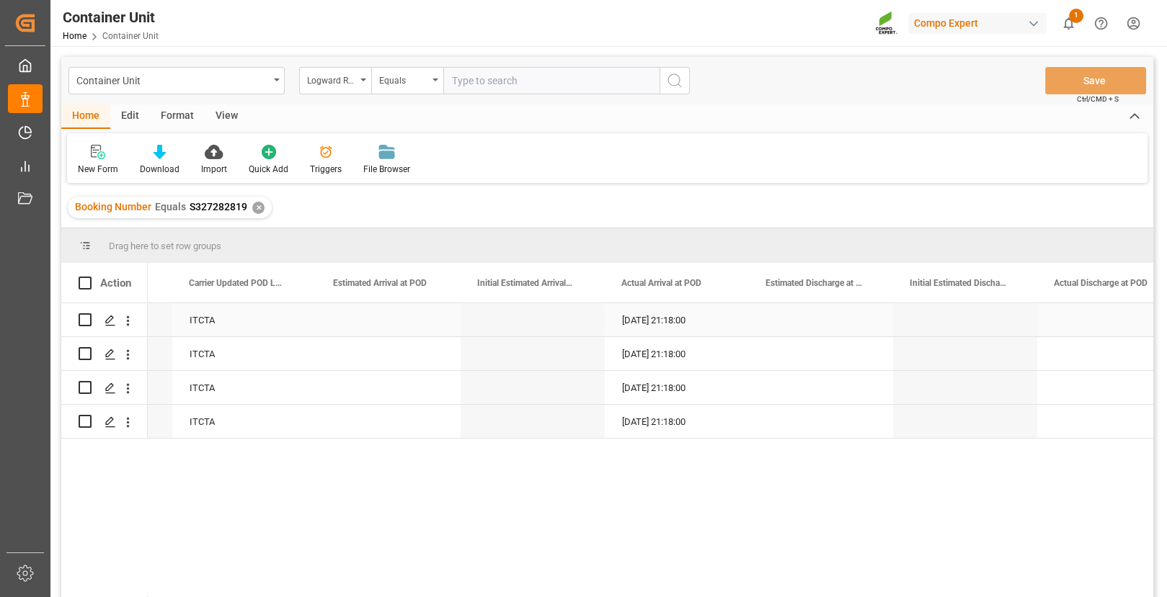
click at [671, 314] on div "[DATE] 21:18:00" at bounding box center [677, 319] width 144 height 33
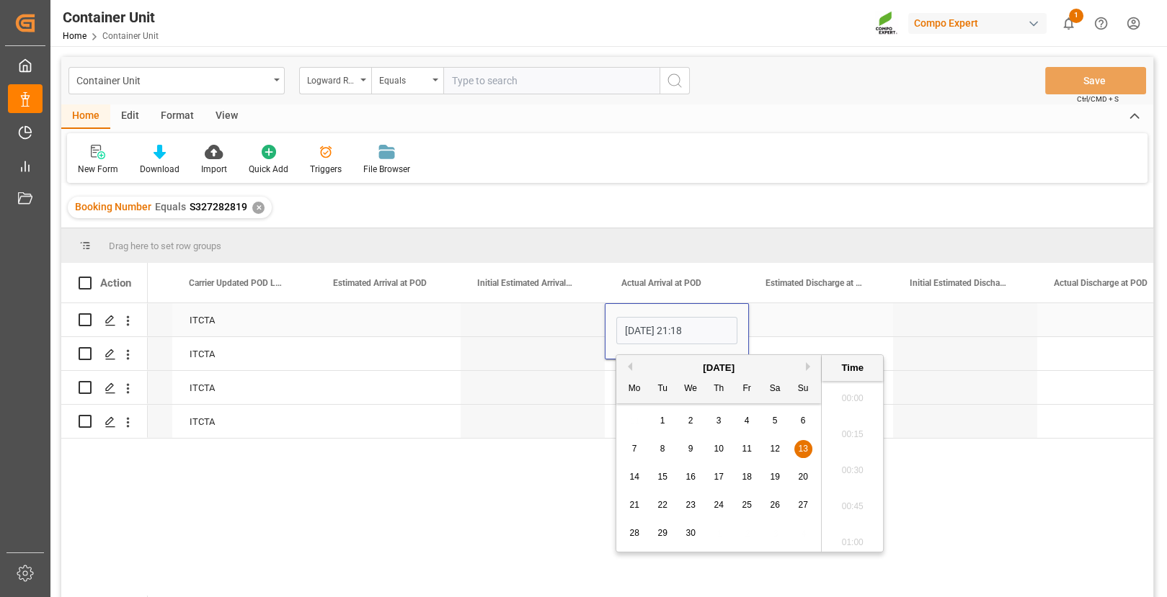
click at [664, 336] on input "[DATE] 21:18" at bounding box center [676, 330] width 121 height 27
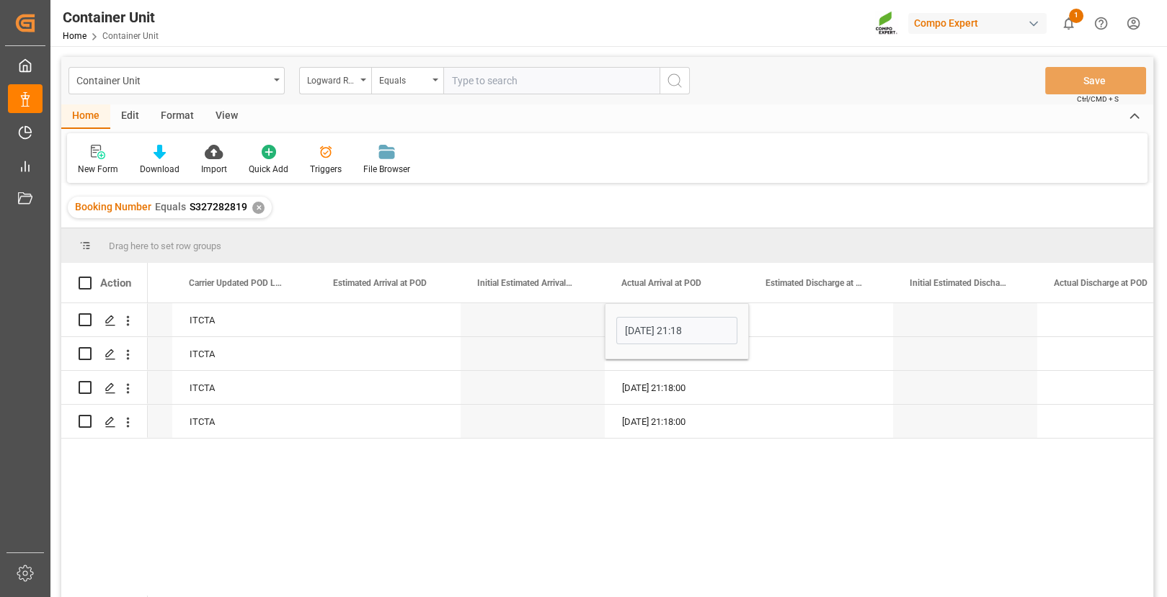
click at [568, 476] on div "[DATE] 21:18 ITCTA IT [GEOGRAPHIC_DATA] [DATE] 21:18:00 ITCTA IT [GEOGRAPHIC_DA…" at bounding box center [650, 454] width 1005 height 303
click at [117, 528] on div "[DATE] 21:18:00 ITCTA IT CATANIA [DATE] 21:18:00 ITCTA IT [GEOGRAPHIC_DATA] [DA…" at bounding box center [607, 454] width 1092 height 303
click at [129, 320] on icon "open menu" at bounding box center [127, 321] width 15 height 15
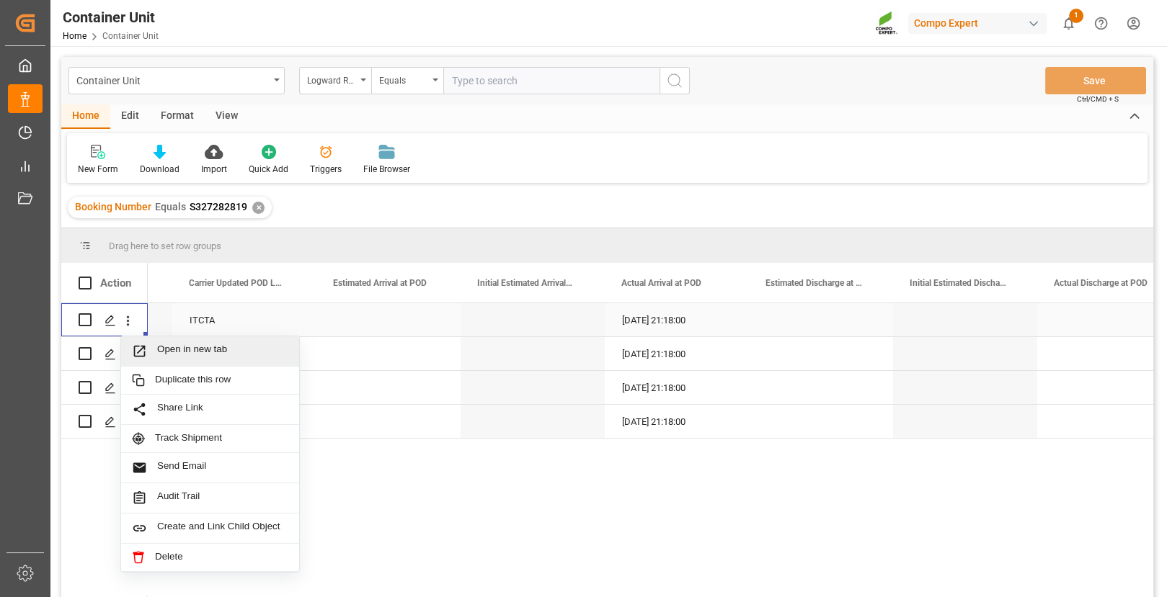
click at [182, 346] on span "Open in new tab" at bounding box center [222, 351] width 131 height 15
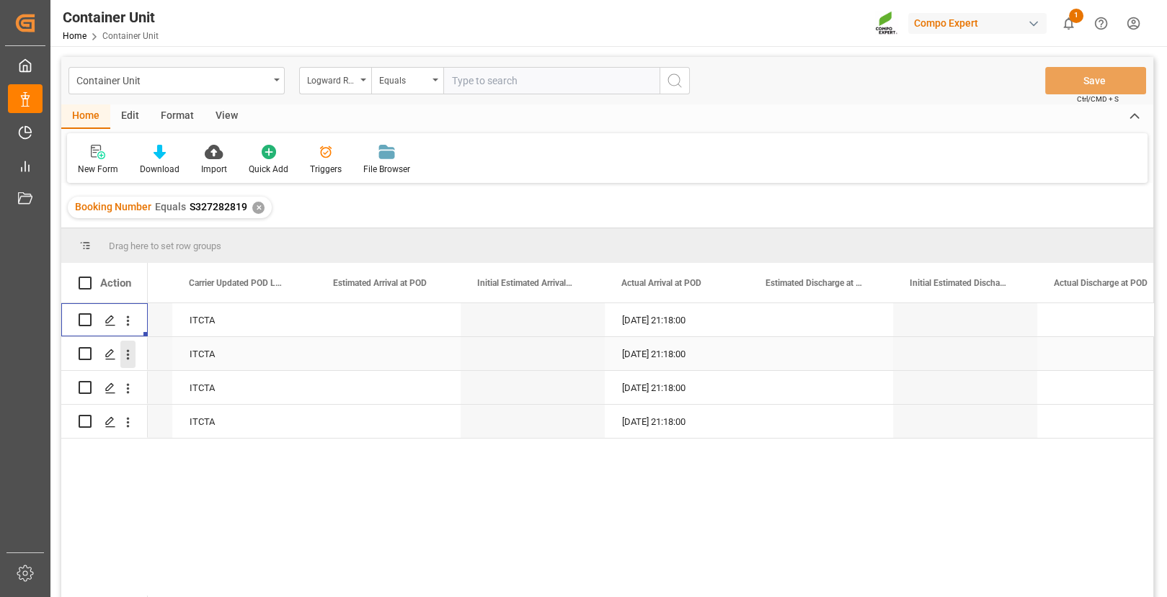
click at [128, 360] on icon "open menu" at bounding box center [127, 354] width 15 height 15
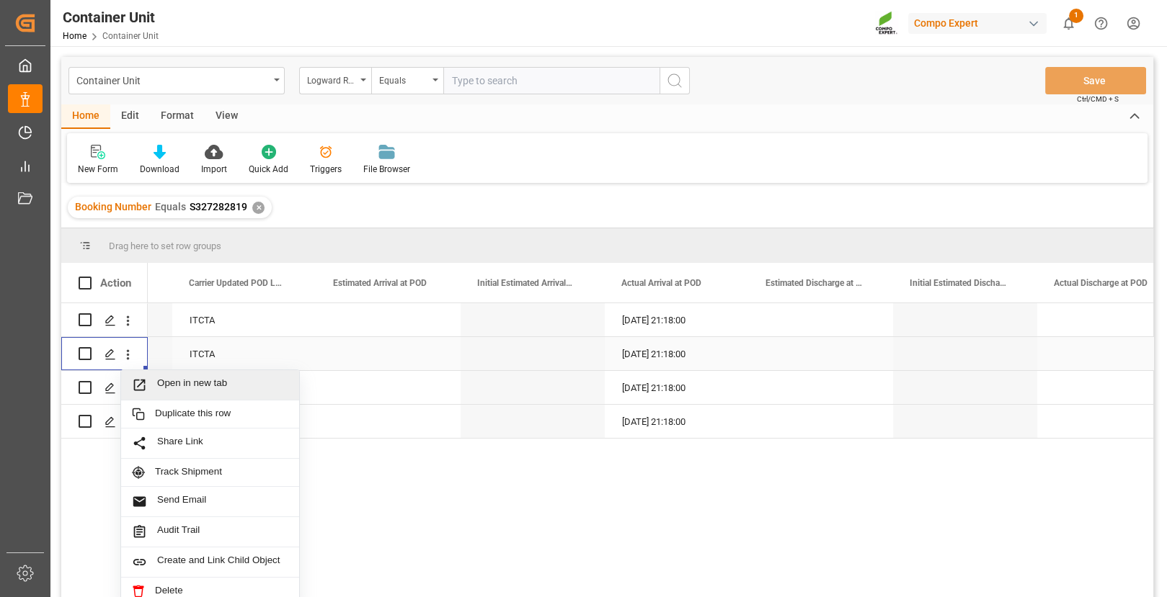
click at [163, 380] on span "Open in new tab" at bounding box center [222, 385] width 131 height 15
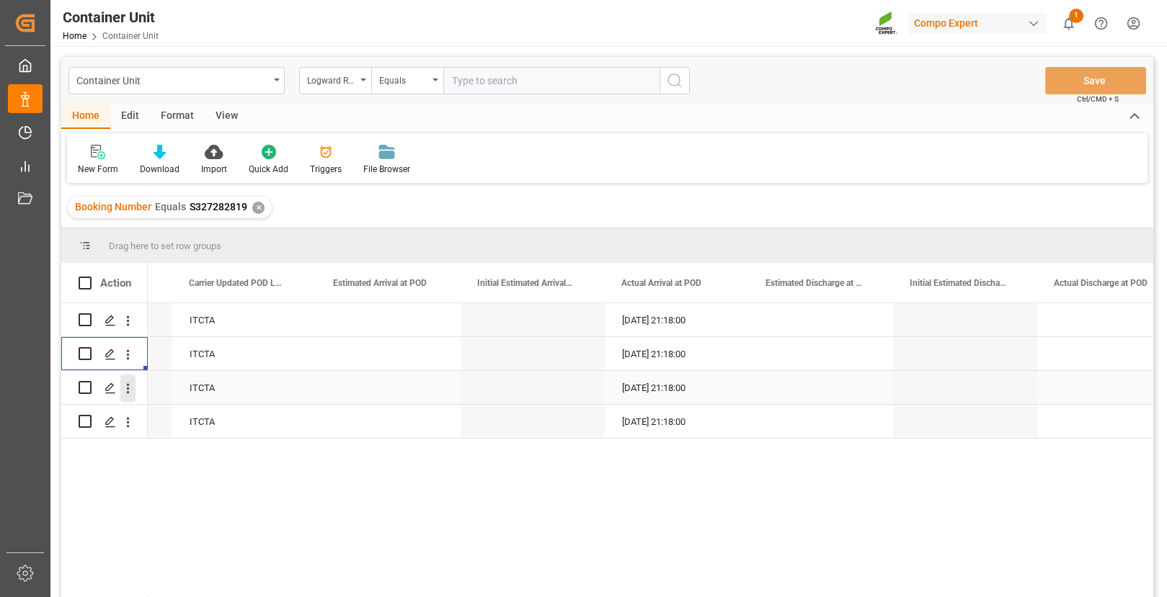
click at [130, 384] on icon "open menu" at bounding box center [127, 388] width 15 height 15
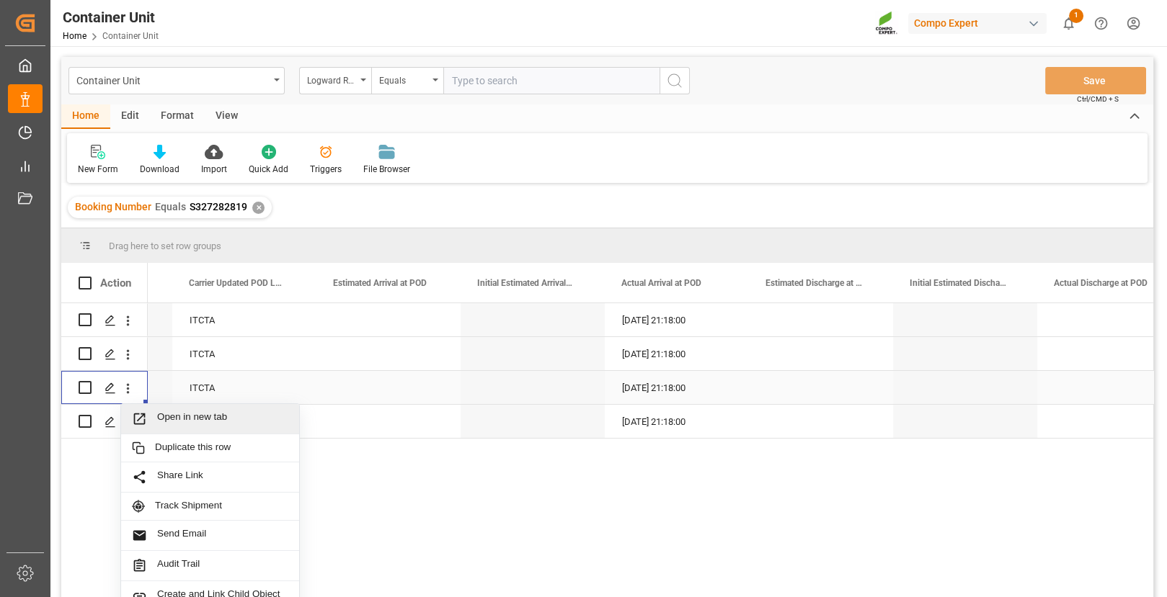
click at [190, 413] on span "Open in new tab" at bounding box center [222, 419] width 131 height 15
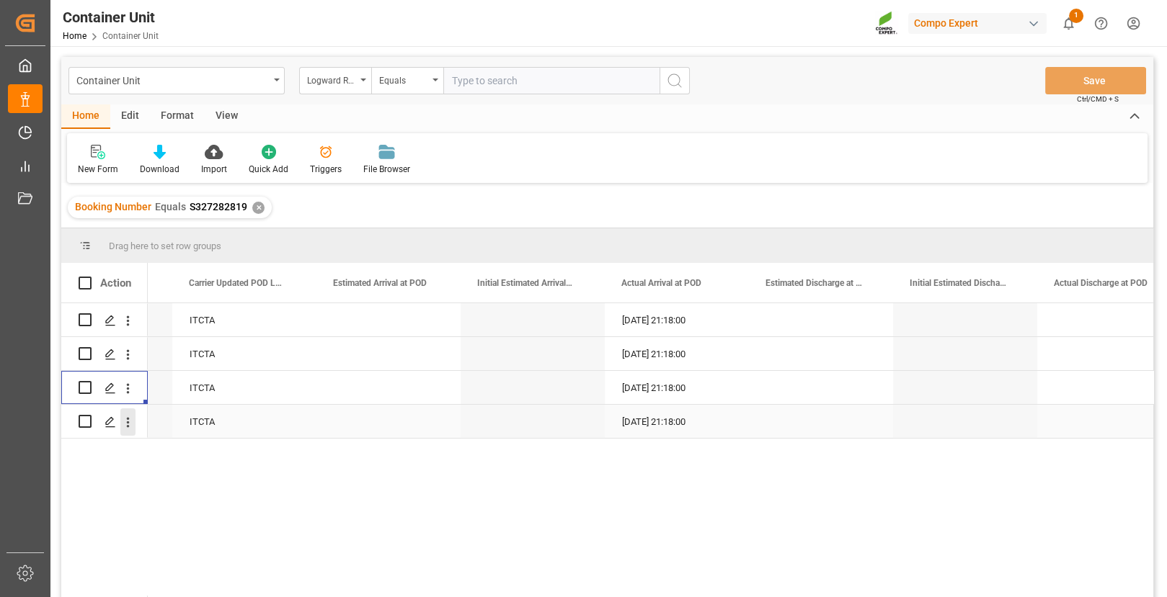
click at [131, 416] on icon "open menu" at bounding box center [127, 422] width 15 height 15
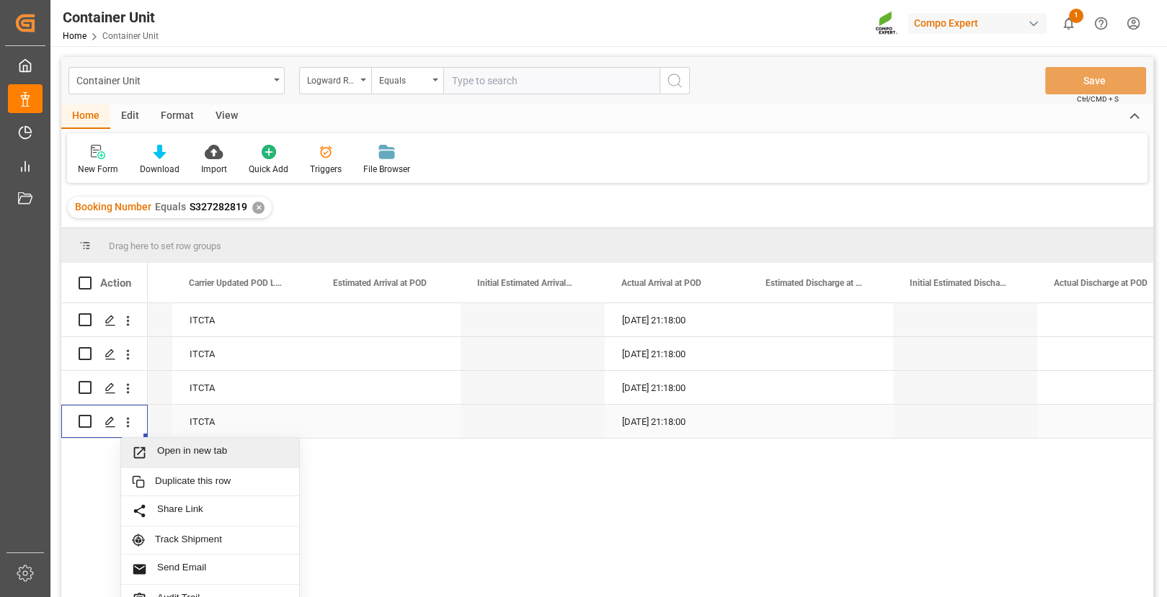
click at [163, 455] on span "Open in new tab" at bounding box center [222, 452] width 131 height 15
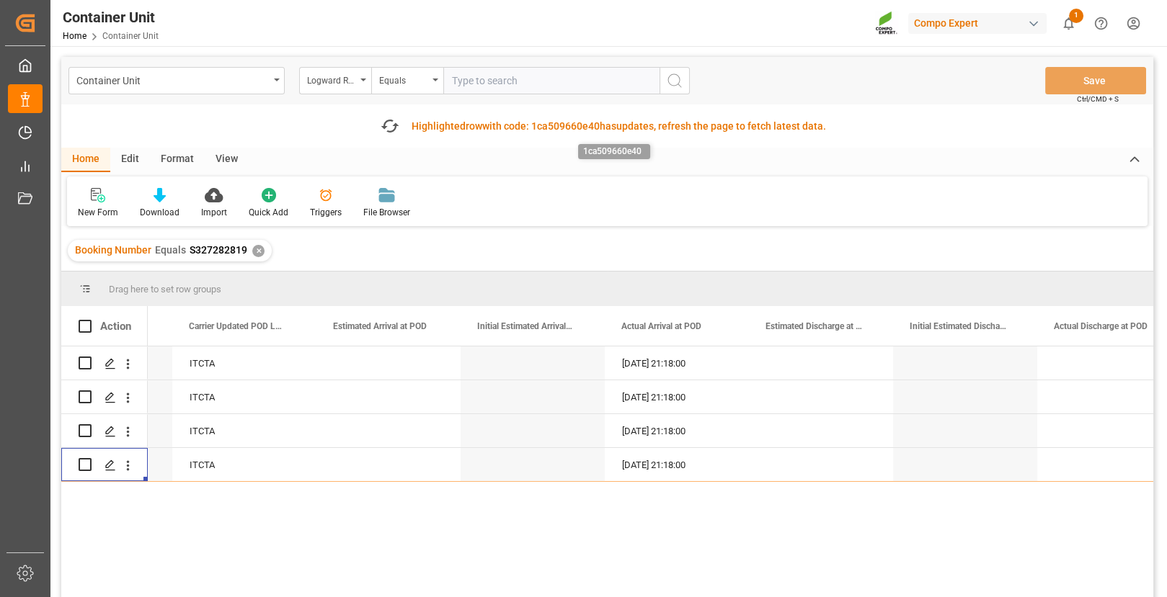
click at [546, 127] on span "1ca509660e40" at bounding box center [565, 126] width 68 height 12
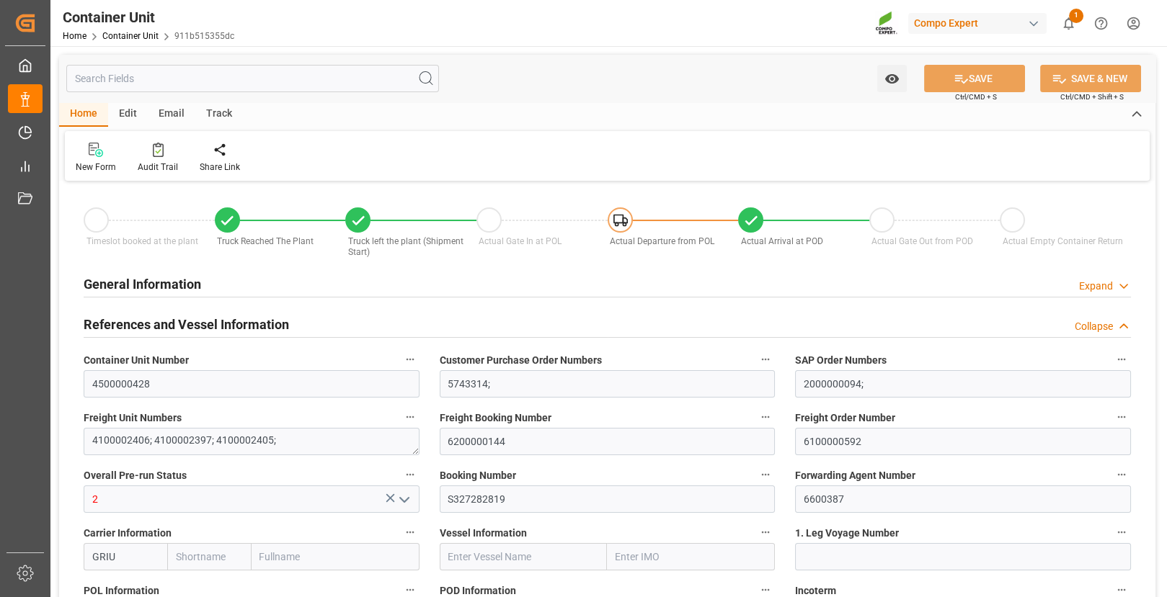
type input "[PERSON_NAME]"
type input "[PERSON_NAME] Group"
type input "BEANR"
type input "ARZAE"
type input "24990"
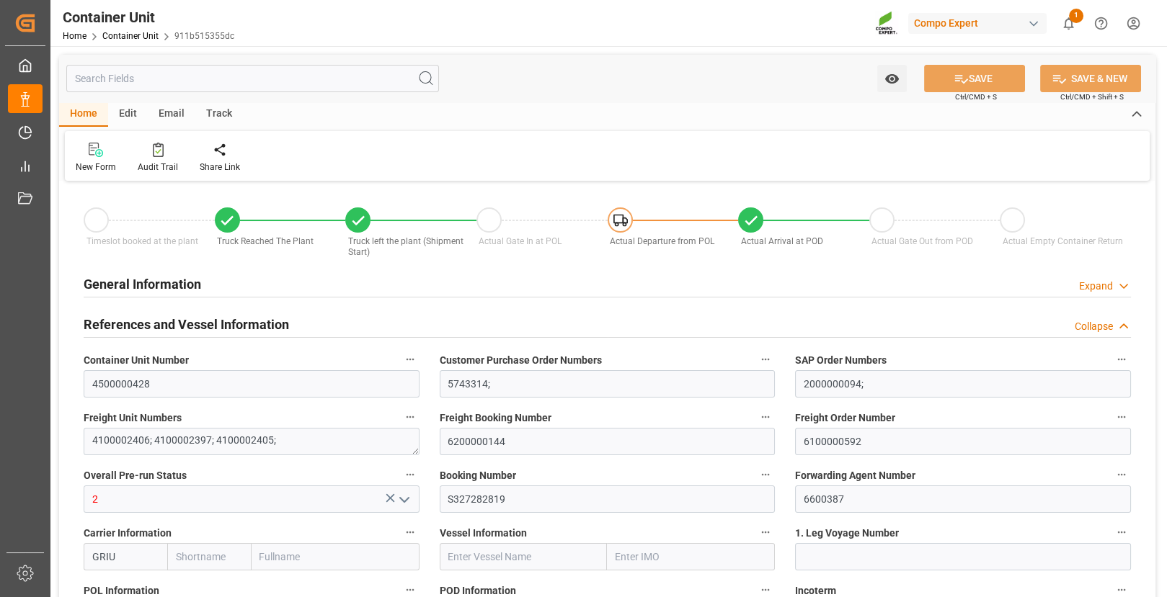
type input "0"
type input "59040"
type input "ITGOA"
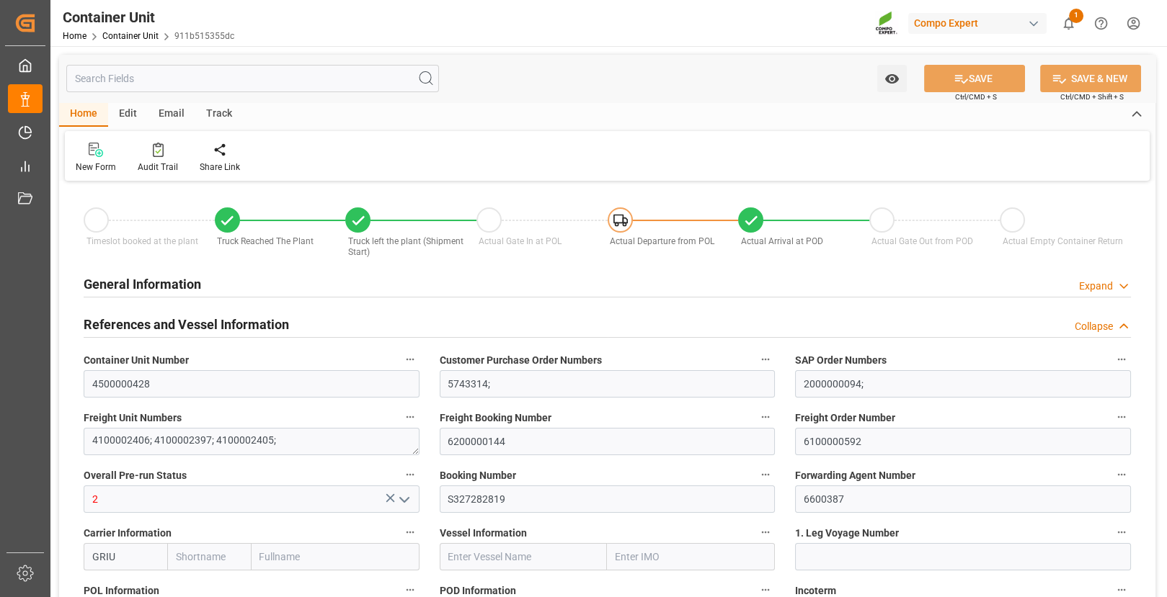
type input "ITCTA"
type input "[DATE] 11:35"
type input "[DATE] 10:35"
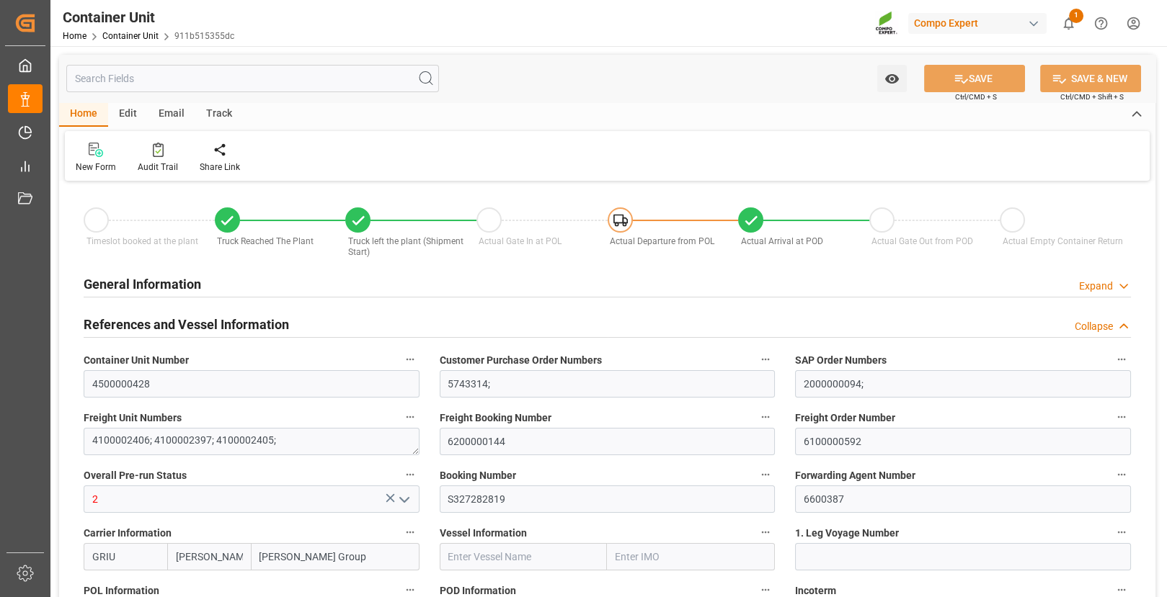
type input "[DATE] 10:33"
type input "[DATE]"
type input "[DATE] 00:48"
type input "[DATE] 21:18"
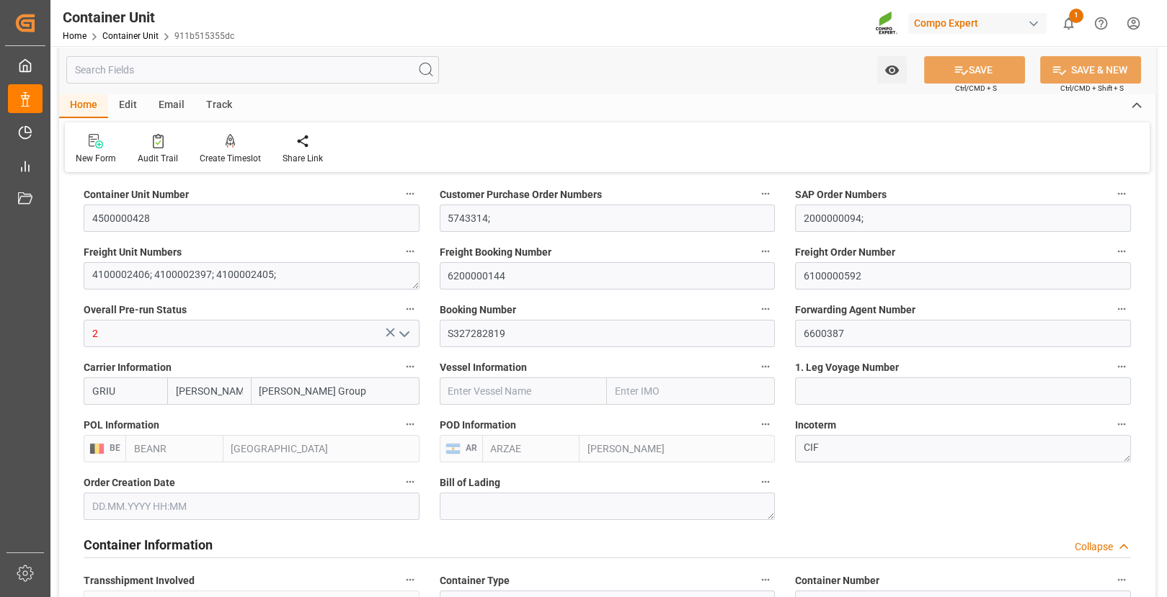
scroll to position [330, 0]
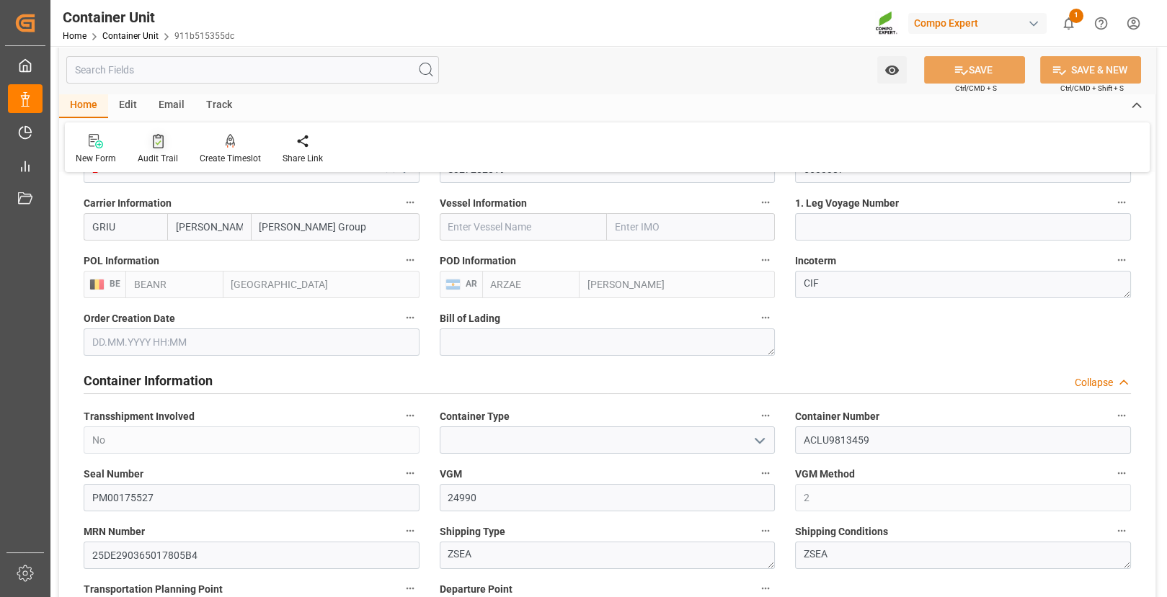
click at [158, 148] on div "Audit Trail" at bounding box center [158, 149] width 62 height 32
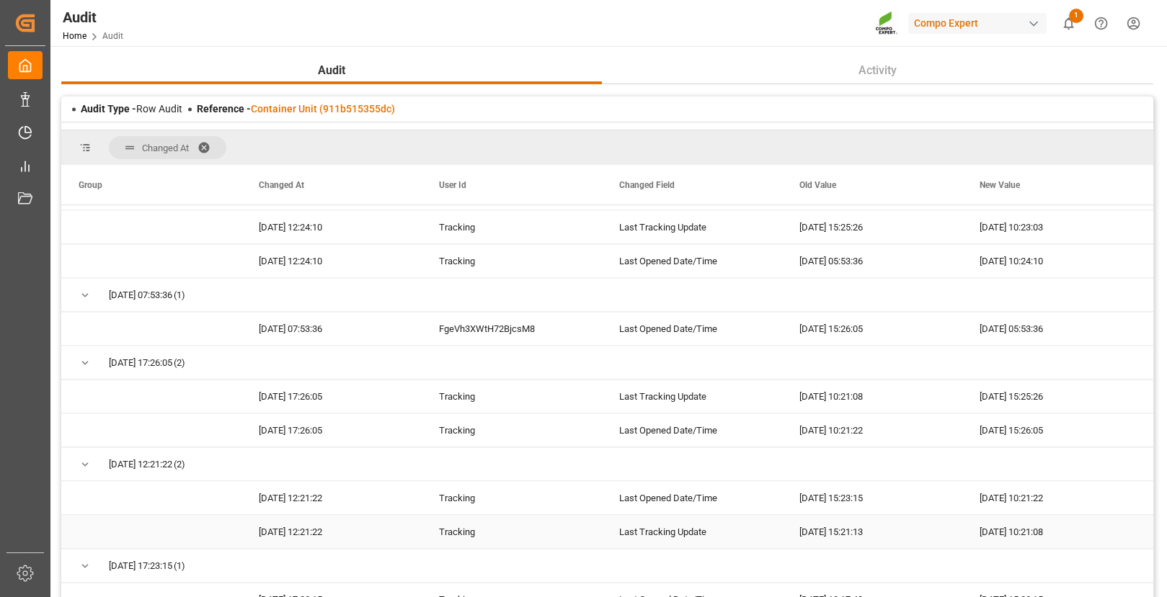
scroll to position [233, 0]
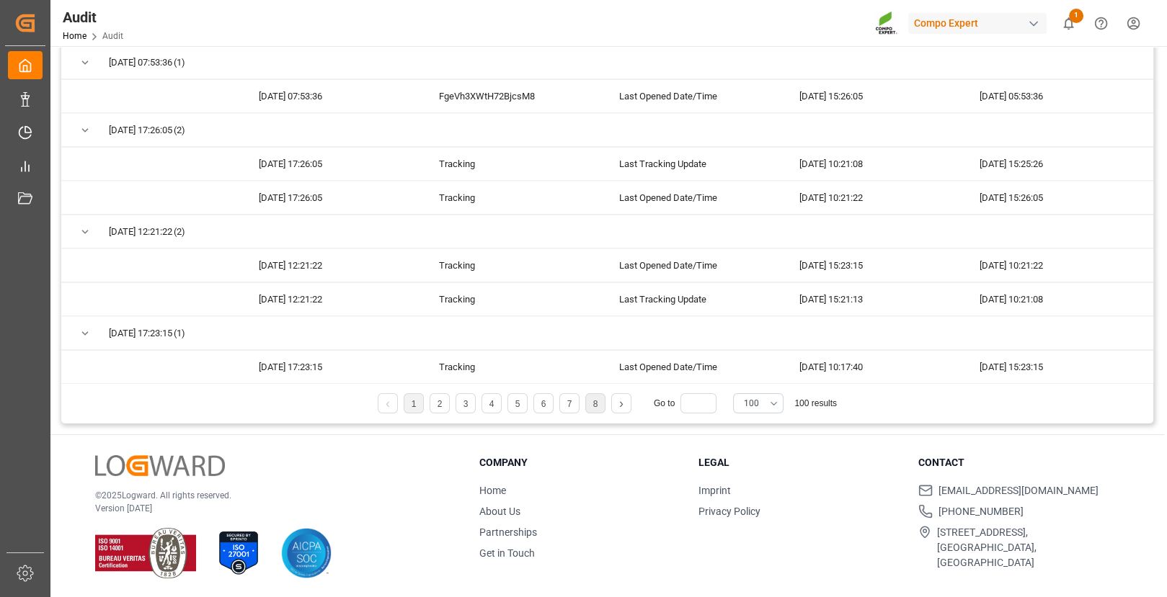
click at [593, 400] on link "8" at bounding box center [595, 404] width 5 height 10
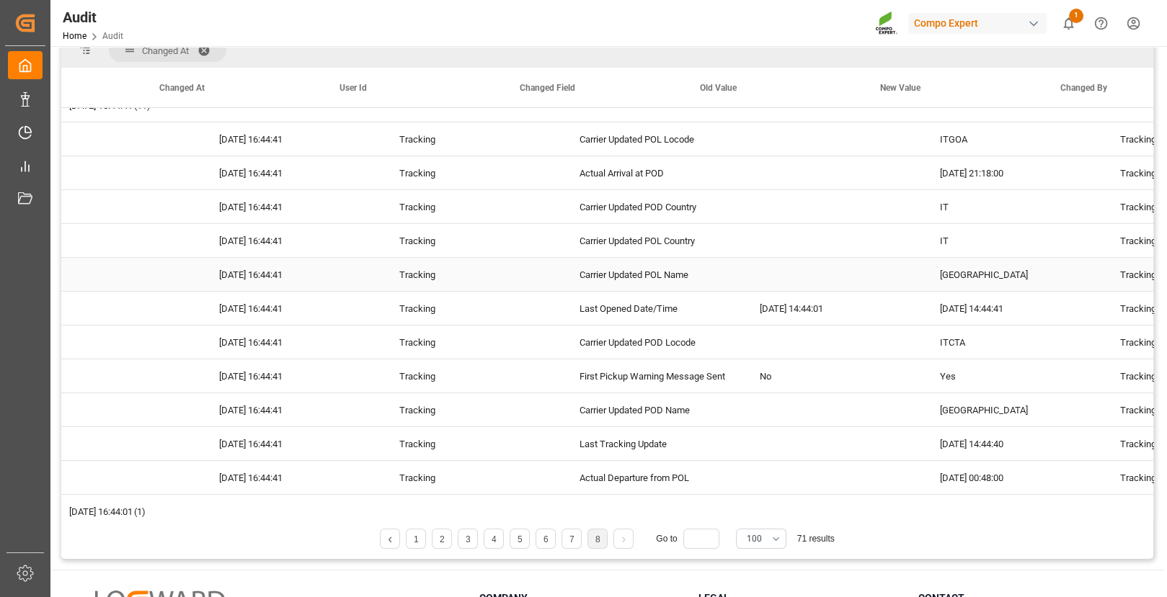
scroll to position [0, 264]
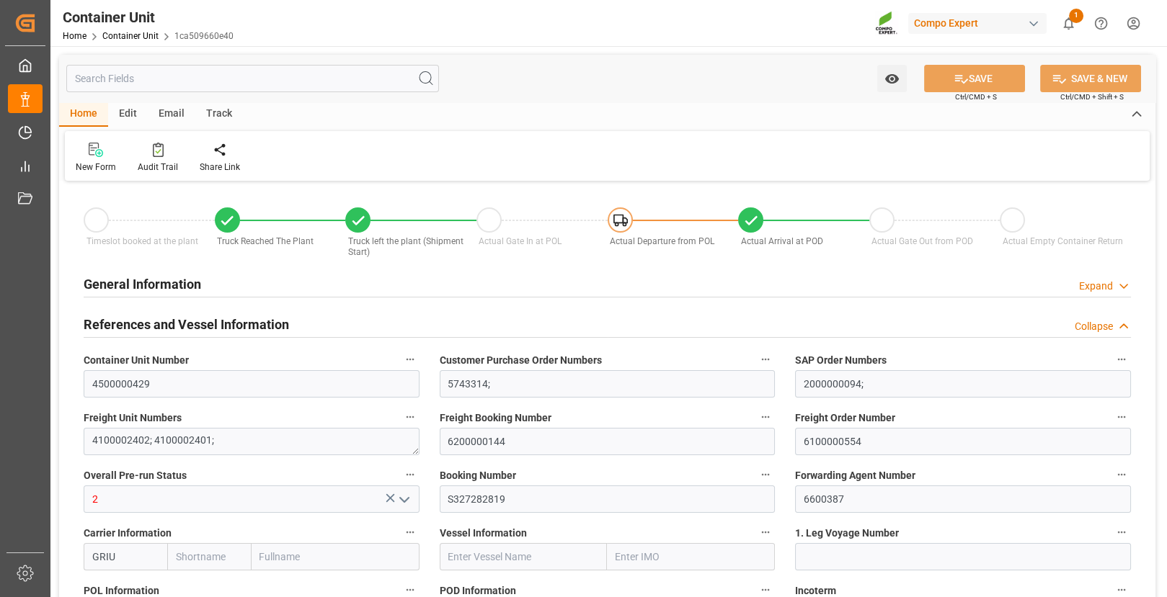
type input "[PERSON_NAME]"
type input "[PERSON_NAME] Group"
type input "BEANR"
type input "ARZAE"
type input "24970"
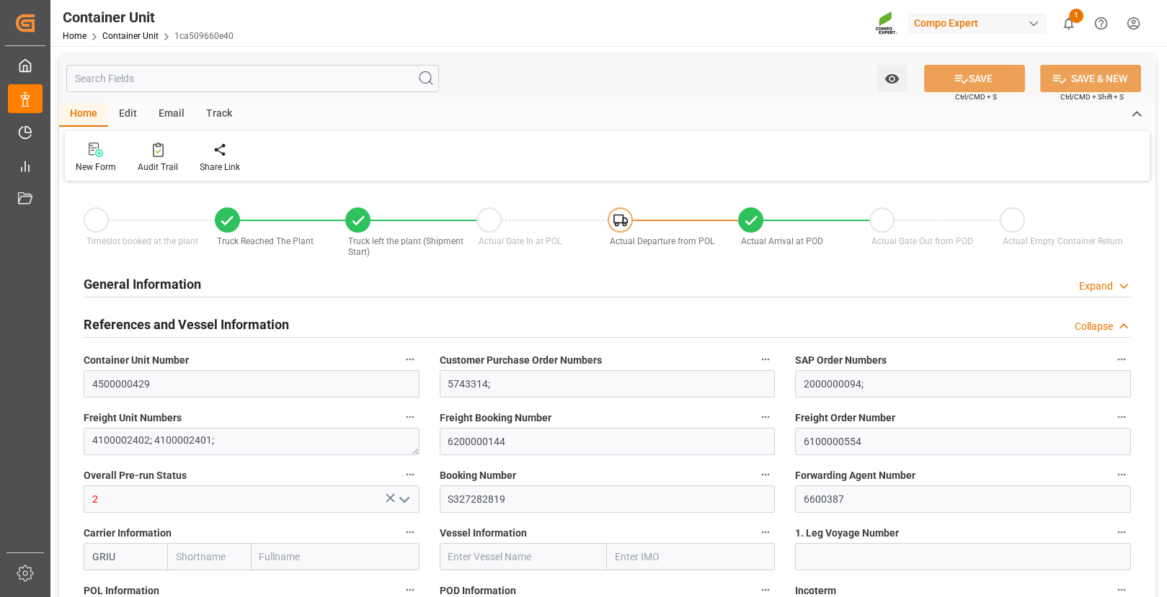
type input "0"
type input "55350"
type input "BEANR"
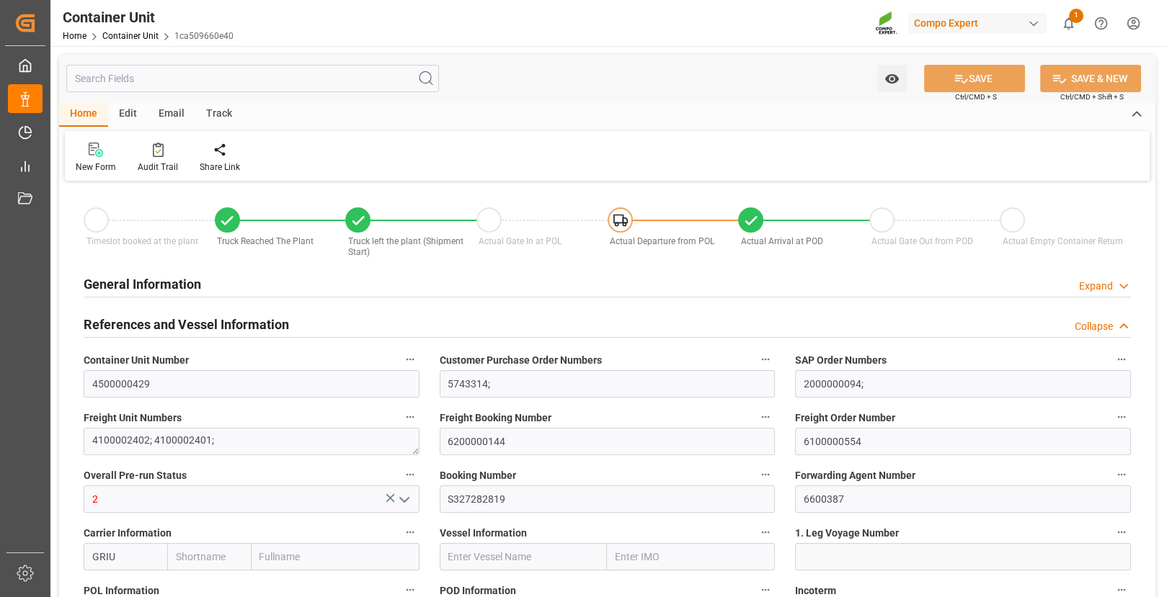
type input "ITCTA"
type input "[DATE] 11:02"
type input "[DATE] 14:59"
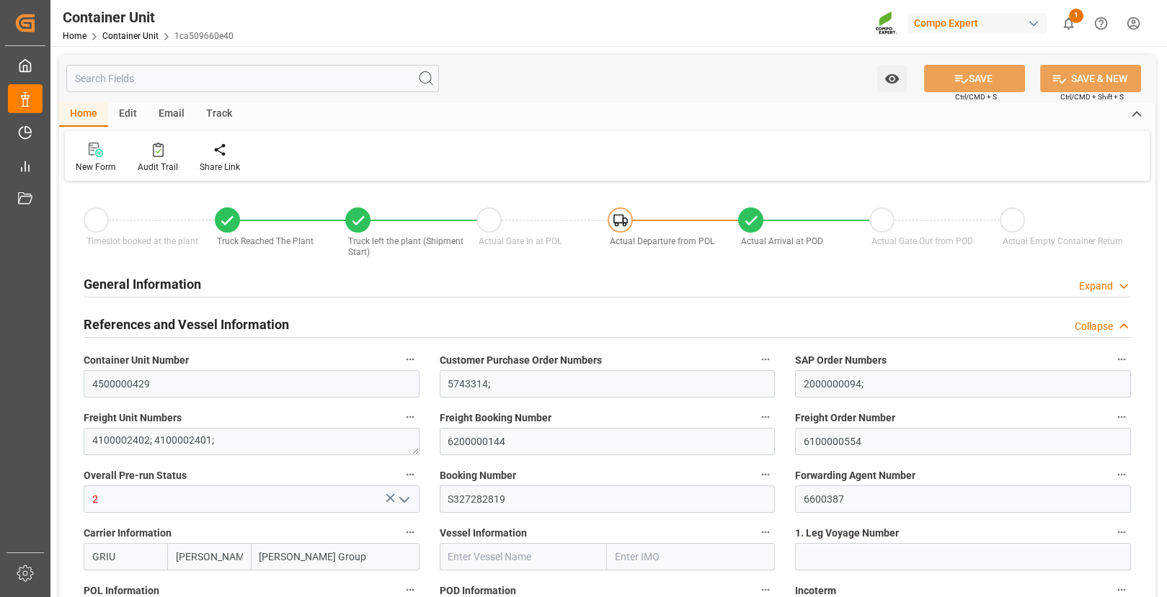
type input "[DATE] 14:59"
type input "[DATE]"
type input "[DATE] 00:48"
type input "[DATE] 21:18"
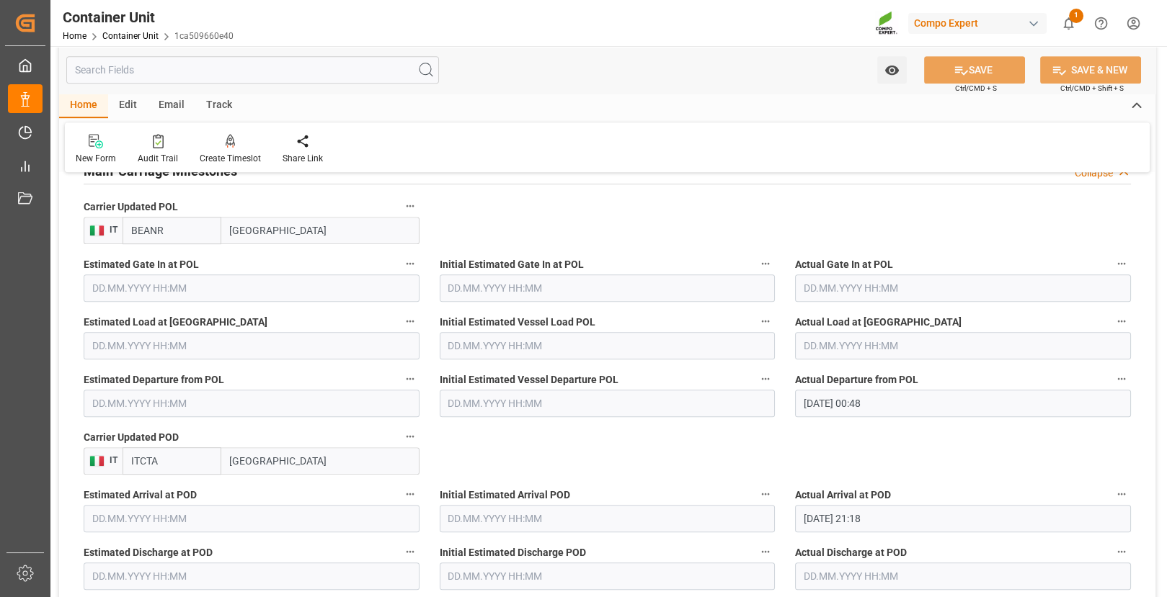
scroll to position [1494, 0]
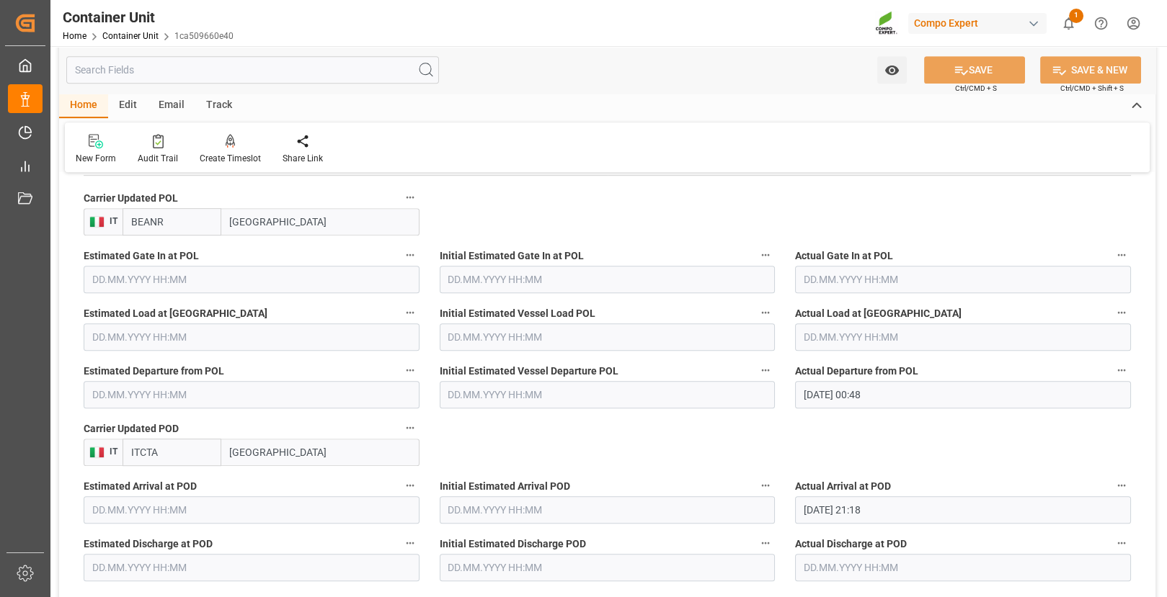
click at [157, 455] on input "ITCTA" at bounding box center [172, 452] width 99 height 27
type input "ARZAE"
click at [147, 486] on b "ARZAE" at bounding box center [148, 485] width 32 height 12
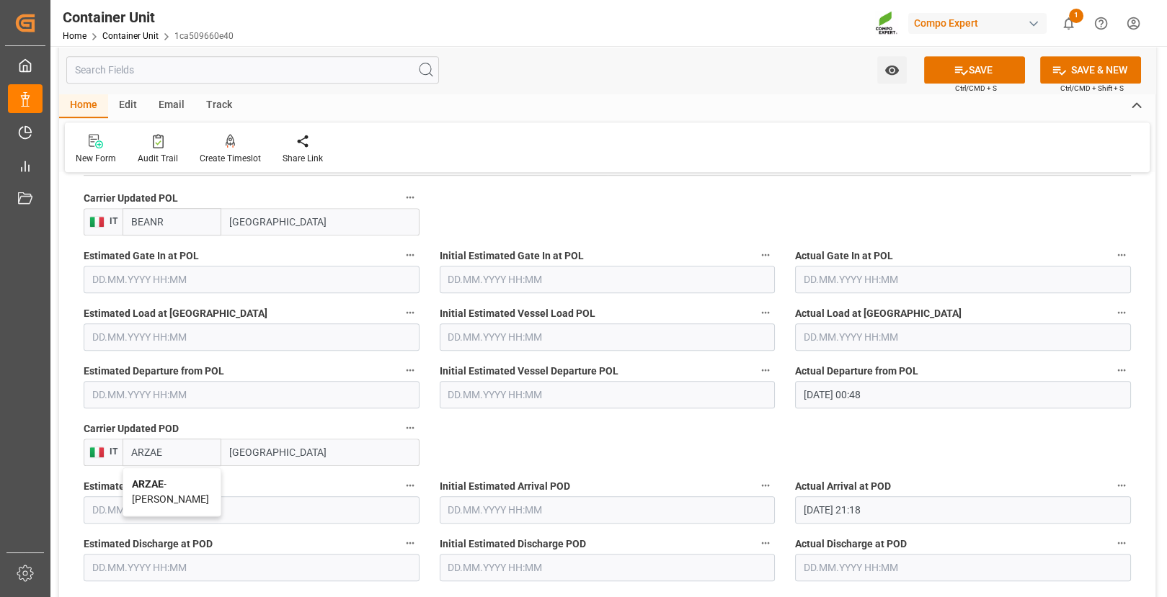
type input "[PERSON_NAME]"
type input "ARZAE"
click at [896, 399] on input "[DATE] 00:48" at bounding box center [963, 394] width 336 height 27
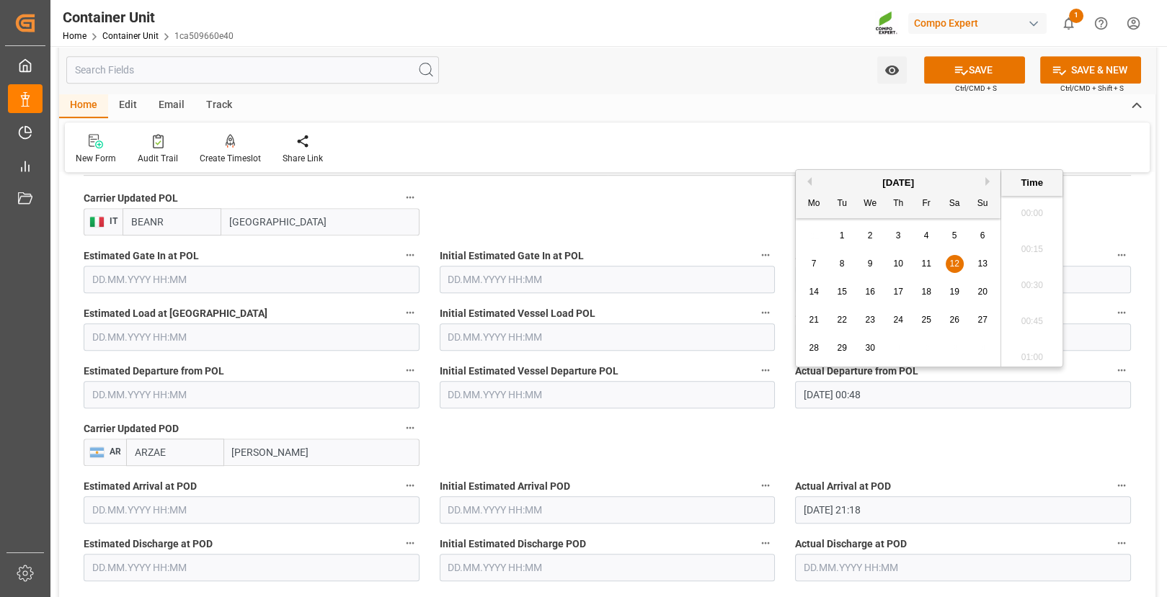
click at [896, 399] on input "[DATE] 00:48" at bounding box center [963, 394] width 336 height 27
click at [926, 509] on input "[DATE] 21:18" at bounding box center [963, 510] width 336 height 27
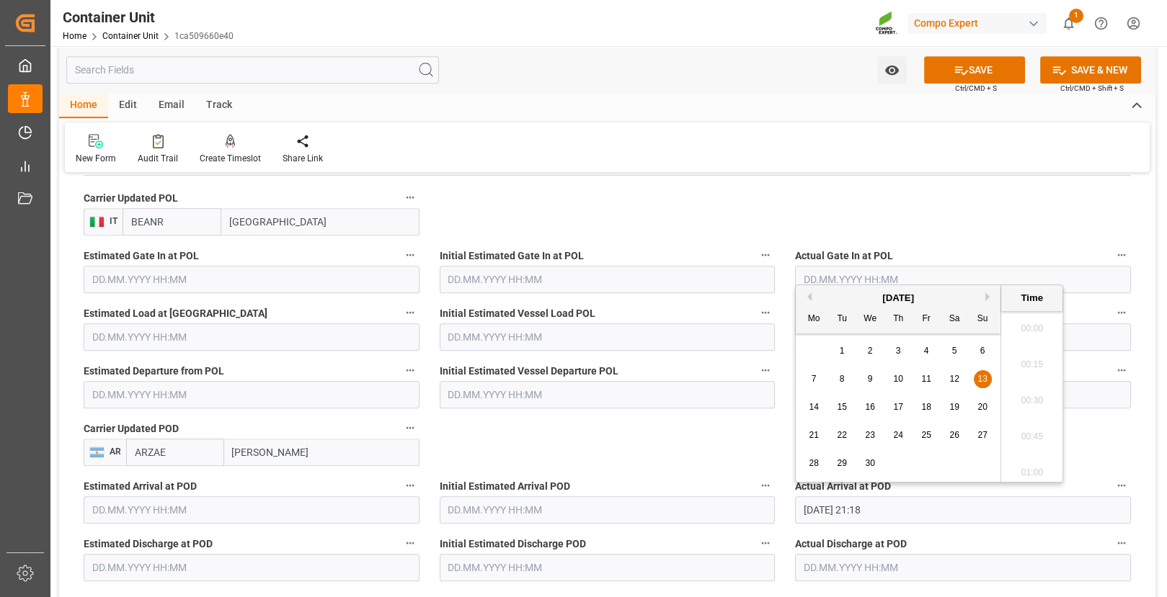
click at [926, 509] on input "[DATE] 21:18" at bounding box center [963, 510] width 336 height 27
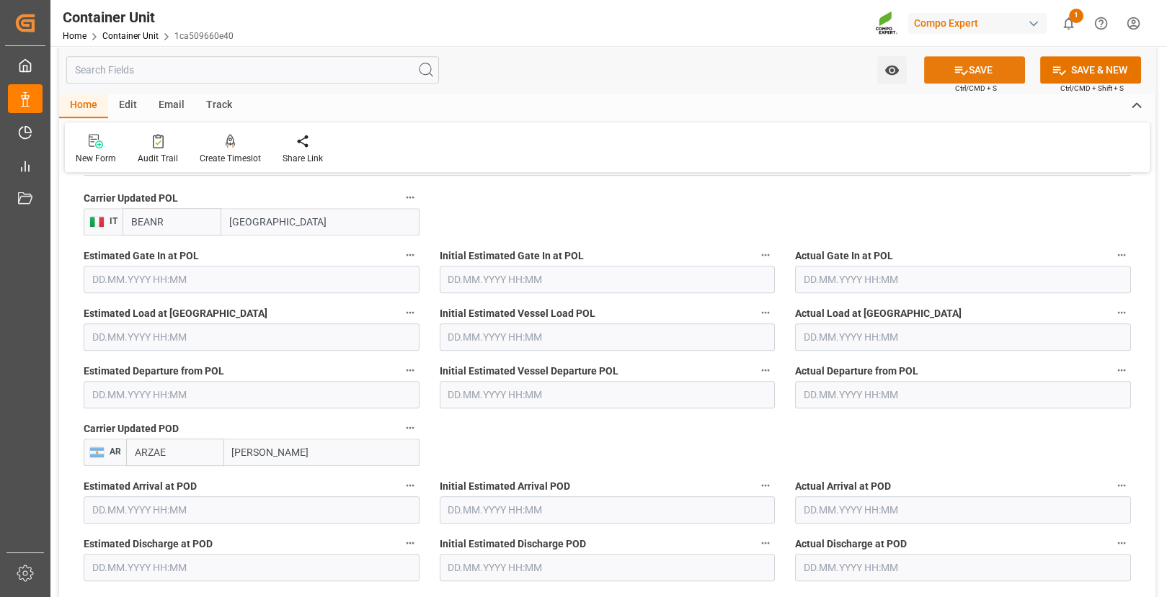
click at [1004, 65] on button "SAVE" at bounding box center [974, 69] width 101 height 27
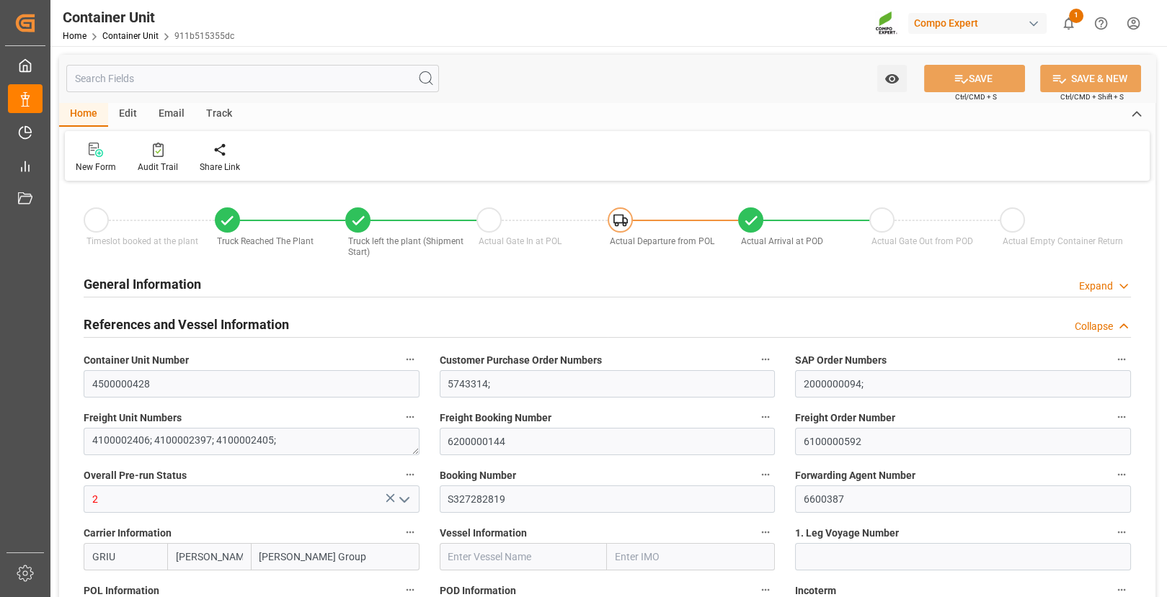
type input "[DATE] 11:35"
type input "[DATE] 10:35"
type input "[DATE] 10:33"
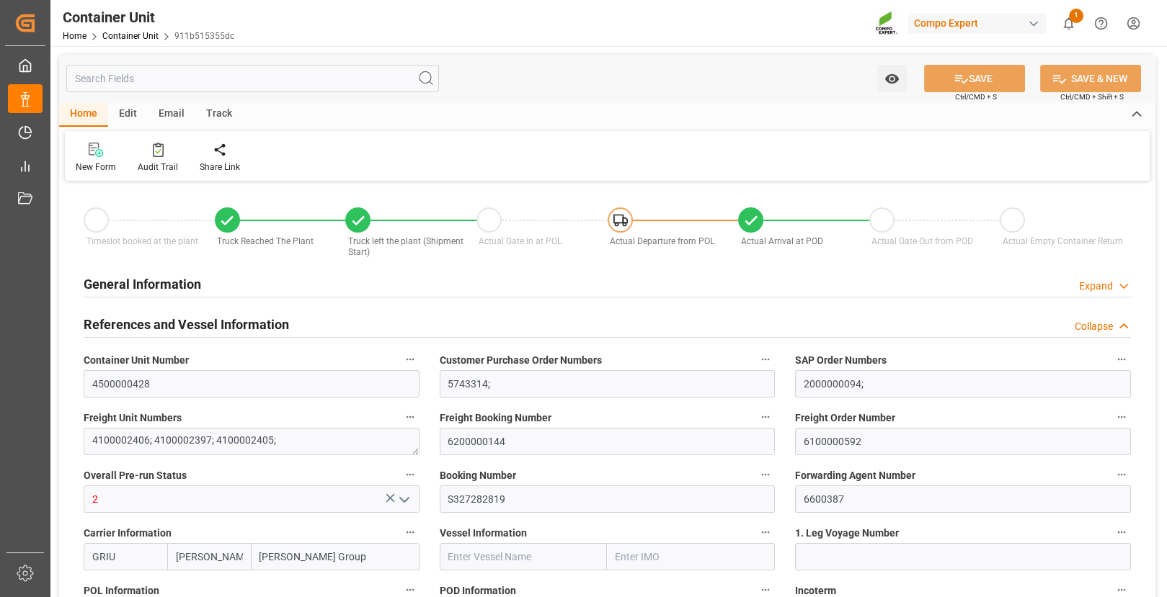
type input "[DATE]"
type input "[DATE] 00:48"
type input "[DATE] 21:18"
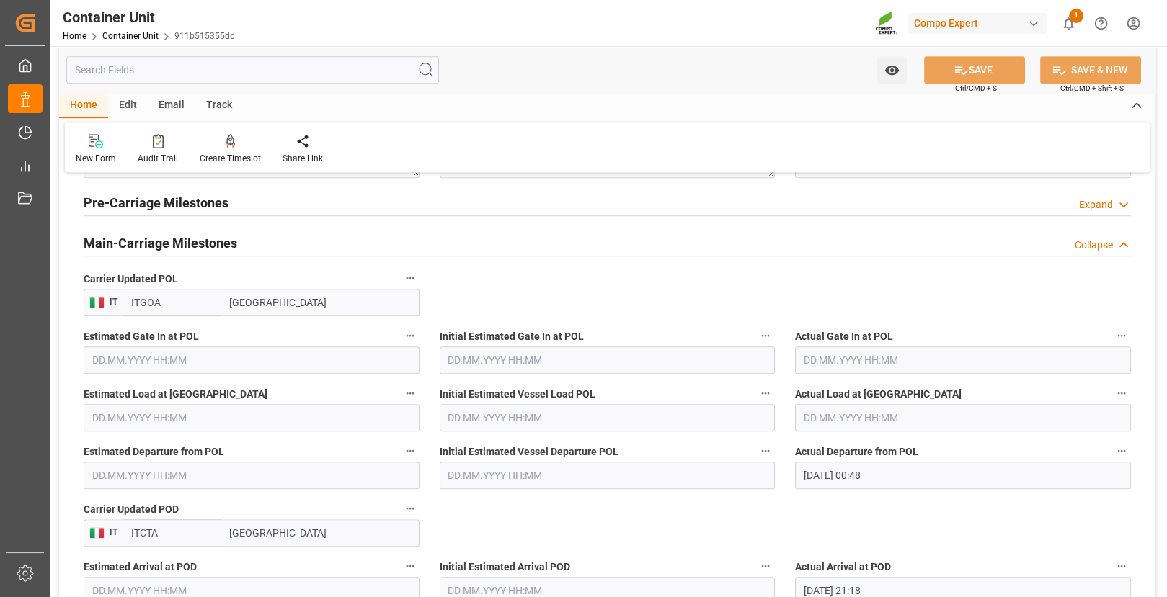
scroll to position [1418, 0]
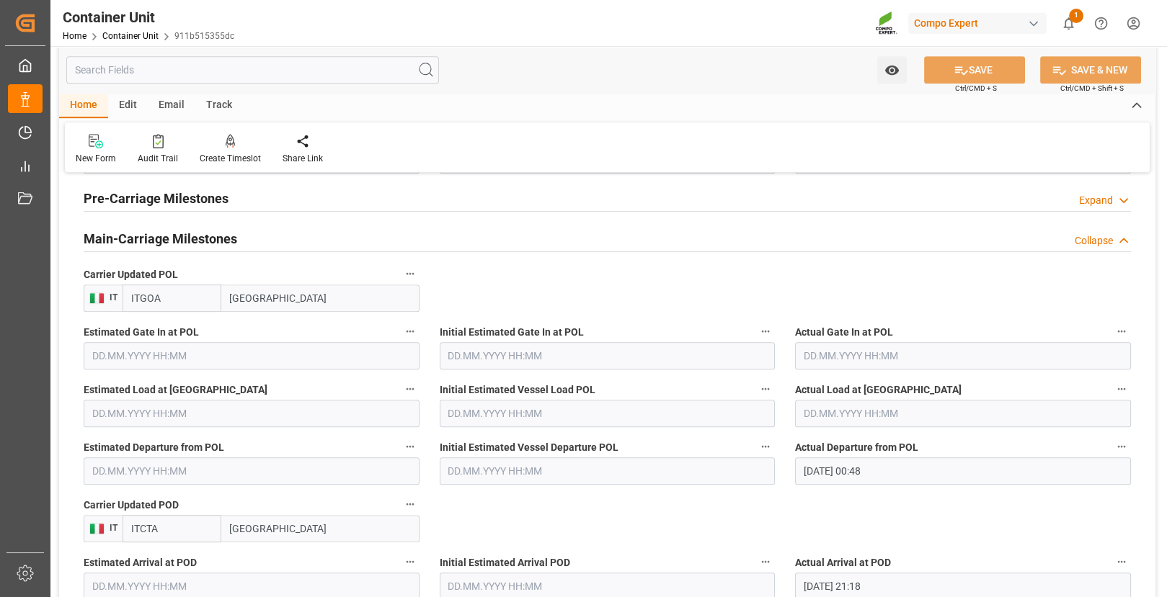
click at [160, 298] on input "ITGOA" at bounding box center [172, 298] width 99 height 27
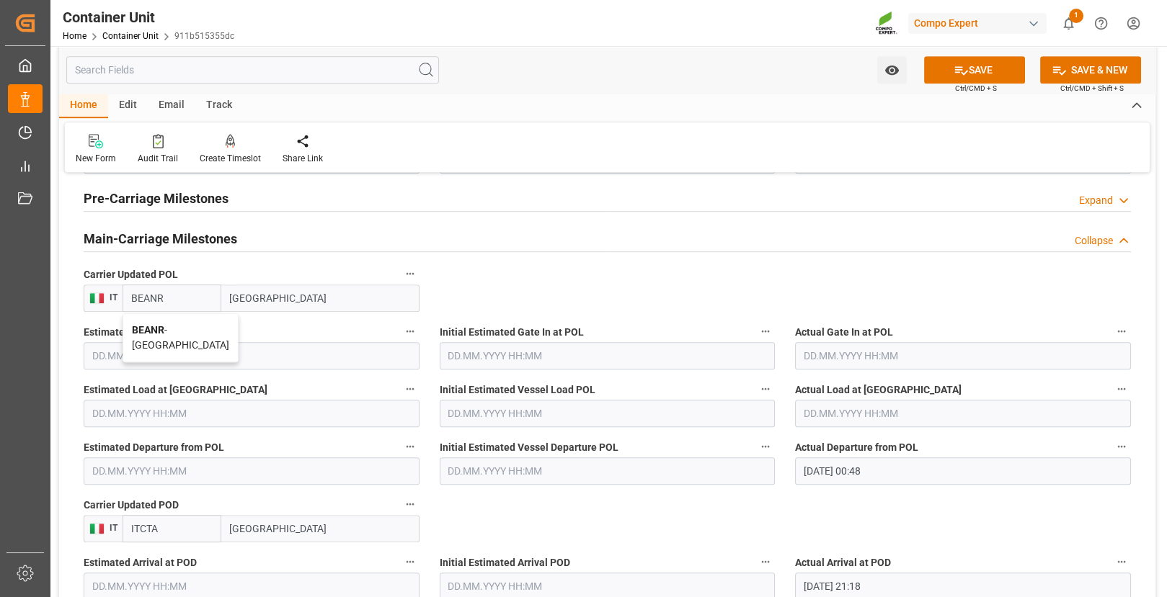
click at [151, 524] on input "ITCTA" at bounding box center [172, 528] width 99 height 27
click at [160, 301] on input "BEANR" at bounding box center [172, 298] width 99 height 27
click at [162, 299] on input "BEANR" at bounding box center [172, 298] width 99 height 27
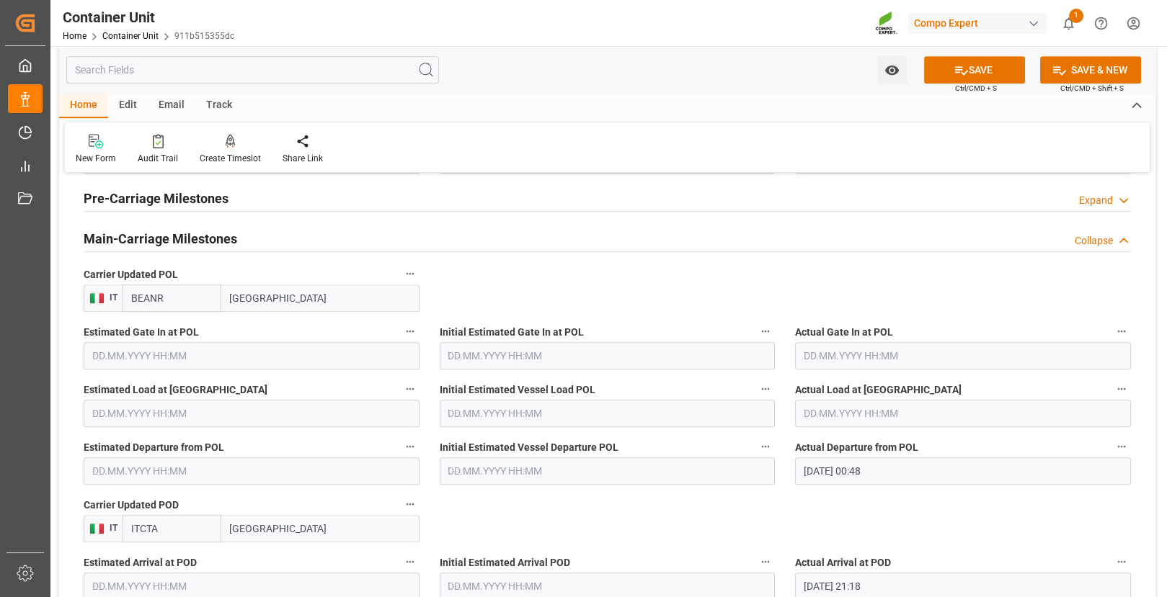
click at [162, 299] on input "BEANR" at bounding box center [172, 298] width 99 height 27
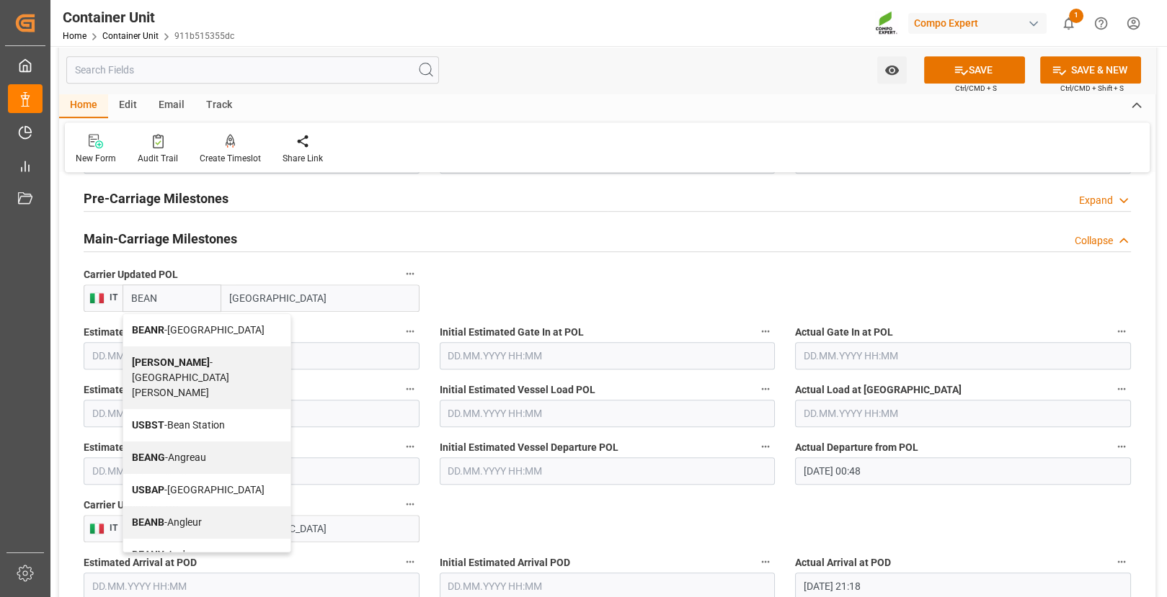
click at [152, 333] on div "BEANR - [GEOGRAPHIC_DATA]" at bounding box center [206, 330] width 167 height 32
type input "BEANR"
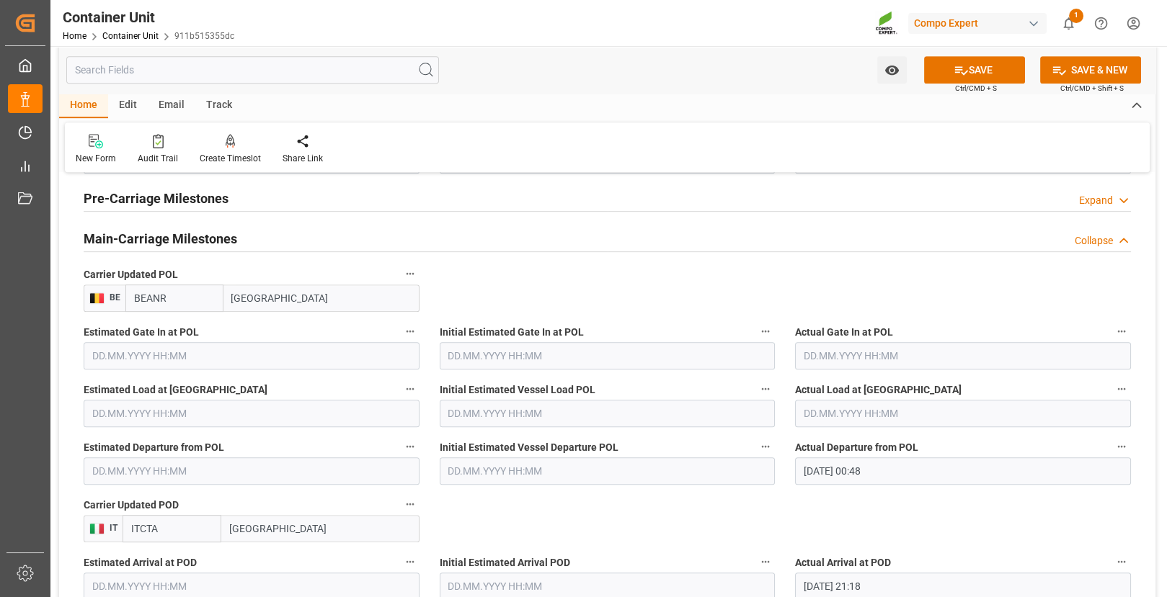
click at [164, 527] on input "ITCTA" at bounding box center [172, 528] width 99 height 27
type input "ARZAE"
click at [161, 555] on b "ARZAE" at bounding box center [148, 561] width 32 height 12
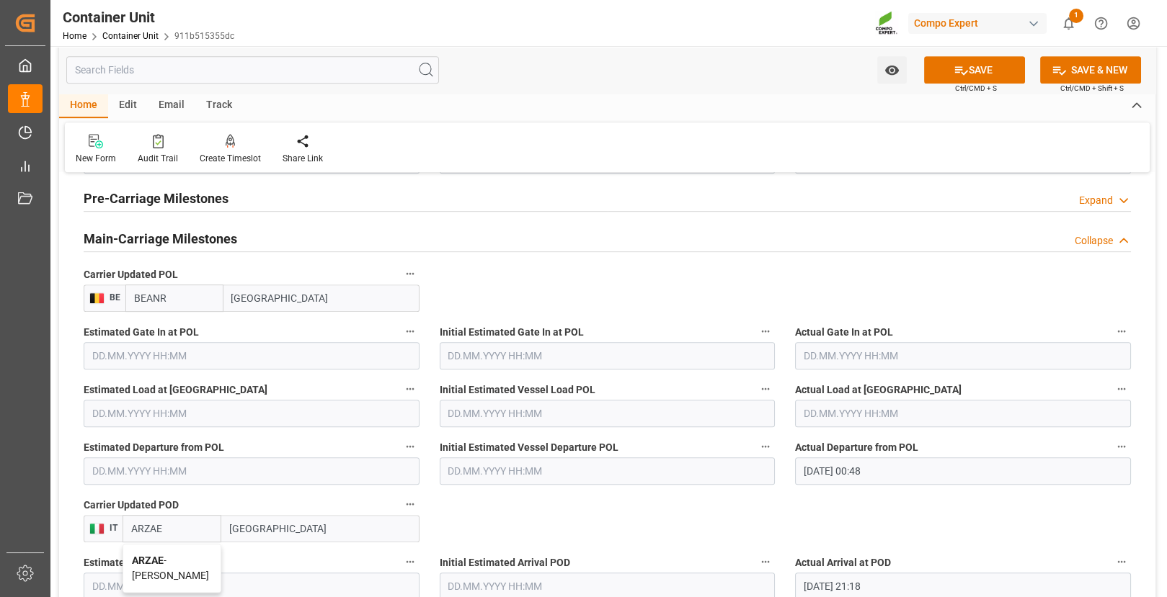
type input "[PERSON_NAME]"
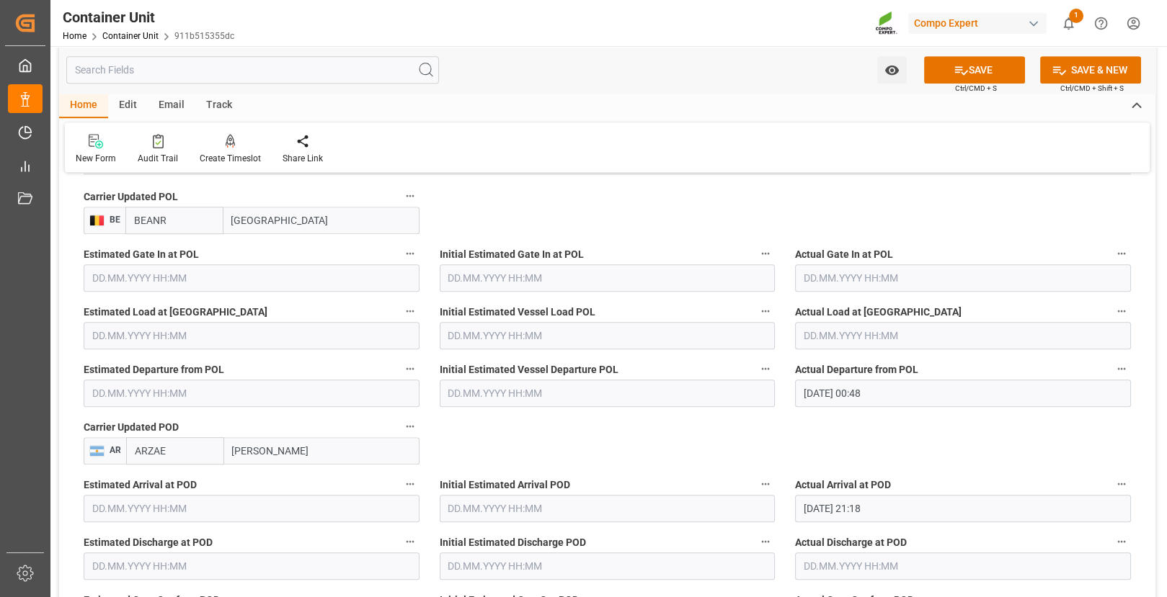
scroll to position [1537, 0]
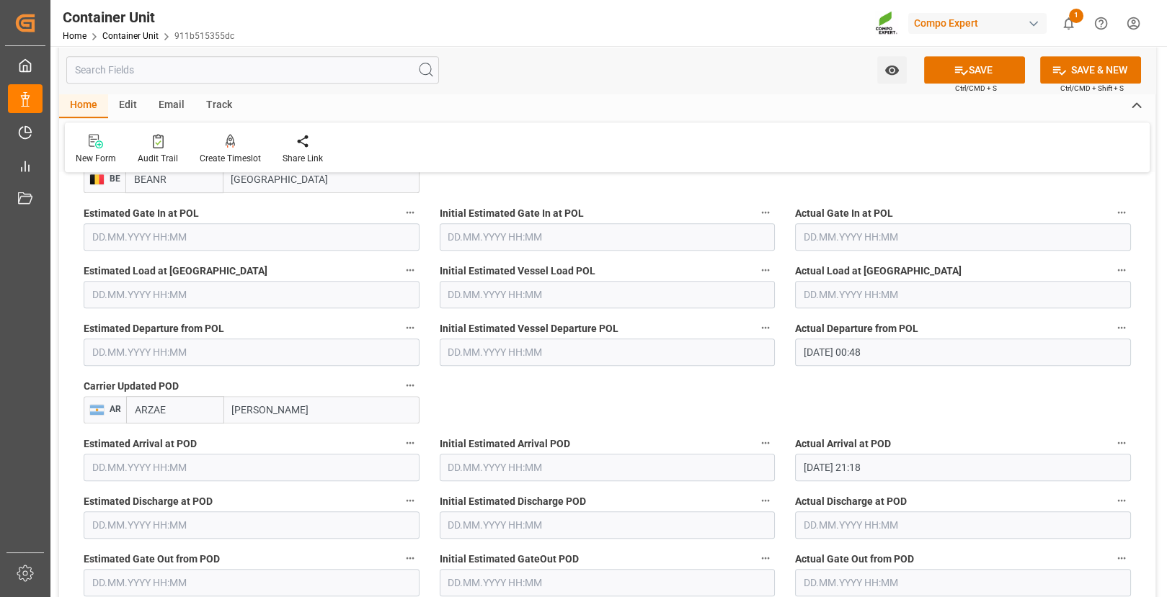
type input "ARZAE"
click at [951, 350] on input "[DATE] 00:48" at bounding box center [963, 352] width 336 height 27
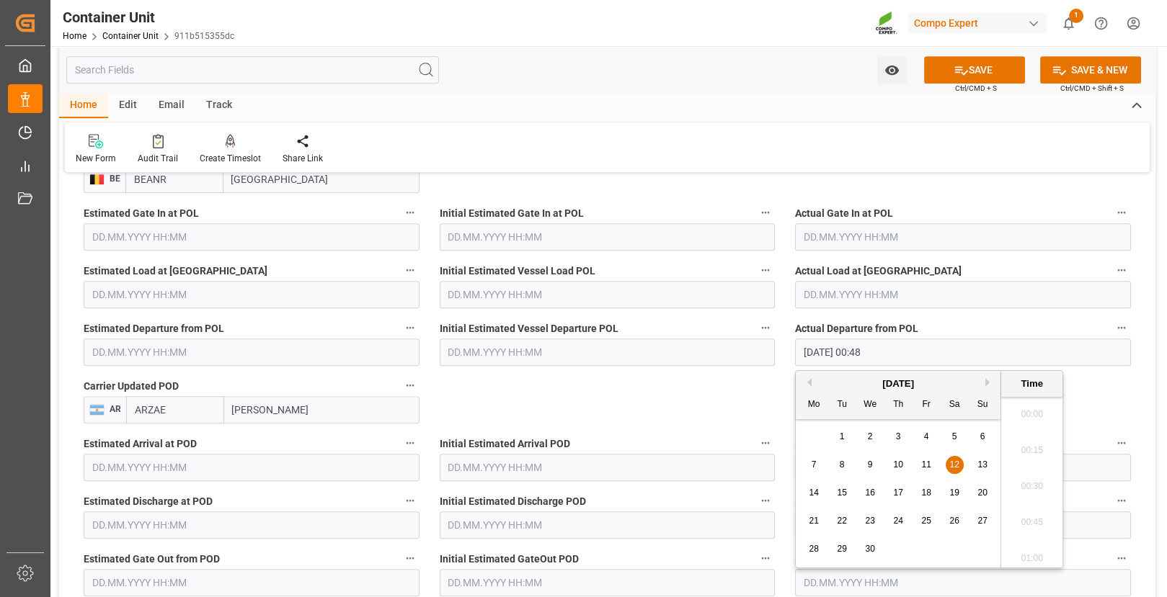
scroll to position [40, 0]
click at [951, 350] on input "[DATE] 00:48" at bounding box center [963, 352] width 336 height 27
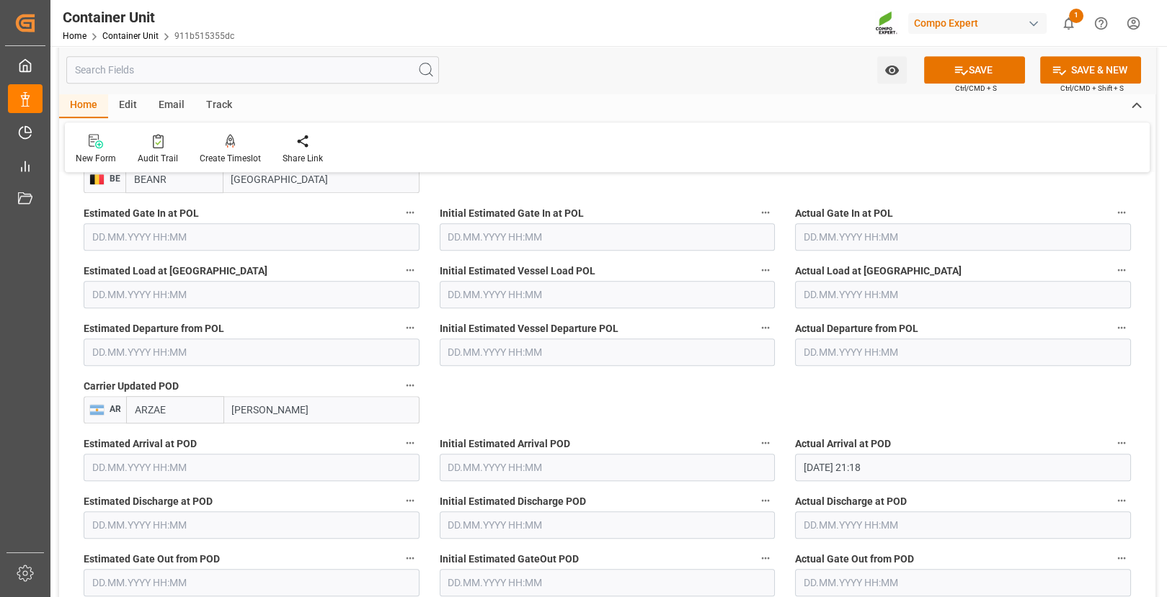
scroll to position [1586, 0]
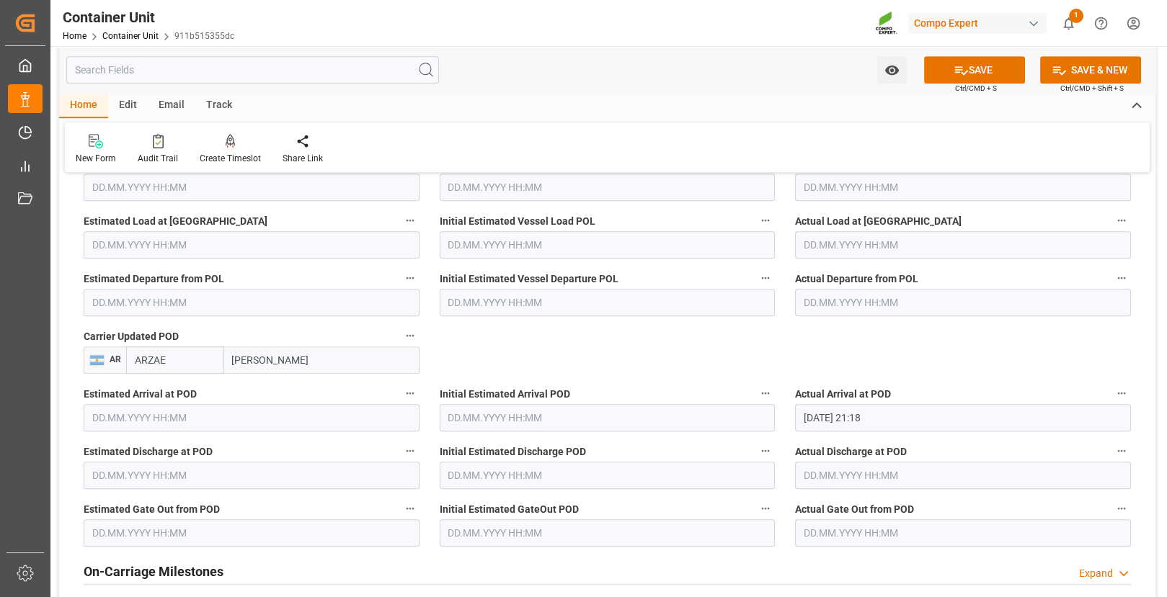
click at [905, 407] on input "[DATE] 21:18" at bounding box center [963, 417] width 336 height 27
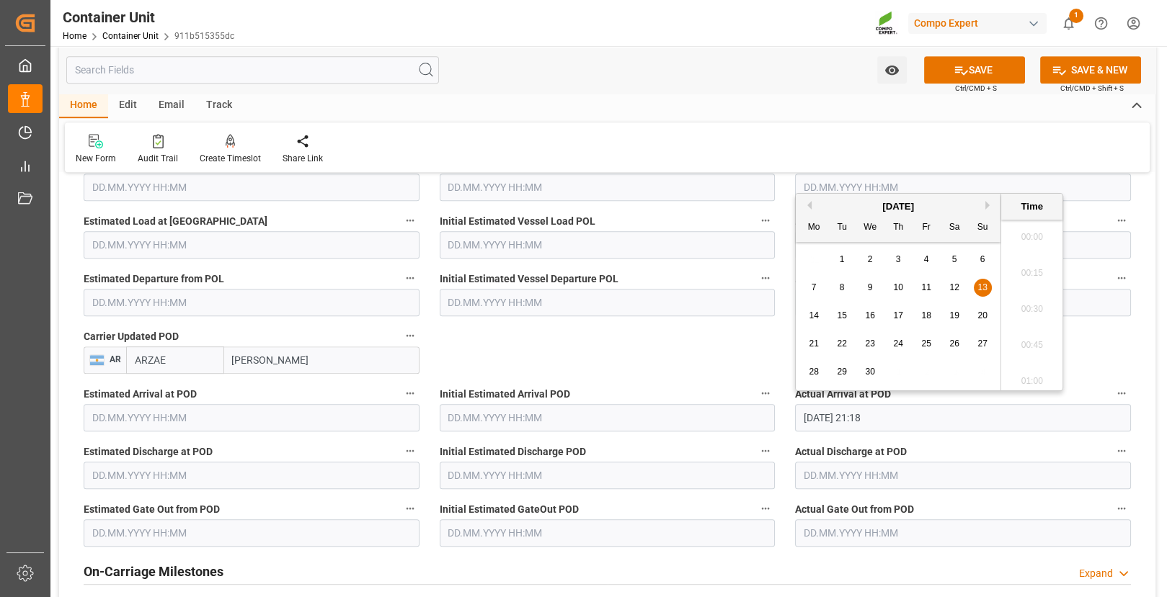
scroll to position [2995, 0]
click at [905, 407] on input "[DATE] 21:18" at bounding box center [963, 417] width 336 height 27
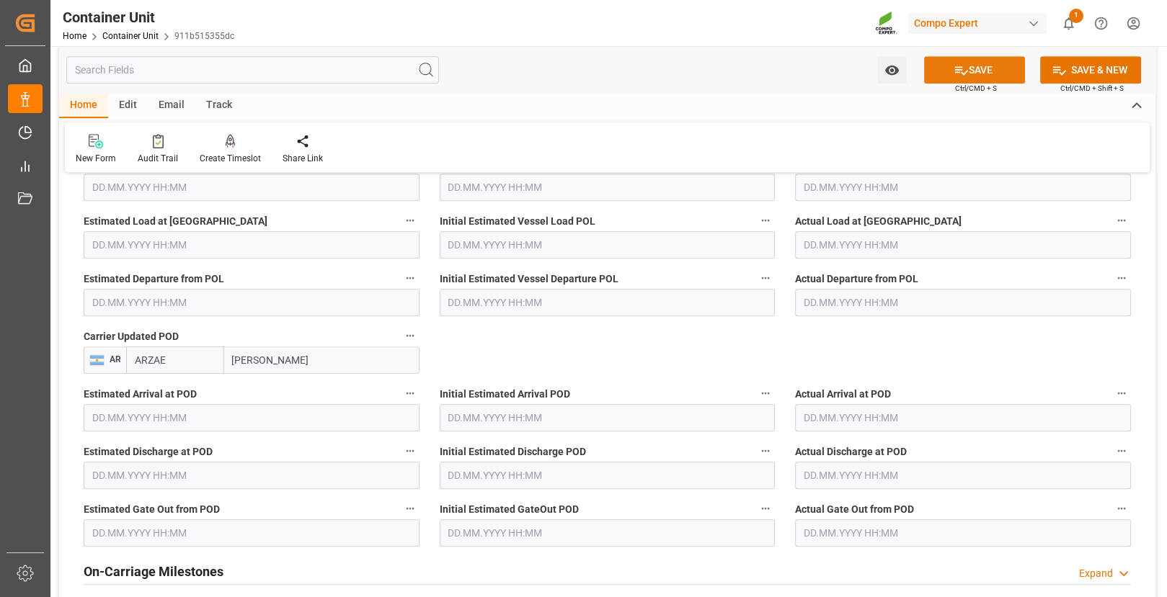
click at [985, 71] on button "SAVE" at bounding box center [974, 69] width 101 height 27
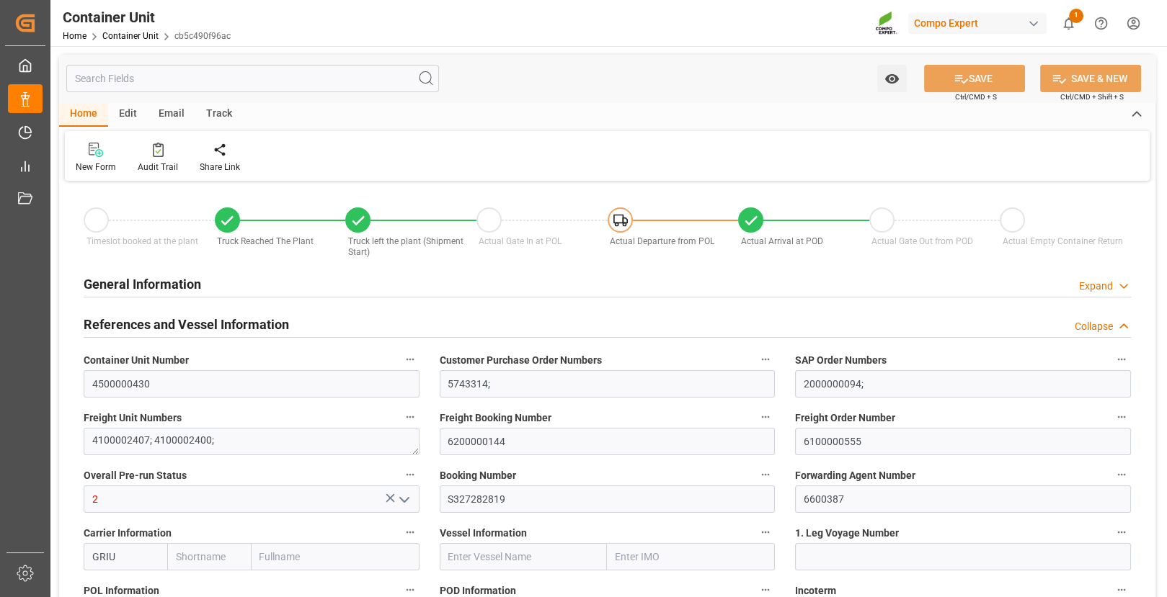
type input "[PERSON_NAME]"
type input "[PERSON_NAME] Group"
type input "BEANR"
type input "ARZAE"
type input "0"
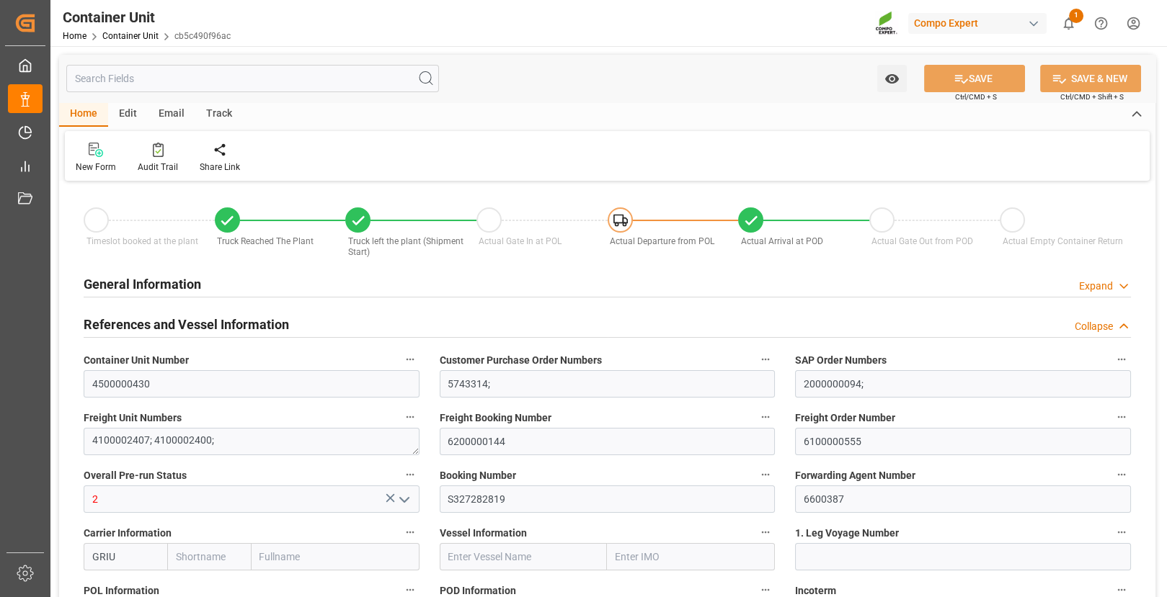
type input "0"
type input "45202.5"
type input "ITGOA"
type input "ITCTA"
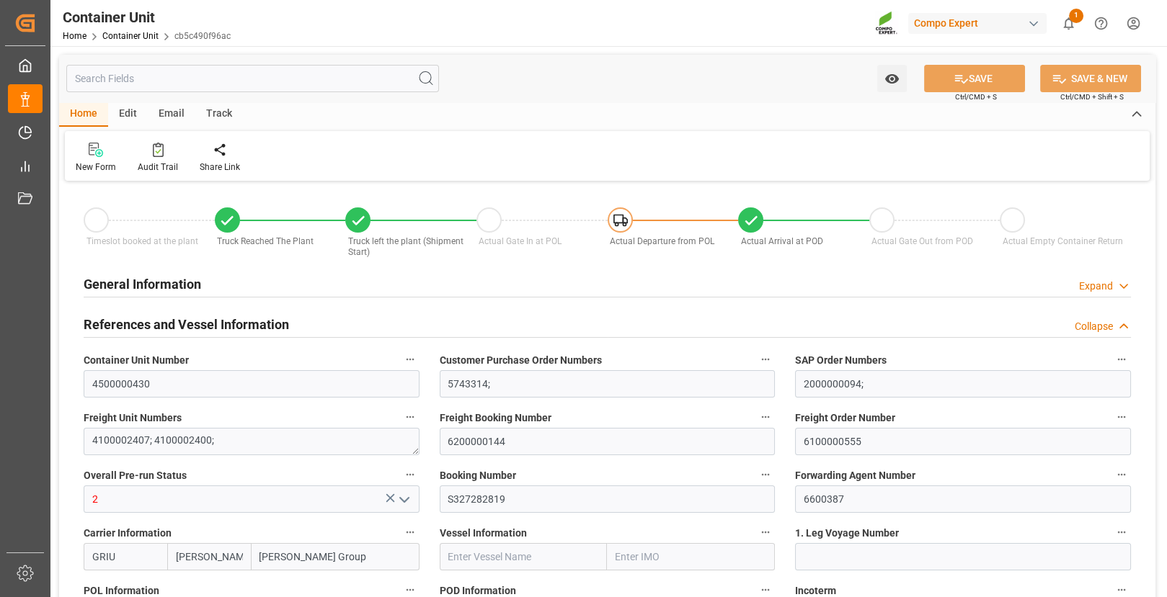
type input "[DATE] 15:26"
type input "[DATE] 15:30"
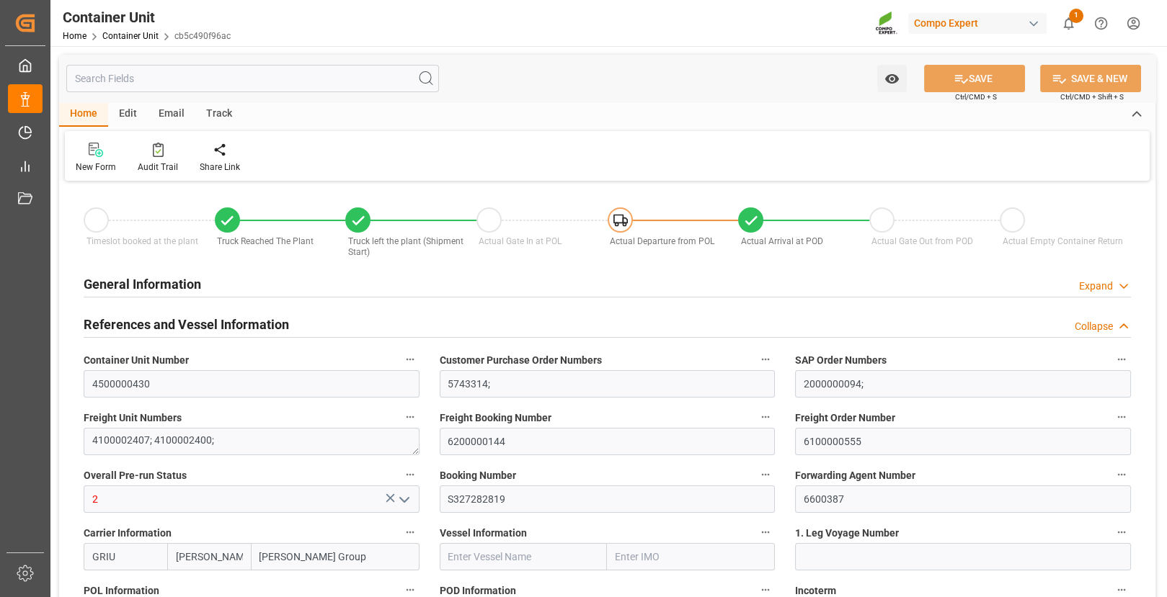
type input "[DATE]"
type input "[DATE] 00:48"
type input "[DATE] 21:18"
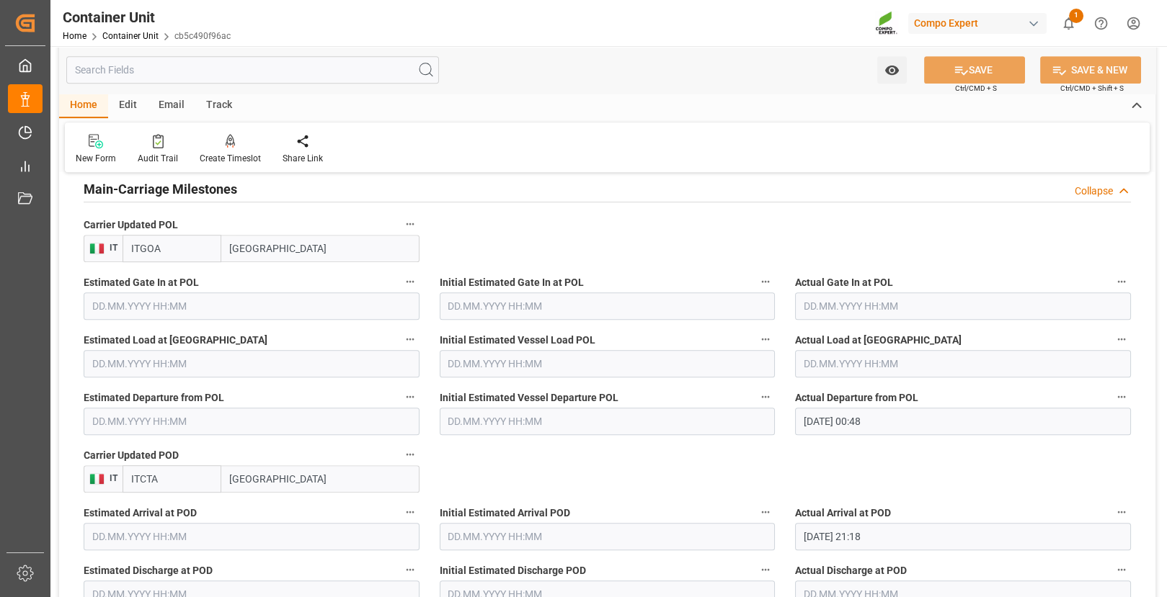
scroll to position [1471, 0]
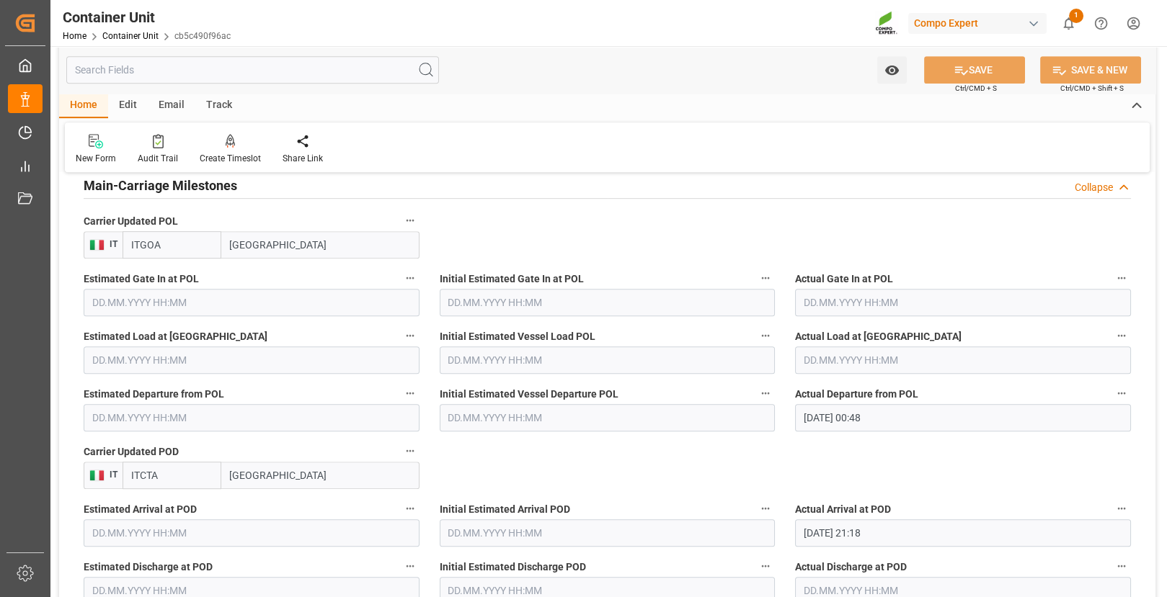
click at [155, 245] on input "ITGOA" at bounding box center [172, 244] width 99 height 27
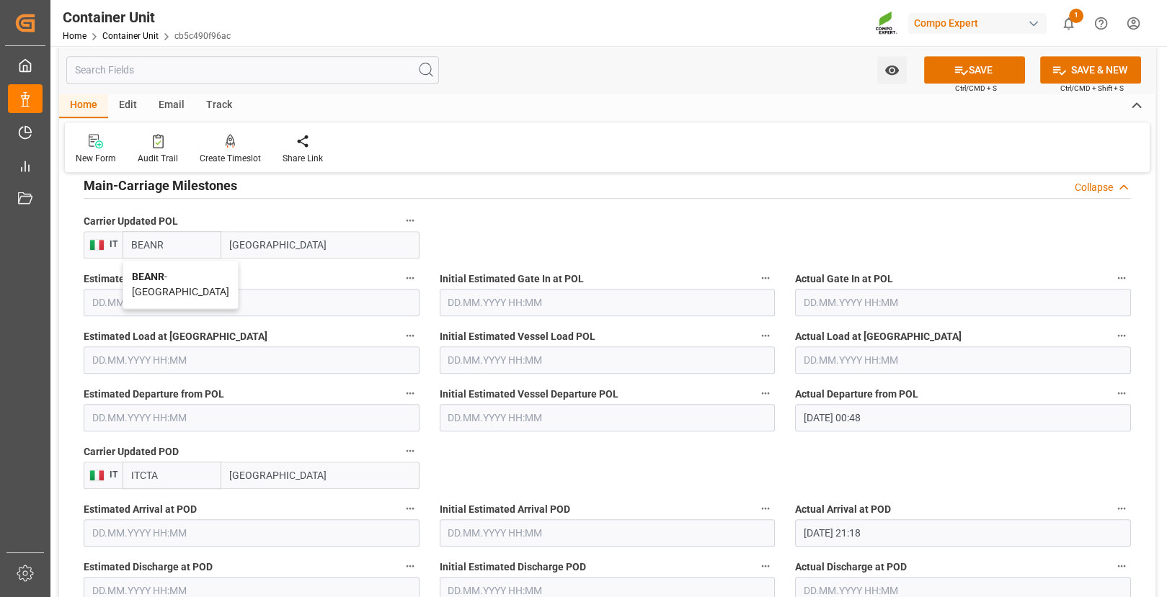
click at [151, 277] on b "BEANR" at bounding box center [148, 277] width 32 height 12
type input "BEANR"
click at [163, 473] on input "ITCTA" at bounding box center [172, 475] width 99 height 27
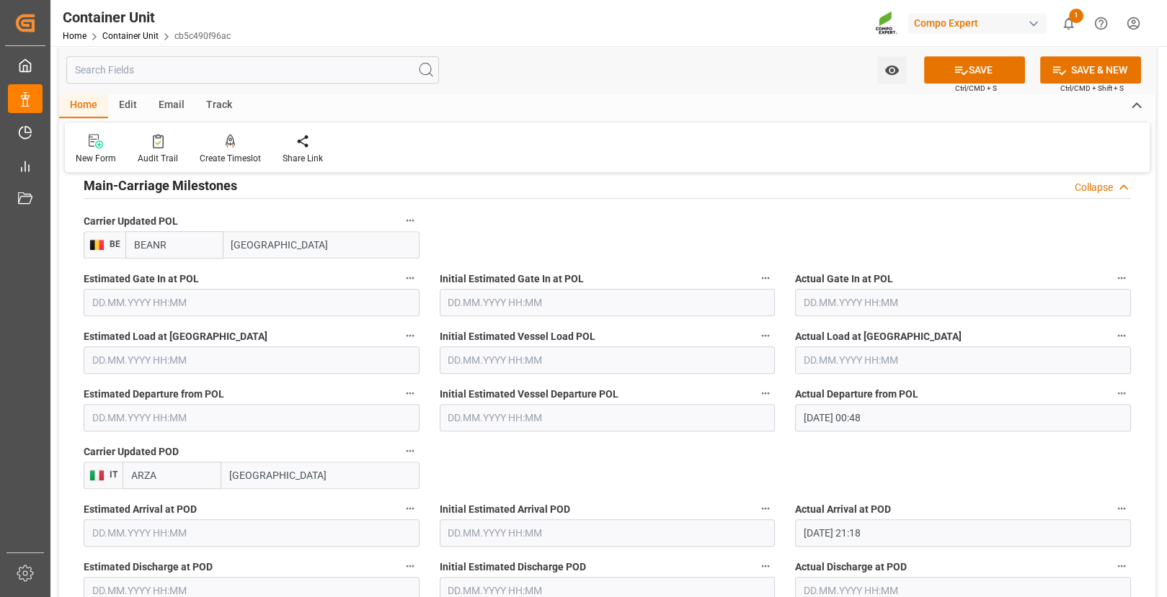
type input "ARZAE"
click at [145, 506] on b "ARZAE" at bounding box center [148, 508] width 32 height 12
type input "[PERSON_NAME]"
type input "ARZAE"
click at [862, 427] on input "[DATE] 00:48" at bounding box center [963, 417] width 336 height 27
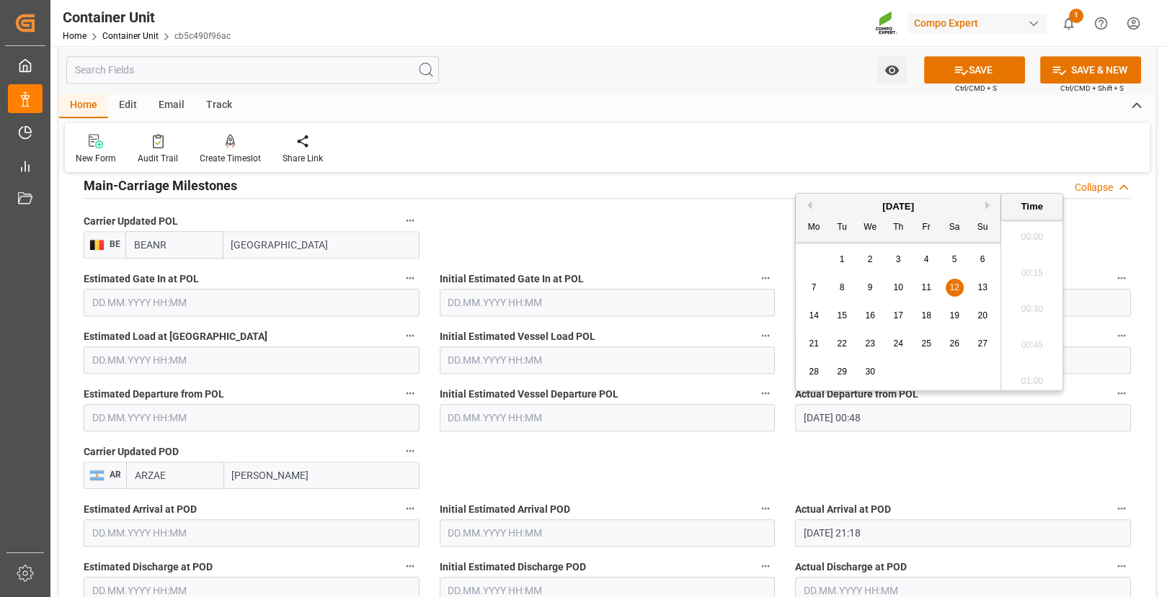
click at [862, 427] on input "[DATE] 00:48" at bounding box center [963, 417] width 336 height 27
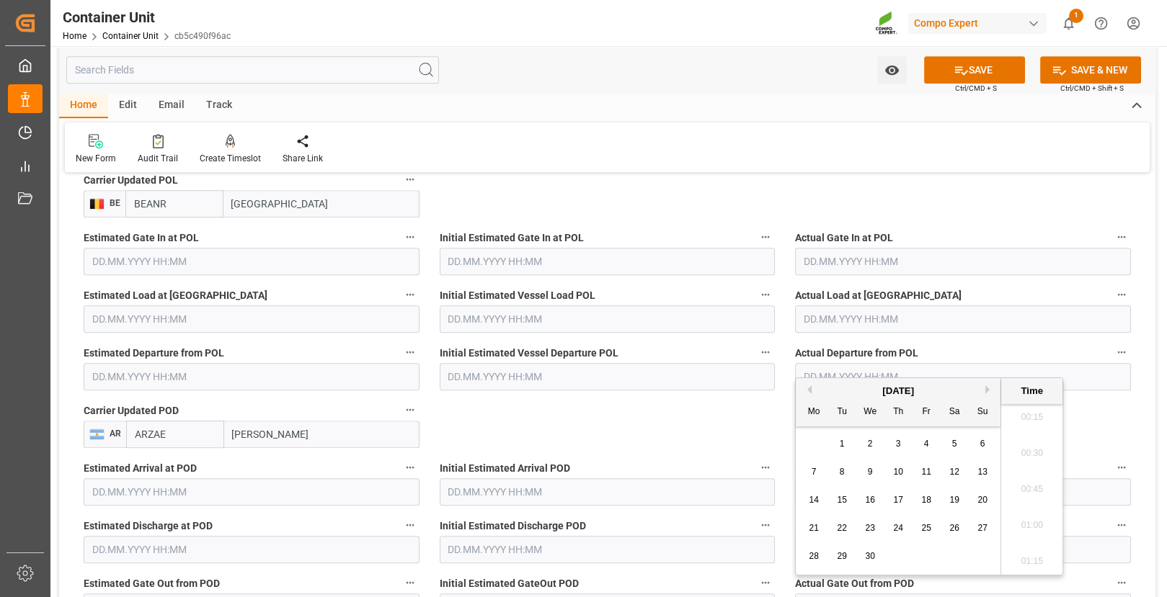
scroll to position [1532, 0]
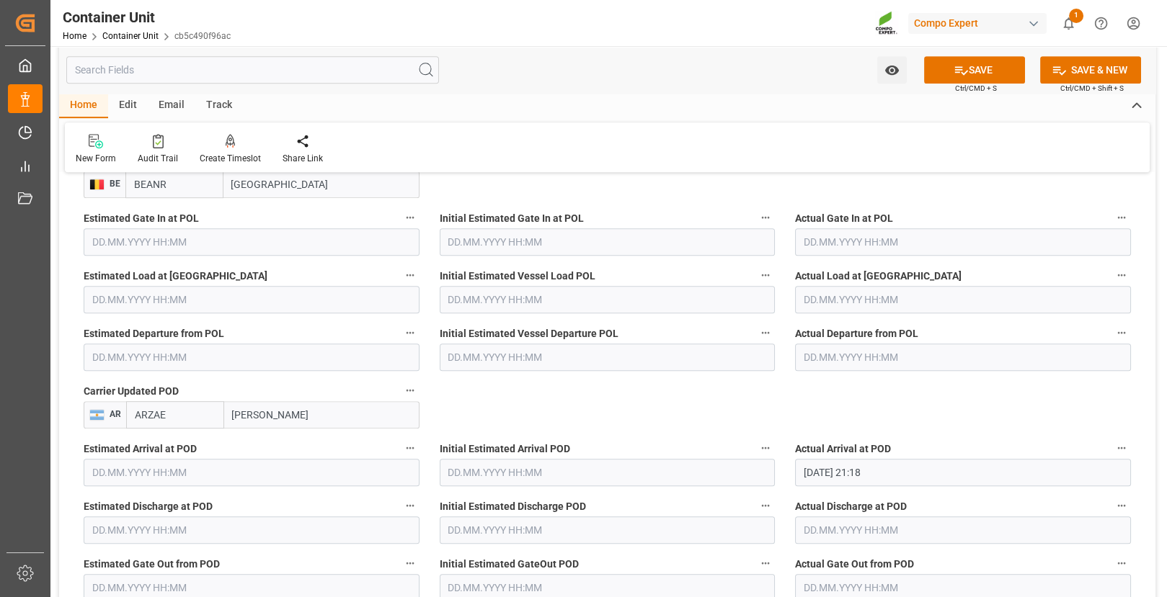
click at [887, 478] on input "[DATE] 21:18" at bounding box center [963, 472] width 336 height 27
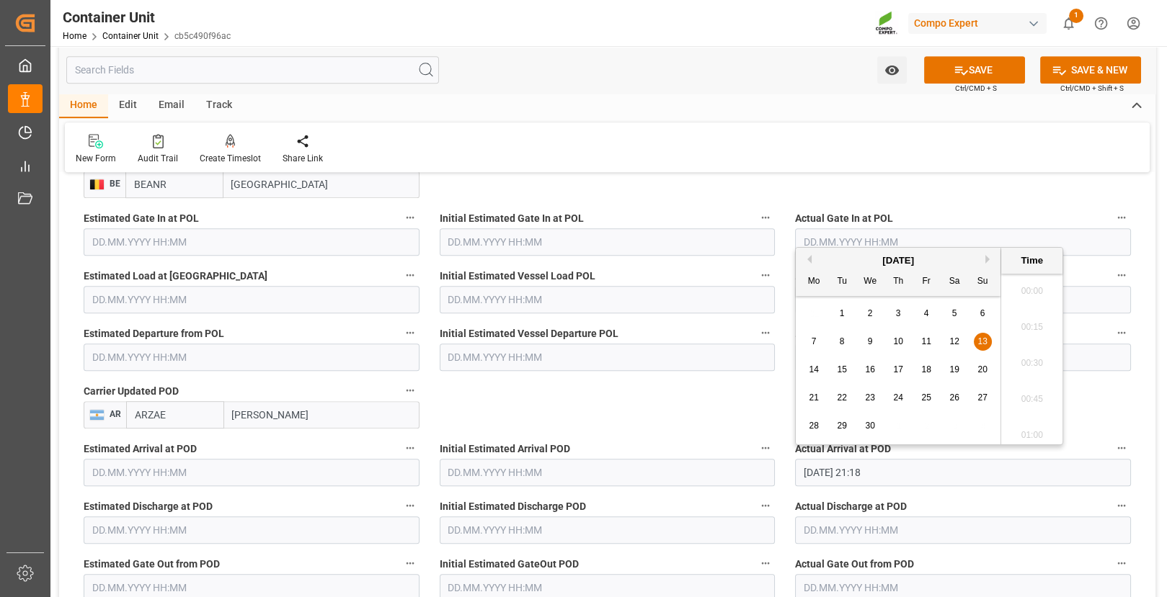
scroll to position [2995, 0]
click at [887, 478] on input "[DATE] 21:18" at bounding box center [963, 472] width 336 height 27
click at [997, 81] on button "SAVE" at bounding box center [974, 69] width 101 height 27
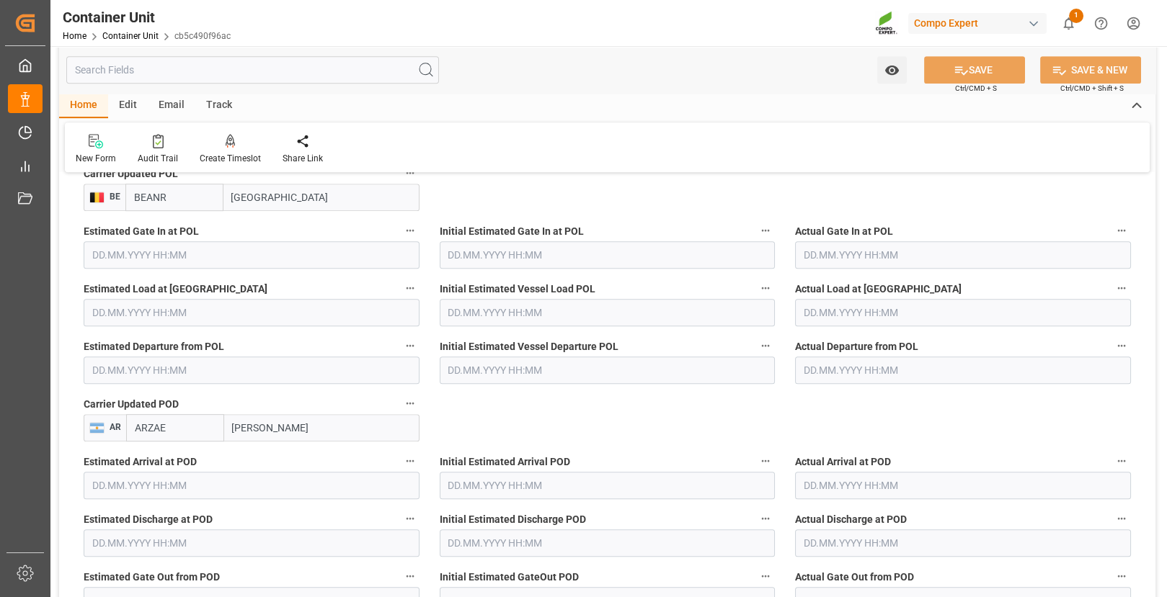
scroll to position [1494, 0]
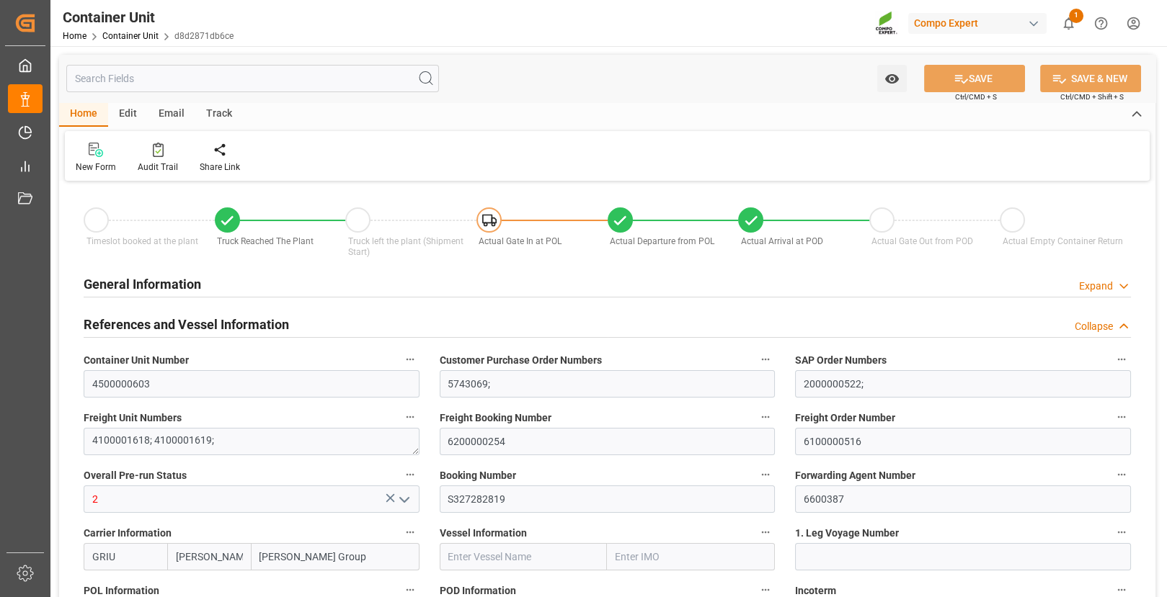
type input "[DATE] 12:30"
type input "[DATE] 11:58"
type input "[DATE]"
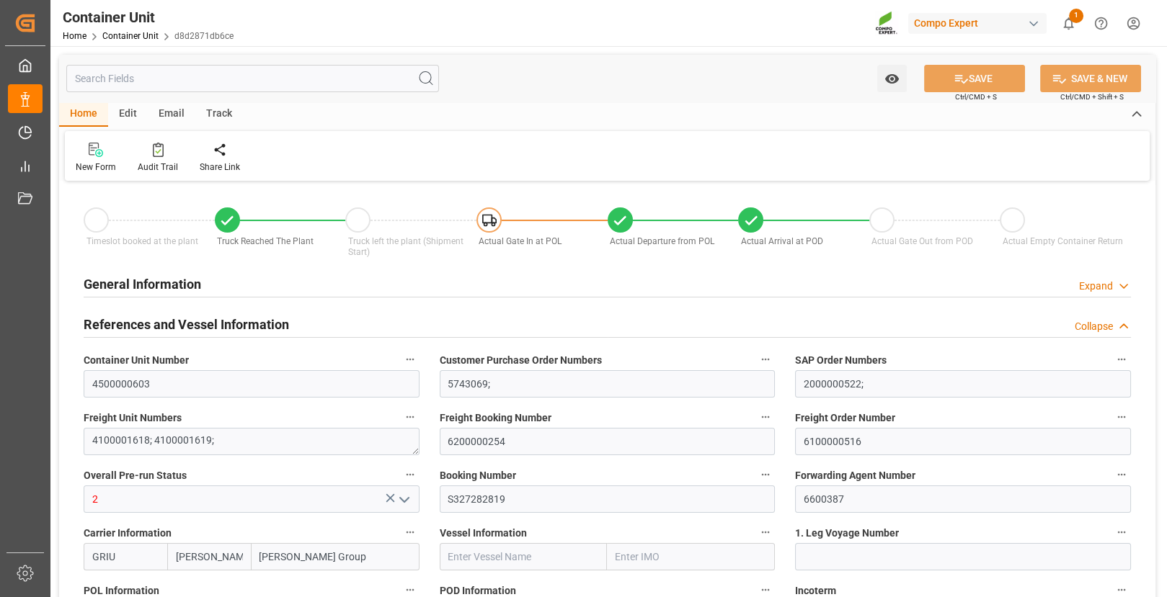
type input "[DATE]"
type input "[DATE] 00:48"
type input "[DATE] 21:18"
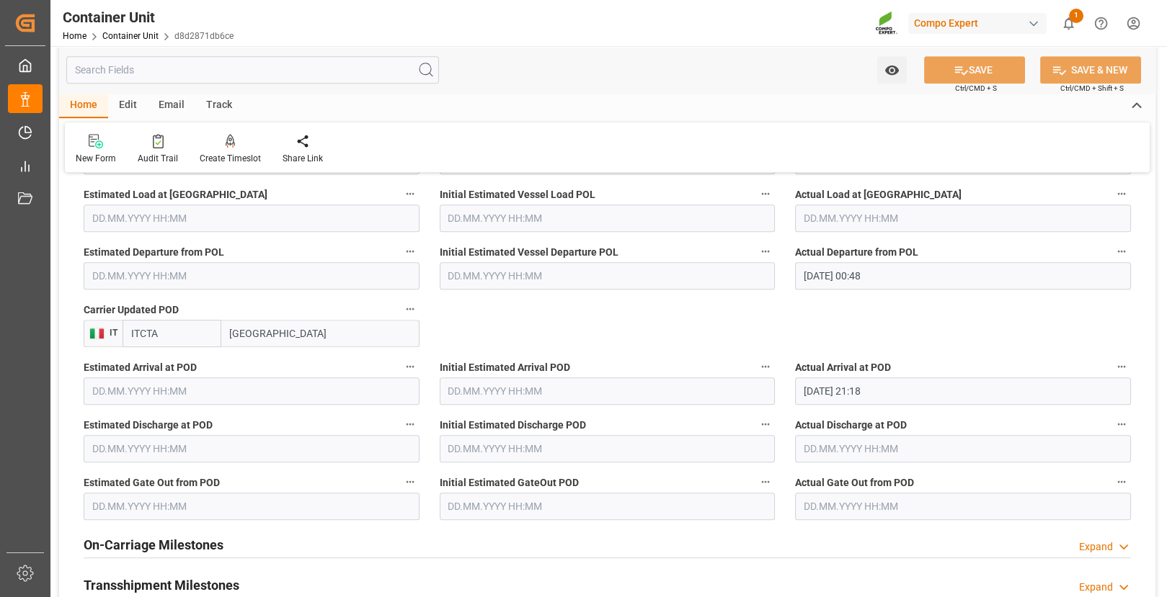
scroll to position [1548, 0]
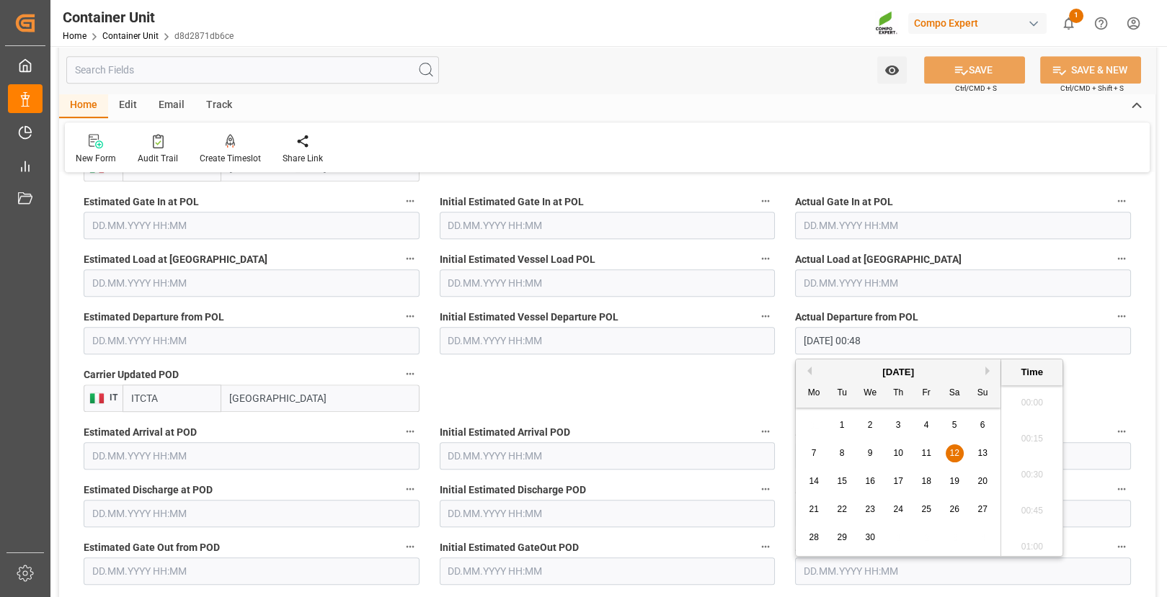
click at [885, 340] on input "[DATE] 00:48" at bounding box center [963, 340] width 336 height 27
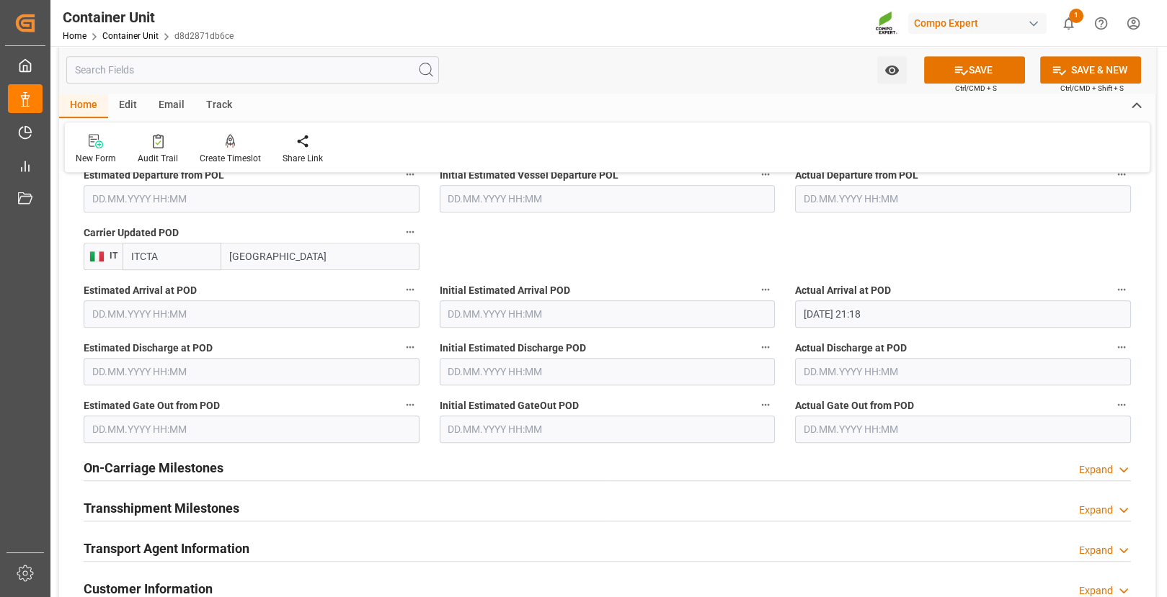
scroll to position [1705, 0]
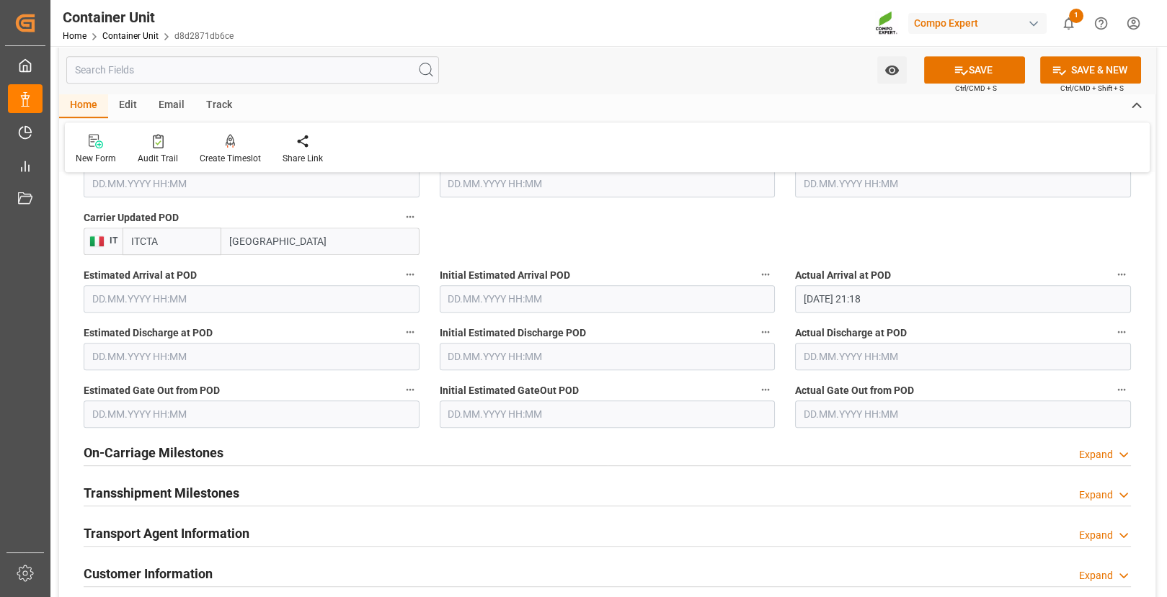
click at [840, 303] on input "[DATE] 21:18" at bounding box center [963, 298] width 336 height 27
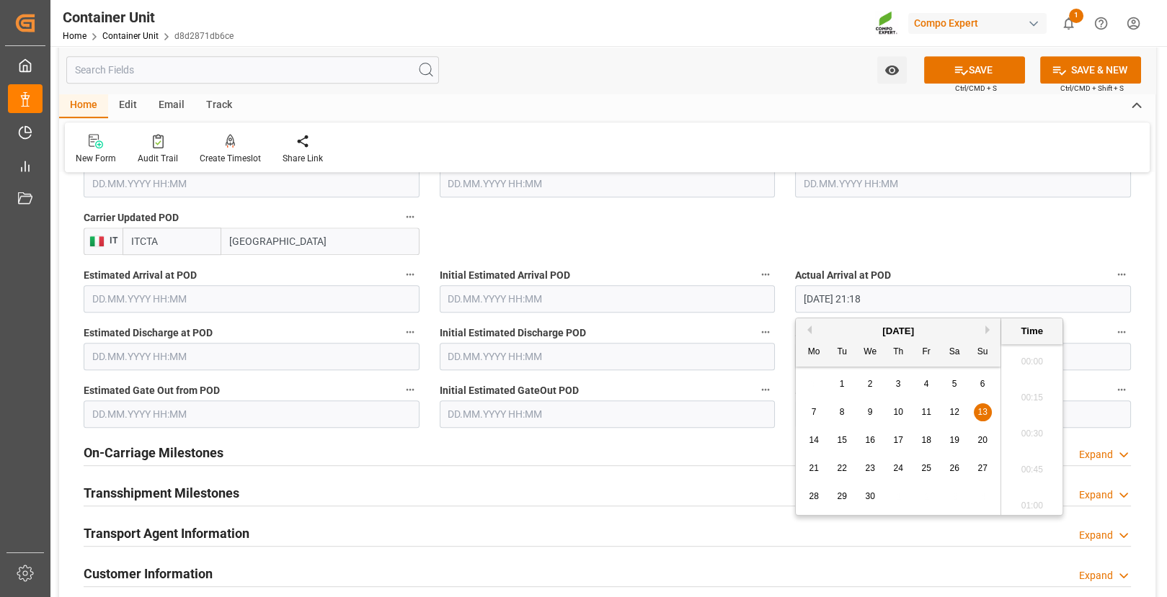
click at [840, 303] on input "[DATE] 21:18" at bounding box center [963, 298] width 336 height 27
click at [143, 243] on input "ITCTA" at bounding box center [172, 241] width 99 height 27
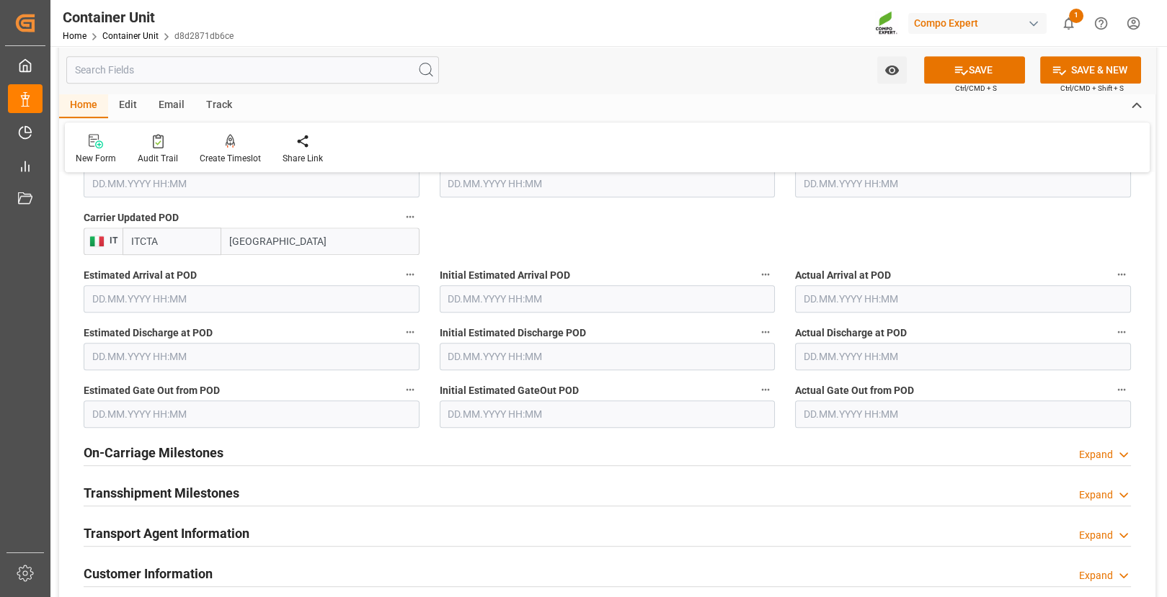
click at [143, 243] on input "ITCTA" at bounding box center [172, 241] width 99 height 27
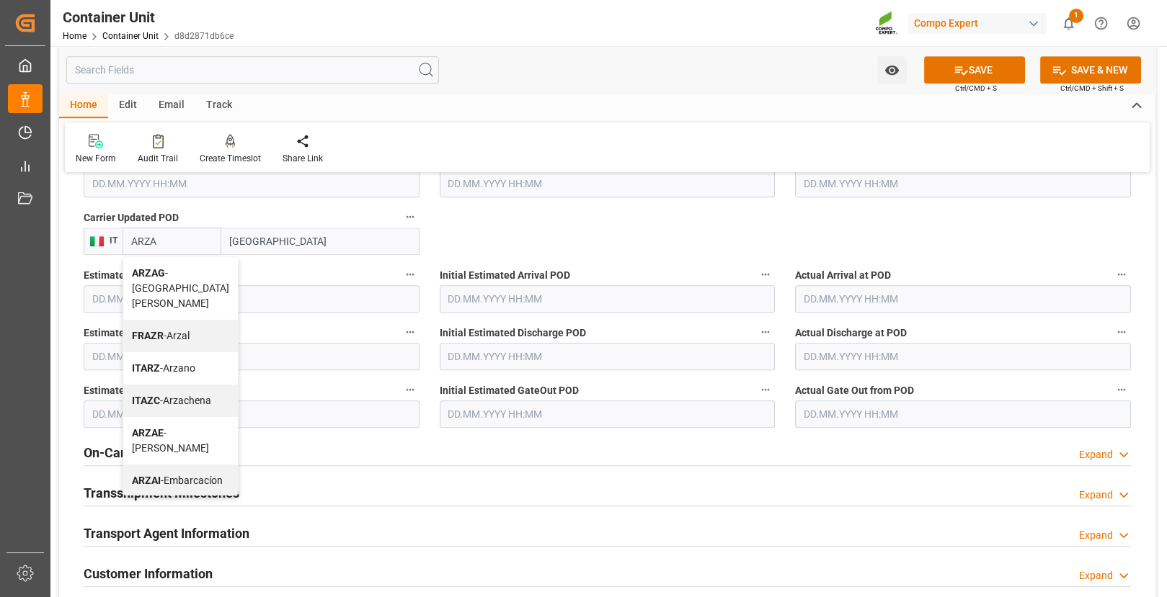
type input "ARZAE"
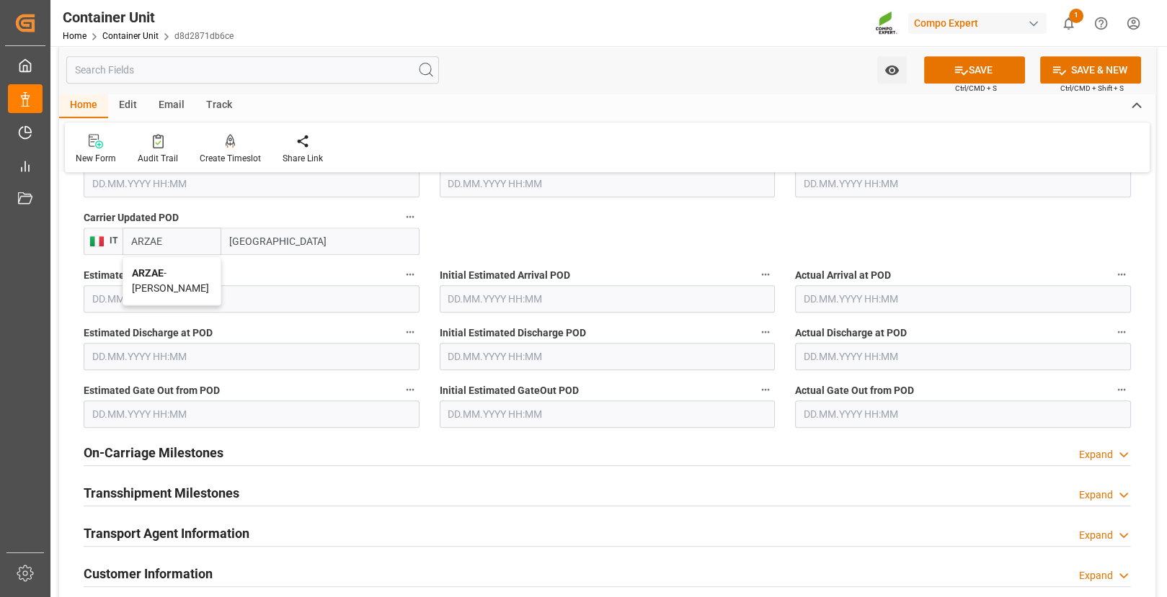
click at [148, 277] on div "[PERSON_NAME]" at bounding box center [171, 281] width 97 height 48
type input "[PERSON_NAME]"
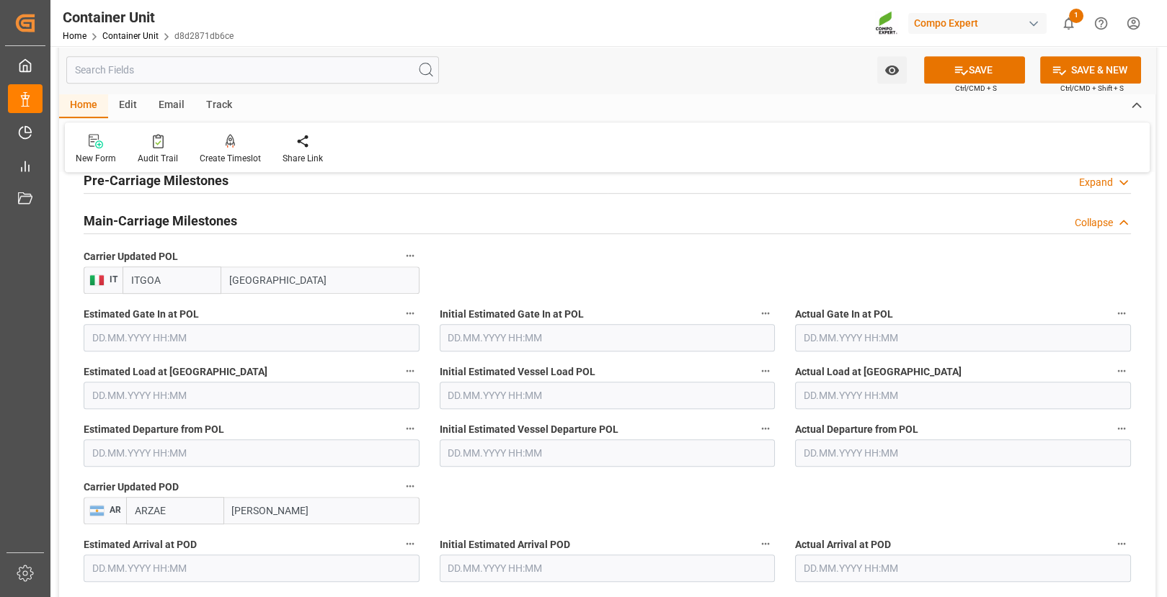
scroll to position [1405, 0]
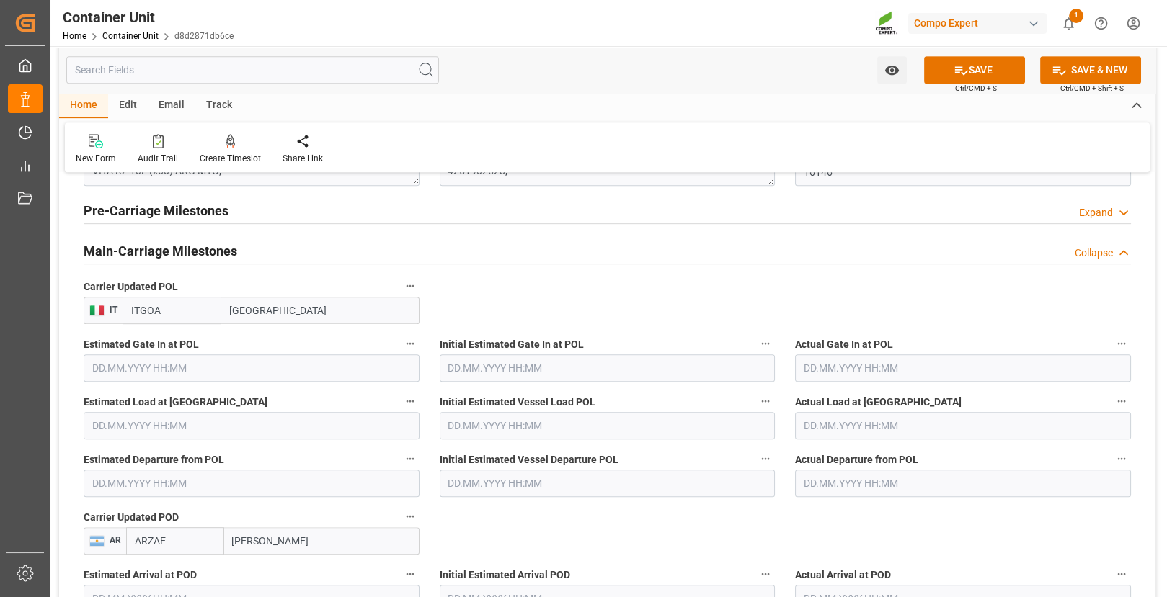
type input "ARZAE"
click at [156, 306] on input "ITGOA" at bounding box center [172, 310] width 99 height 27
click at [149, 337] on b "BEANR" at bounding box center [148, 343] width 32 height 12
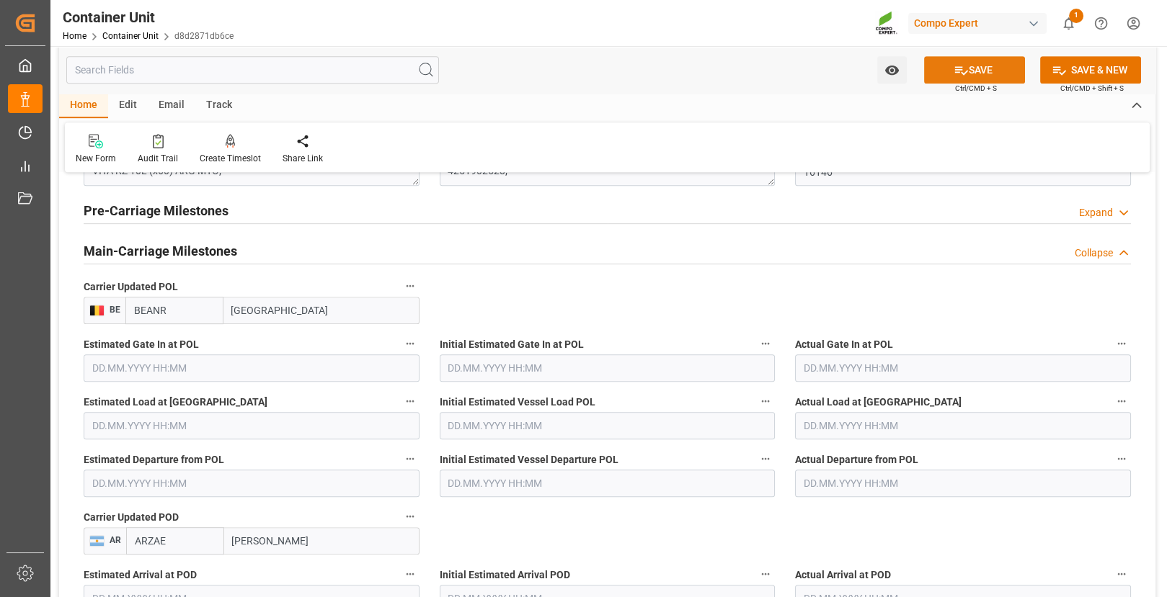
type input "BEANR"
click at [985, 75] on button "SAVE" at bounding box center [974, 69] width 101 height 27
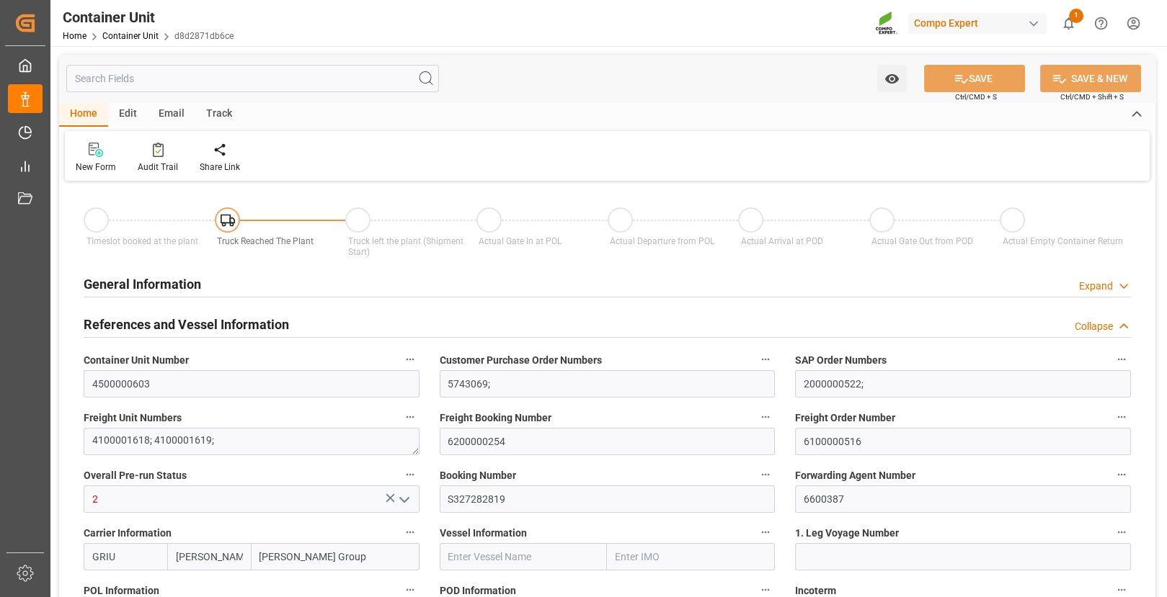
type input "[DATE] 12:30"
type input "[DATE] 11:58"
type input "[DATE]"
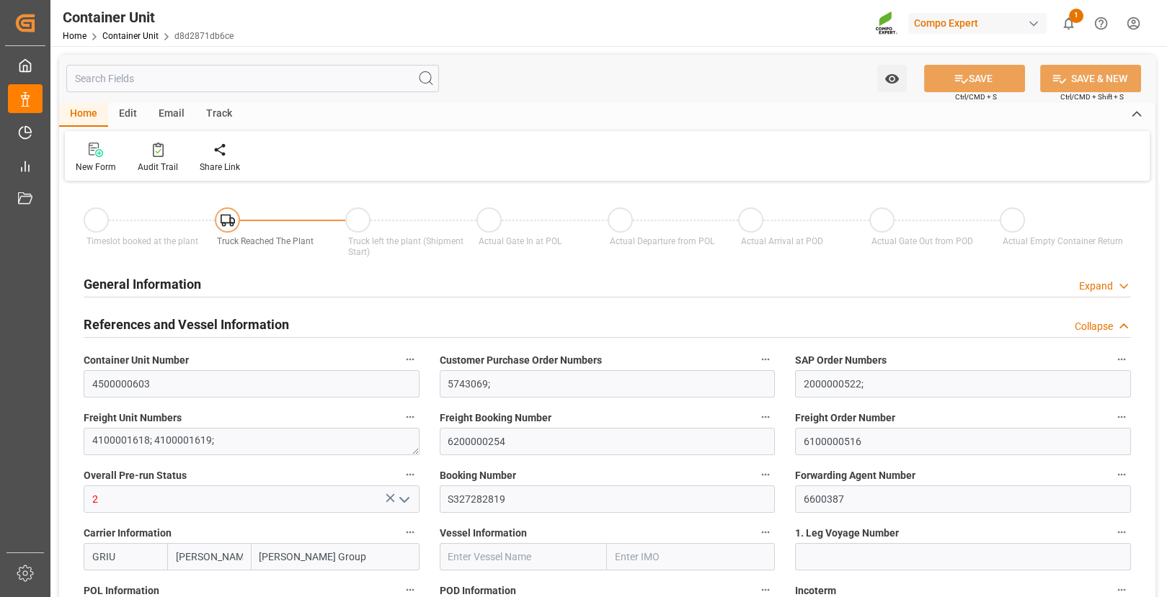
type input "[DATE]"
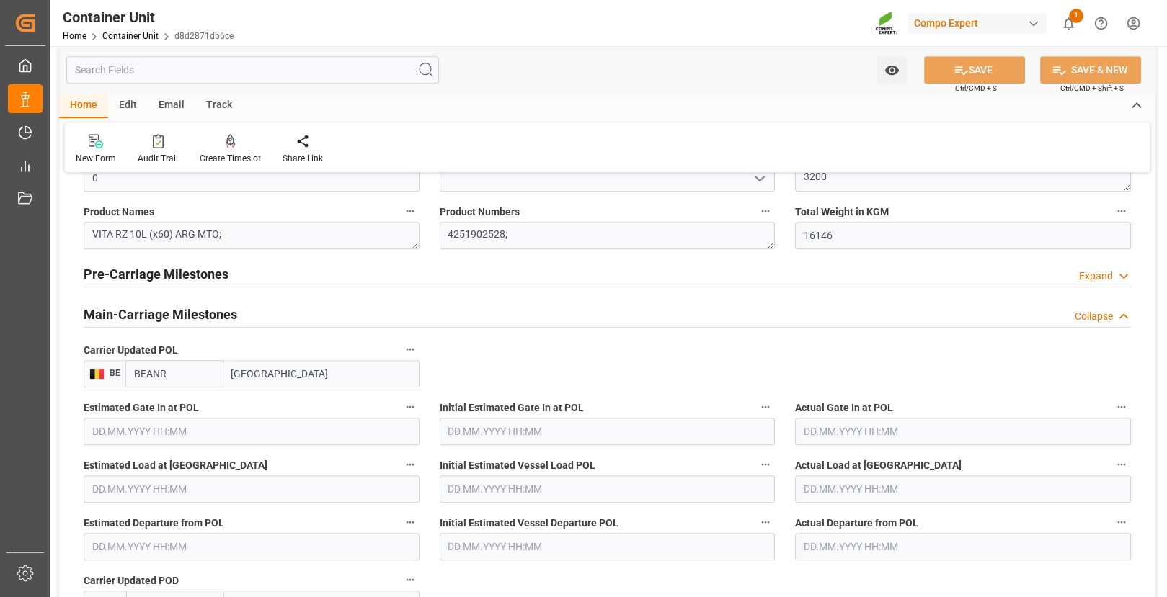
scroll to position [1261, 0]
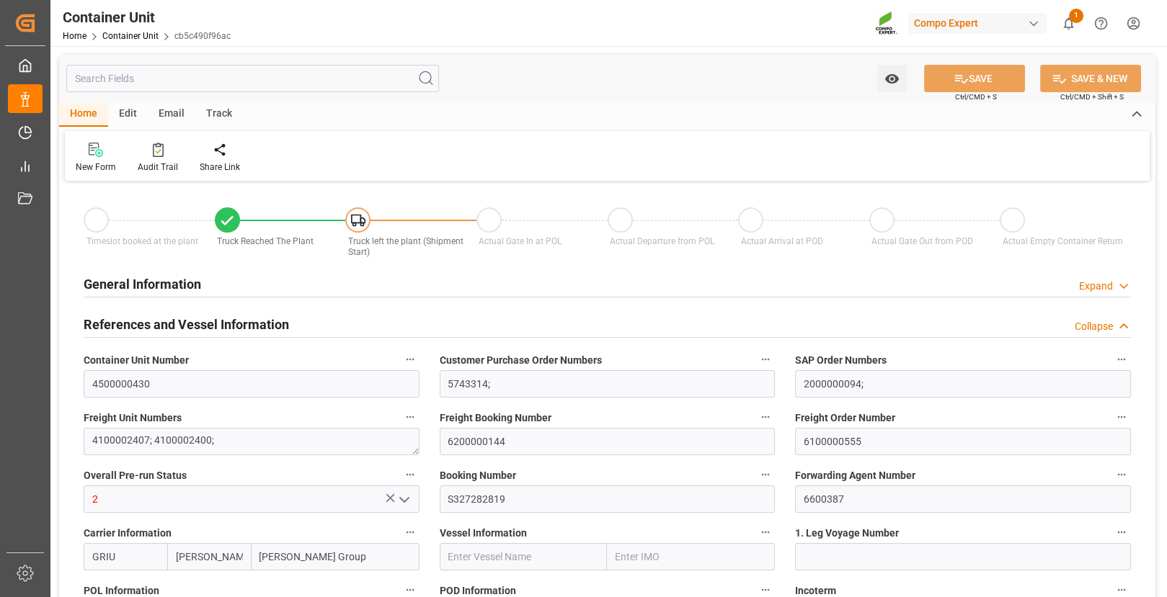
type input "[DATE] 15:26"
type input "[DATE] 15:30"
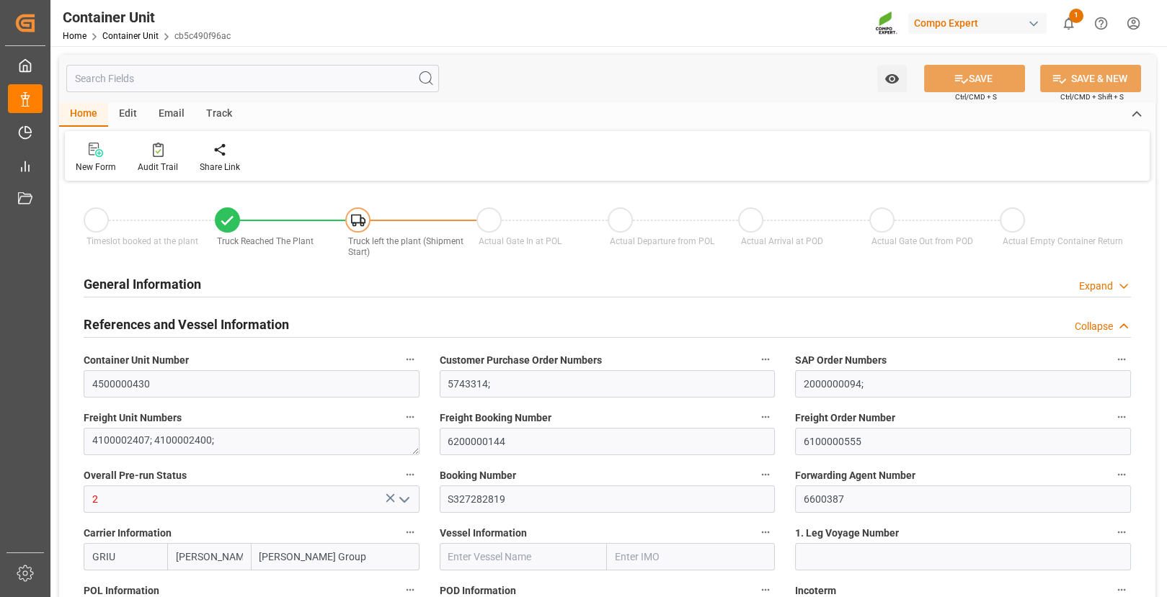
type input "[DATE]"
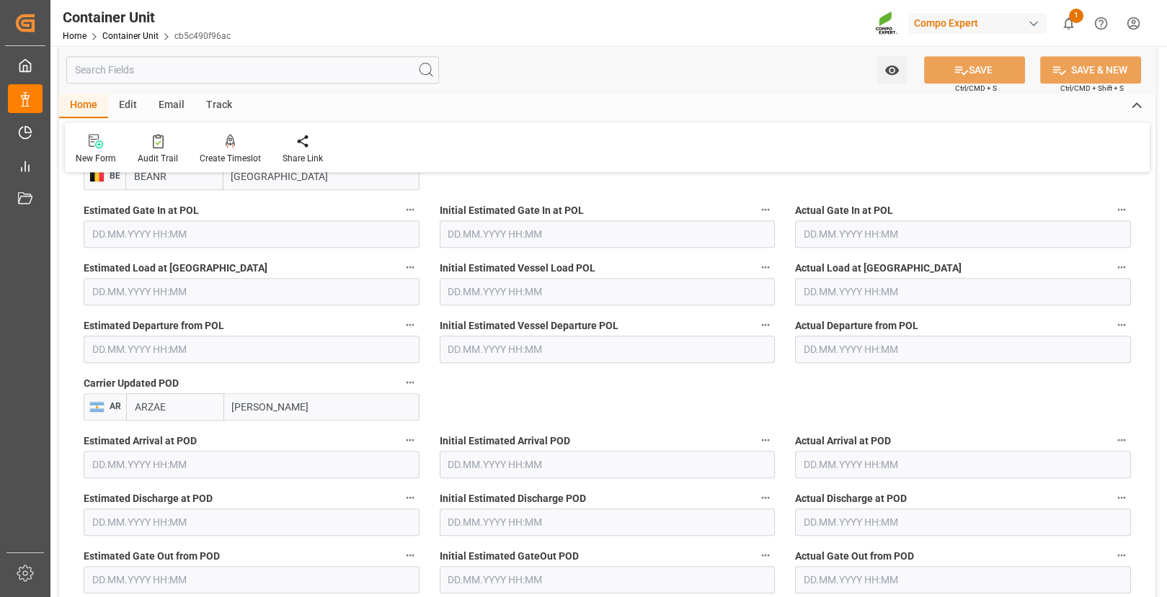
scroll to position [1551, 0]
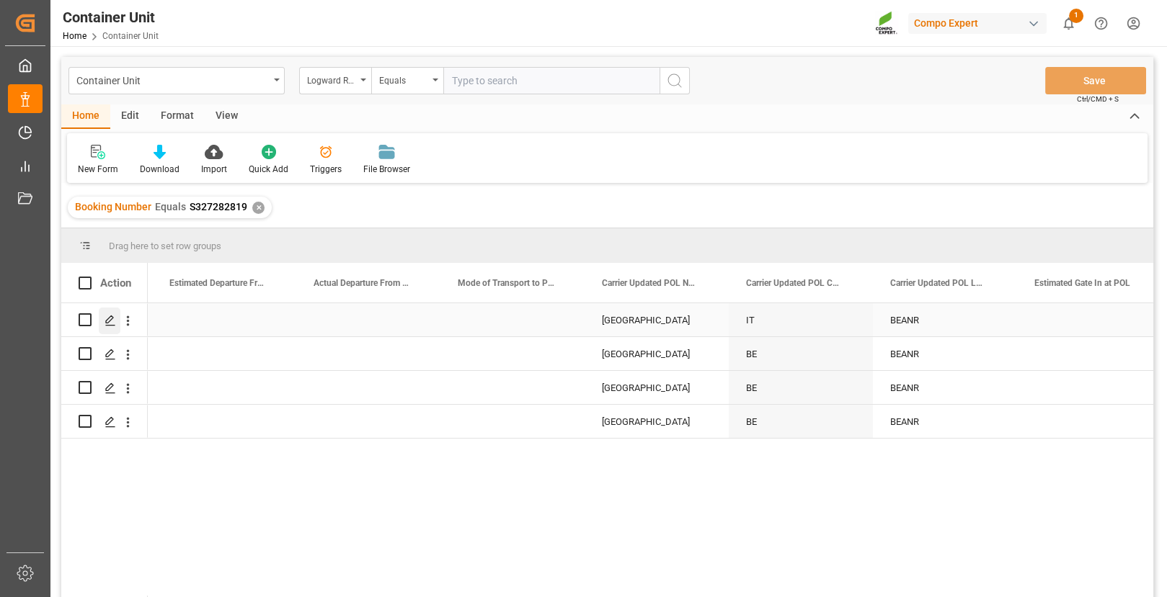
click at [110, 319] on icon "Press SPACE to select this row." at bounding box center [111, 321] width 12 height 12
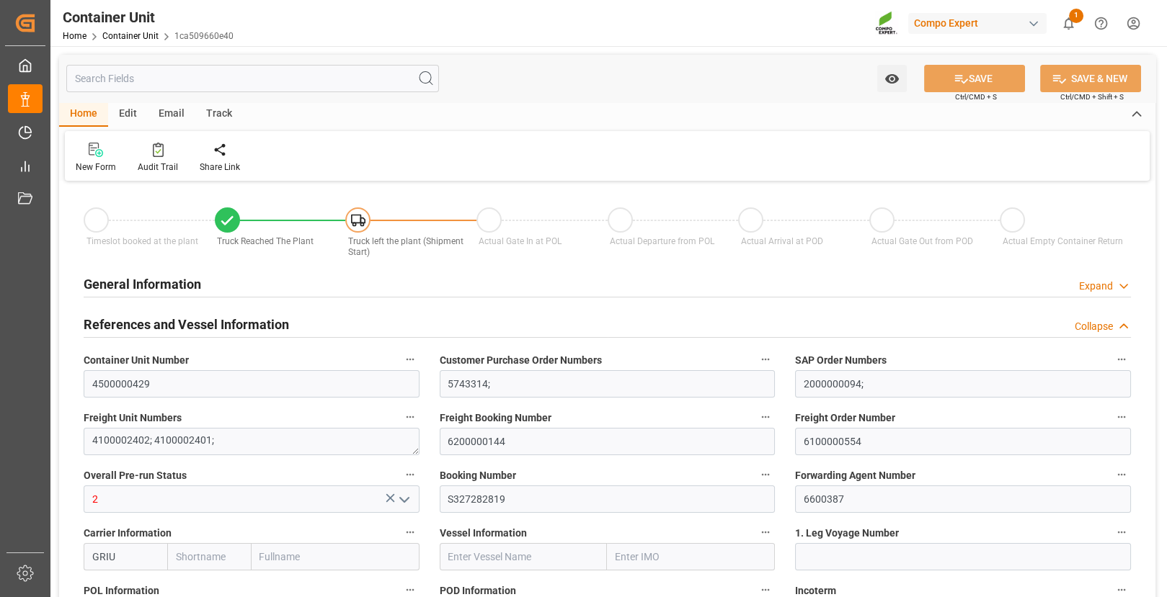
type input "[PERSON_NAME]"
type input "[PERSON_NAME] Group"
type input "BEANR"
type input "ARZAE"
type input "24970"
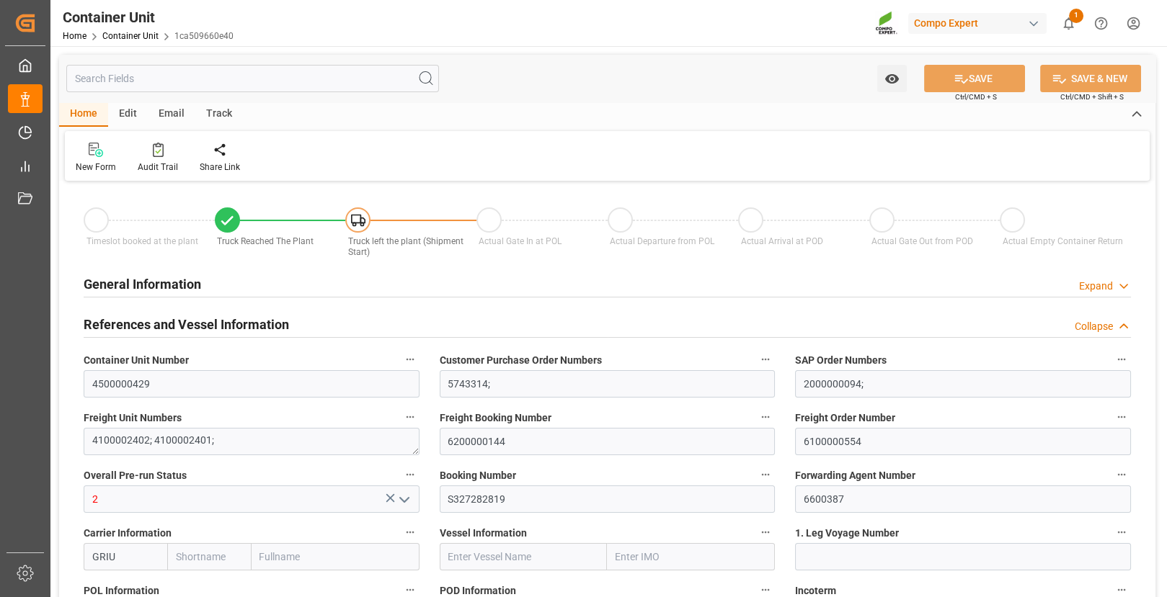
type input "0"
type input "55350"
type input "BEANR"
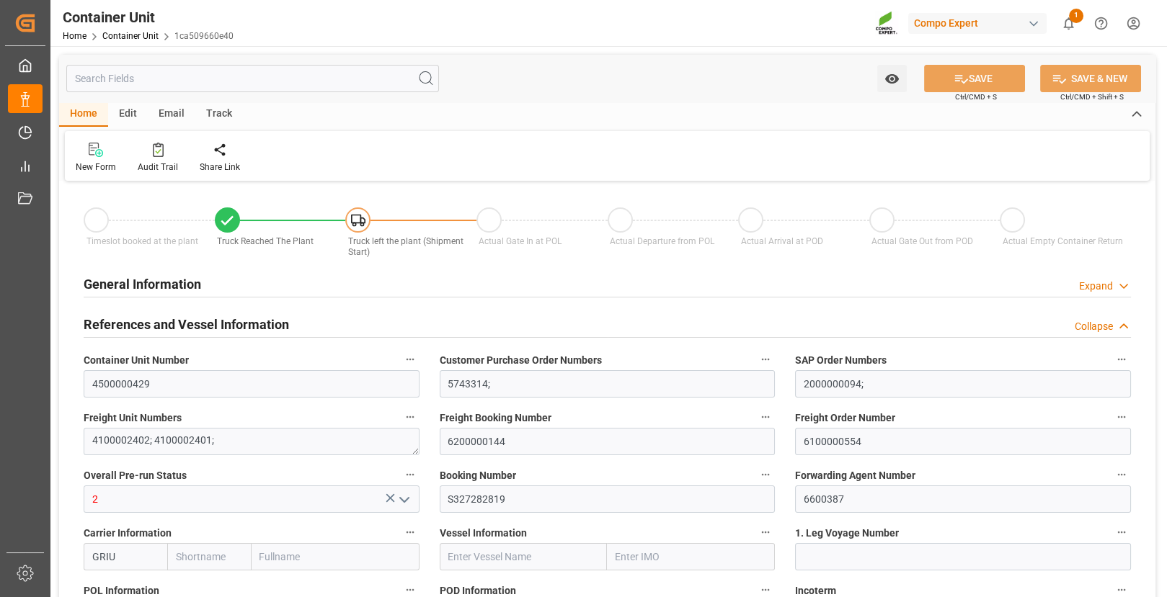
type input "ARZAE"
type input "[DATE] 11:02"
type input "[DATE] 14:59"
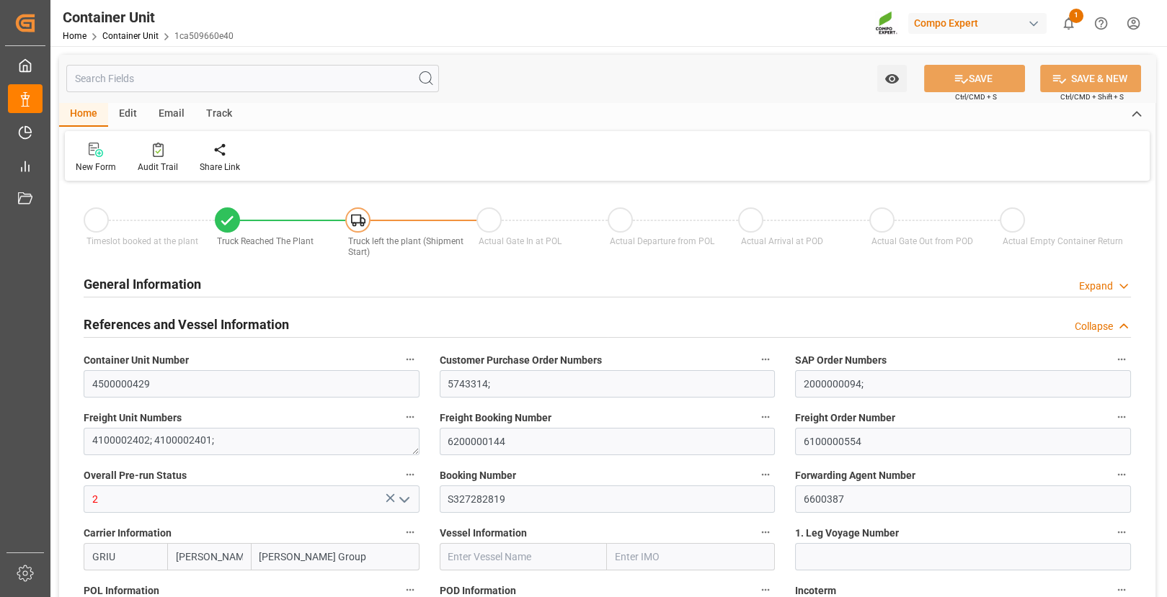
type input "[DATE] 14:59"
type input "[DATE]"
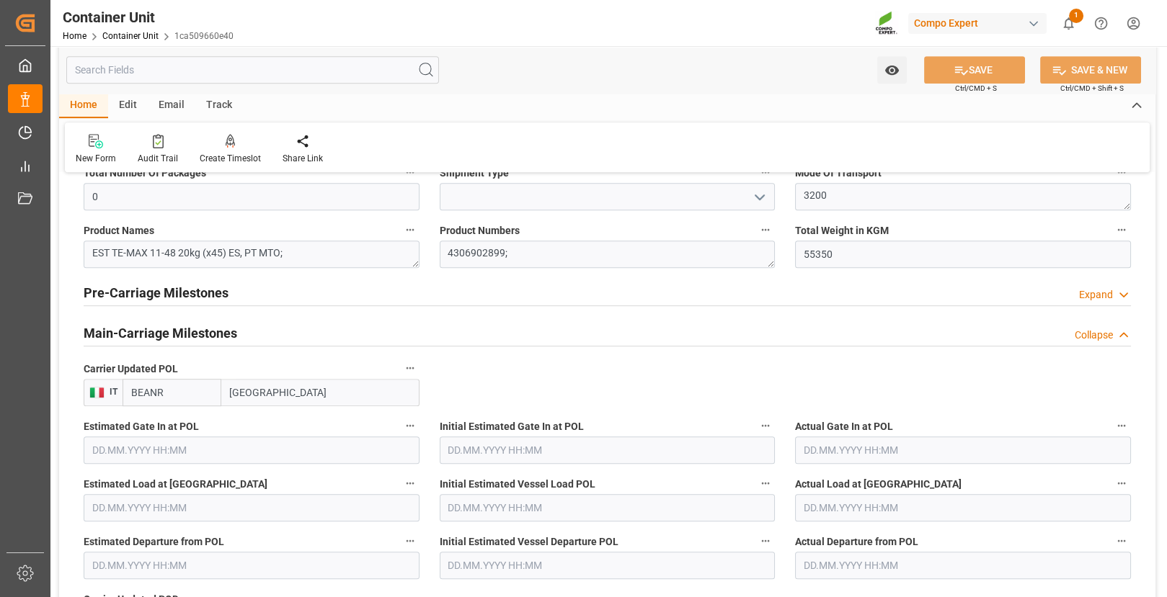
click at [159, 394] on input "BEANR" at bounding box center [172, 392] width 99 height 27
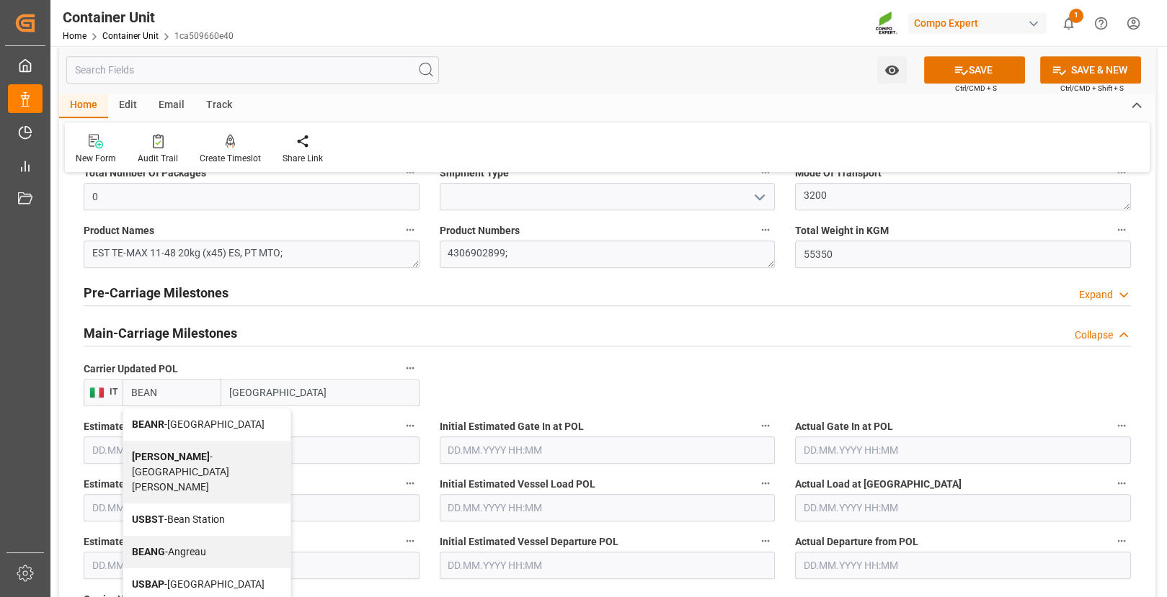
click at [151, 431] on div "BEANR - [GEOGRAPHIC_DATA]" at bounding box center [206, 425] width 167 height 32
type input "BEANR"
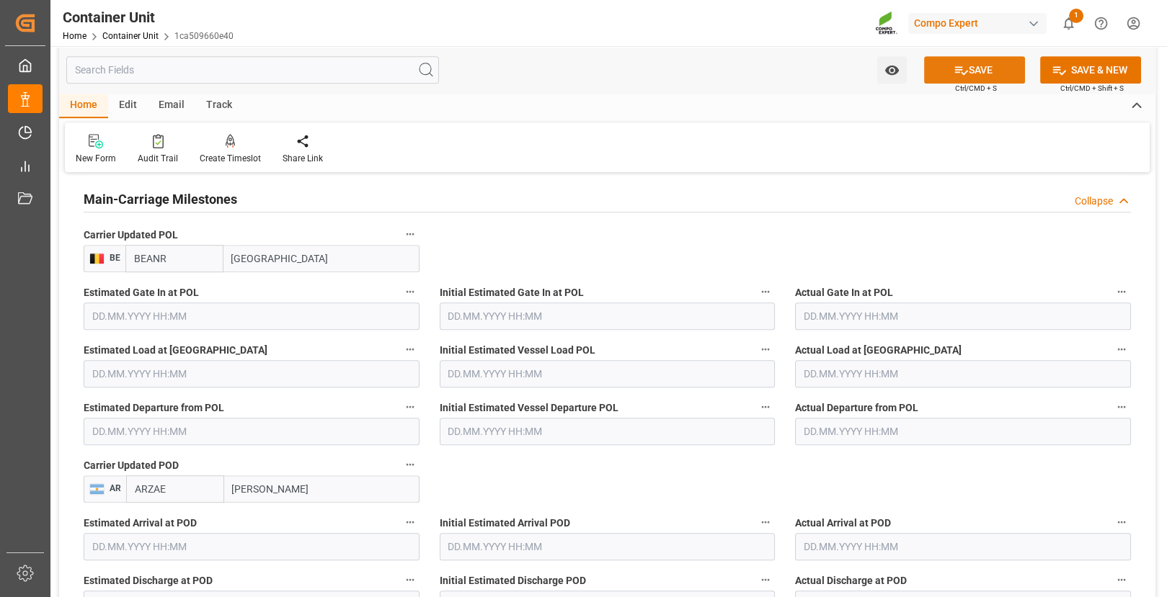
click at [995, 75] on button "SAVE" at bounding box center [974, 69] width 101 height 27
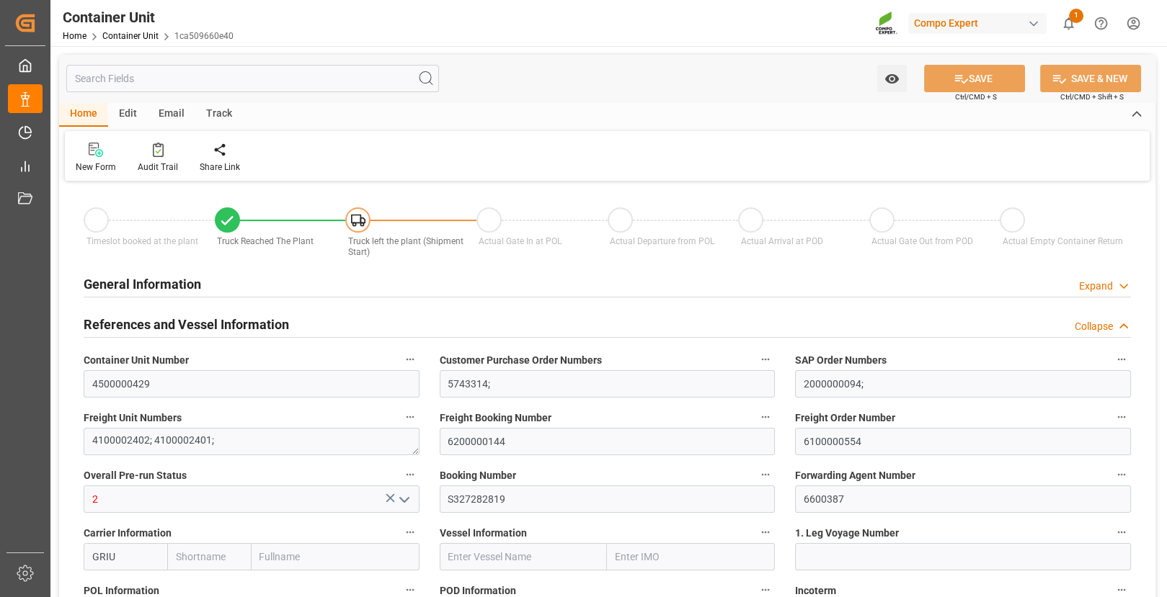
type input "[PERSON_NAME]"
type input "[PERSON_NAME] Group"
type input "BEANR"
type input "ARZAE"
type input "24970"
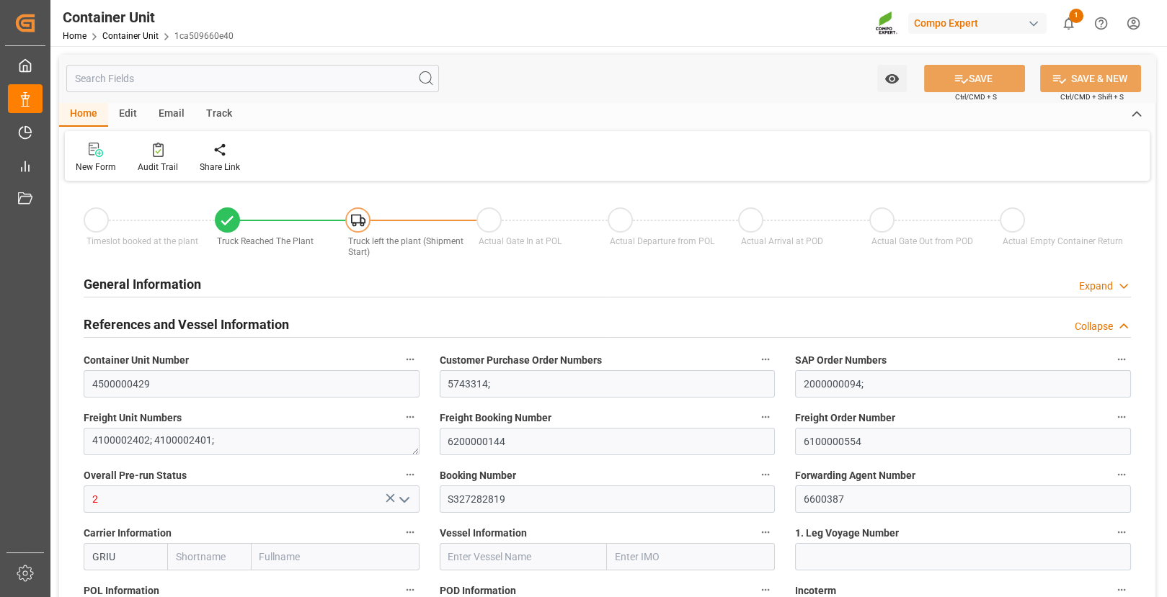
type input "0"
type input "55350"
type input "BEANR"
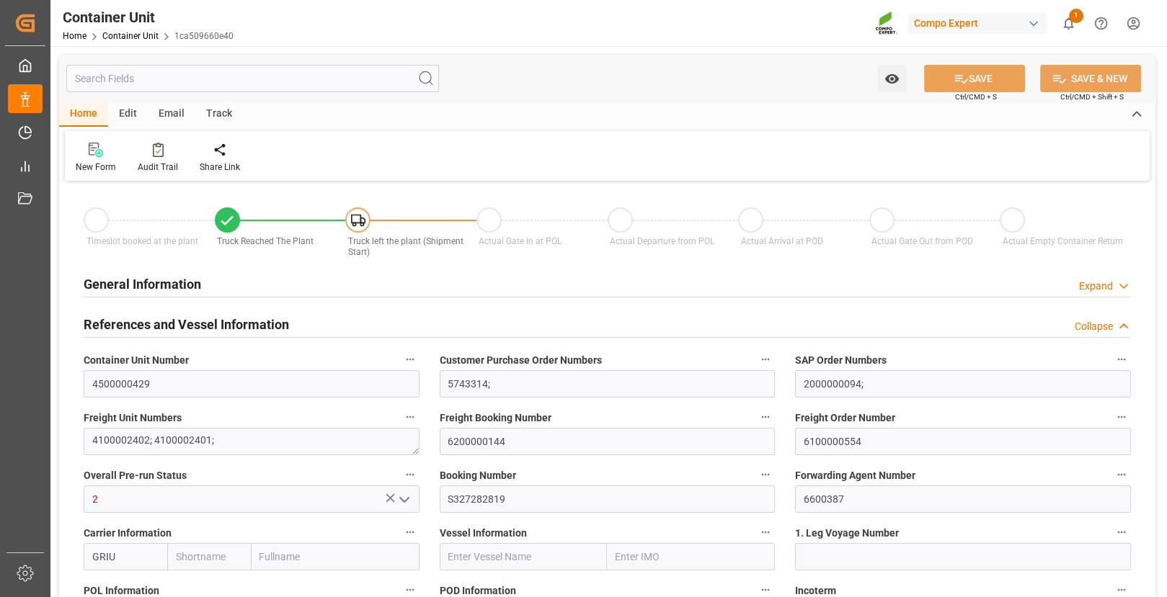
type input "ARZAE"
type input "23.07.2025 11:02"
type input "23.07.2025 14:59"
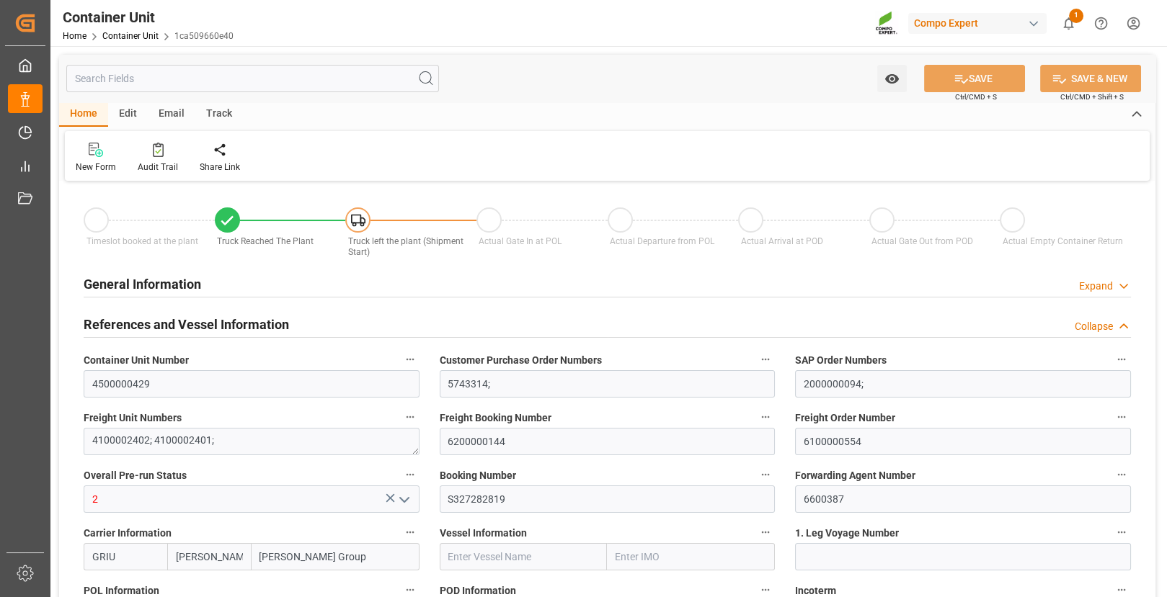
type input "23.07.2025 14:59"
type input "[DATE]"
click at [143, 32] on link "Container Unit" at bounding box center [130, 36] width 56 height 10
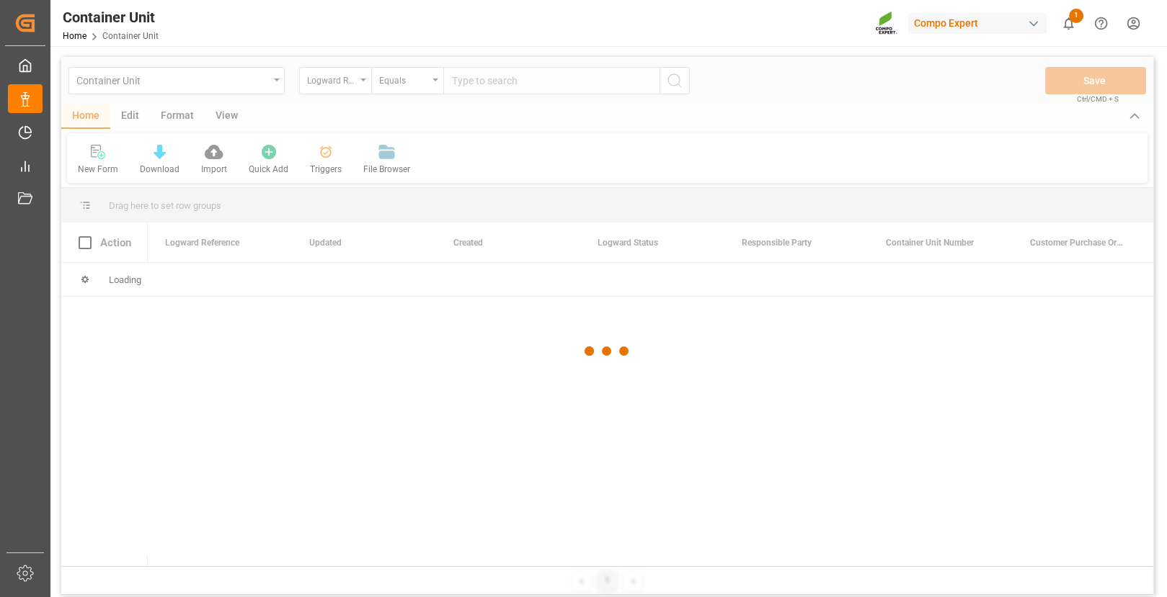
click at [334, 79] on div at bounding box center [607, 351] width 1092 height 589
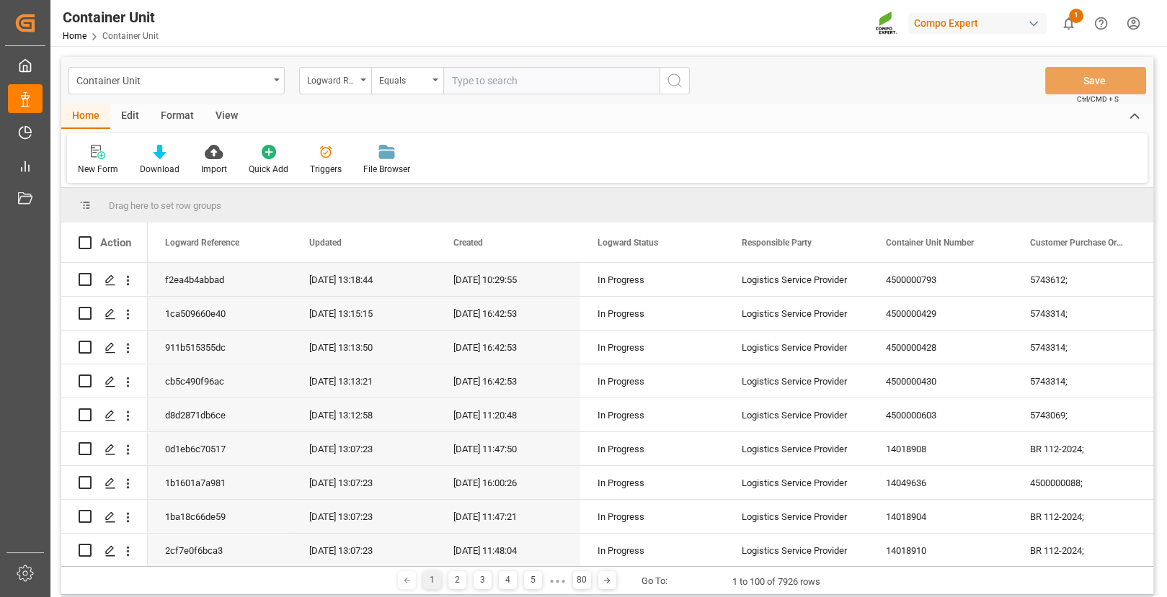
click at [334, 79] on div "Logward Reference" at bounding box center [331, 79] width 49 height 17
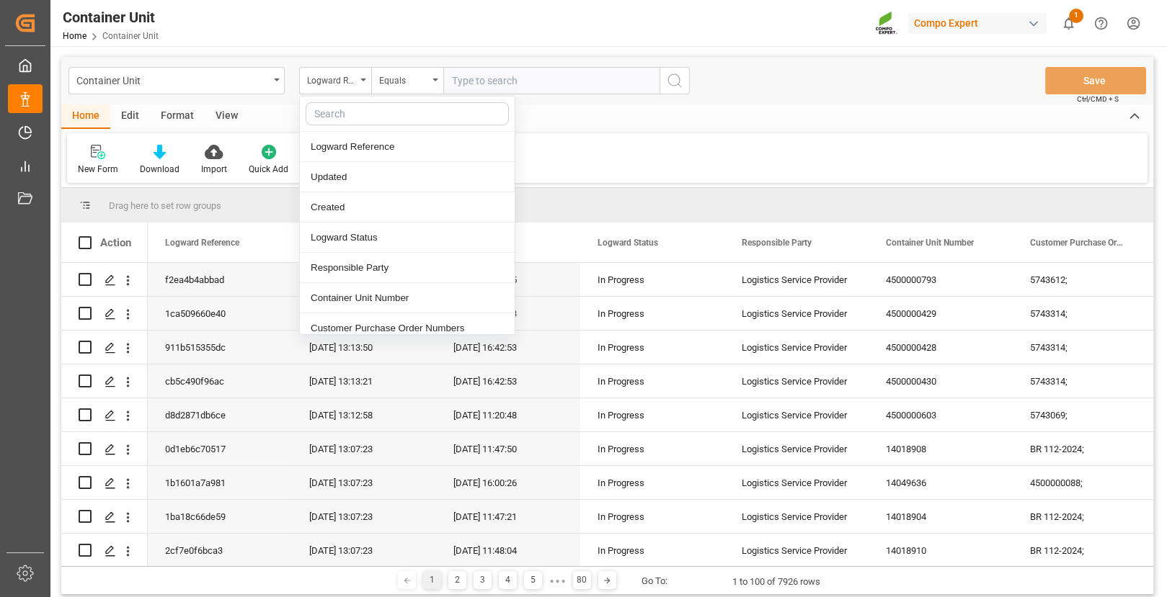
type input "v"
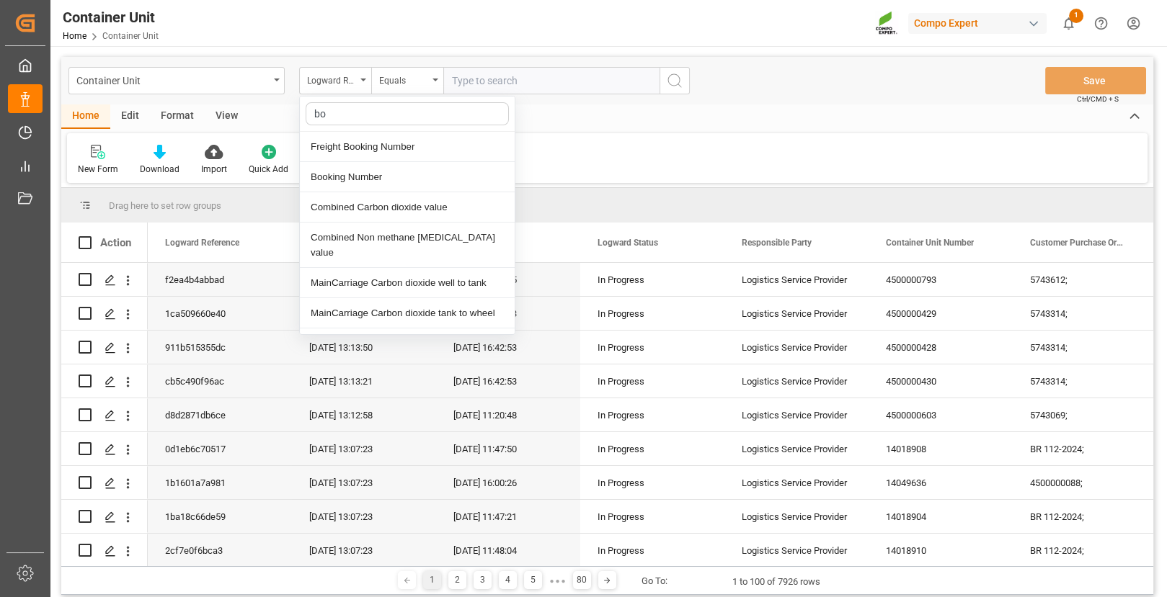
type input "boo"
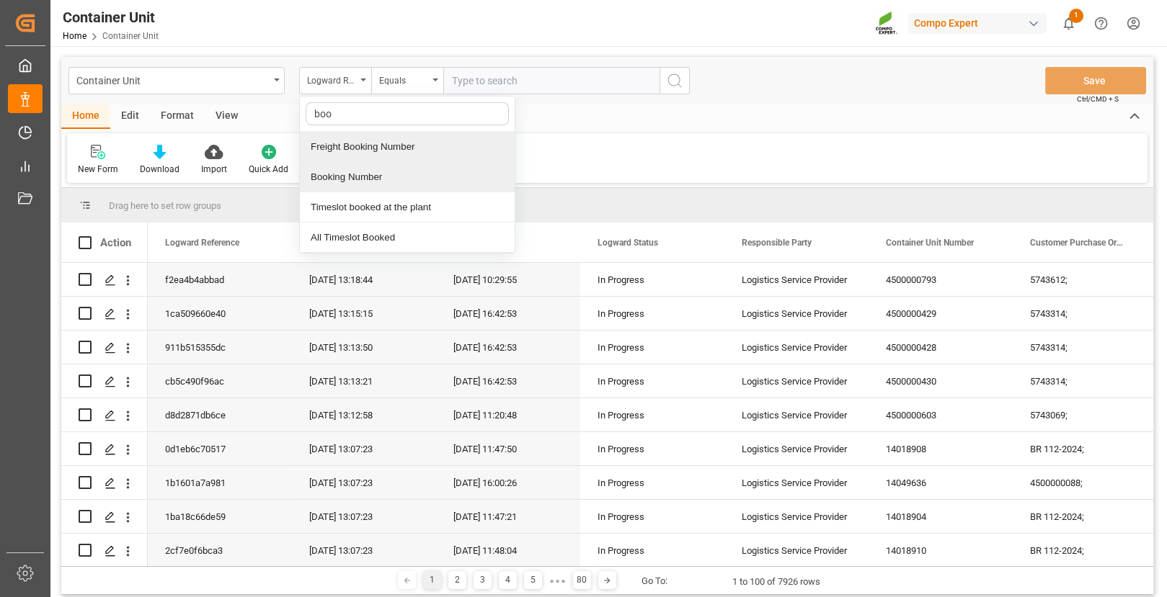
click at [342, 175] on div "Booking Number" at bounding box center [407, 177] width 215 height 30
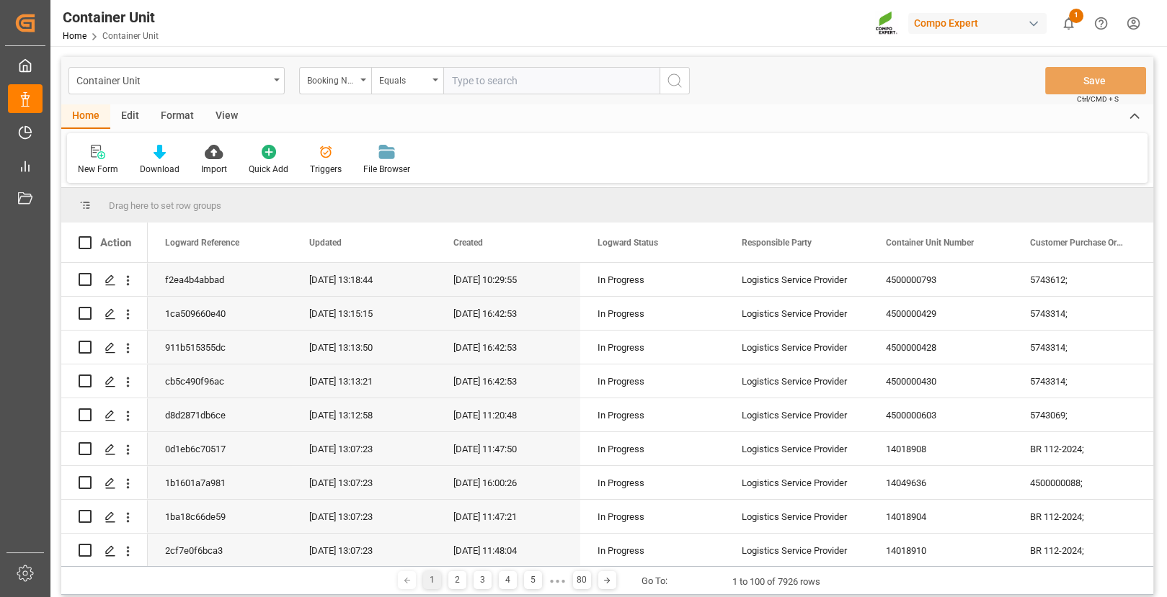
click at [479, 84] on input "text" at bounding box center [551, 80] width 216 height 27
paste input "S3-27399360"
type input "S3-27399360"
click at [675, 83] on icon "search button" at bounding box center [674, 80] width 17 height 17
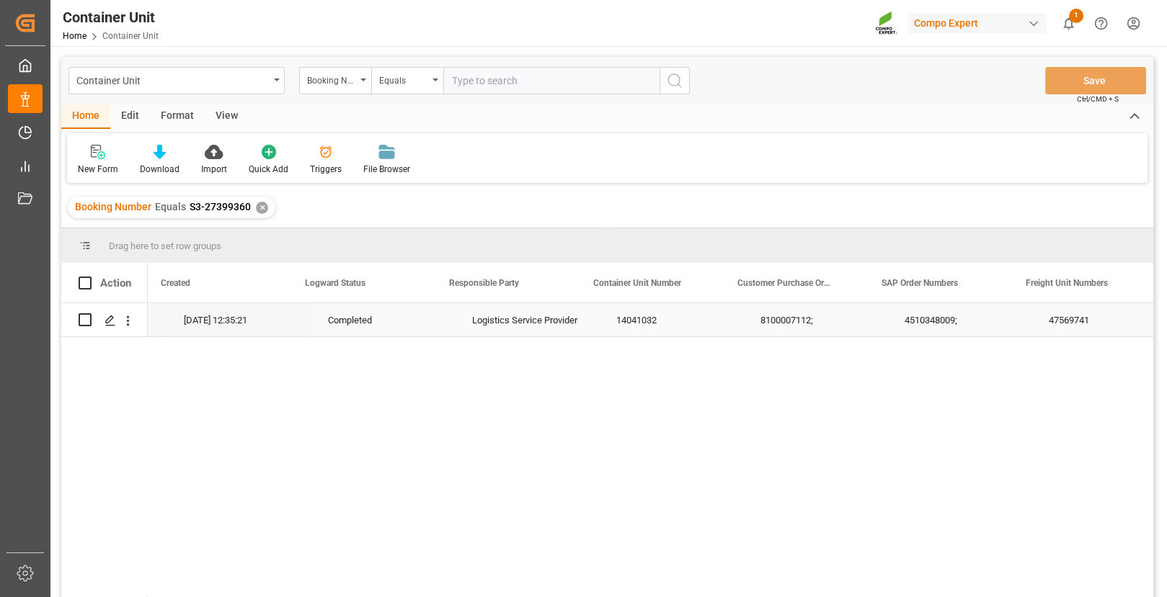
scroll to position [0, 304]
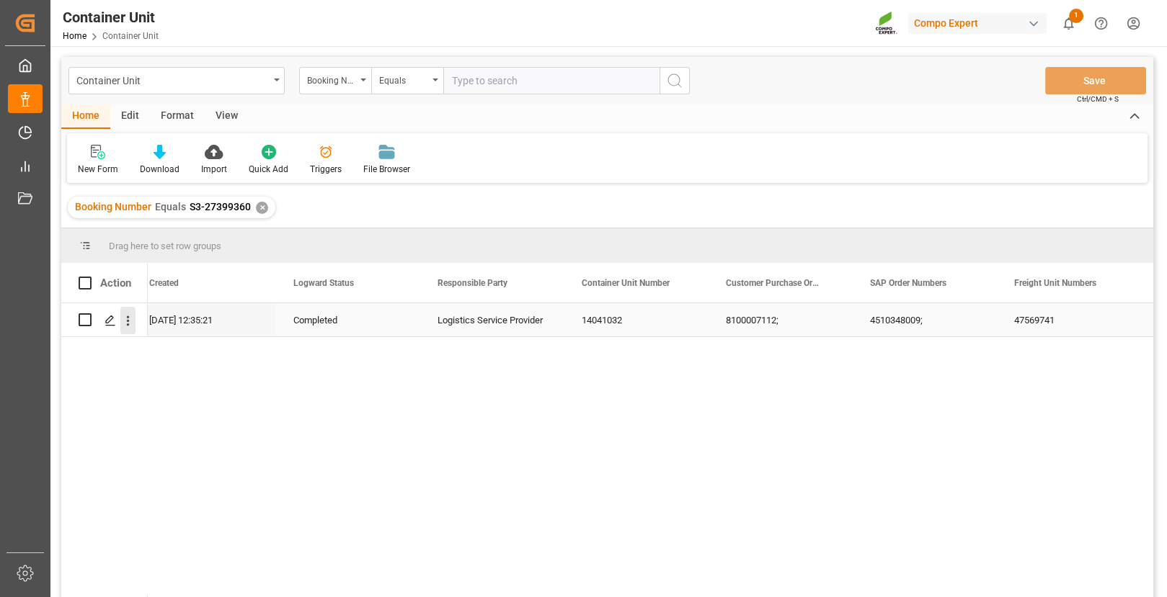
click at [127, 322] on icon "open menu" at bounding box center [127, 321] width 15 height 15
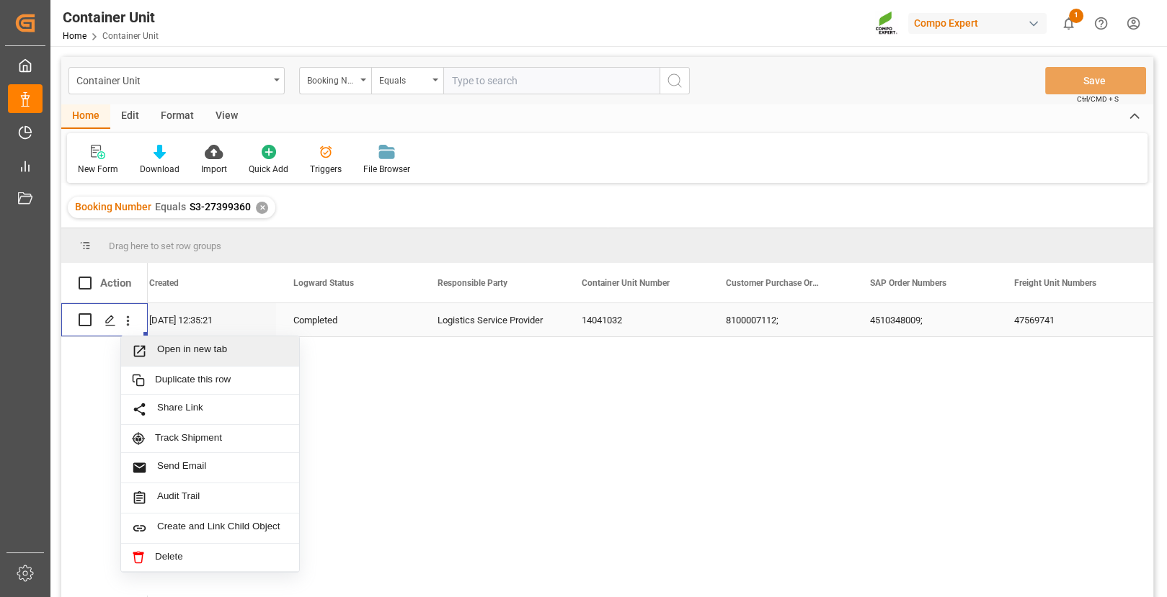
click at [180, 351] on span "Open in new tab" at bounding box center [222, 351] width 131 height 15
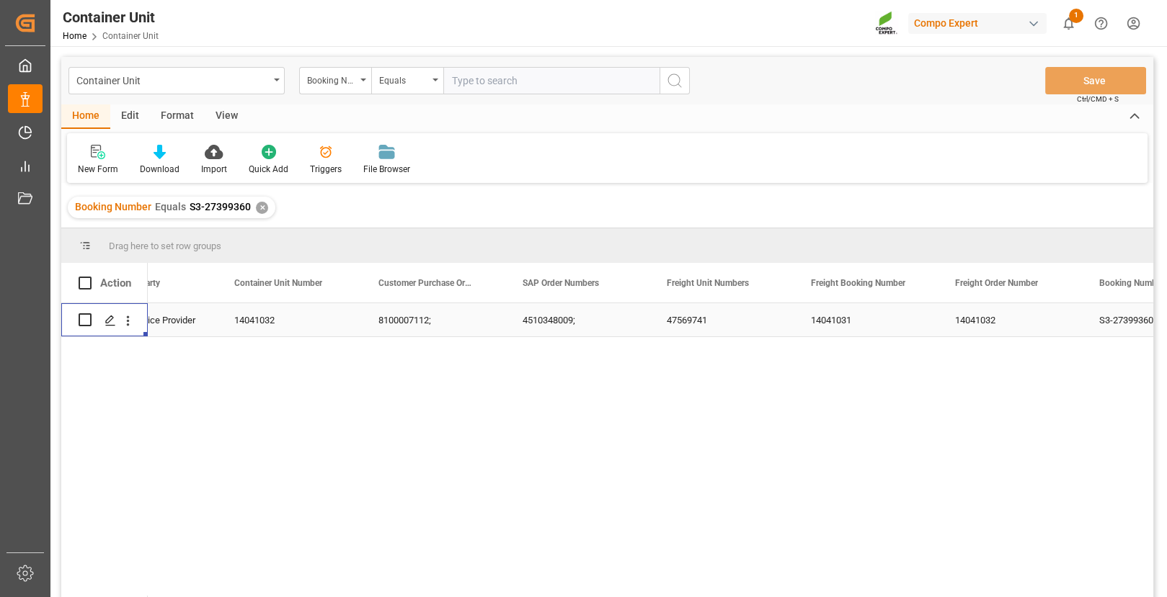
scroll to position [0, 0]
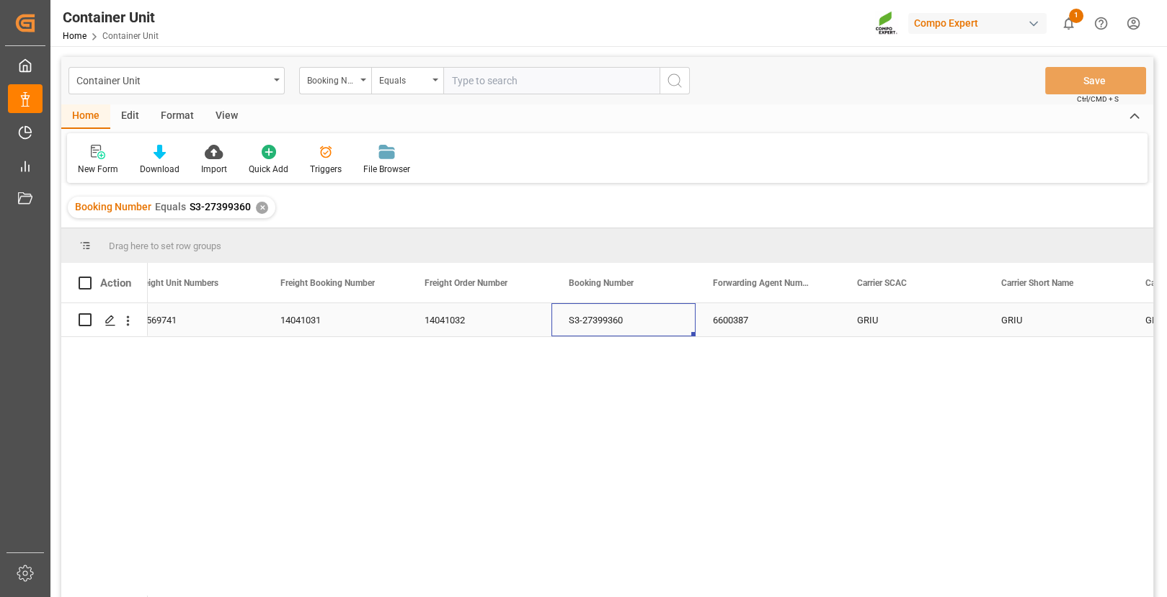
click at [603, 314] on div "S3-27399360" at bounding box center [623, 319] width 144 height 33
click at [597, 327] on input "S3-27399360" at bounding box center [623, 328] width 121 height 27
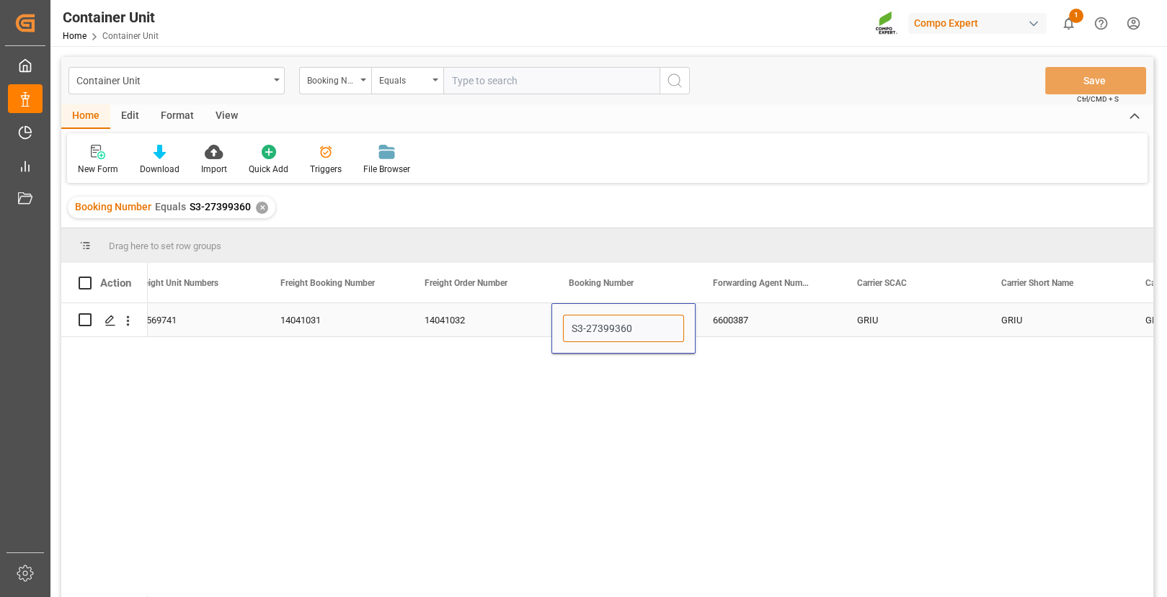
click at [595, 327] on input "S3-27399360" at bounding box center [623, 328] width 121 height 27
click at [591, 326] on input "S3-27399360" at bounding box center [623, 328] width 121 height 27
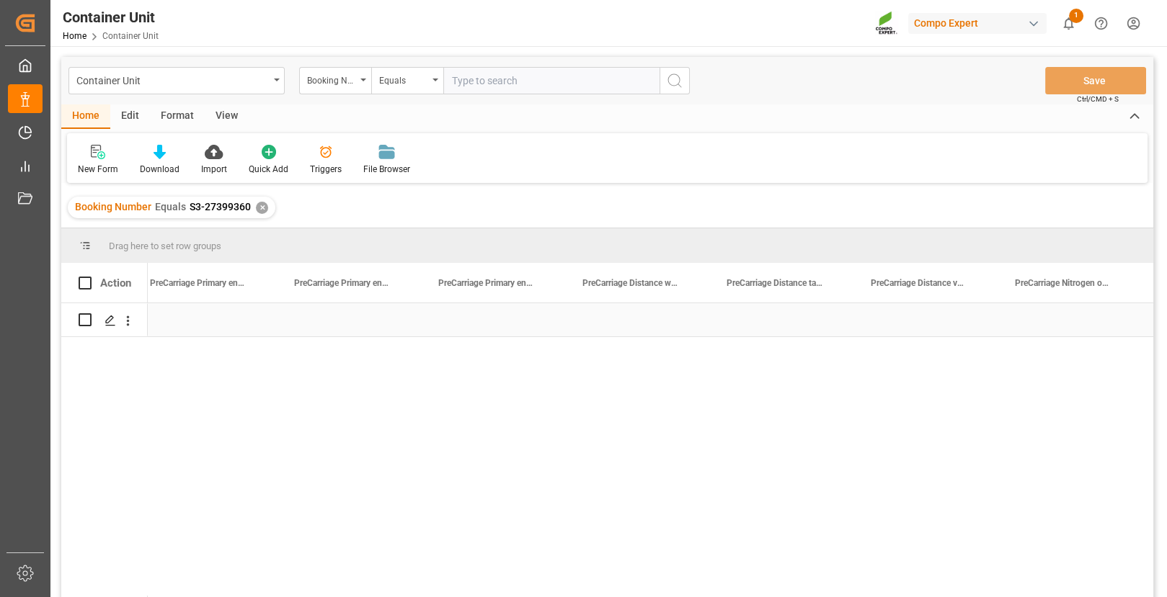
scroll to position [0, 39508]
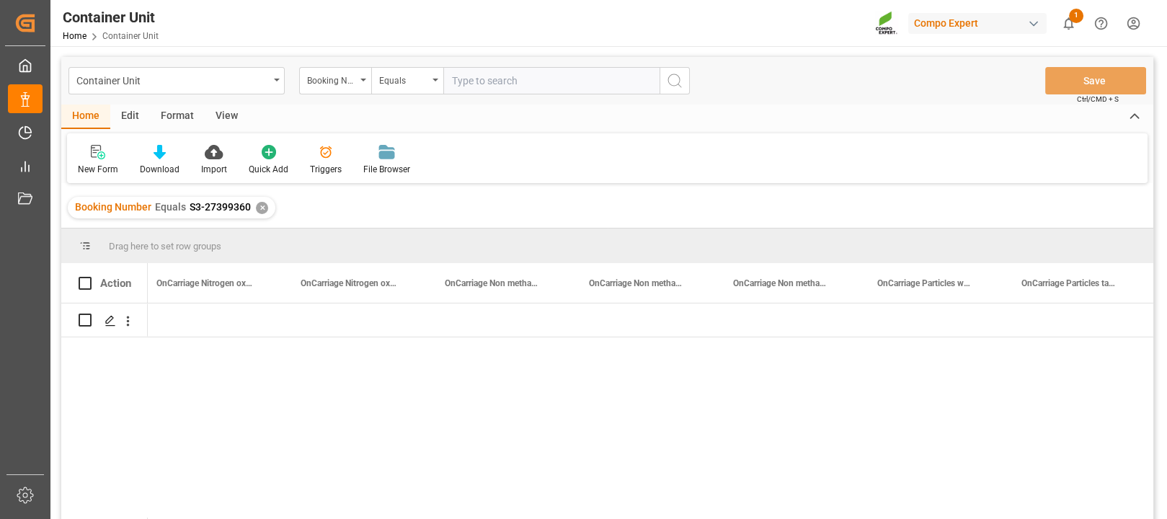
click at [515, 85] on input "text" at bounding box center [551, 80] width 216 height 27
paste input "S327282819"
type input "S327282819"
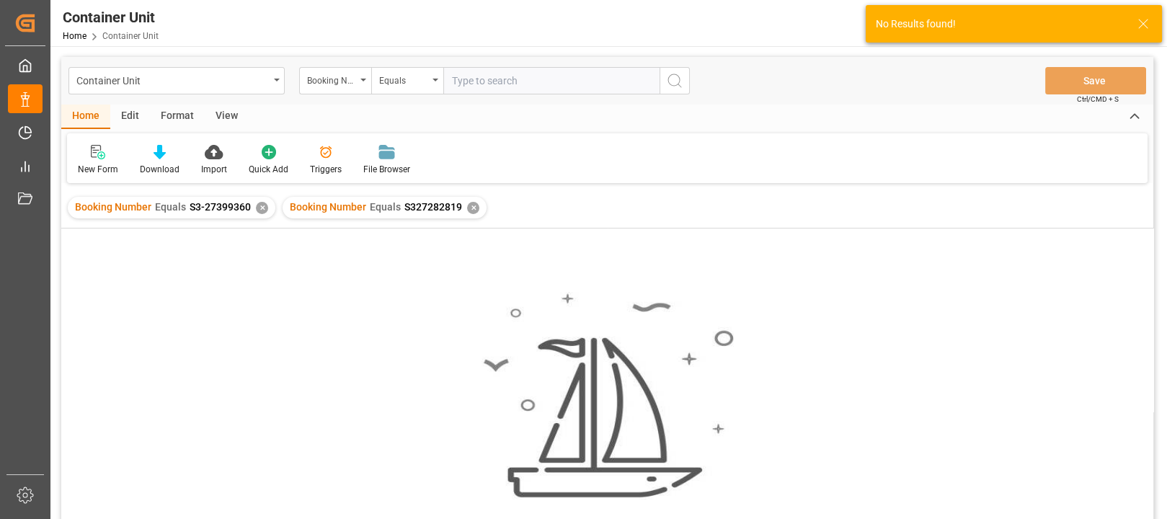
click at [257, 212] on div "✕" at bounding box center [262, 208] width 12 height 12
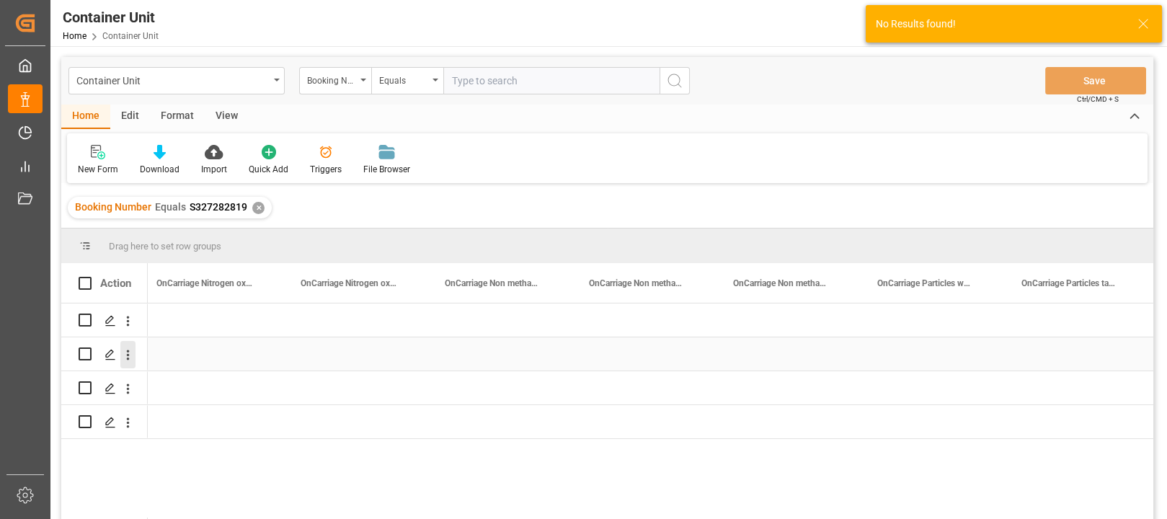
click at [125, 360] on icon "open menu" at bounding box center [127, 354] width 15 height 15
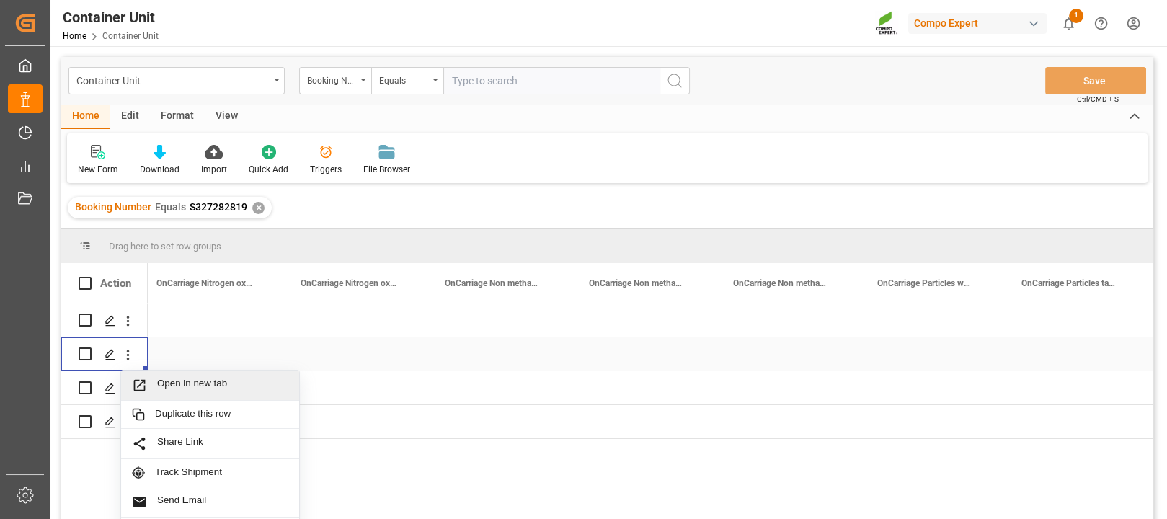
click at [158, 378] on span "Open in new tab" at bounding box center [222, 385] width 131 height 15
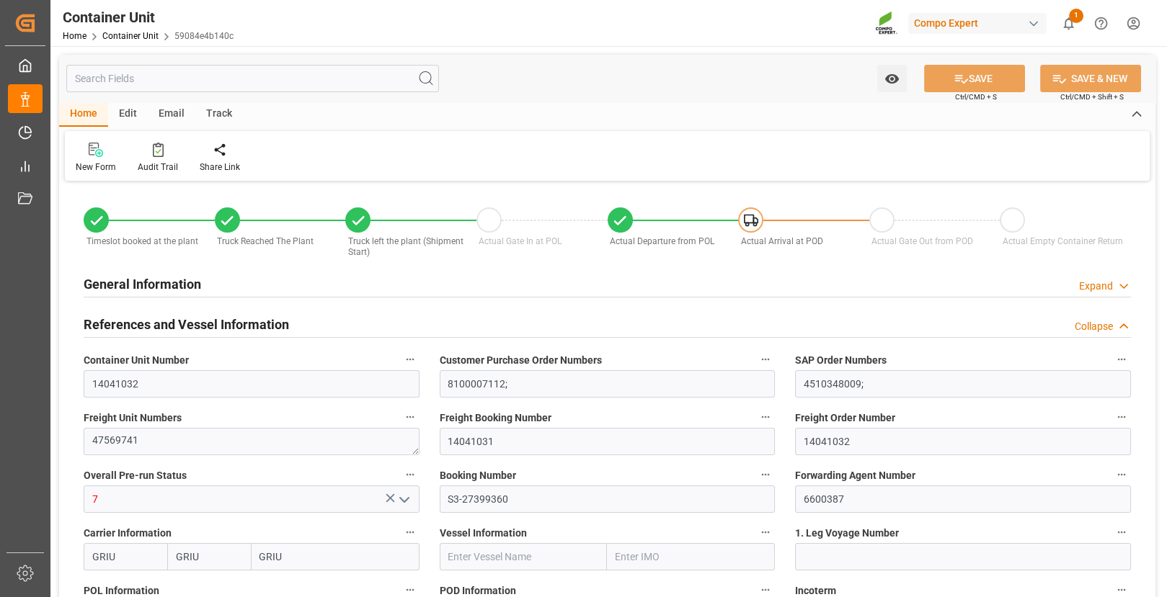
type input "[DATE] 15:04"
type input "16.04.2025 15:04"
type input "05.05.2025 14:17"
type input "05.05.2025 15:43"
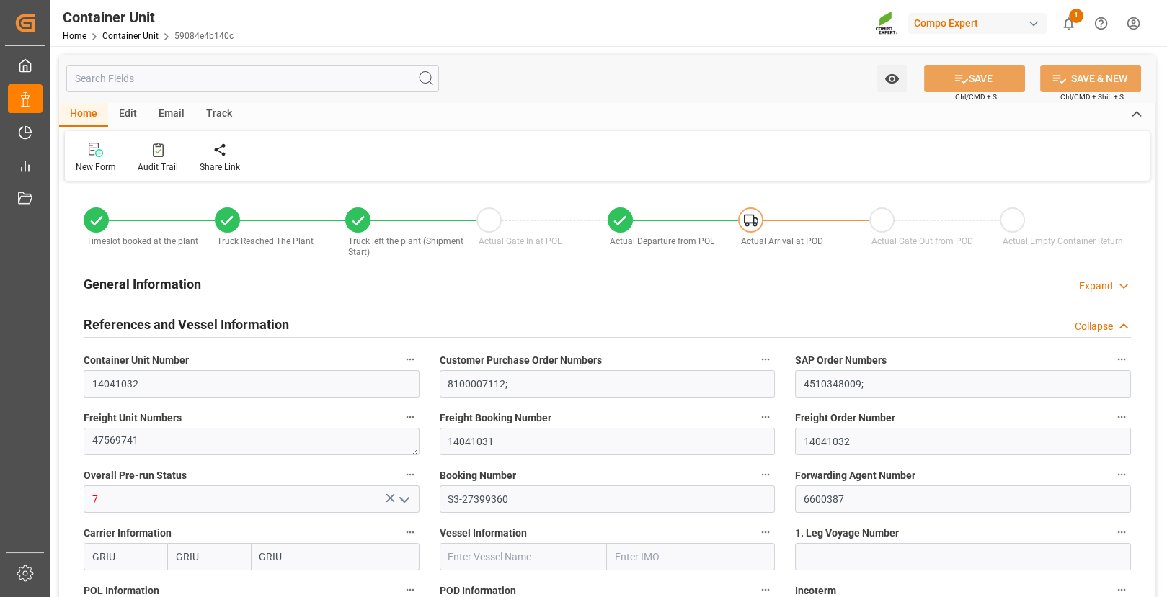
type input "05.05.2025 16:15"
type input "[DATE]"
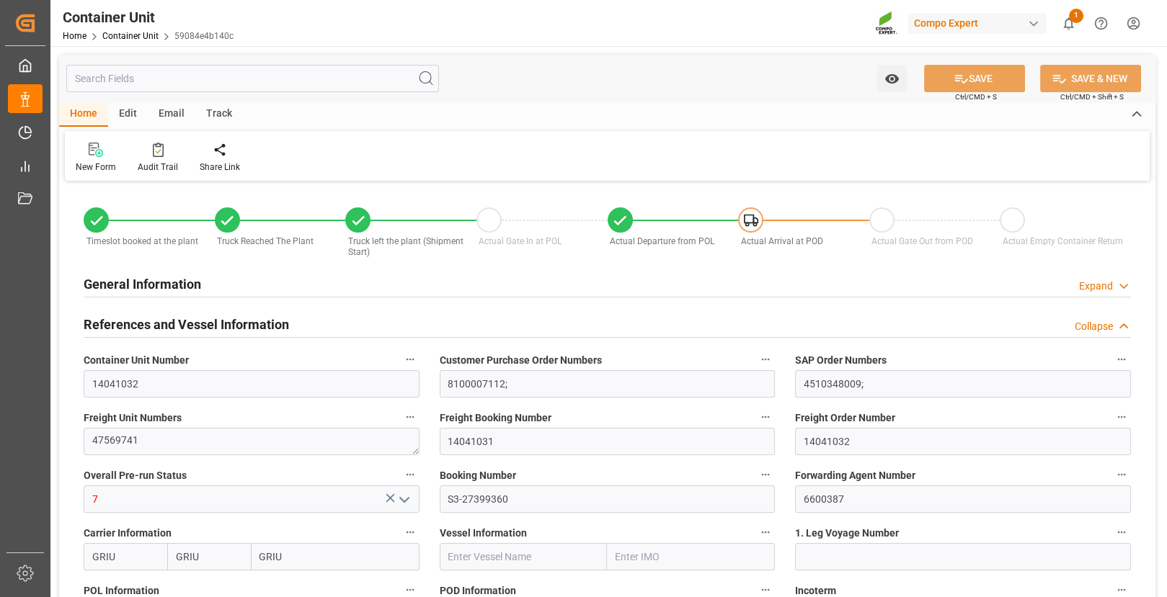
type input "14.05.2025"
type input "31.05.2025 23:00"
type input "16.06.2025 19:54"
type input "16.06.2025 22:54"
type input "06.05.2025 12:50"
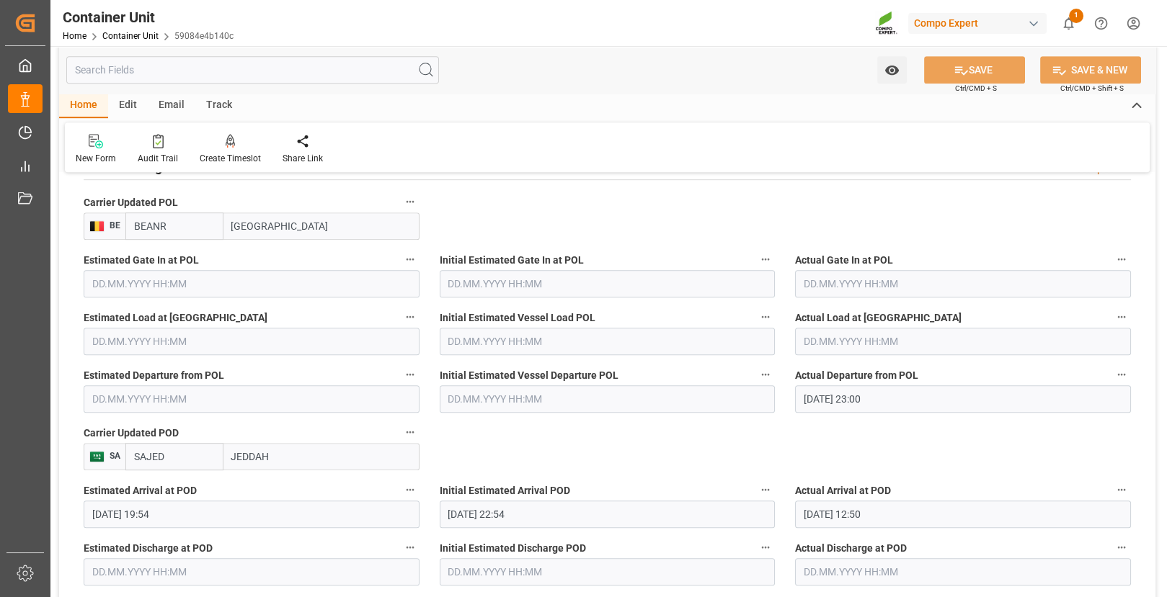
scroll to position [1538, 0]
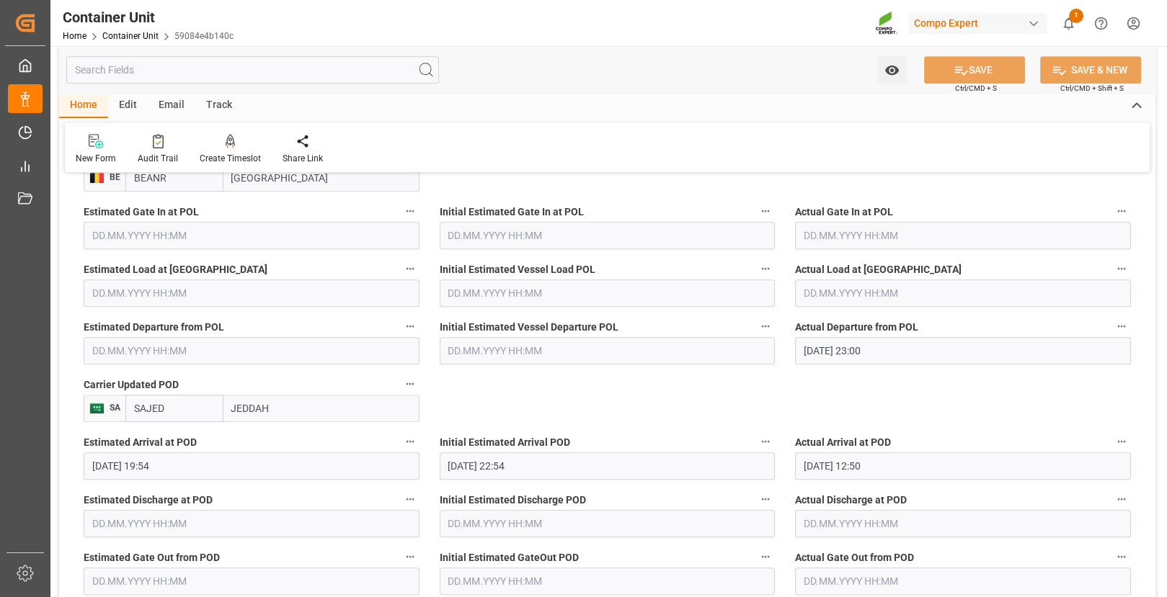
click at [1119, 440] on icon "button" at bounding box center [1122, 442] width 12 height 12
click at [1077, 443] on li "Audits" at bounding box center [1096, 439] width 116 height 24
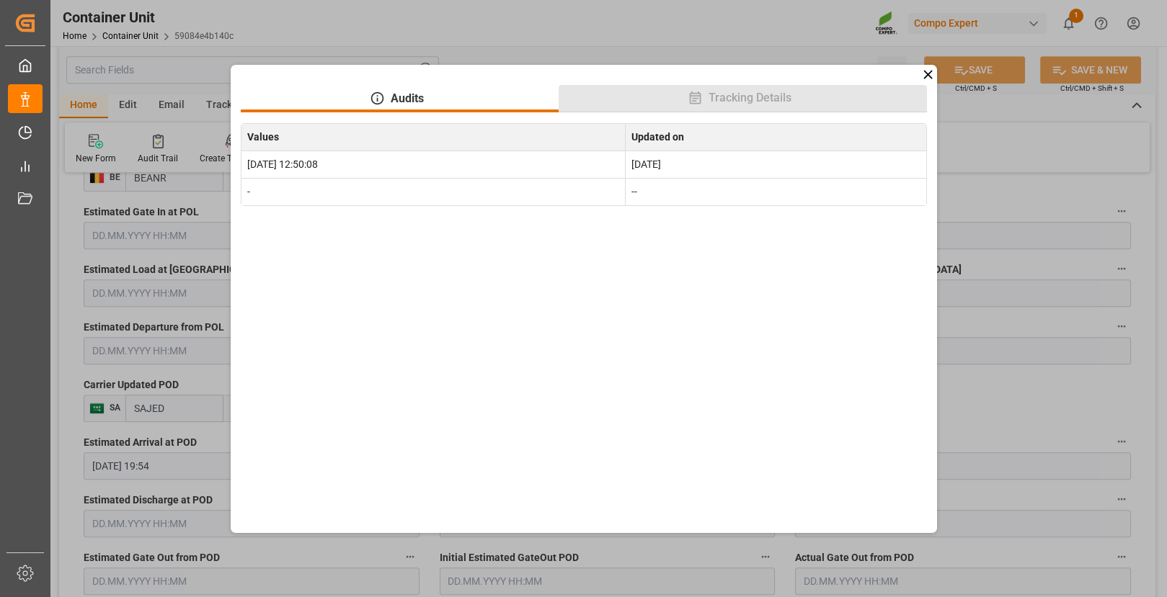
click at [737, 99] on span "Tracking Details" at bounding box center [750, 97] width 94 height 17
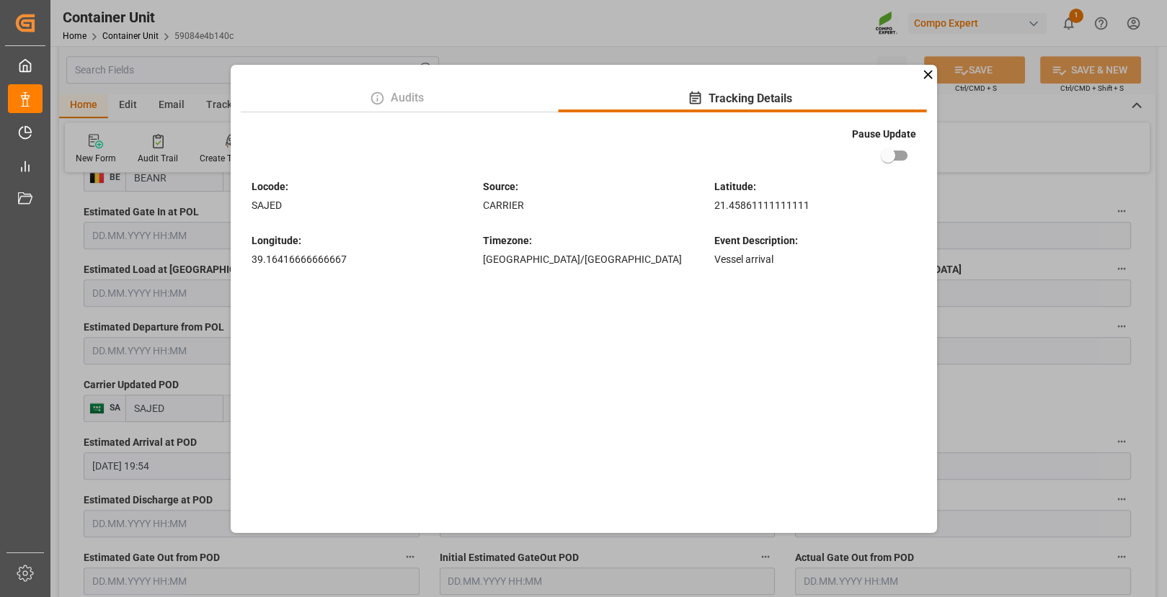
click at [929, 76] on icon at bounding box center [927, 74] width 9 height 9
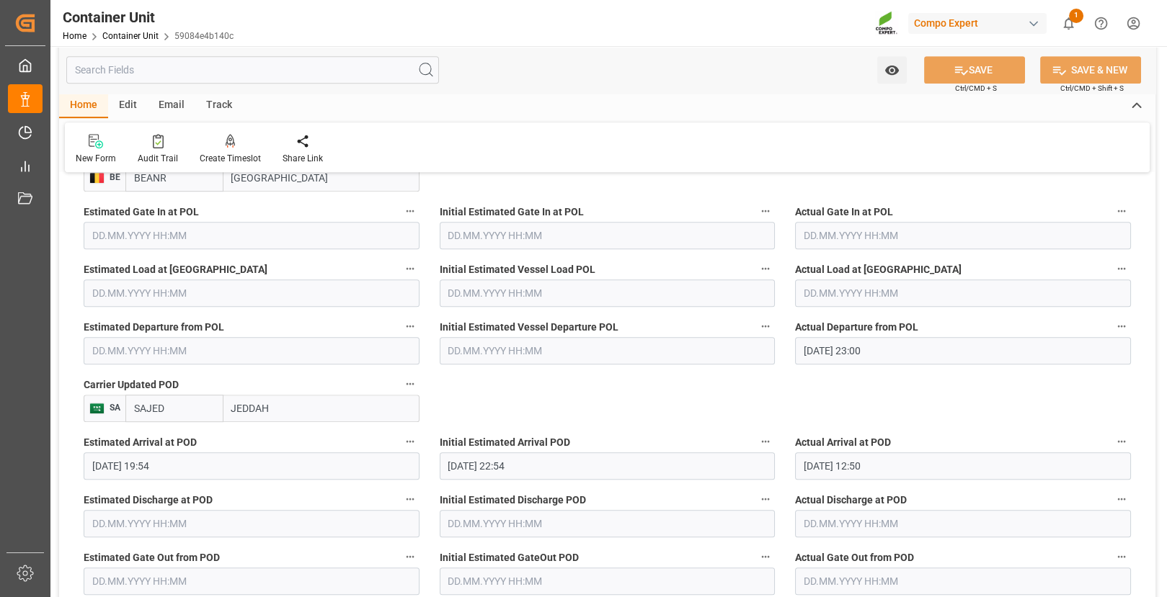
click at [1122, 444] on icon "button" at bounding box center [1122, 442] width 12 height 12
click at [1087, 442] on li "Audits" at bounding box center [1096, 439] width 116 height 24
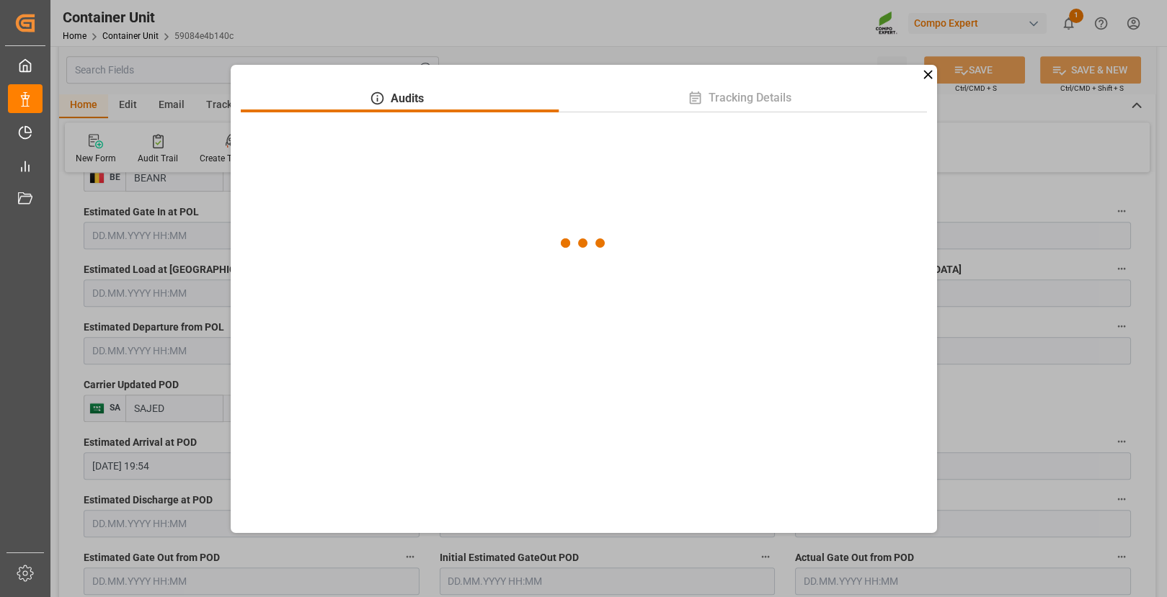
click at [928, 71] on icon at bounding box center [927, 74] width 15 height 15
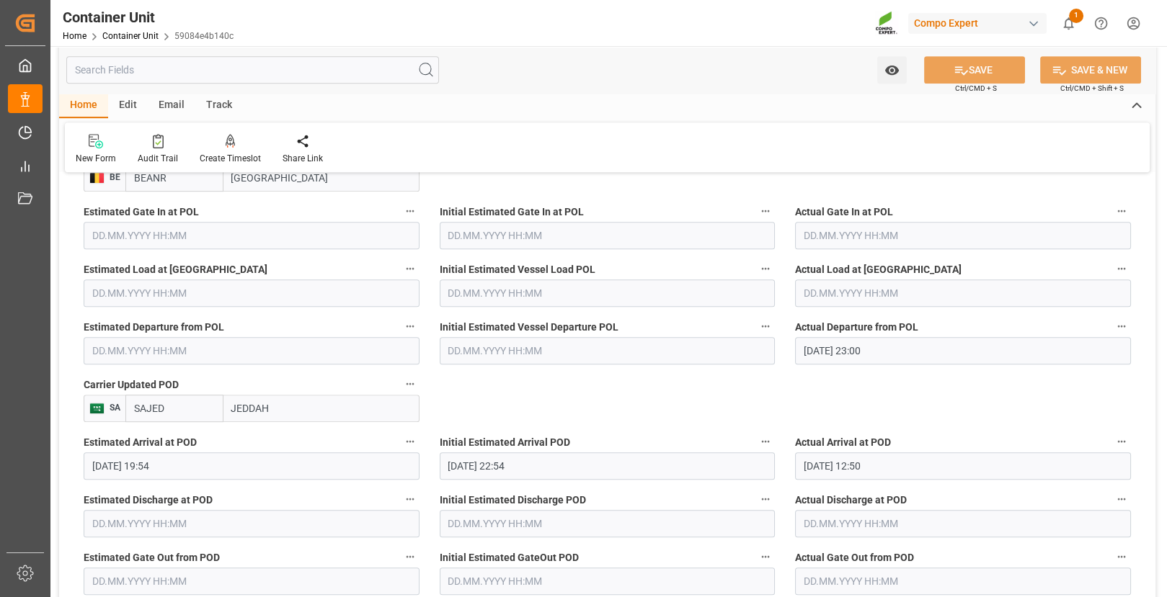
click at [1120, 322] on icon "button" at bounding box center [1122, 327] width 12 height 12
click at [1084, 324] on li "Audits" at bounding box center [1096, 324] width 116 height 24
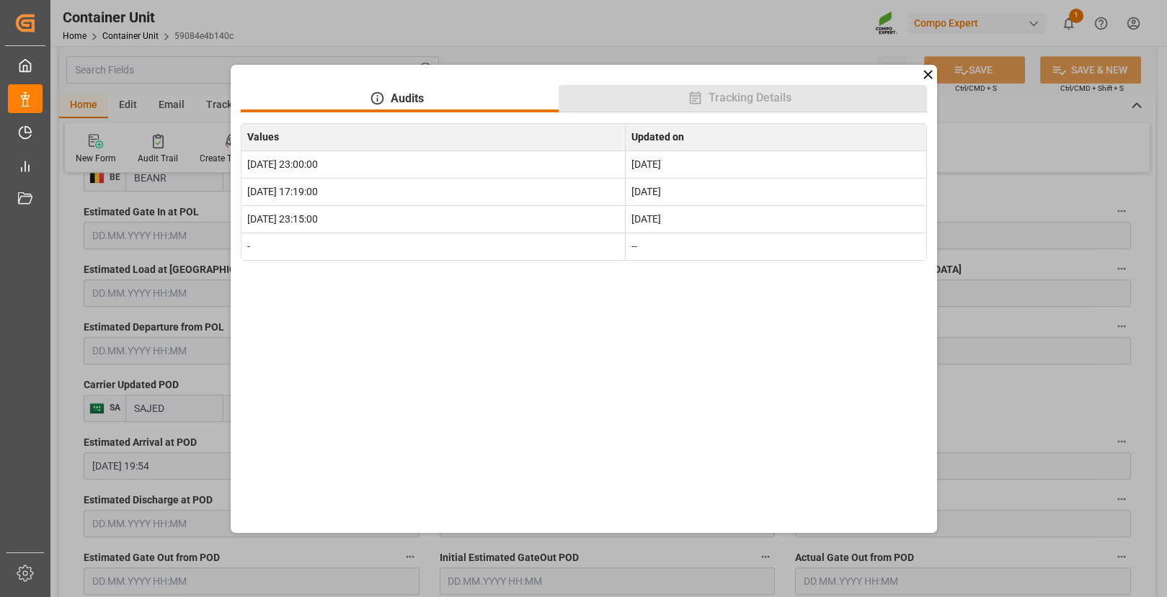
click at [747, 97] on span "Tracking Details" at bounding box center [750, 97] width 94 height 17
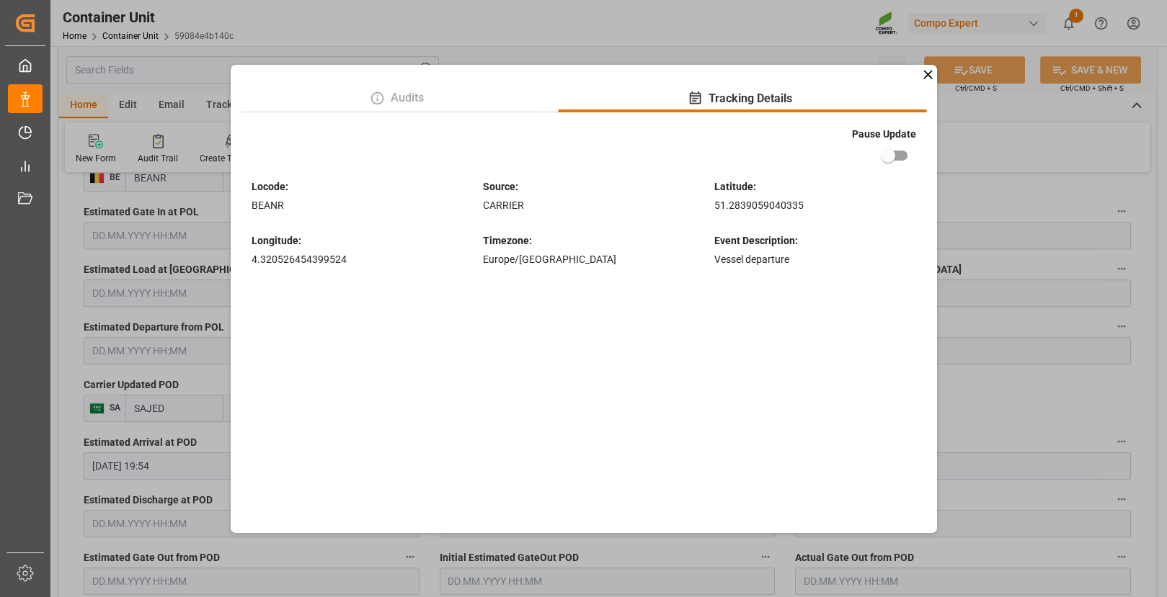
click at [433, 114] on div "Audits Tracking Details Pause Update Locode : BEANR Source : CARRIER Latitude :…" at bounding box center [584, 182] width 686 height 194
click at [433, 107] on button "Audits" at bounding box center [400, 98] width 318 height 27
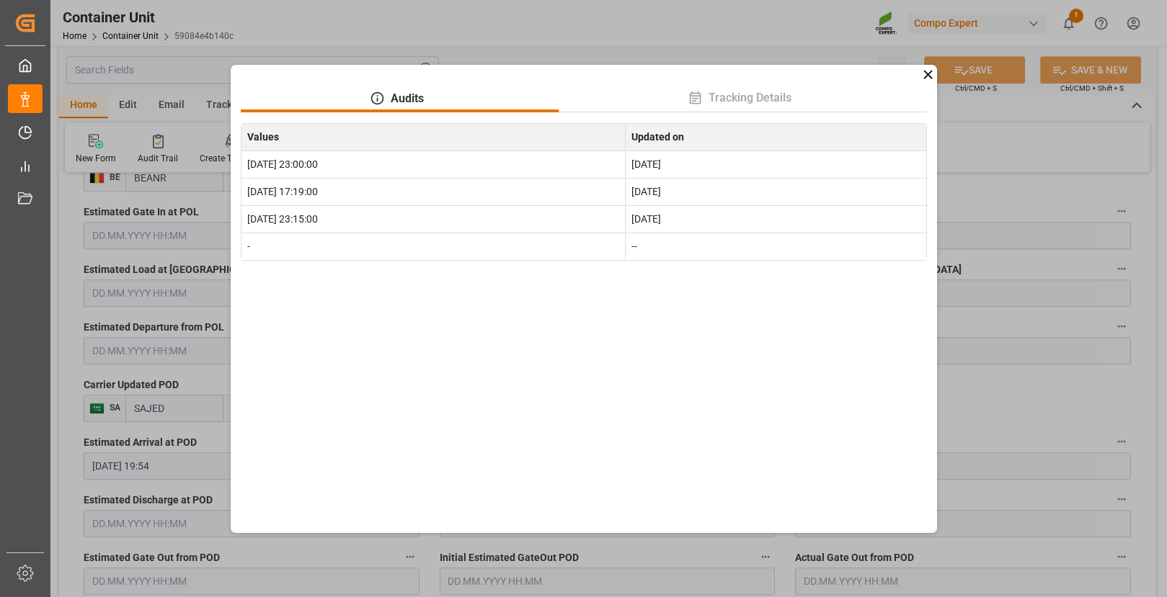
click at [929, 75] on icon at bounding box center [927, 74] width 9 height 9
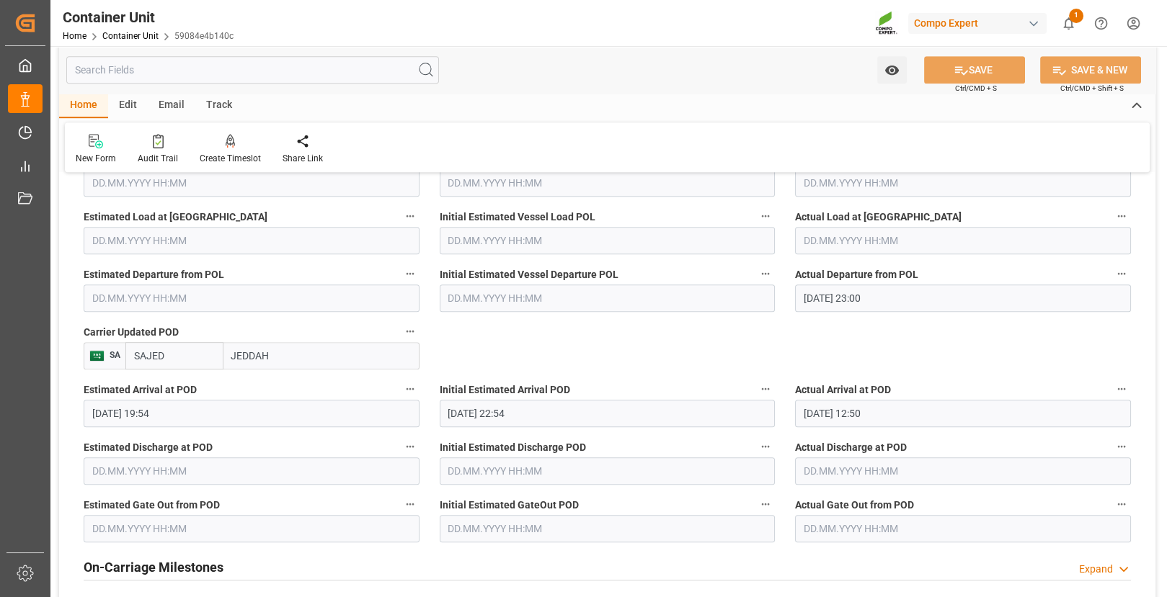
scroll to position [1593, 0]
click at [413, 329] on icon "button" at bounding box center [410, 330] width 12 height 12
click at [441, 329] on li "Audits" at bounding box center [438, 327] width 74 height 24
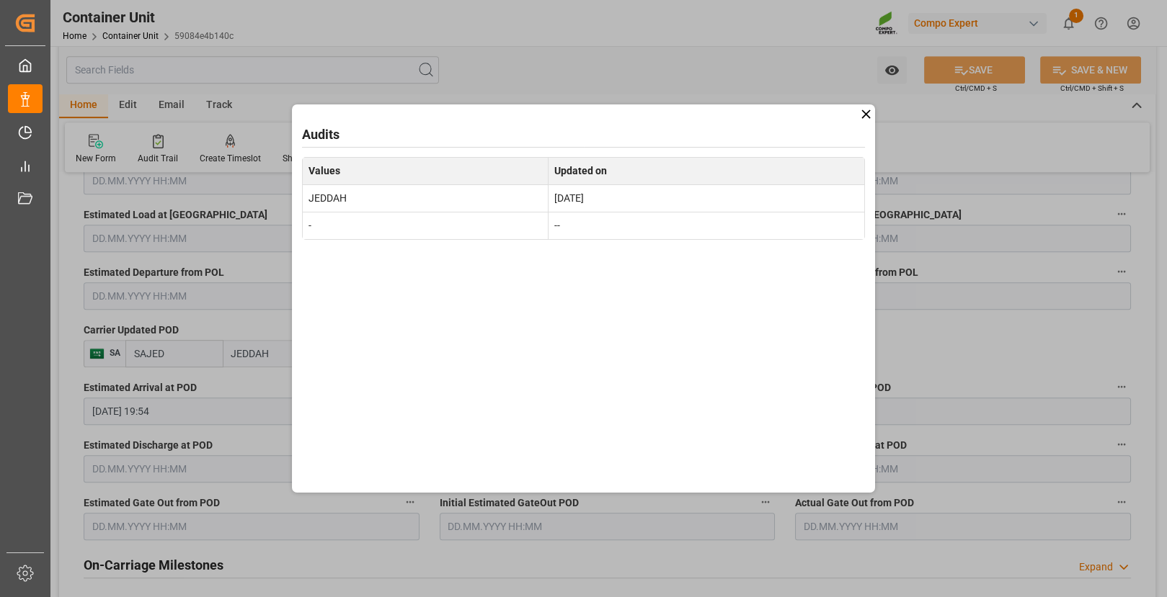
click at [863, 120] on icon at bounding box center [865, 114] width 15 height 15
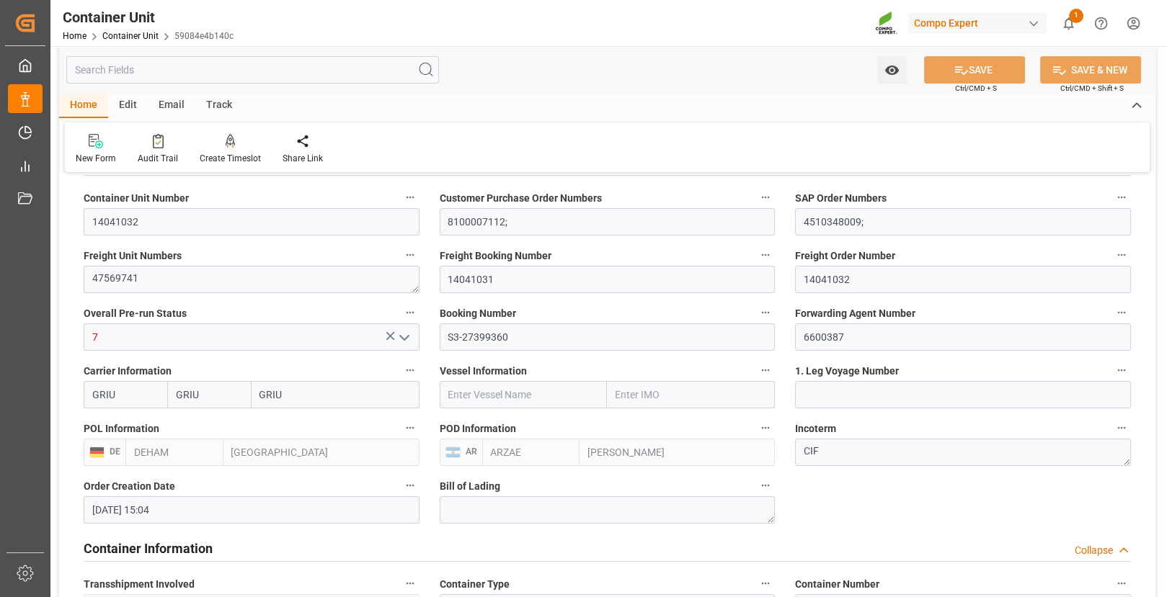
scroll to position [174, 0]
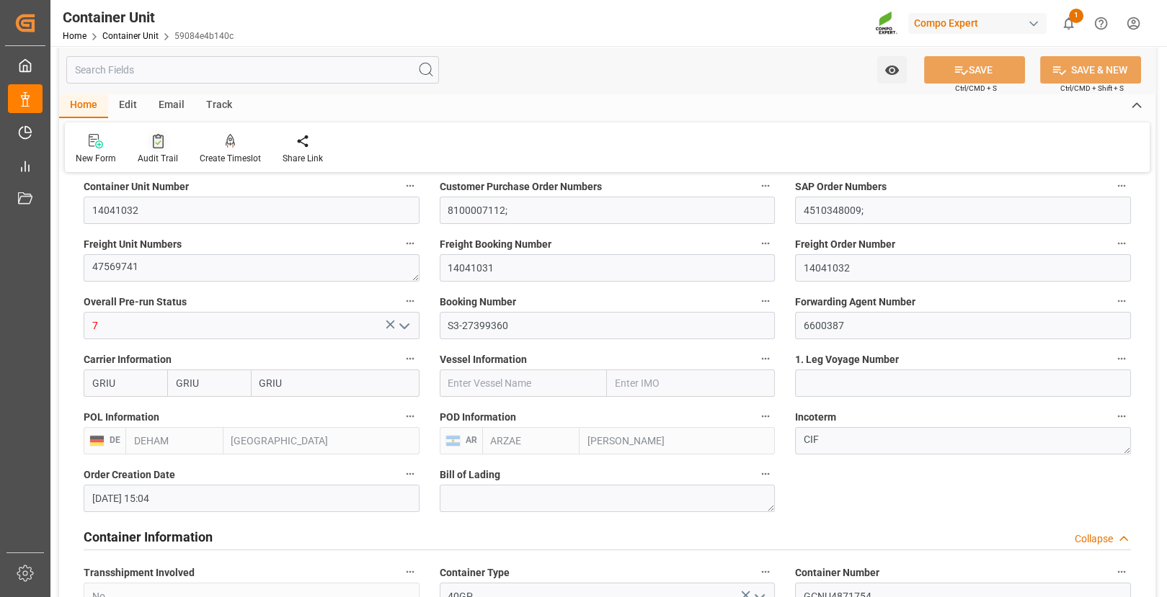
click at [154, 150] on div "Audit Trail" at bounding box center [158, 149] width 62 height 32
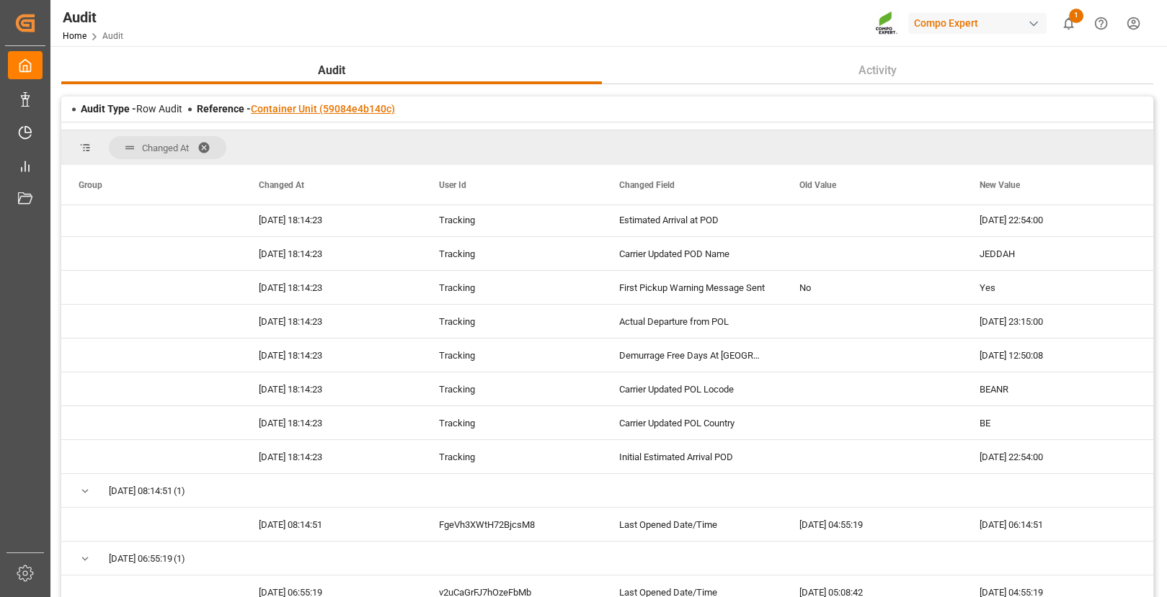
click at [304, 107] on link "Container Unit (59084e4b140c)" at bounding box center [323, 109] width 144 height 12
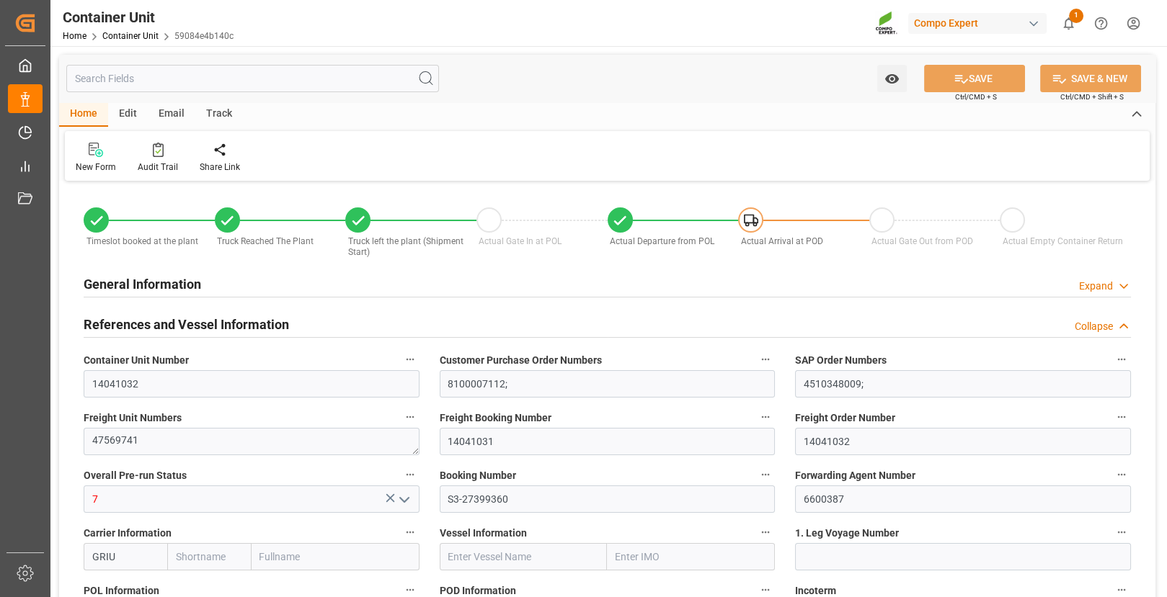
type input "GRIU"
type input "DEHAM"
type input "ARZAE"
type input "24970"
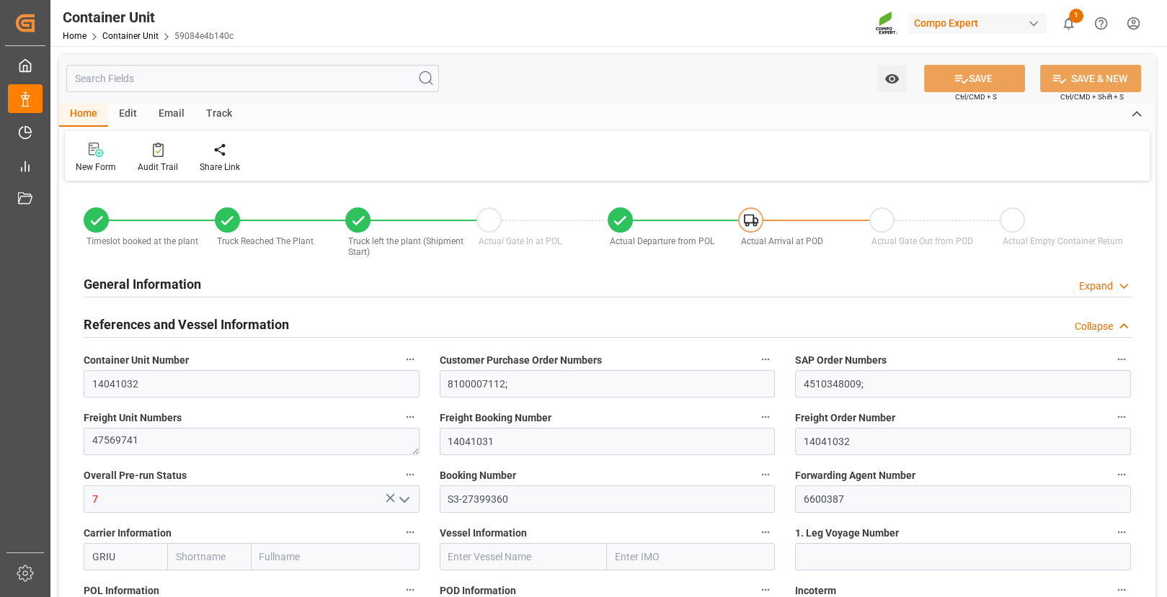
type input "7"
type input "0"
type input "8"
type input "0"
type input "23"
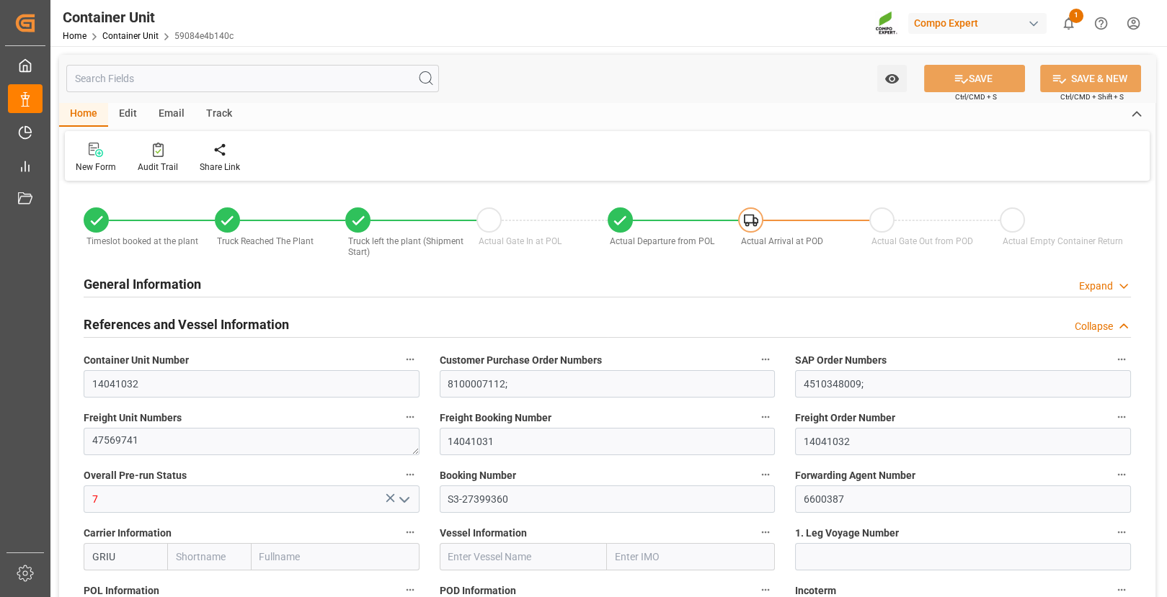
type input "21217.5"
type input "BEANR"
type input "SAJED"
type input "16.04.2025 15:04"
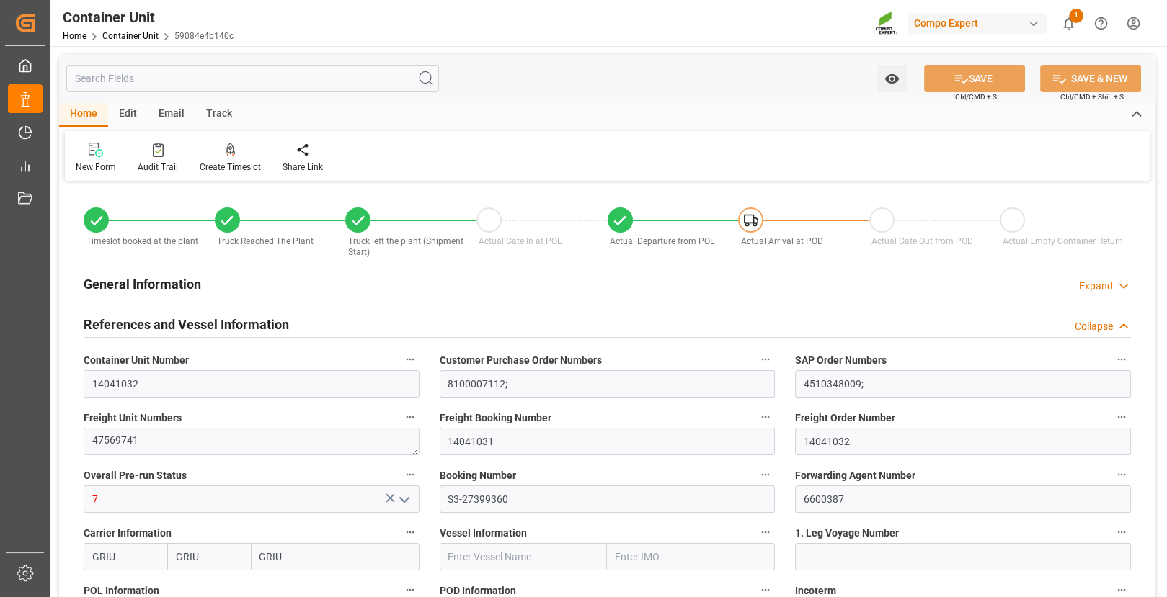
type input "05.05.2025 14:17"
type input "05.05.2025 15:43"
type input "05.05.2025 16:15"
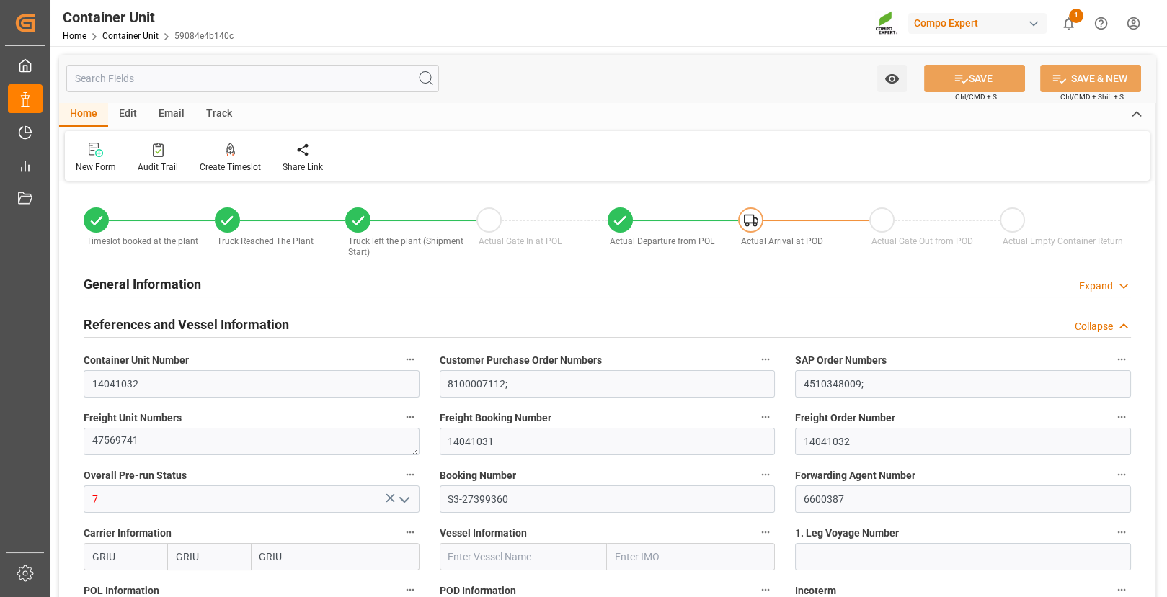
type input "05.05.2025 16:15"
type input "05.05.2025"
type input "23.04.2025"
type input "14.05.2025"
type input "31.05.2025 23:00"
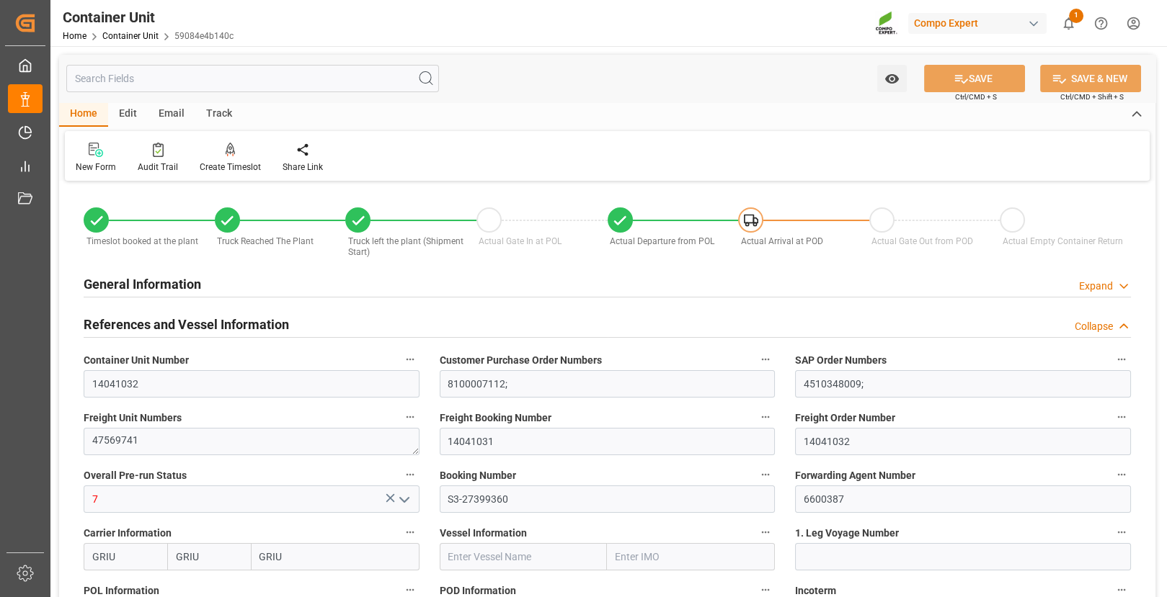
type input "16.06.2025 19:54"
type input "16.06.2025 22:54"
type input "06.05.2025 12:50"
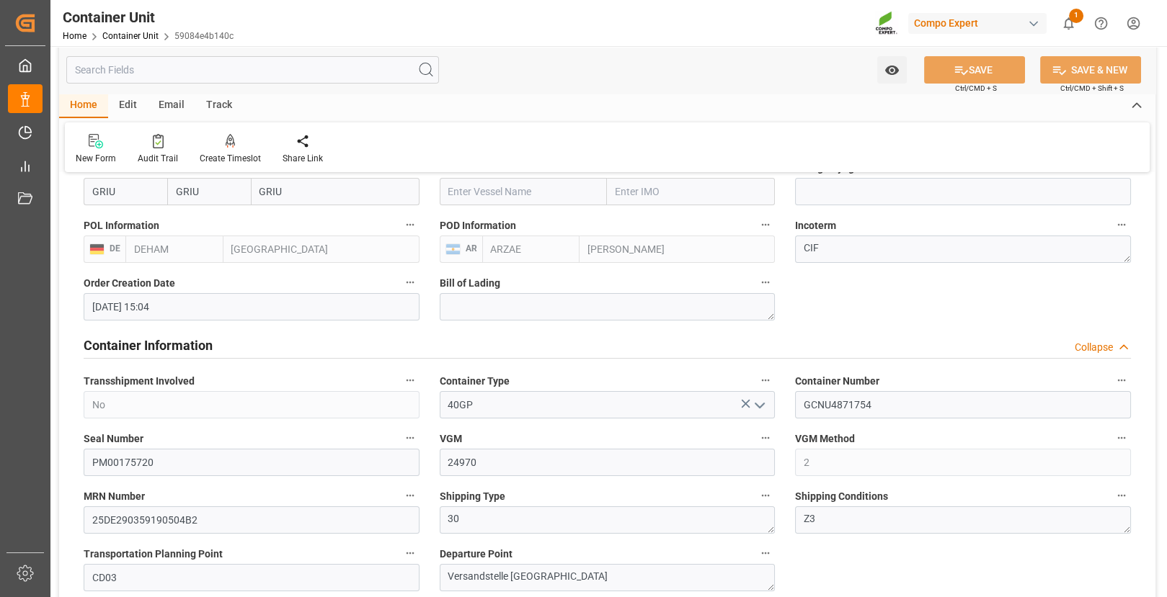
scroll to position [300, 0]
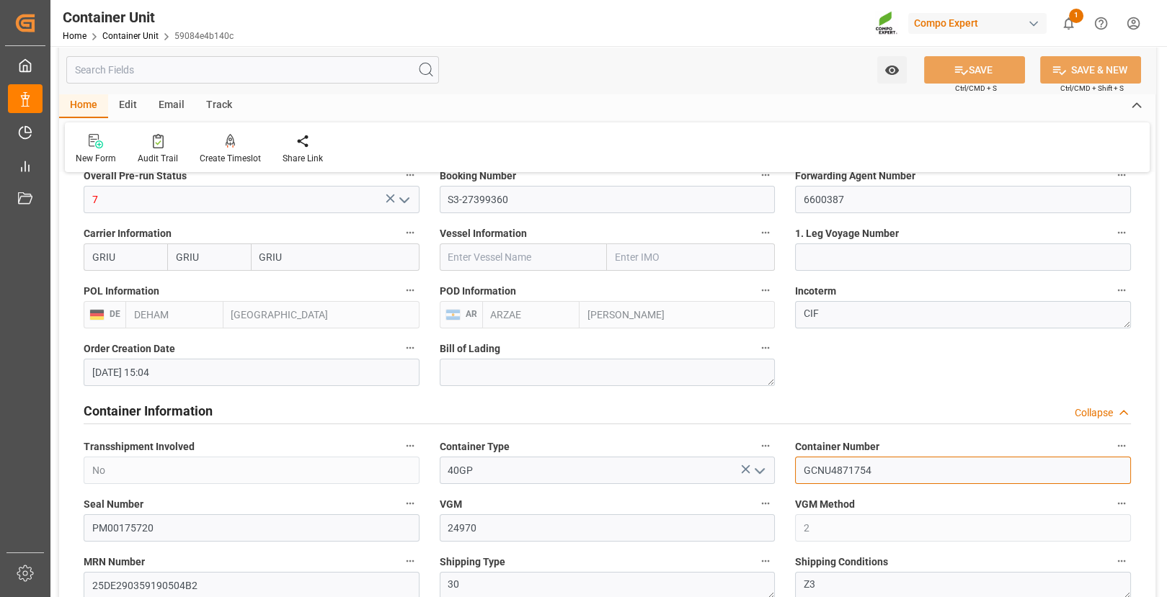
click at [852, 474] on input "GCNU4871754" at bounding box center [963, 470] width 336 height 27
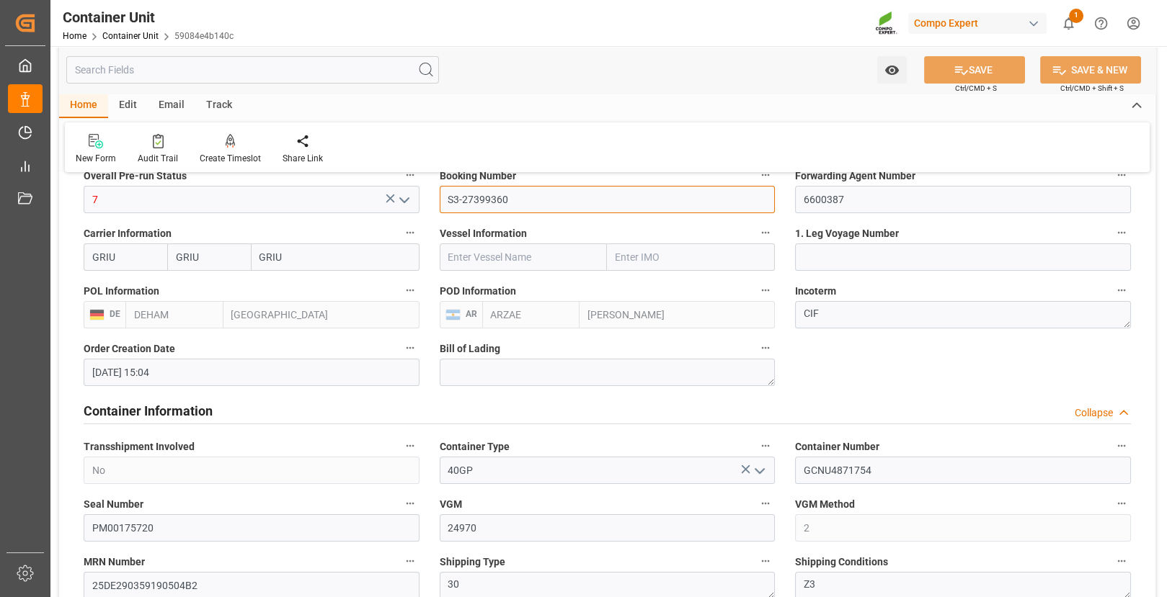
click at [529, 204] on input "S3-27399360" at bounding box center [608, 199] width 336 height 27
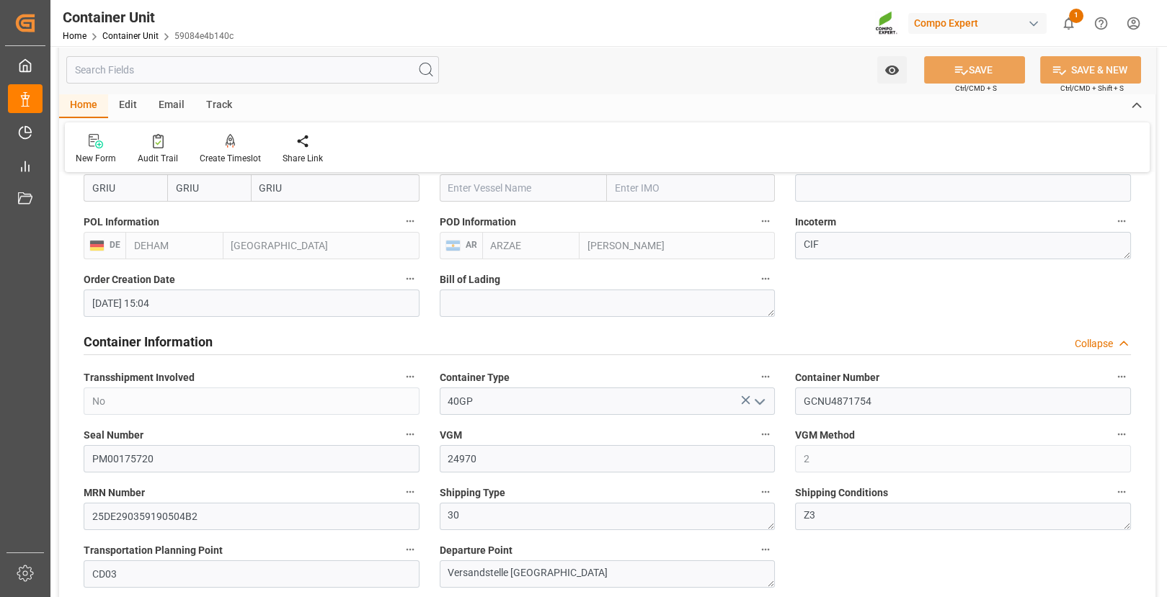
scroll to position [372, 0]
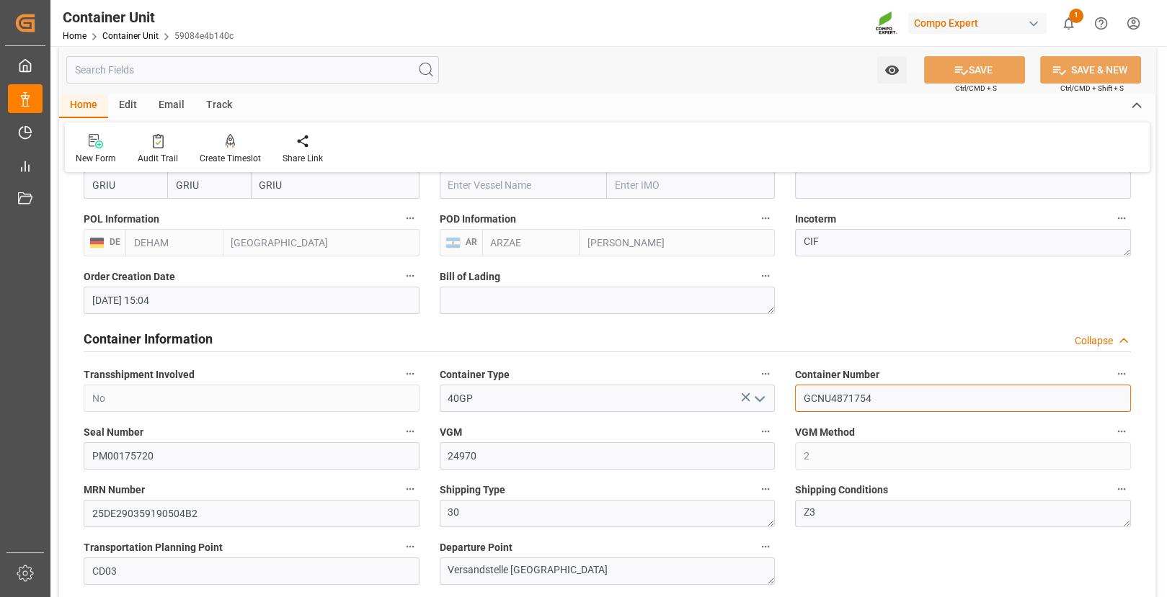
click at [835, 395] on input "GCNU4871754" at bounding box center [963, 398] width 336 height 27
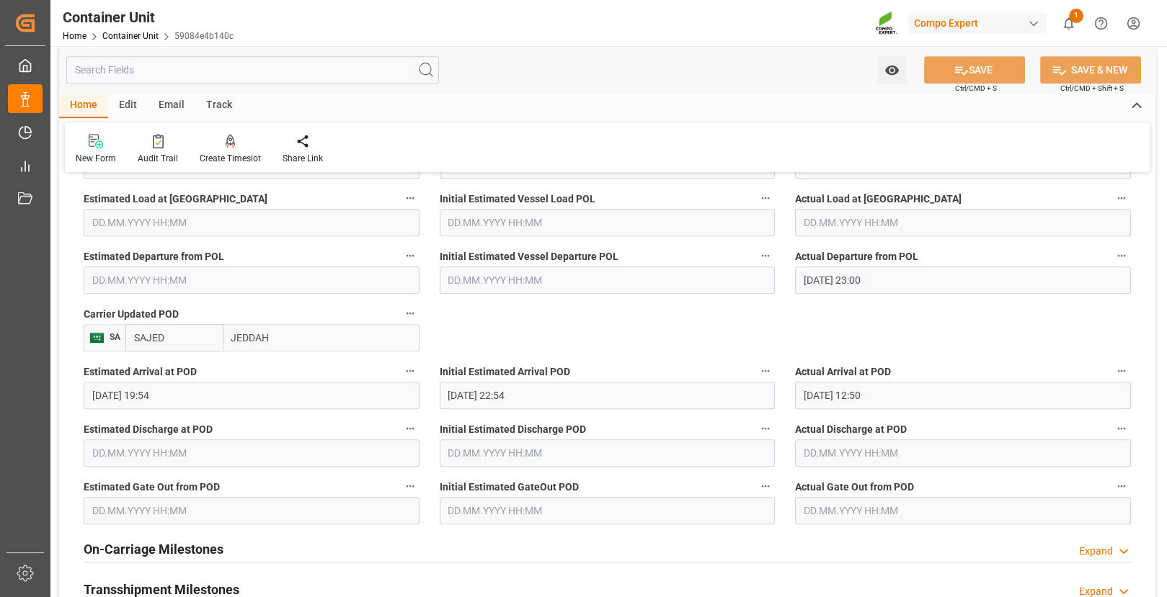
scroll to position [1596, 0]
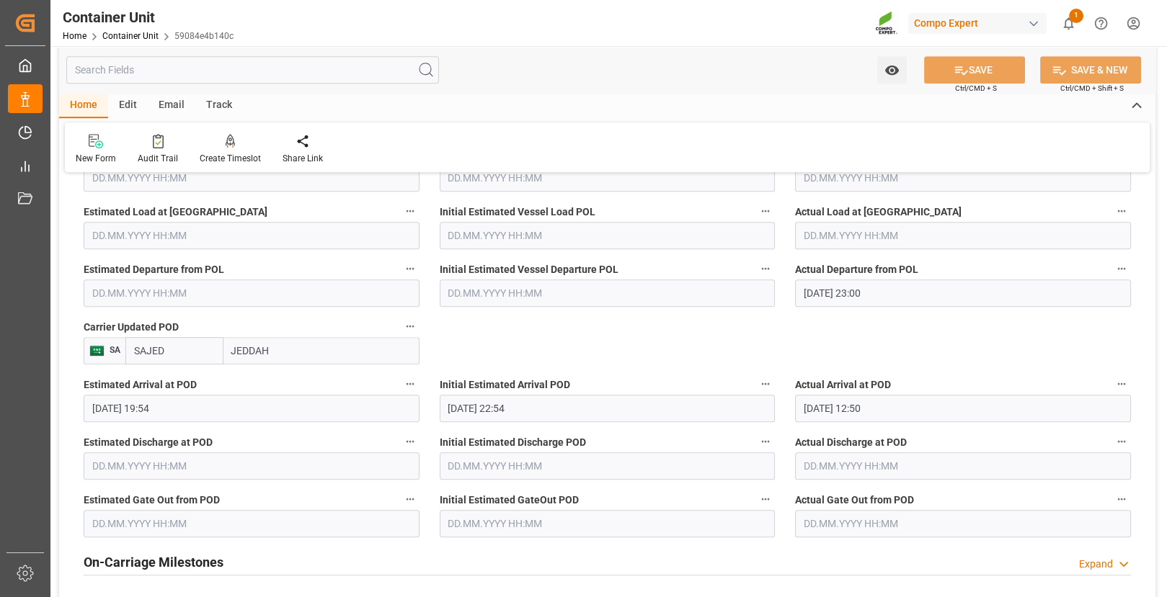
click at [1123, 265] on icon "button" at bounding box center [1122, 269] width 12 height 12
click at [1083, 262] on li "Audits" at bounding box center [1096, 266] width 116 height 24
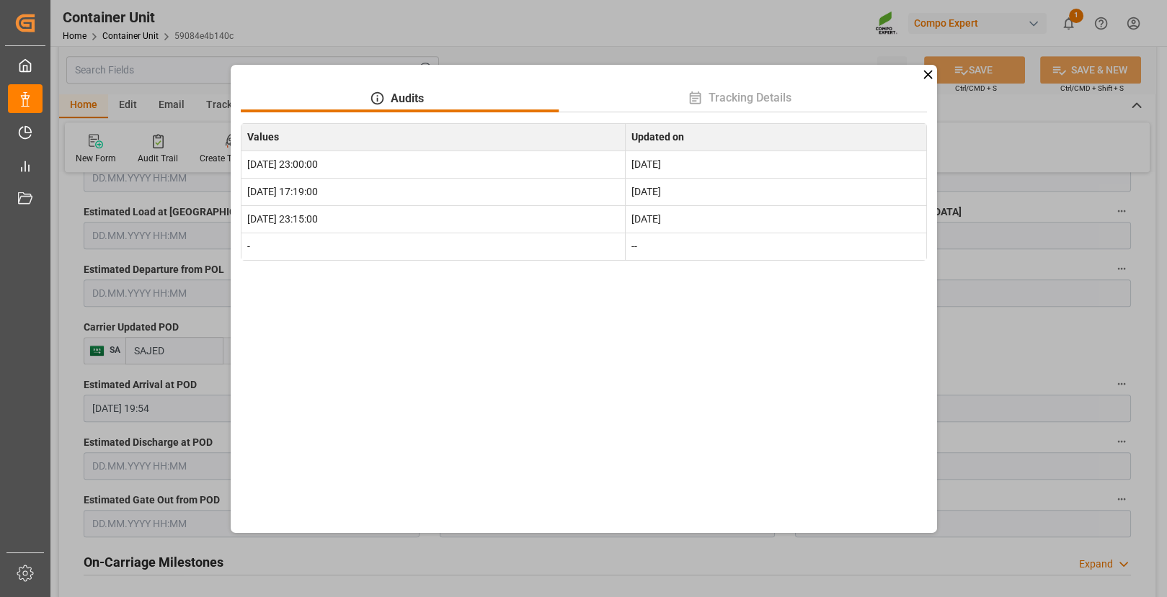
click at [928, 74] on icon at bounding box center [927, 74] width 9 height 9
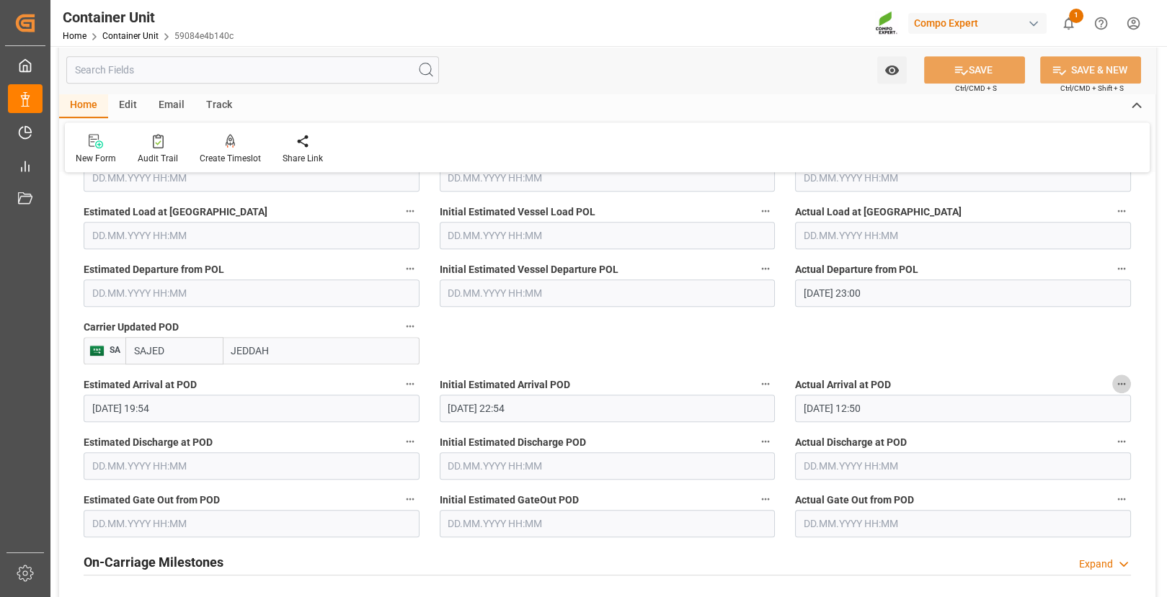
click at [1123, 378] on icon "button" at bounding box center [1122, 384] width 12 height 12
click at [1090, 381] on li "Audits" at bounding box center [1096, 382] width 116 height 24
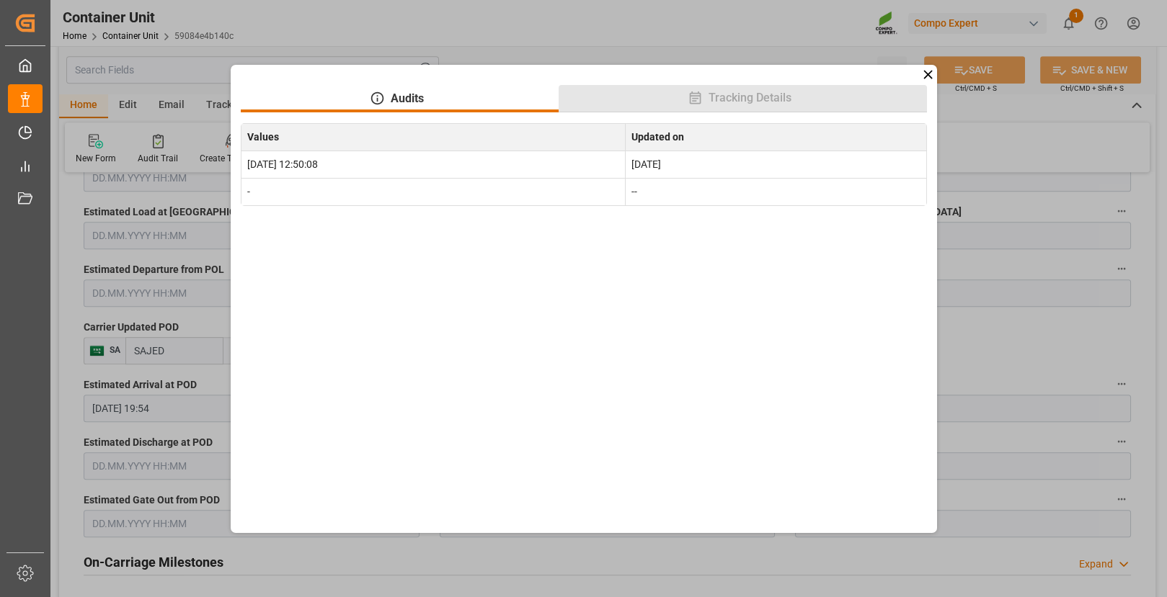
click at [752, 99] on span "Tracking Details" at bounding box center [750, 97] width 94 height 17
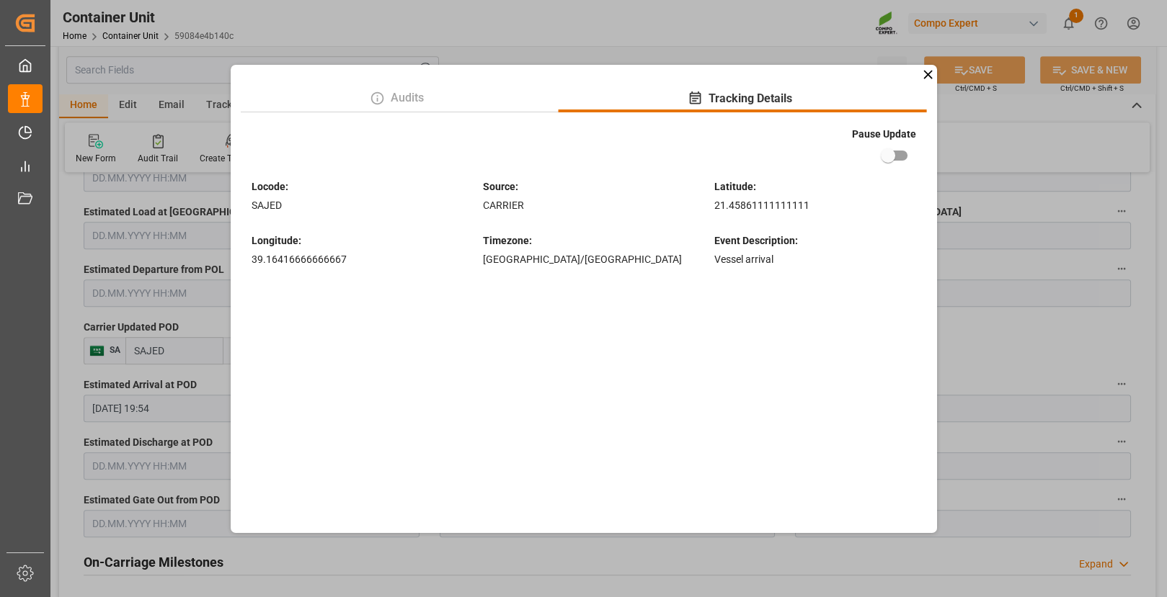
click at [928, 74] on icon at bounding box center [927, 74] width 9 height 9
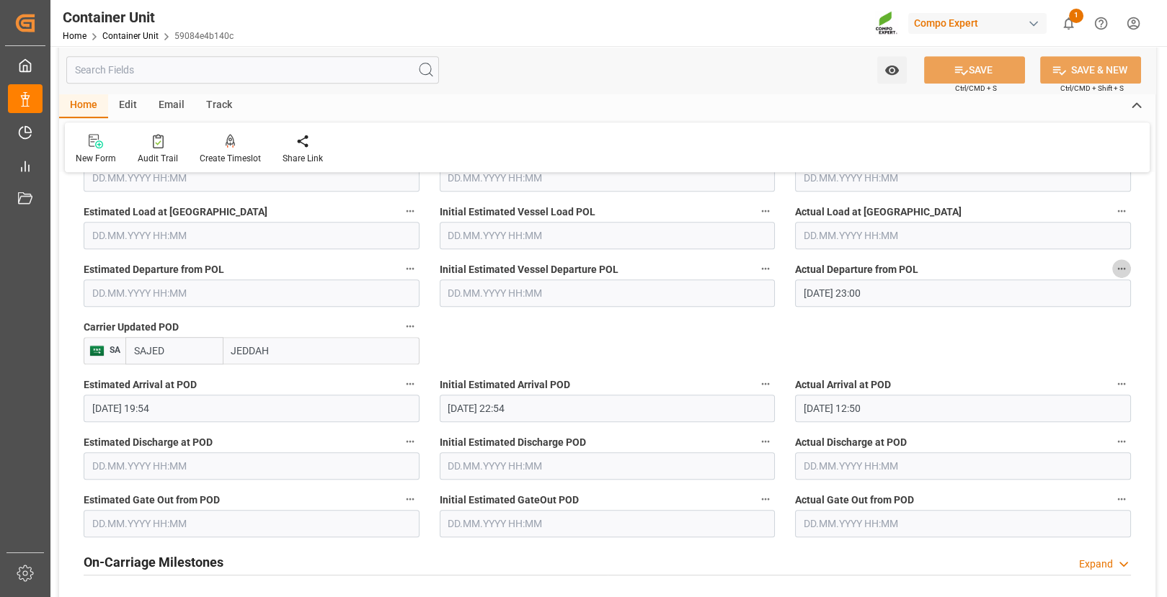
click at [1123, 263] on icon "button" at bounding box center [1122, 269] width 12 height 12
click at [1097, 275] on li "Audits" at bounding box center [1096, 266] width 116 height 24
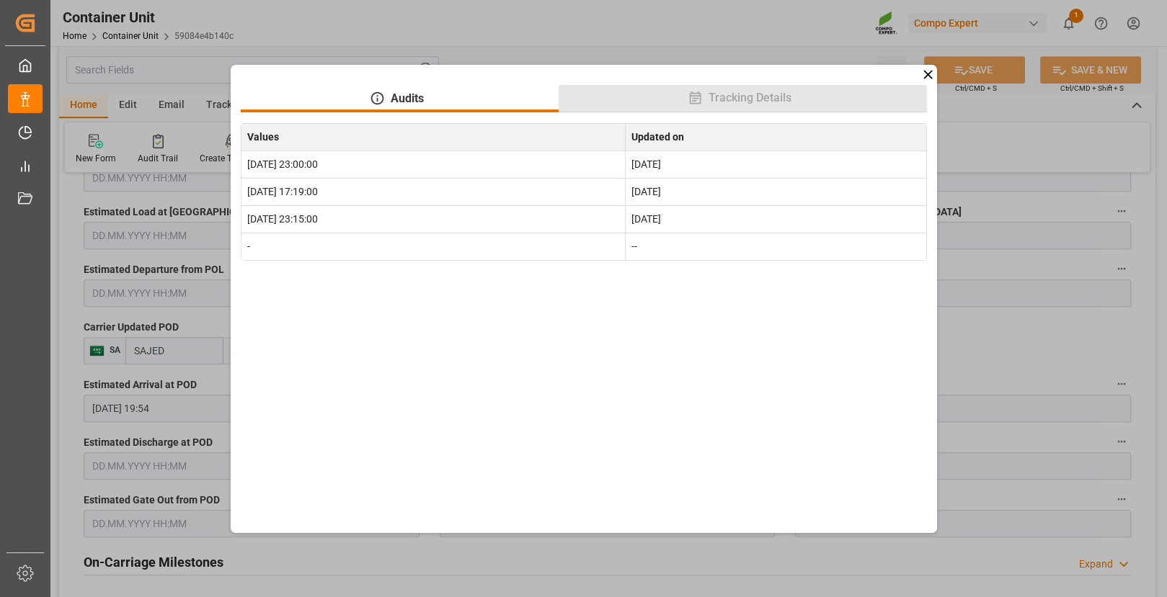
click at [755, 94] on span "Tracking Details" at bounding box center [750, 97] width 94 height 17
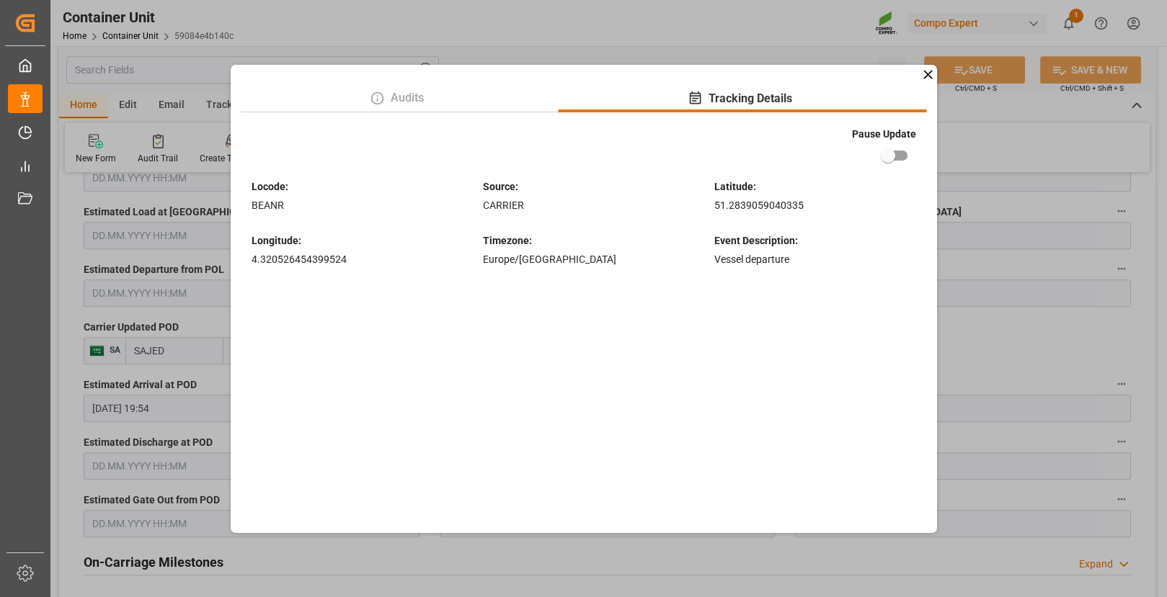
click at [925, 73] on icon at bounding box center [927, 74] width 15 height 15
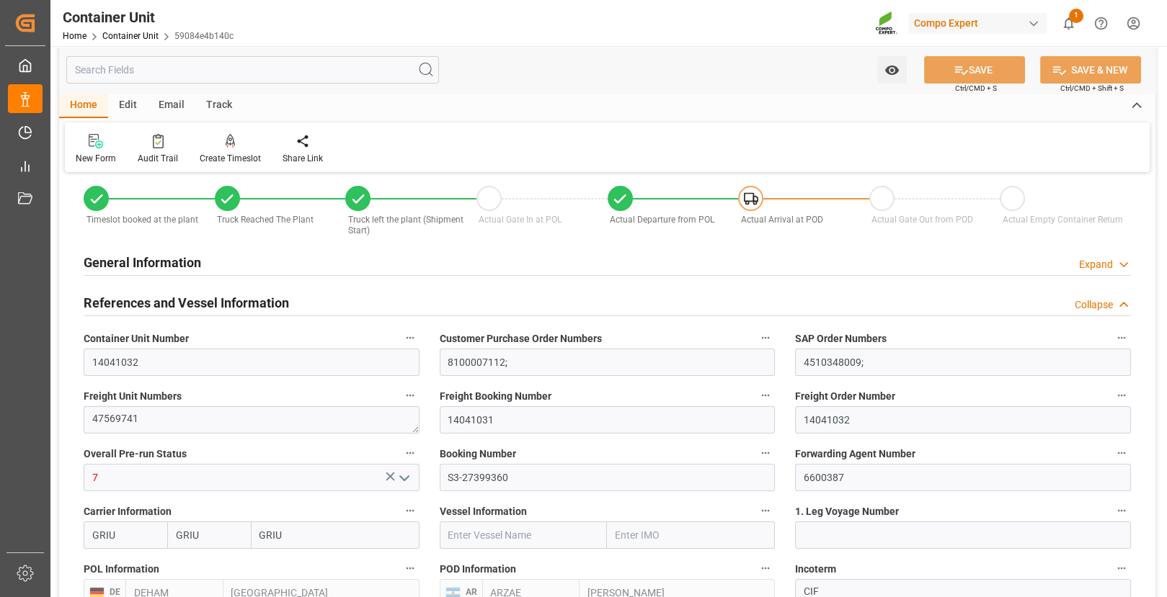
scroll to position [0, 0]
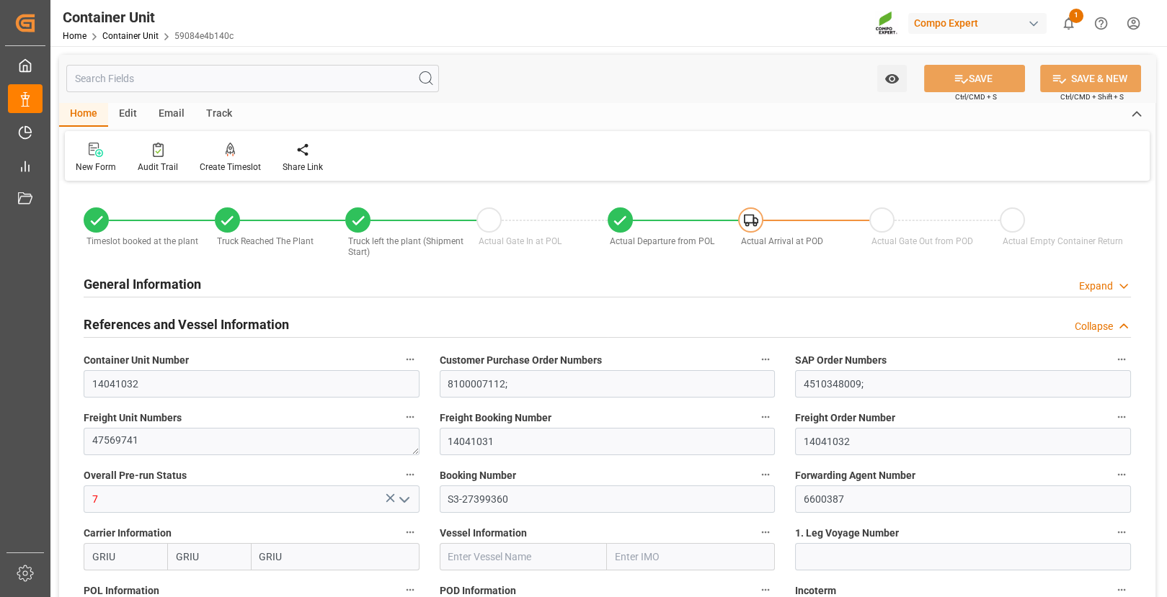
click at [161, 81] on input "text" at bounding box center [252, 78] width 373 height 27
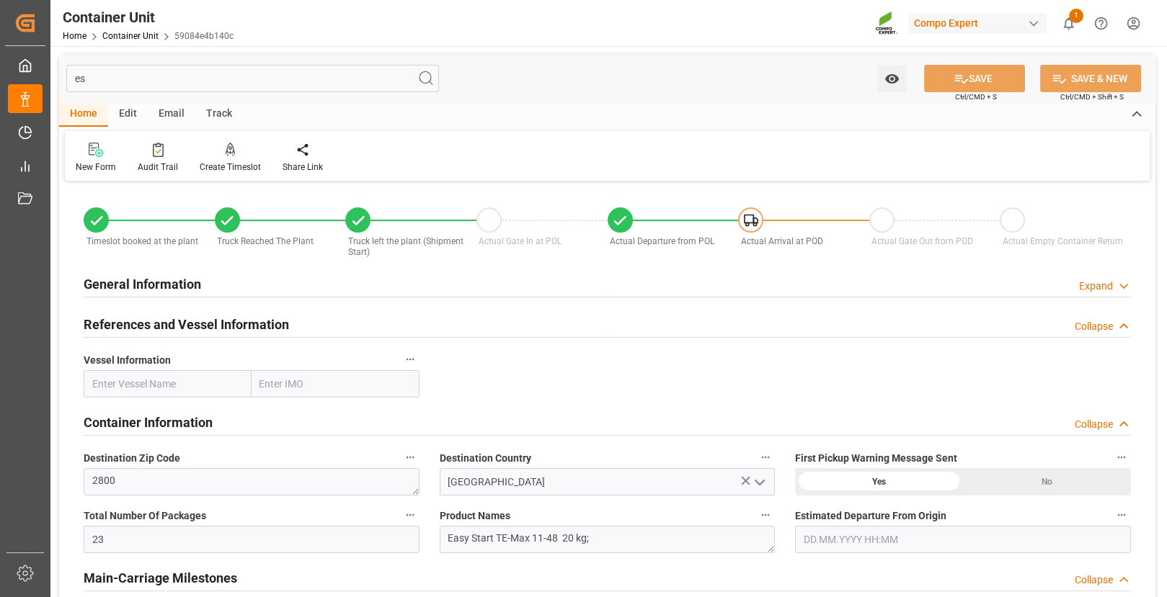
click at [112, 85] on input "es" at bounding box center [252, 78] width 373 height 27
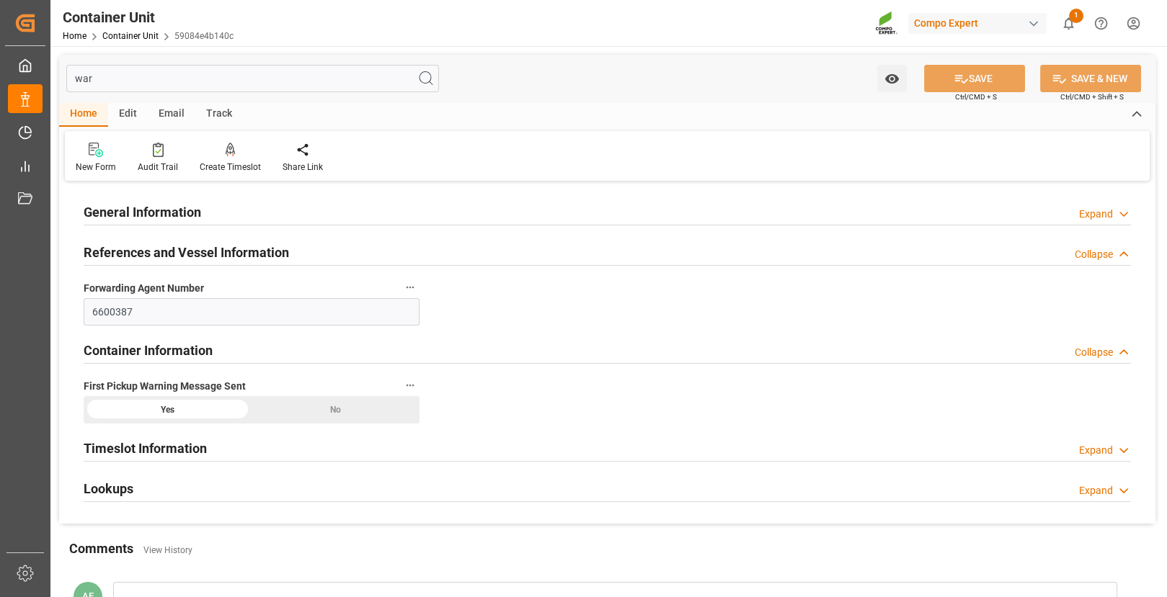
type input "war"
click at [387, 77] on input "war" at bounding box center [252, 78] width 373 height 27
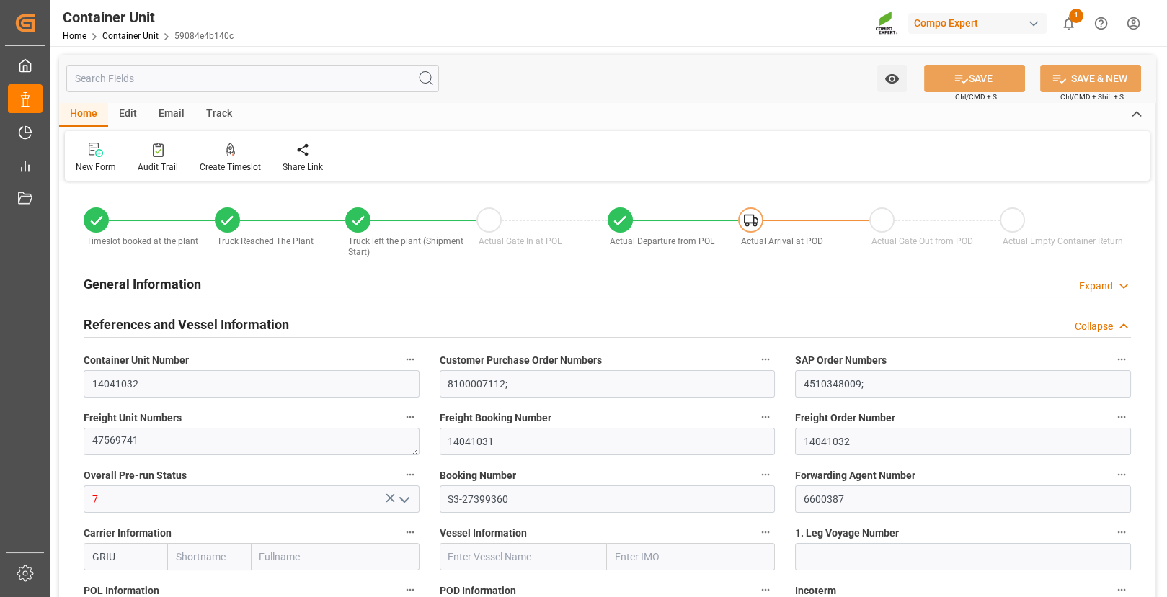
type input "GRIU"
type input "DEHAM"
type input "ARZAE"
type input "24970"
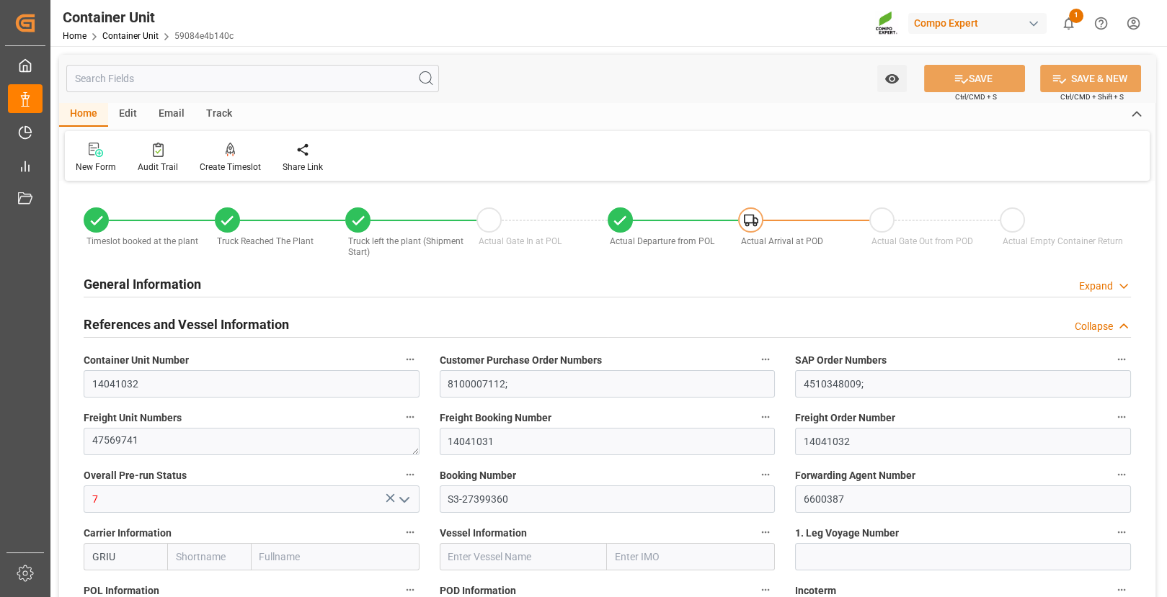
type input "7"
type input "0"
type input "8"
type input "0"
type input "23"
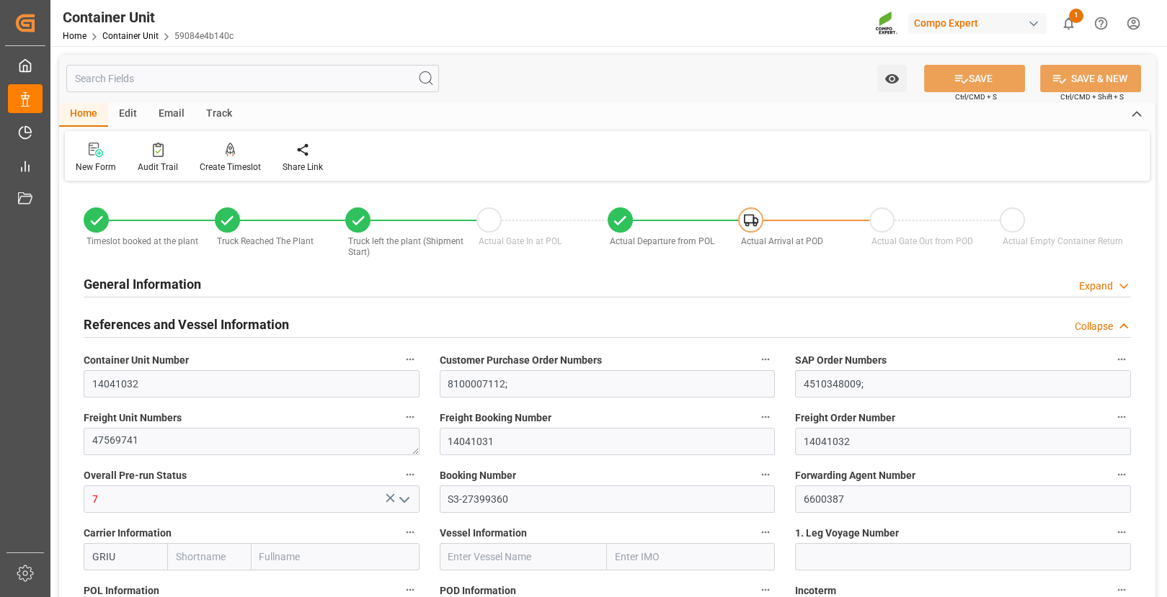
type input "21217.5"
type input "BEANR"
type input "SAJED"
type input "16.04.2025 15:04"
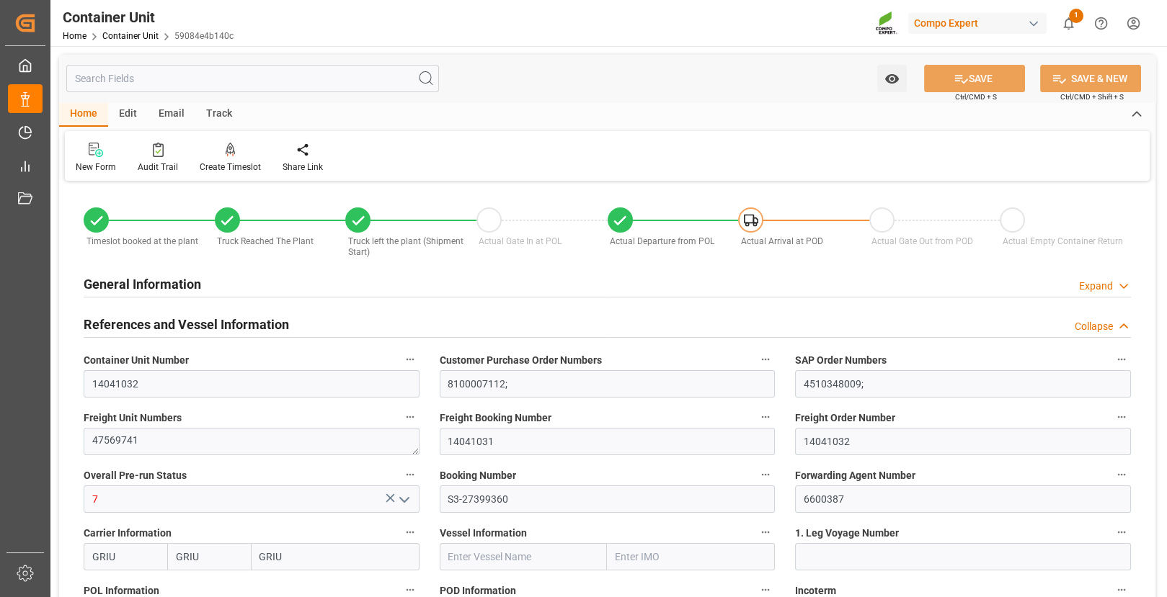
type input "05.05.2025 14:17"
type input "05.05.2025 15:43"
type input "05.05.2025 16:15"
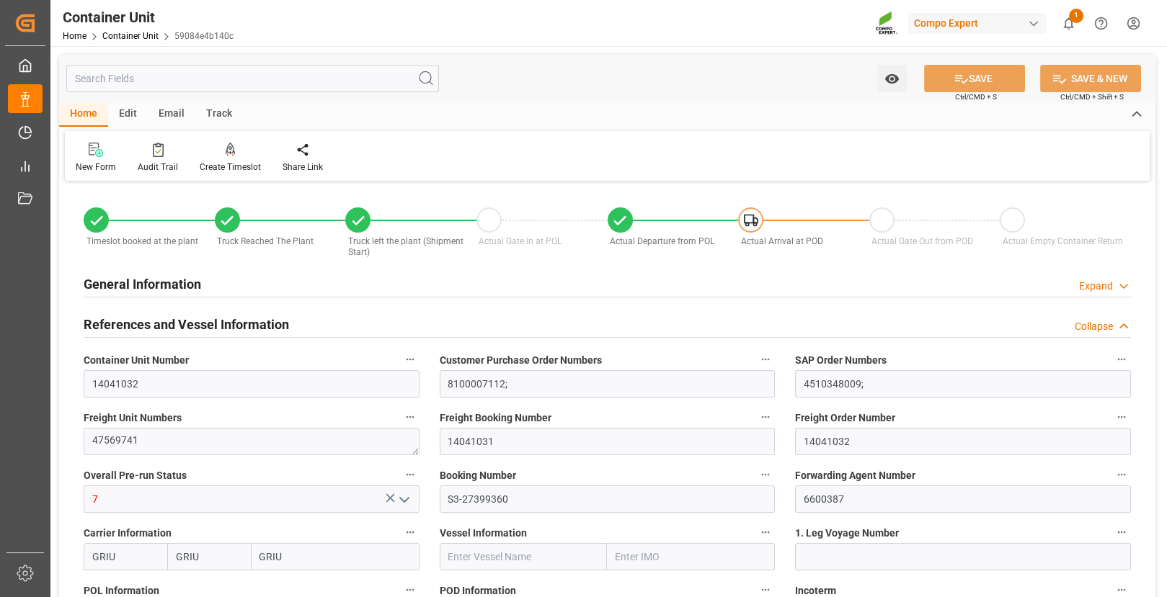
type input "05.05.2025 16:15"
type input "05.05.2025"
type input "23.04.2025"
type input "14.05.2025"
type input "31.05.2025 23:00"
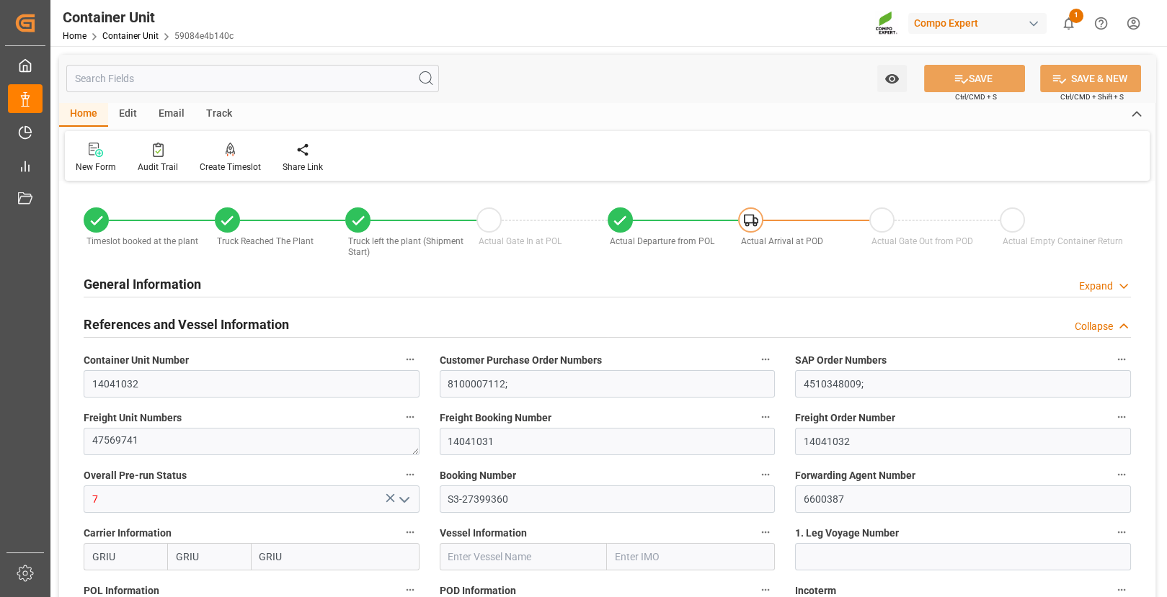
type input "16.06.2025 19:54"
type input "16.06.2025 22:54"
type input "06.05.2025 12:50"
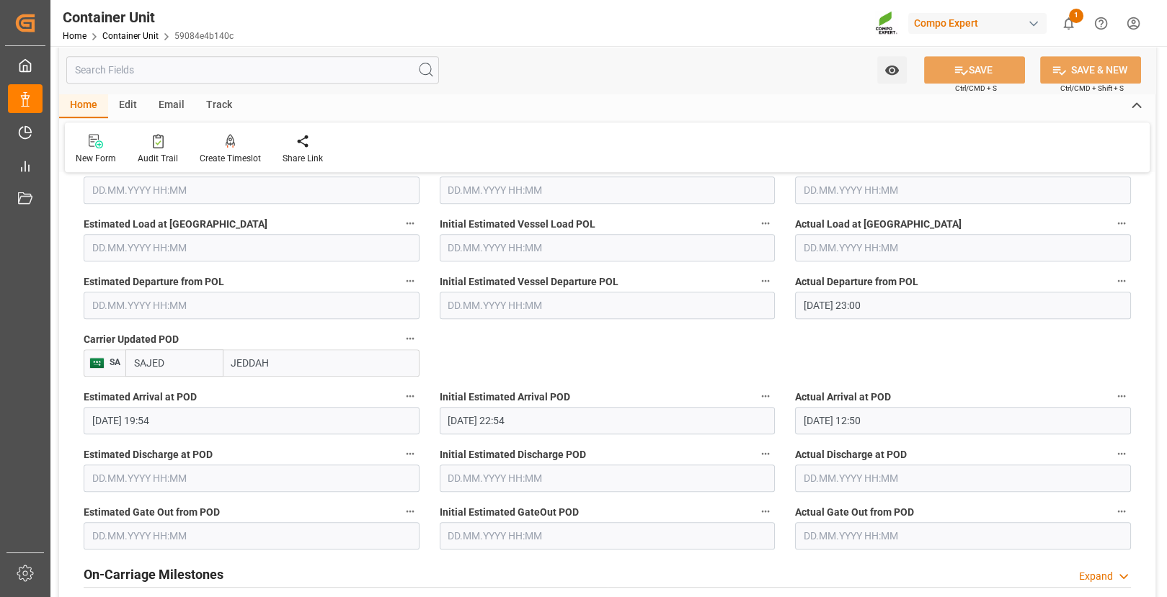
scroll to position [1560, 0]
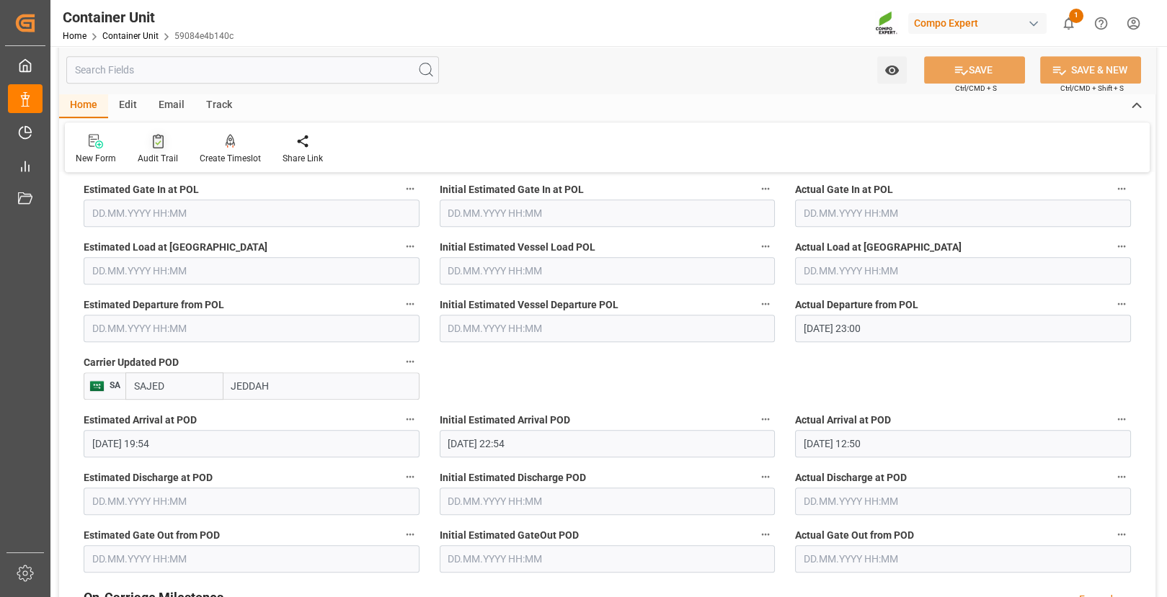
click at [164, 152] on div "Audit Trail" at bounding box center [158, 158] width 40 height 13
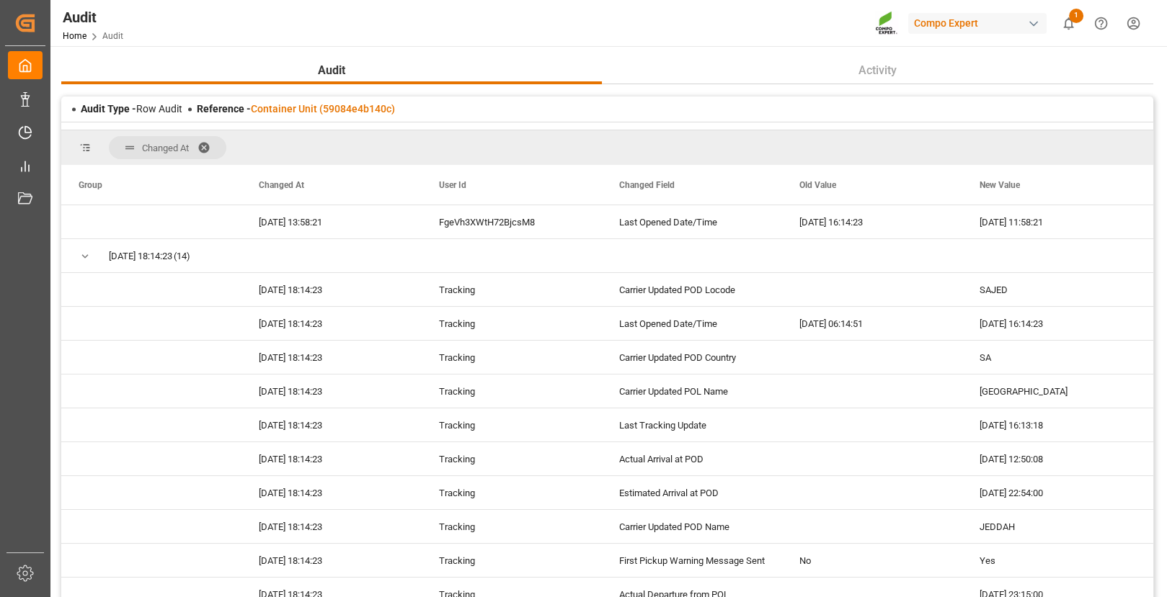
scroll to position [739, 0]
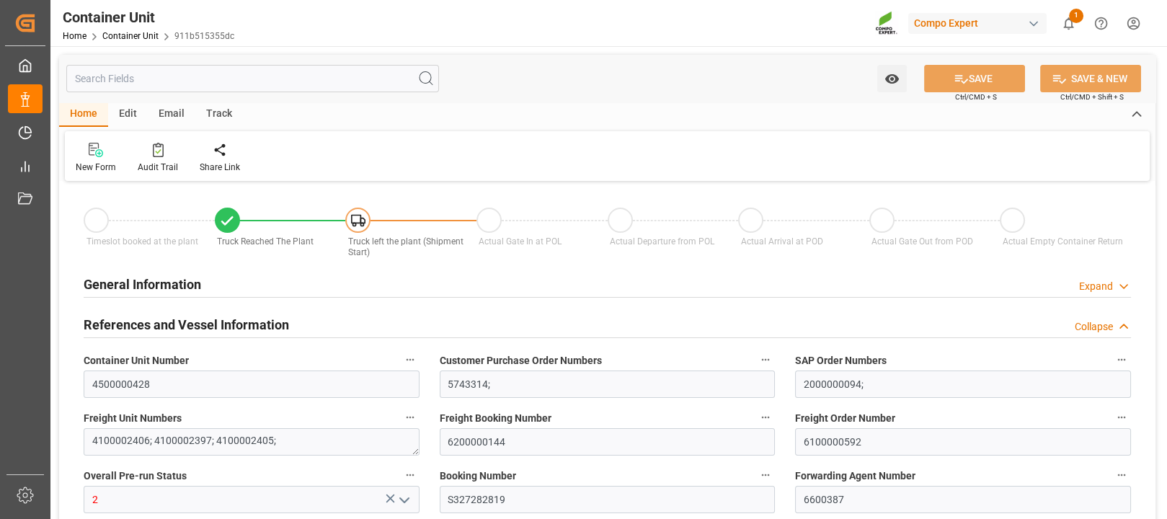
type input "[PERSON_NAME]"
type input "[PERSON_NAME] Group"
type input "BEANR"
type input "ARZAE"
type input "24990"
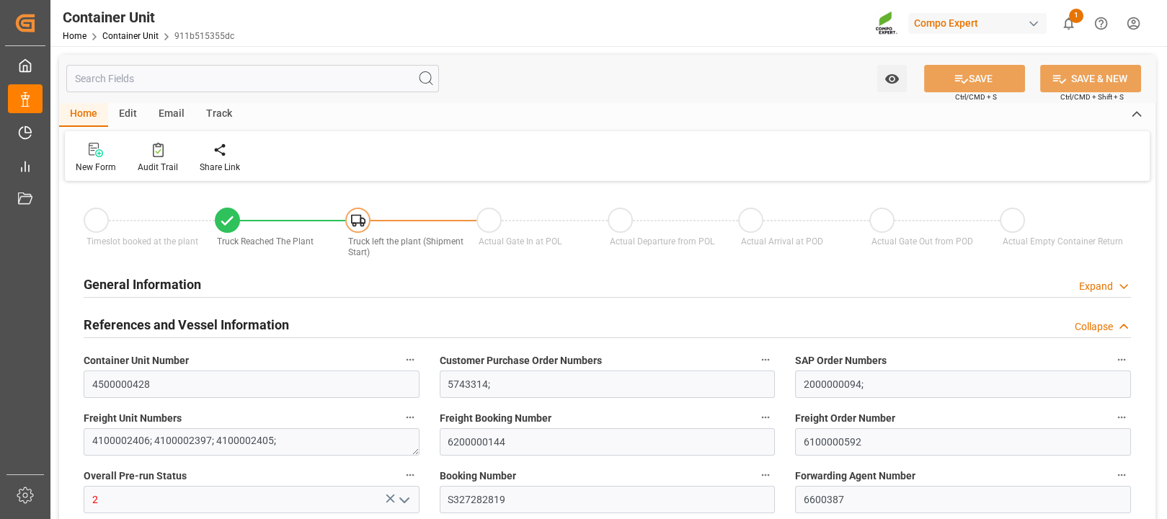
type input "0"
type input "59040"
type input "BEANR"
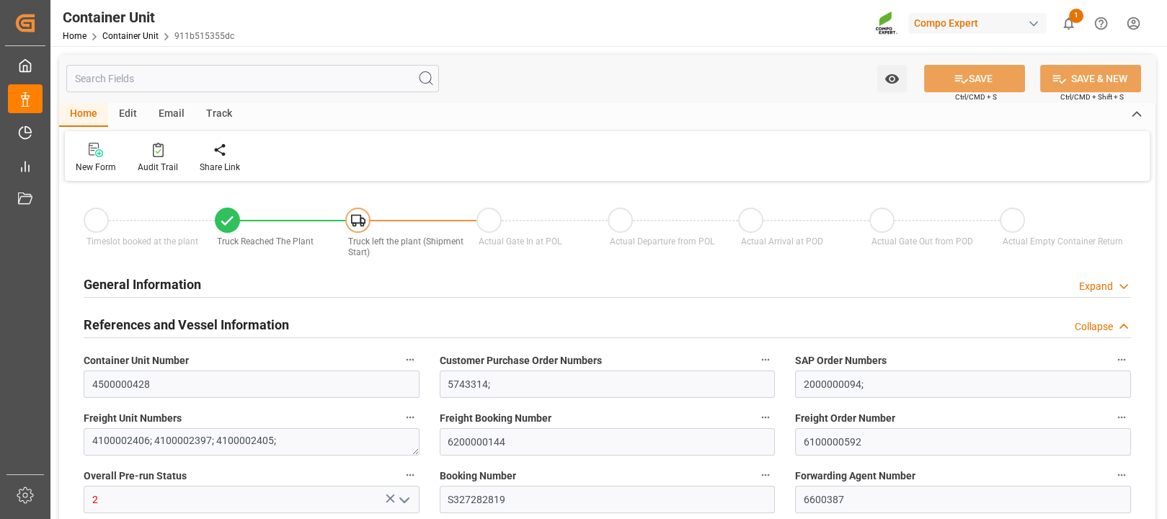
type input "ARZAE"
type input "[DATE] 11:35"
type input "[DATE] 10:35"
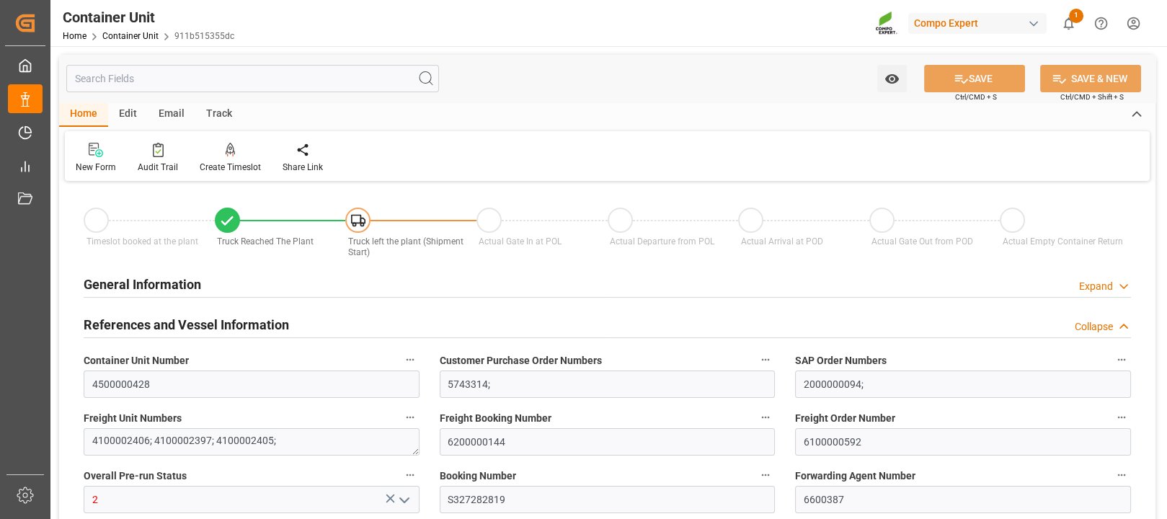
type input "[DATE] 10:33"
type input "[DATE]"
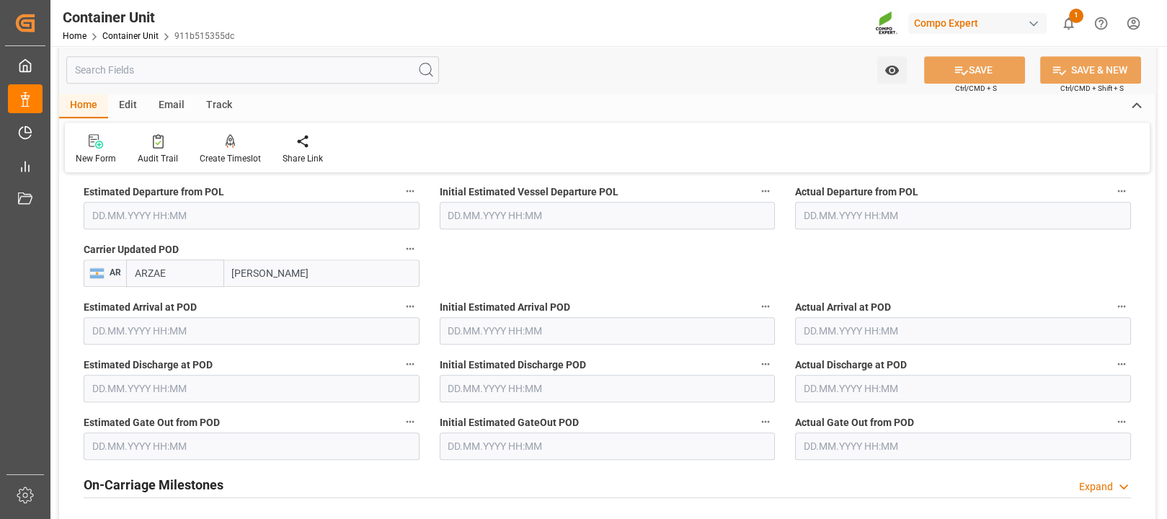
scroll to position [1672, 0]
click at [1125, 308] on icon "button" at bounding box center [1122, 308] width 12 height 12
click at [1086, 302] on li "Audits" at bounding box center [1096, 305] width 116 height 24
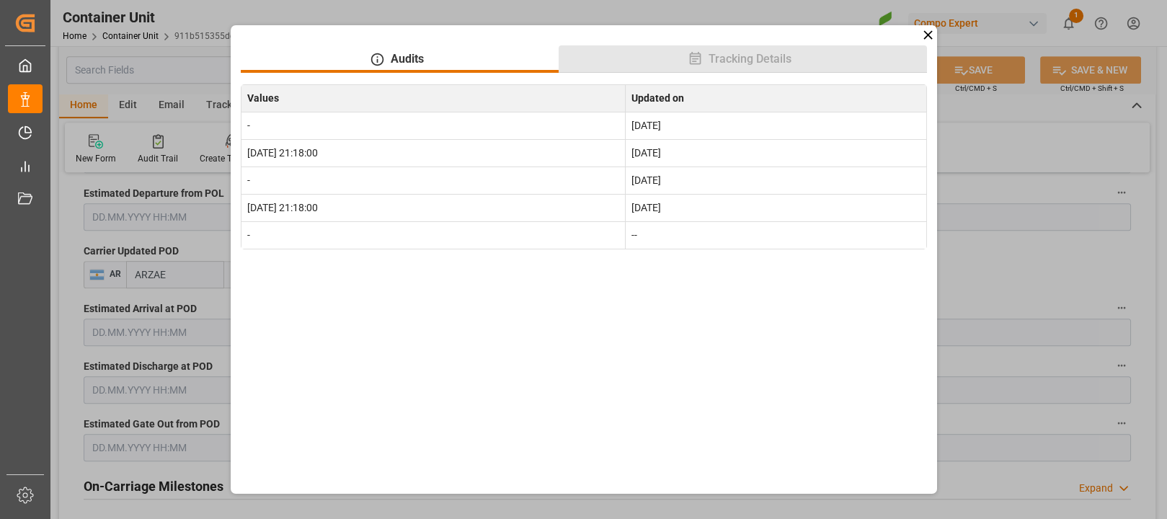
click at [755, 61] on span "Tracking Details" at bounding box center [750, 58] width 94 height 17
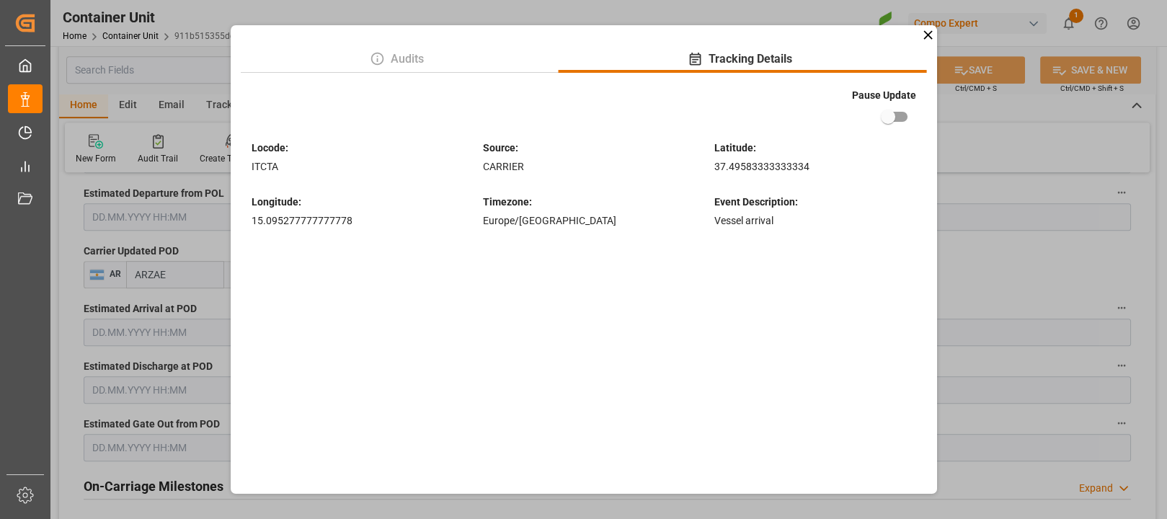
click at [1017, 281] on div "Audits Tracking Details Pause Update Locode : ITCTA Source : CARRIER [GEOGRAPHI…" at bounding box center [583, 259] width 1167 height 519
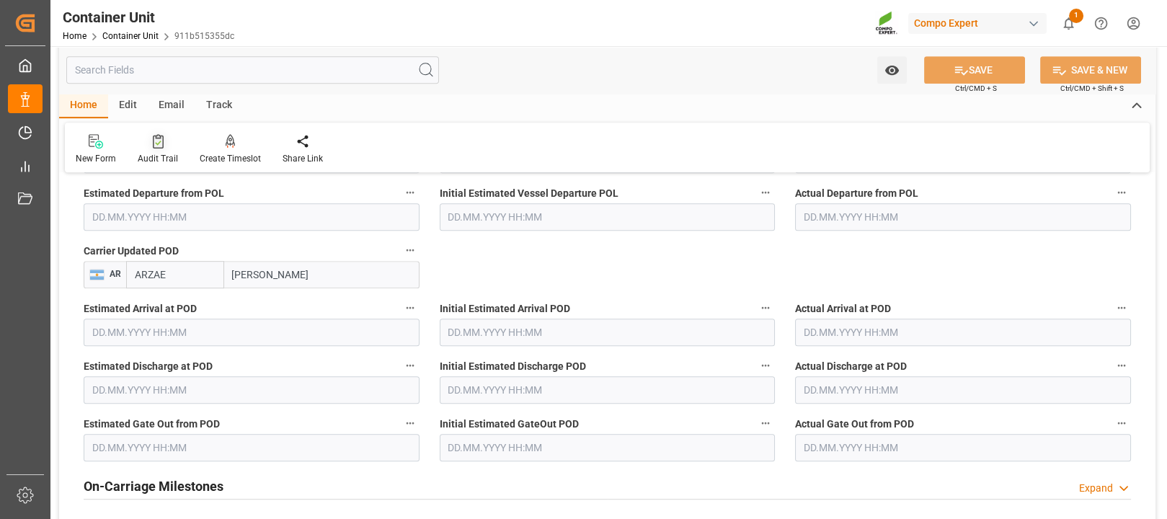
click at [164, 137] on div at bounding box center [158, 140] width 40 height 15
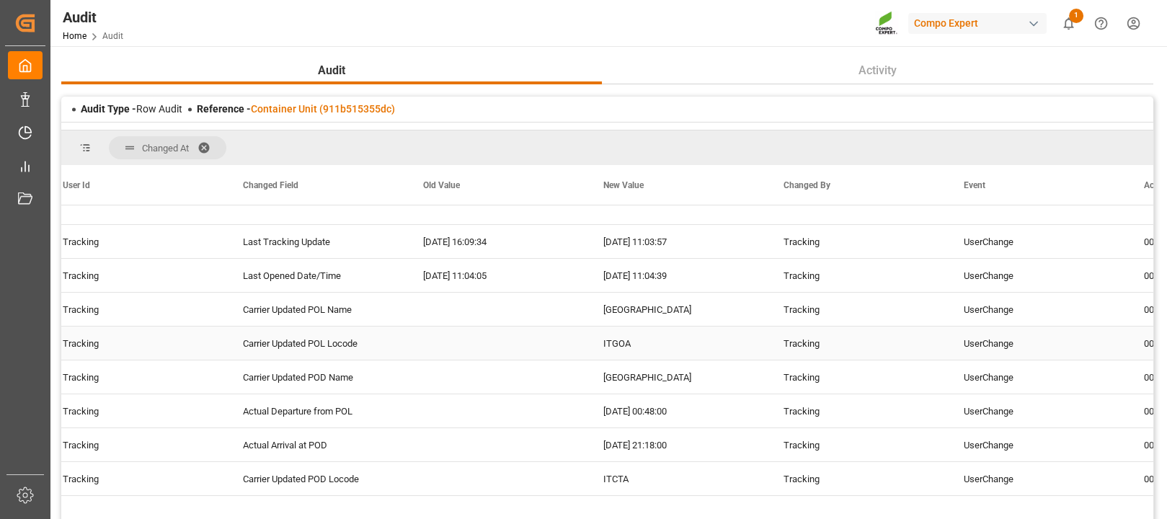
scroll to position [363, 0]
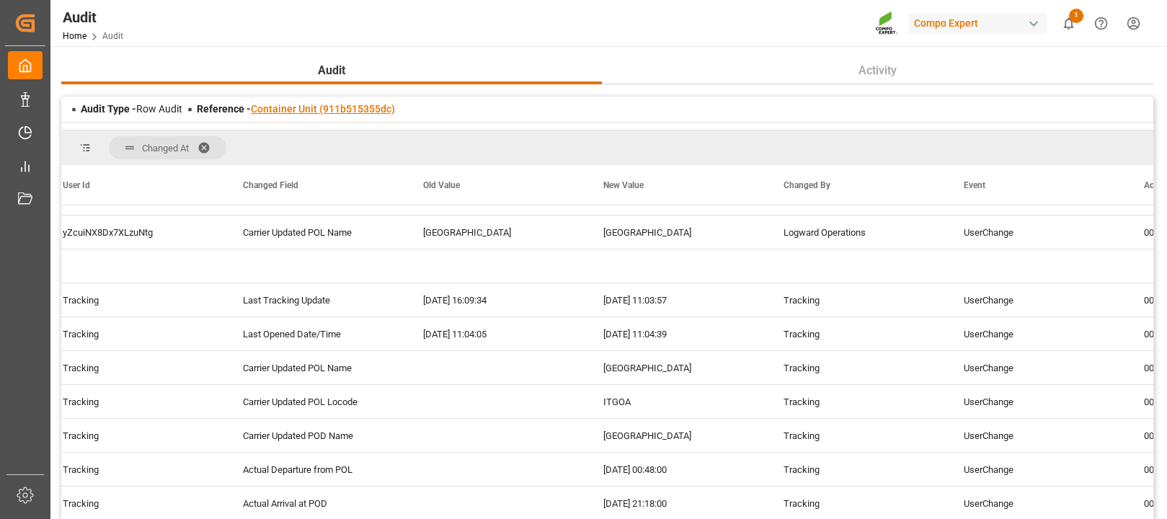
click at [311, 105] on link "Container Unit (911b515355dc)" at bounding box center [323, 109] width 144 height 12
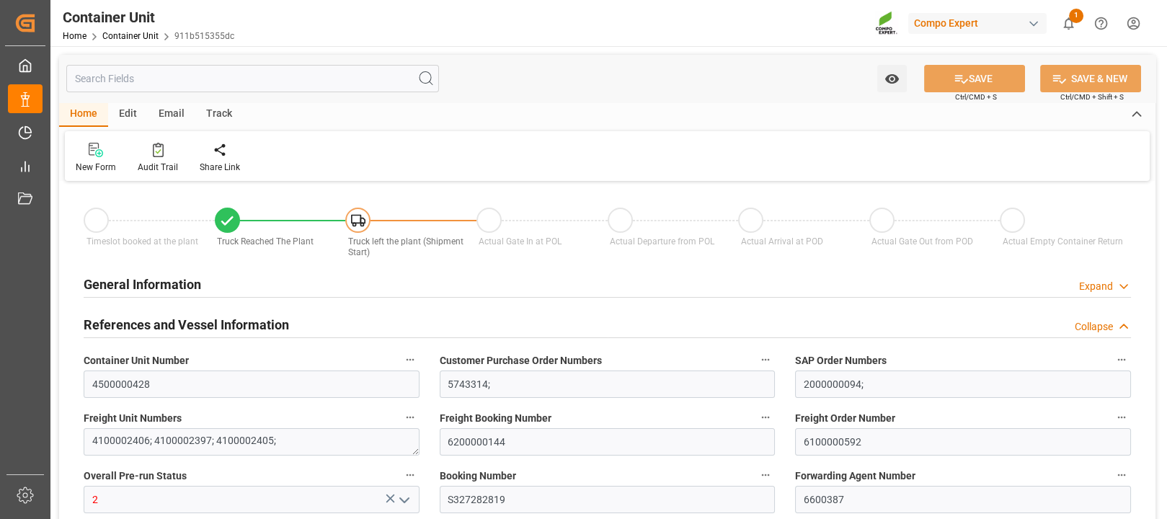
type input "[DATE] 11:35"
type input "[DATE] 10:35"
type input "[DATE] 10:33"
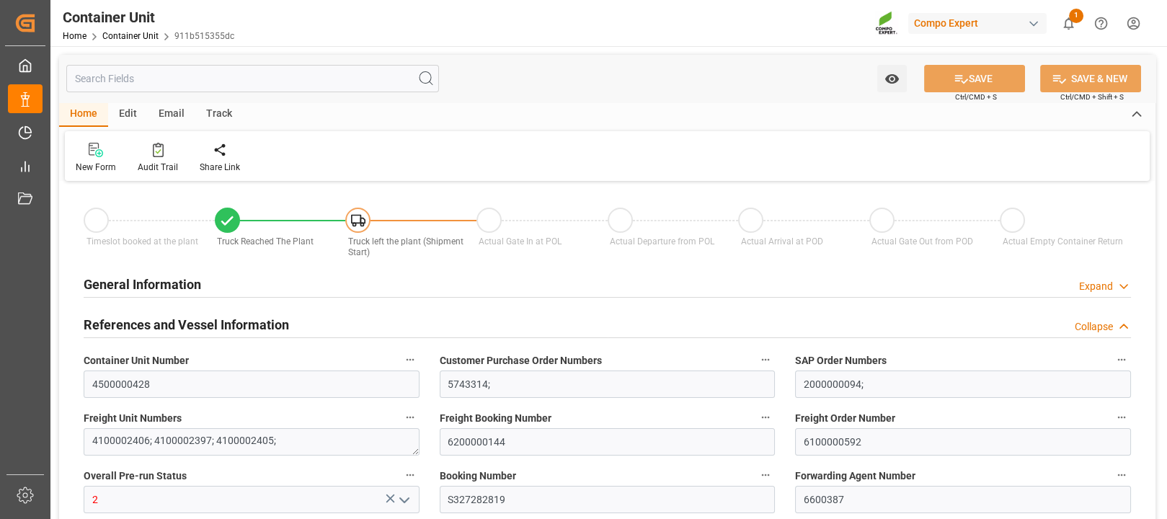
type input "[DATE]"
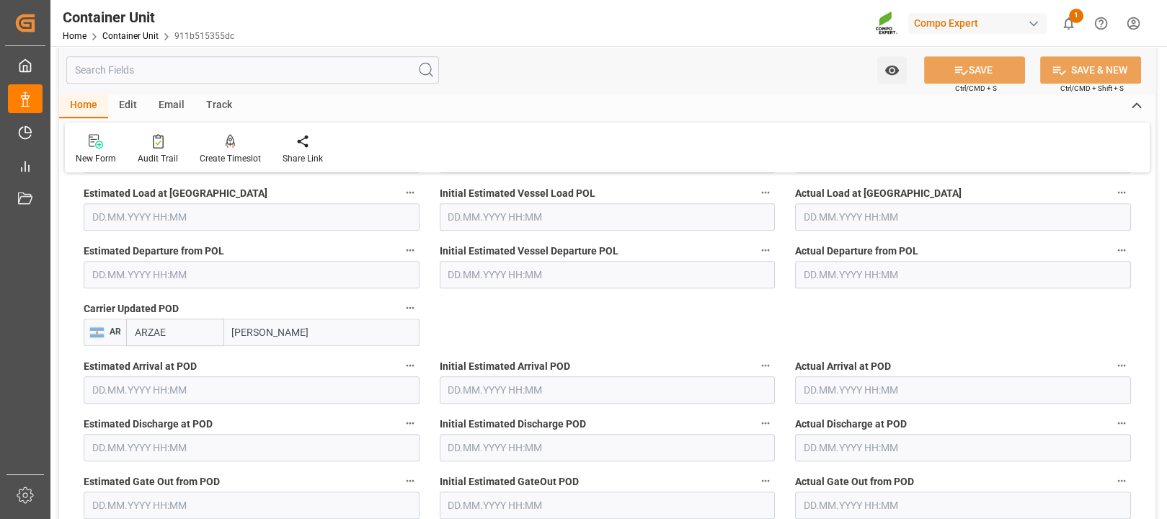
scroll to position [1542, 0]
